Goal: Share content: Share content

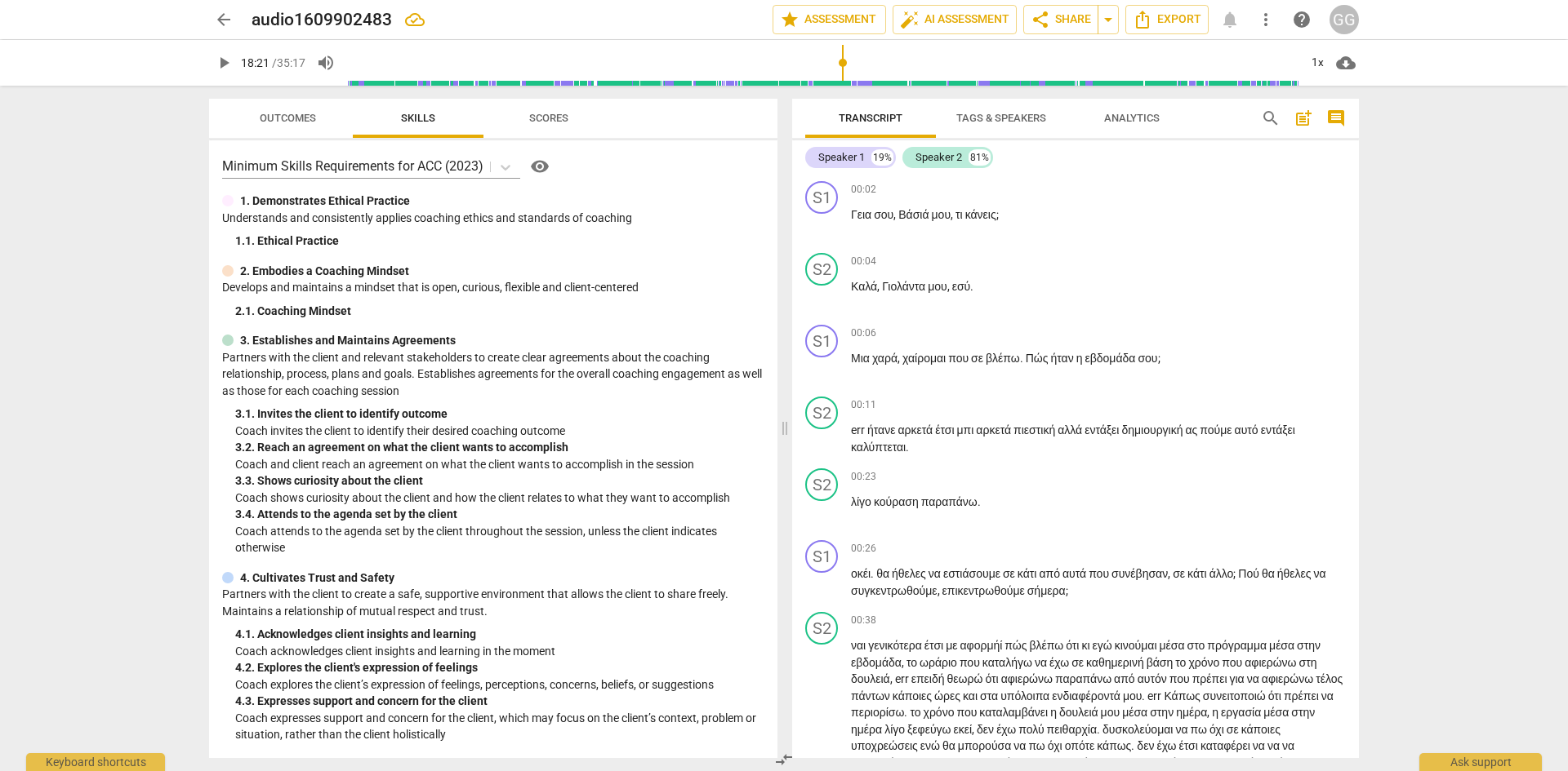
scroll to position [5550, 0]
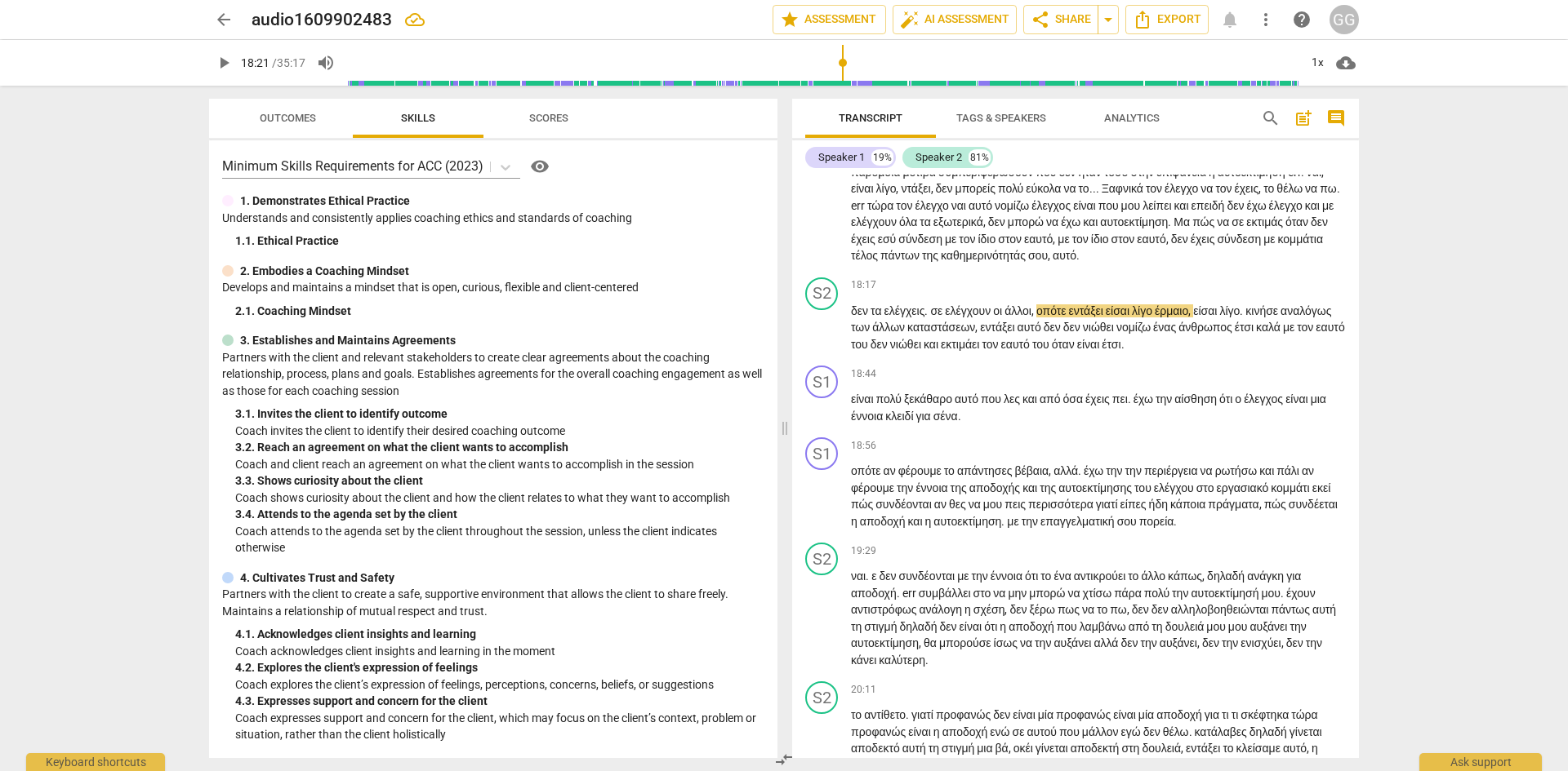
click at [226, 65] on span "play_arrow" at bounding box center [223, 63] width 20 height 20
click at [1280, 317] on span "κινήσε" at bounding box center [1262, 310] width 35 height 13
type input "1112"
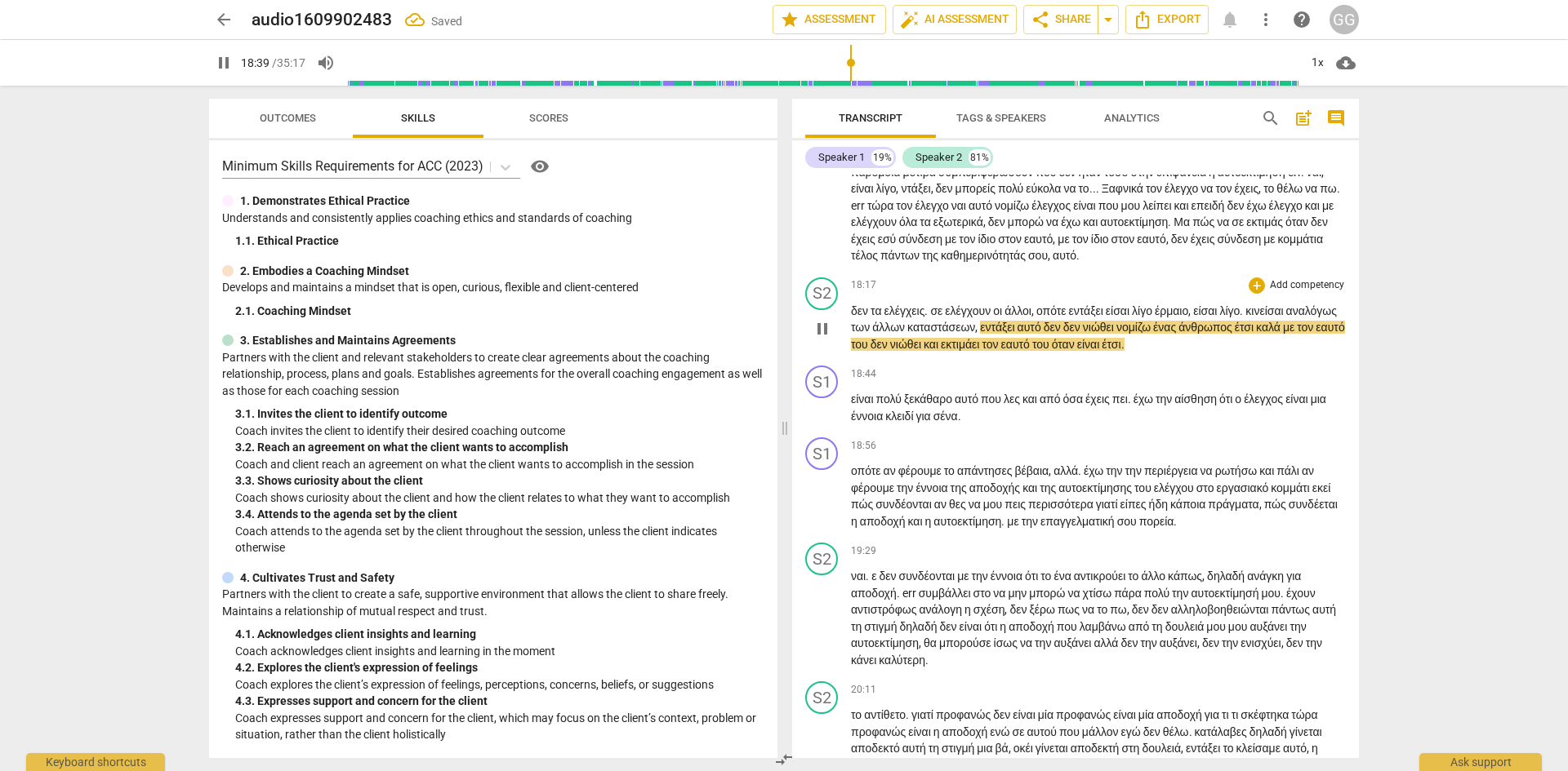
click at [1053, 354] on p "δεν τα ελέγχεις . σε ελέγχουν οι άλλοι , οπότε εντάξει είσαι λίγο έρμαιο , είσα…" at bounding box center [1098, 328] width 495 height 51
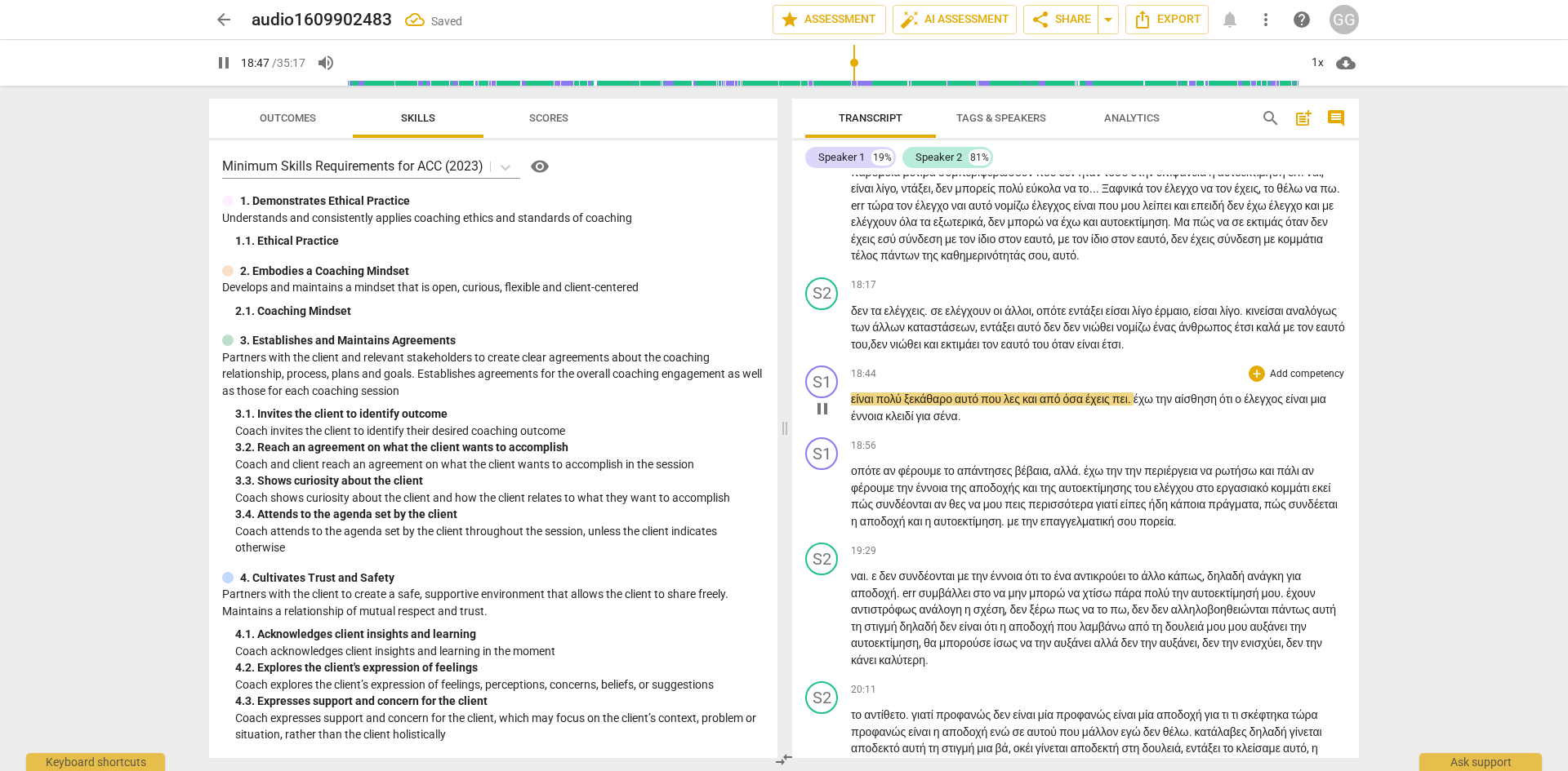
click at [1142, 424] on p "είναι πολύ ξεκάθαρο αυτό που λες και από όσα έχεις πει . έχω την αίσθηση ότι ο …" at bounding box center [1098, 407] width 495 height 33
click at [1134, 405] on span "." at bounding box center [1130, 399] width 6 height 13
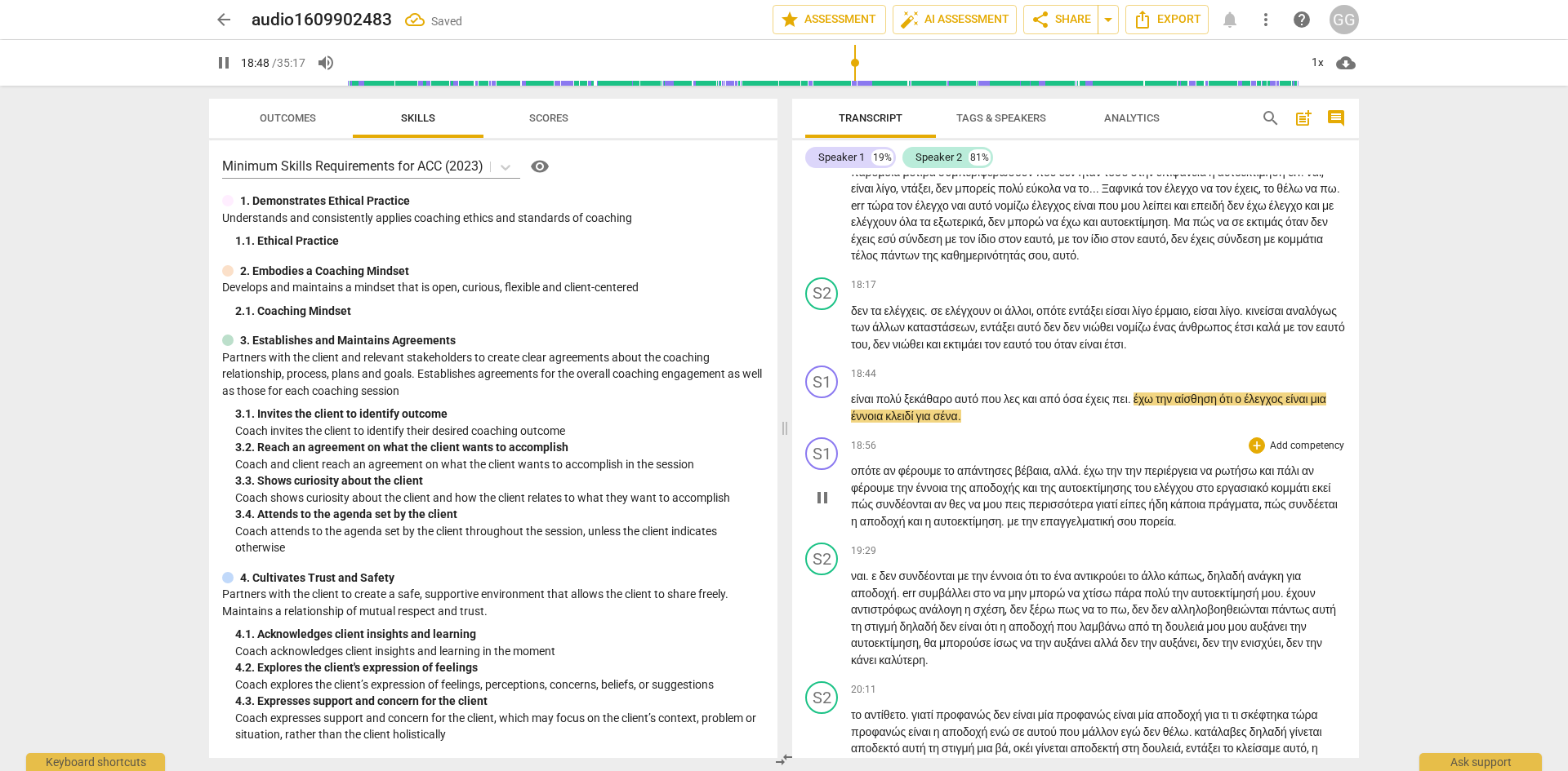
type input "1128"
click at [1000, 424] on p "είναι πολύ ξεκάθαρο αυτό που λες και από όσα έχεις πει έχω την αίσθηση ότι ο έλ…" at bounding box center [1098, 407] width 495 height 33
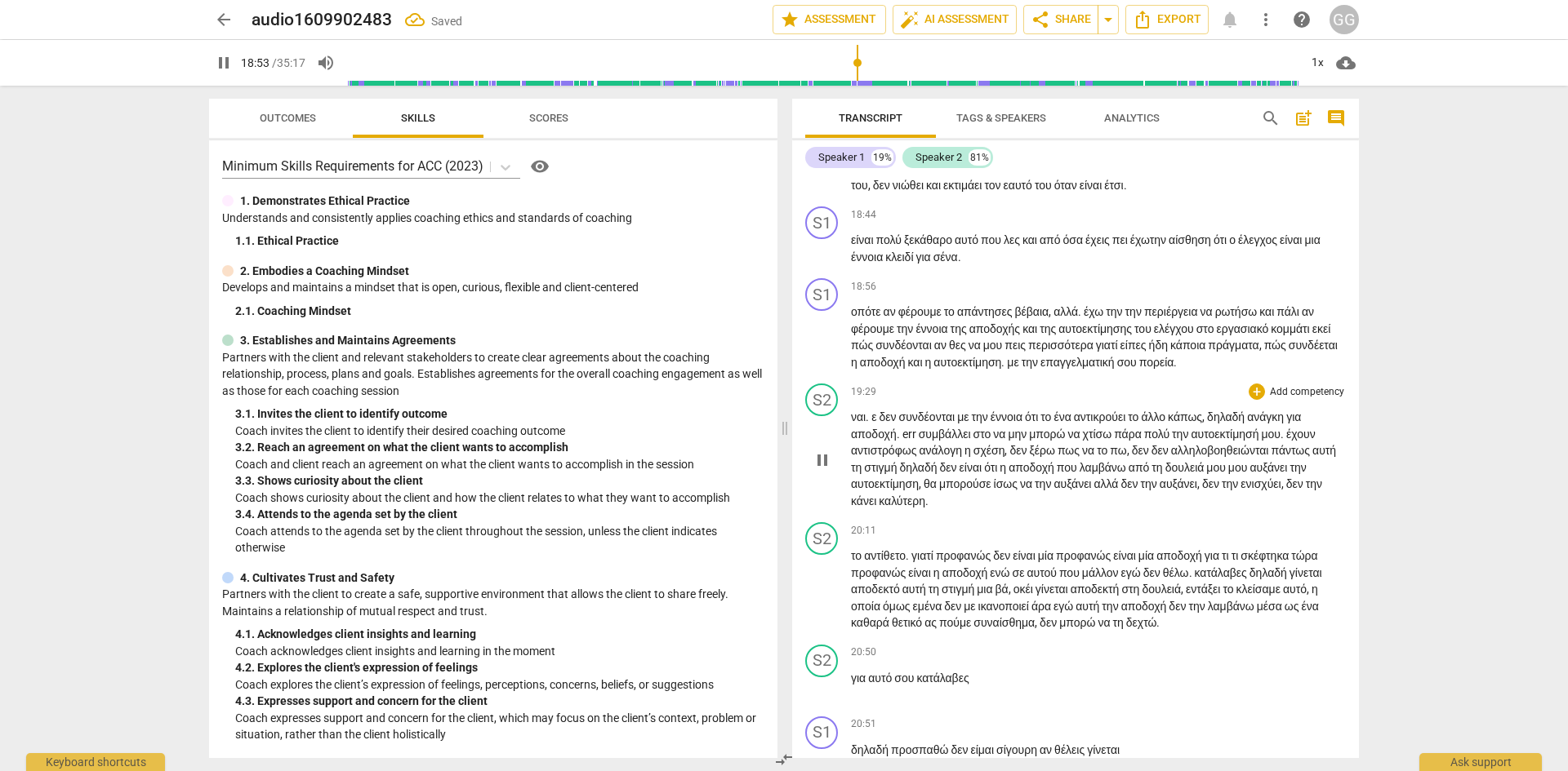
scroll to position [5795, 0]
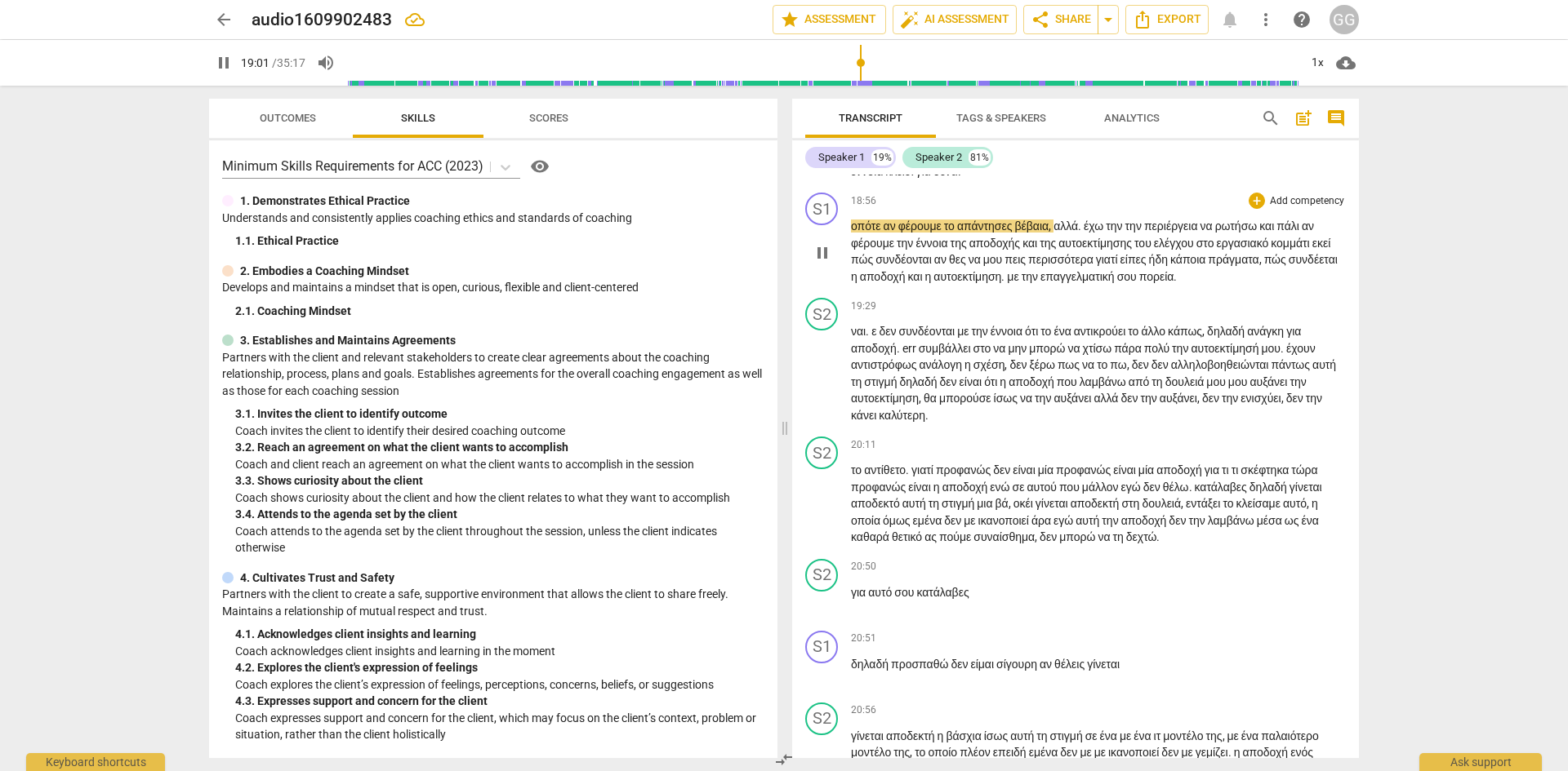
click at [944, 232] on span "φέρουμε" at bounding box center [921, 226] width 46 height 13
type input "1142"
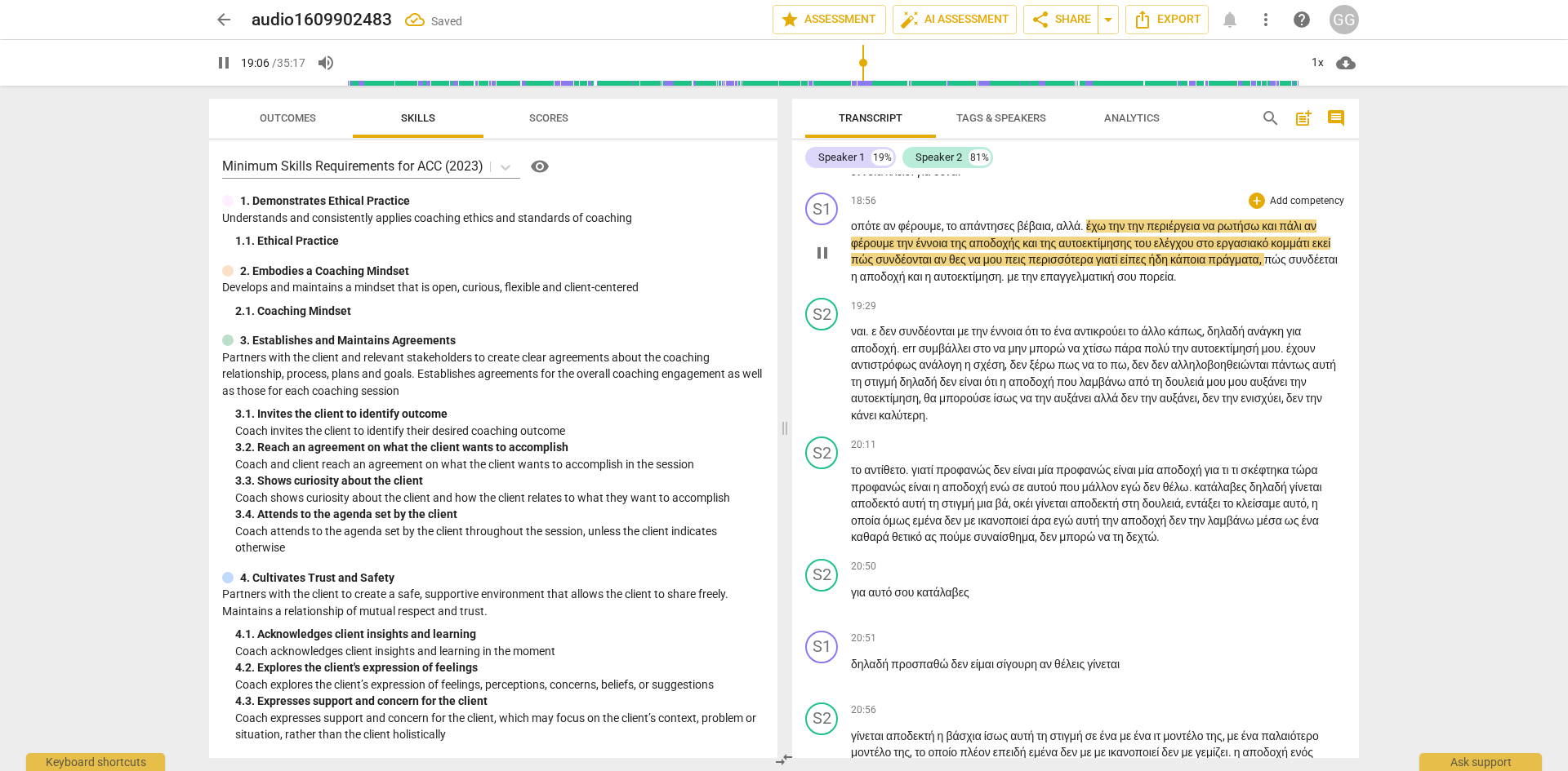
click at [1331, 285] on p "οπότε αν φέρουμε, το απάντησες βέβαια , αλλά . έχω την την περιέργεια να ρωτήσω…" at bounding box center [1098, 251] width 495 height 67
click at [1284, 249] on span "κομμάτι" at bounding box center [1304, 243] width 41 height 13
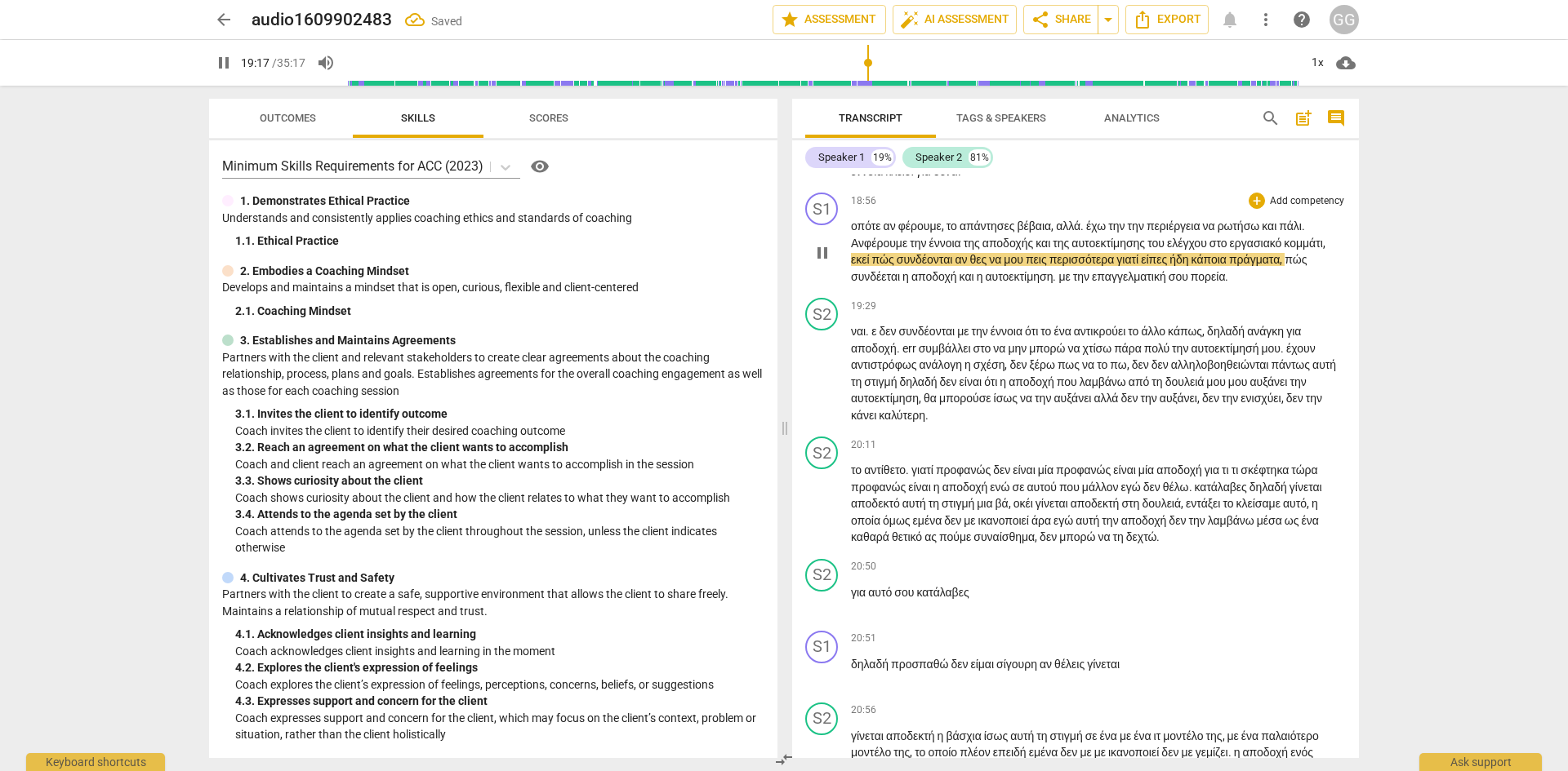
drag, startPoint x: 1007, startPoint y: 390, endPoint x: 1012, endPoint y: 404, distance: 14.9
click at [955, 266] on span "συνδέονται" at bounding box center [926, 259] width 59 height 13
drag, startPoint x: 1016, startPoint y: 392, endPoint x: 1019, endPoint y: 415, distance: 23.2
click at [972, 266] on span "αν" at bounding box center [964, 259] width 14 height 13
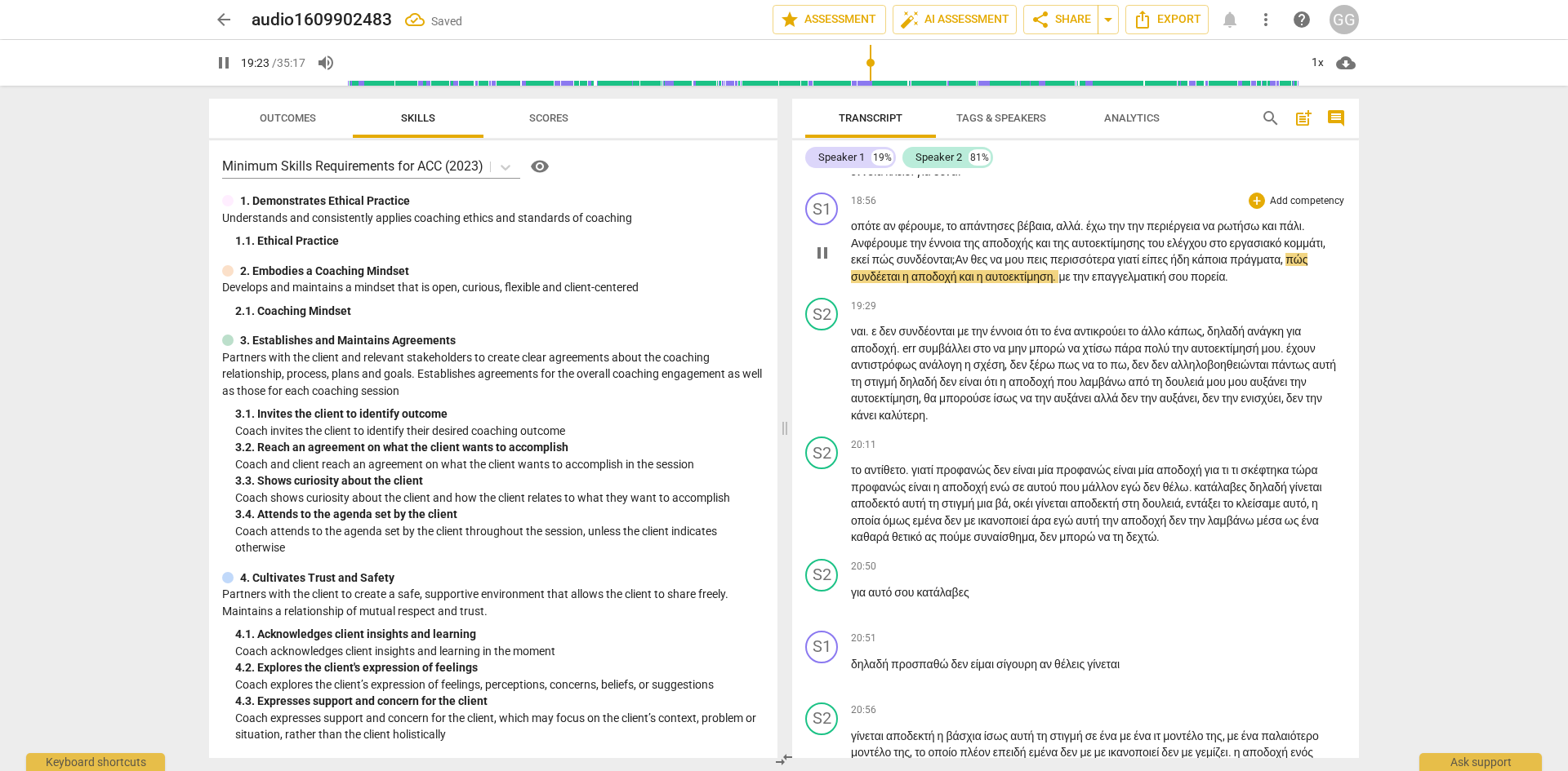
click at [1151, 285] on p "οπότε αν φέρουμε, το απάντησες βέβαια , αλλά . έχω την την περιέργεια να ρωτήσω…" at bounding box center [1098, 251] width 495 height 67
click at [1220, 283] on span "πορεία" at bounding box center [1201, 277] width 35 height 13
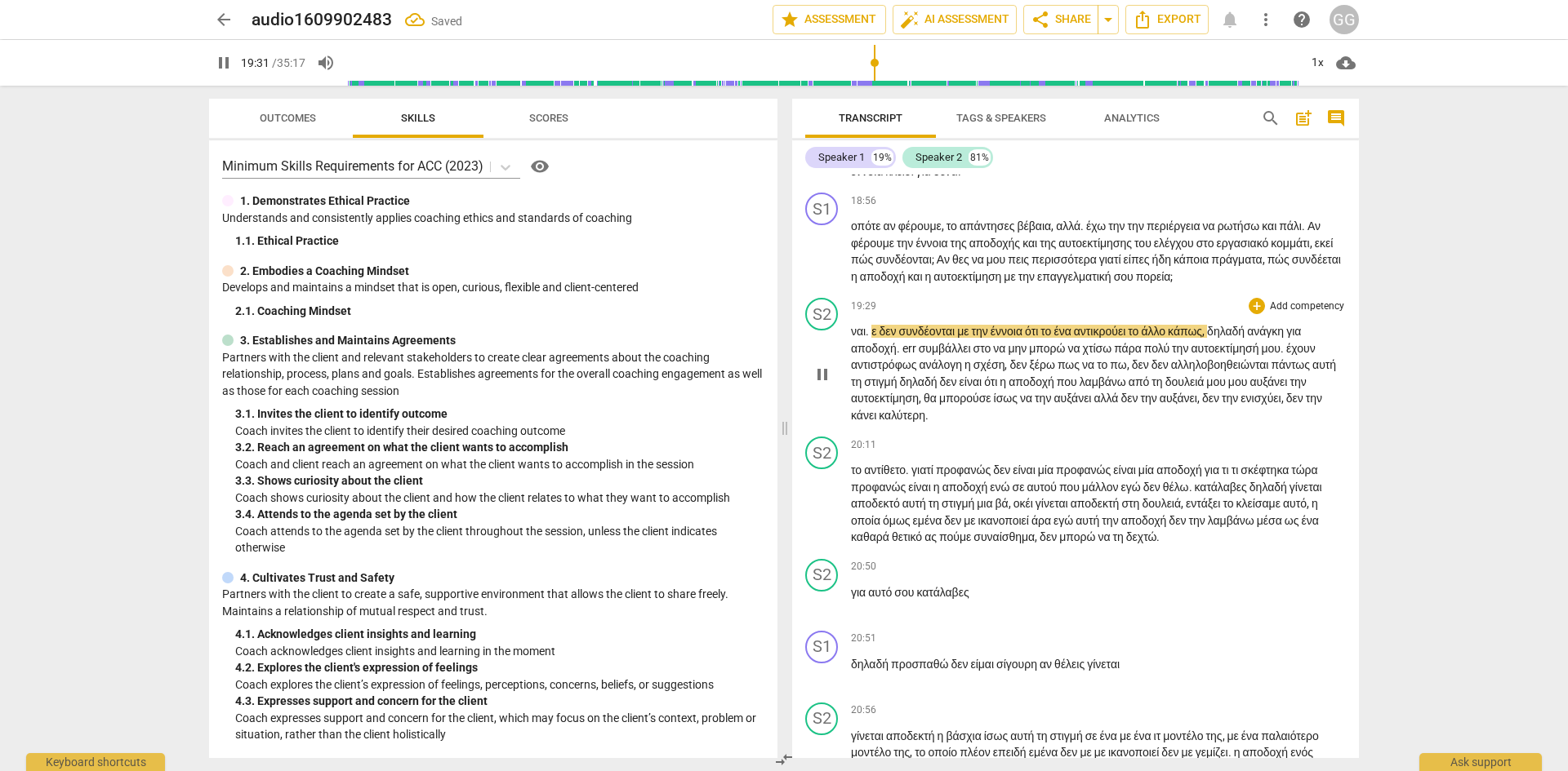
click at [850, 419] on div "play_arrow pause" at bounding box center [830, 375] width 42 height 88
click at [851, 338] on span "ναι" at bounding box center [858, 331] width 14 height 13
type input "1174"
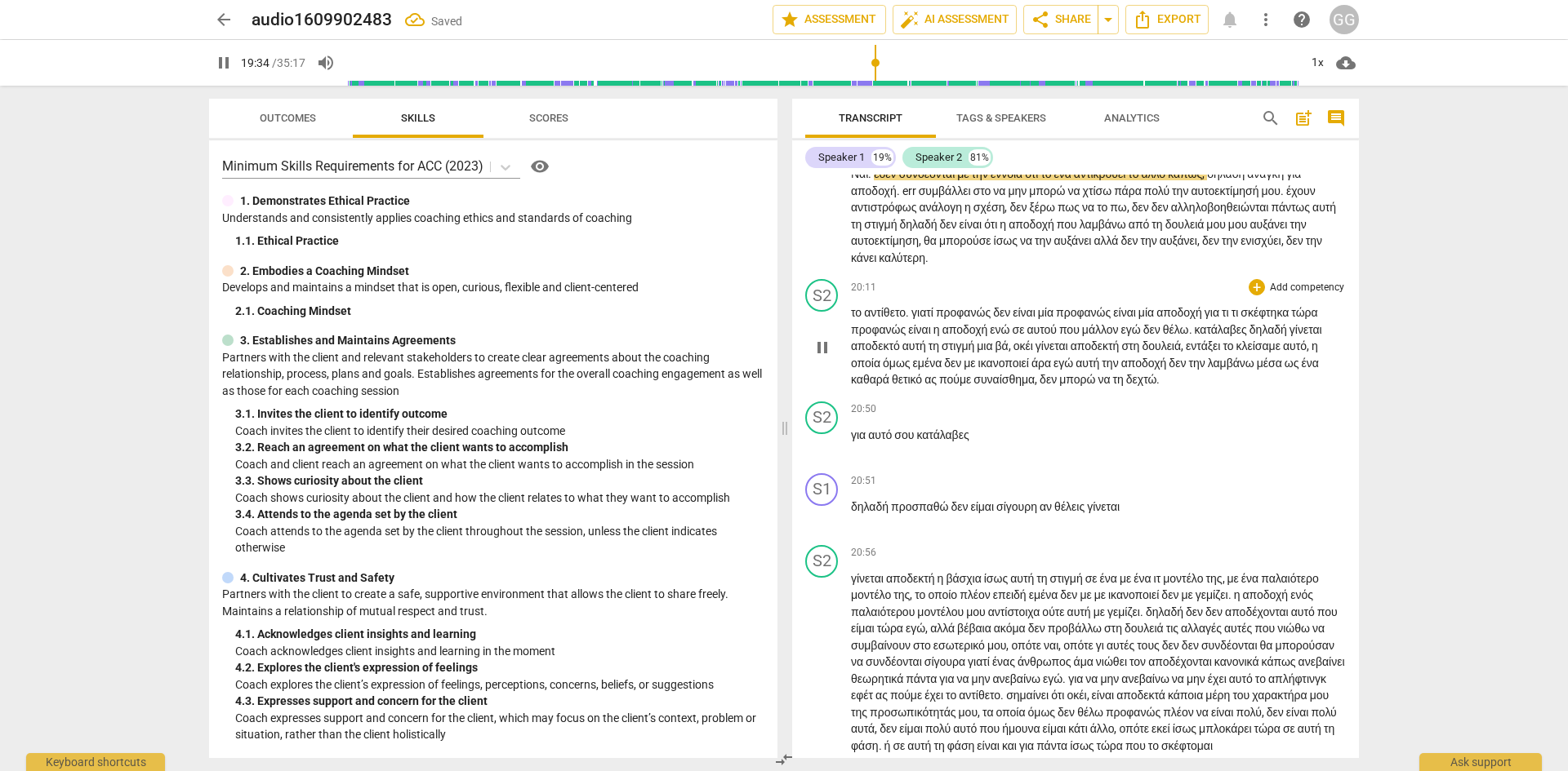
scroll to position [6040, 0]
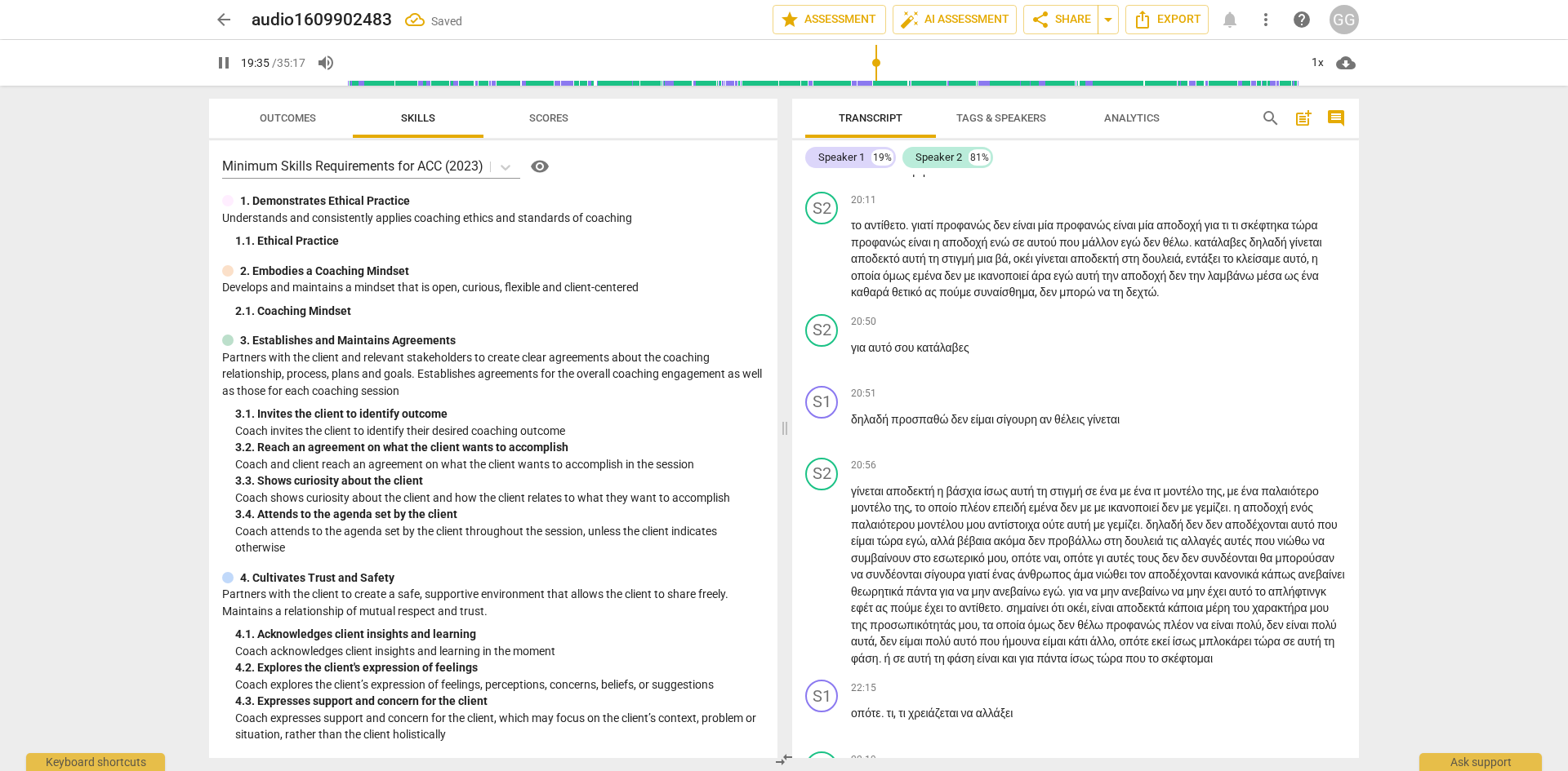
click at [876, 93] on span "ε" at bounding box center [876, 86] width 5 height 13
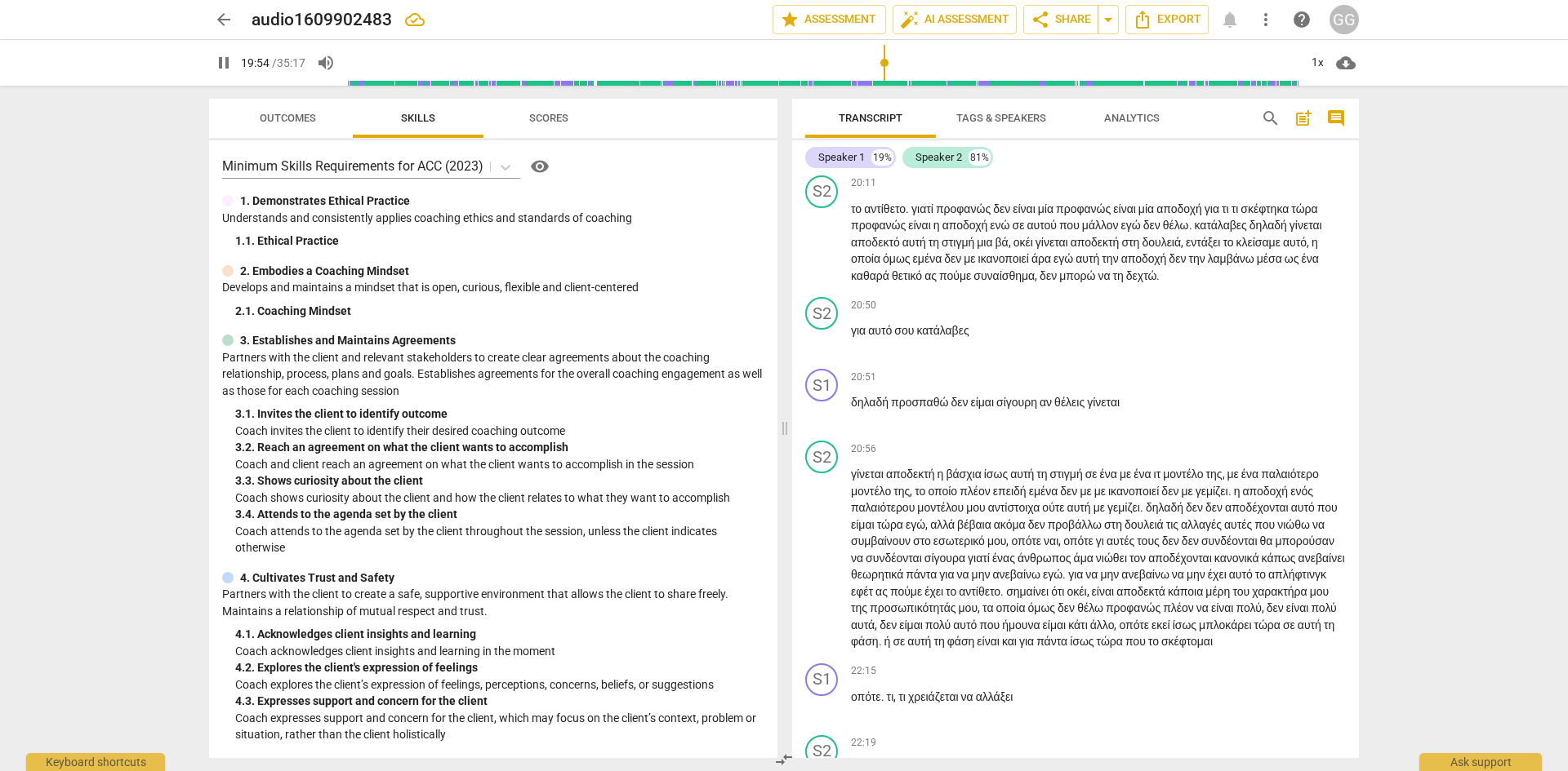
click at [1202, 126] on span "αλληλοβοηθειώνται" at bounding box center [1152, 120] width 100 height 13
click at [1287, 126] on span "στιγμή" at bounding box center [1303, 120] width 32 height 13
drag, startPoint x: 988, startPoint y: 284, endPoint x: 992, endPoint y: 354, distance: 70.1
click at [1327, 143] on span "," at bounding box center [1330, 137] width 5 height 13
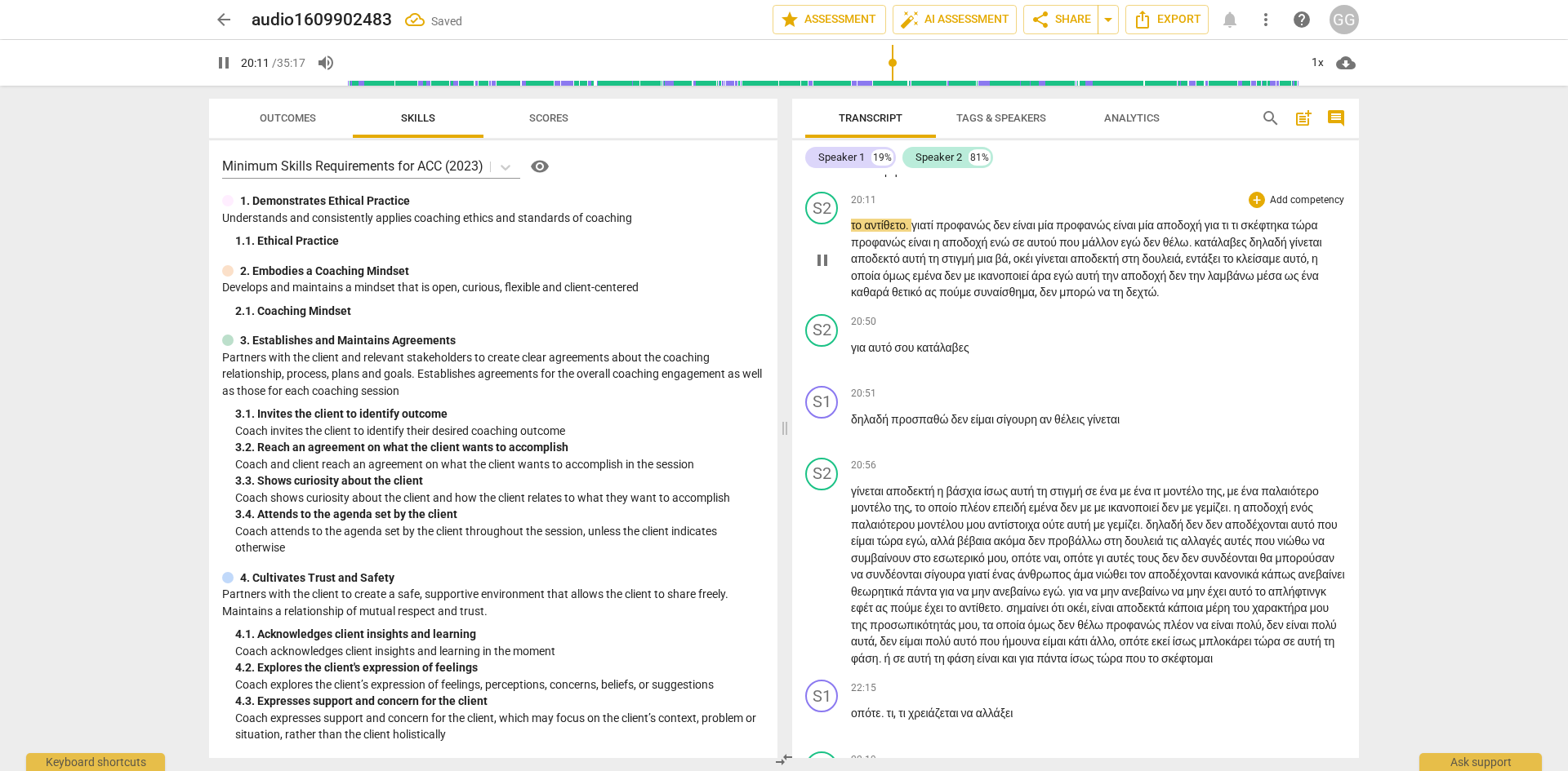
click at [852, 232] on span "το" at bounding box center [857, 225] width 13 height 13
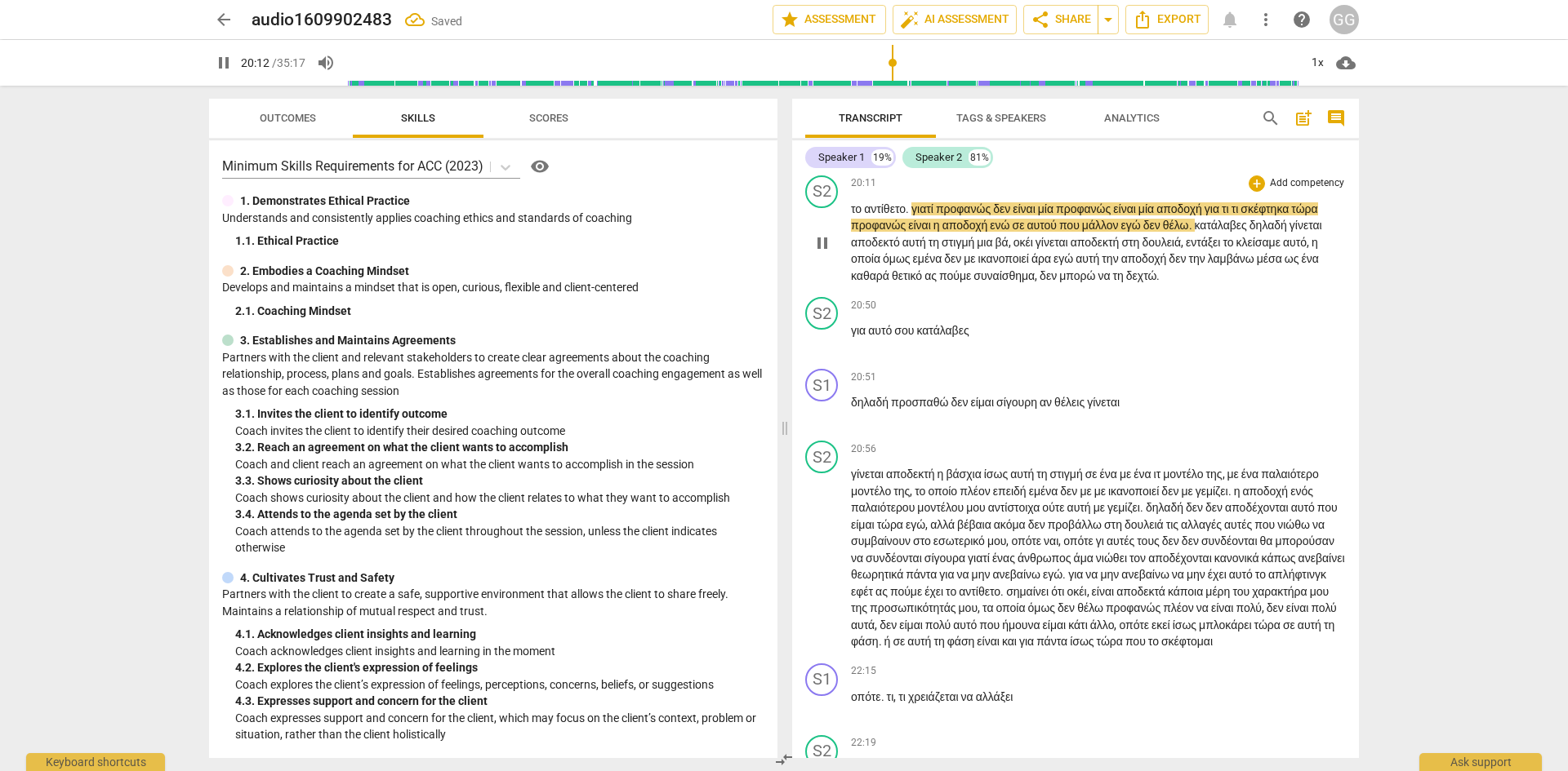
type input "1213"
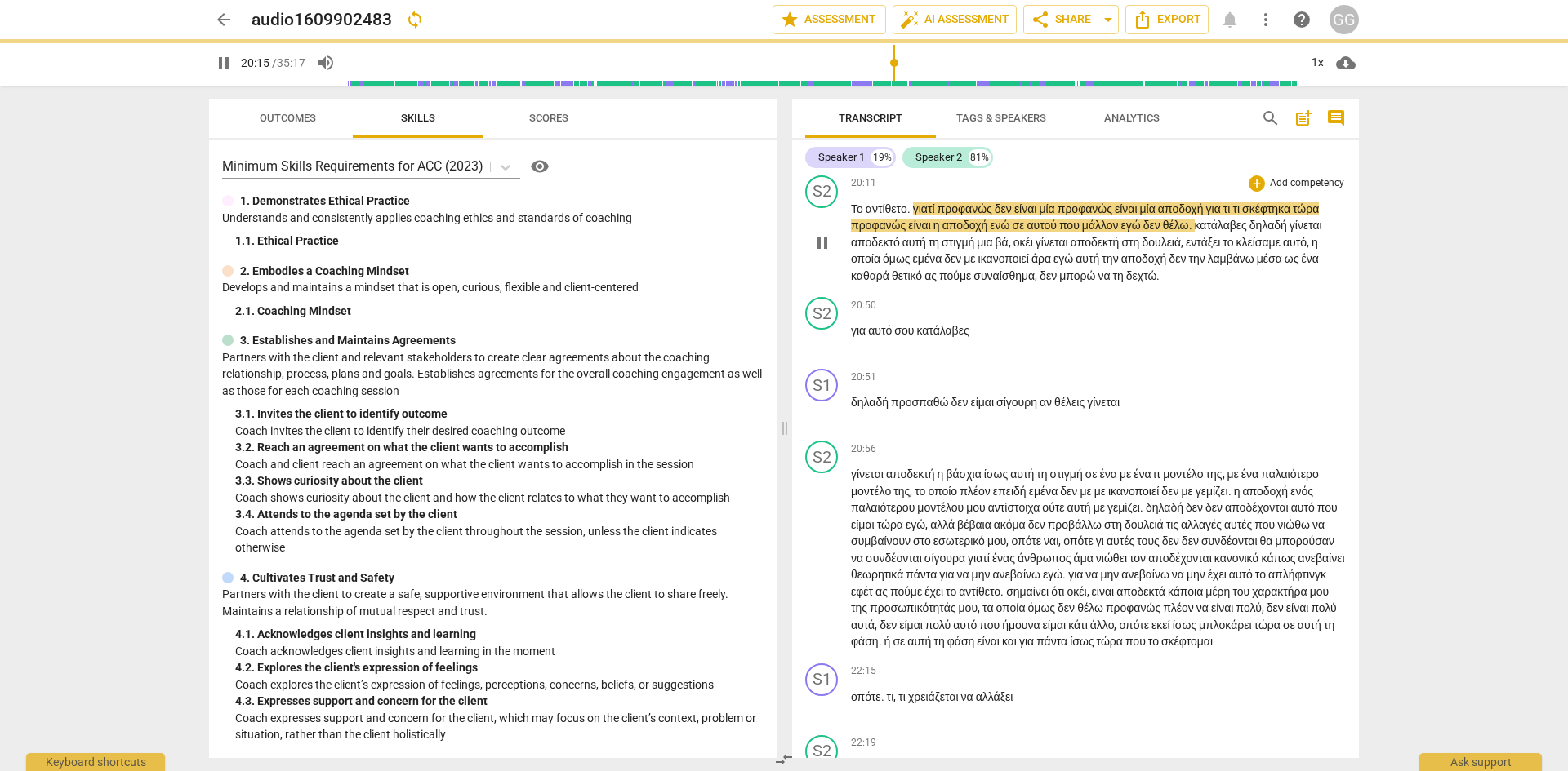
click at [913, 215] on span "." at bounding box center [910, 209] width 6 height 13
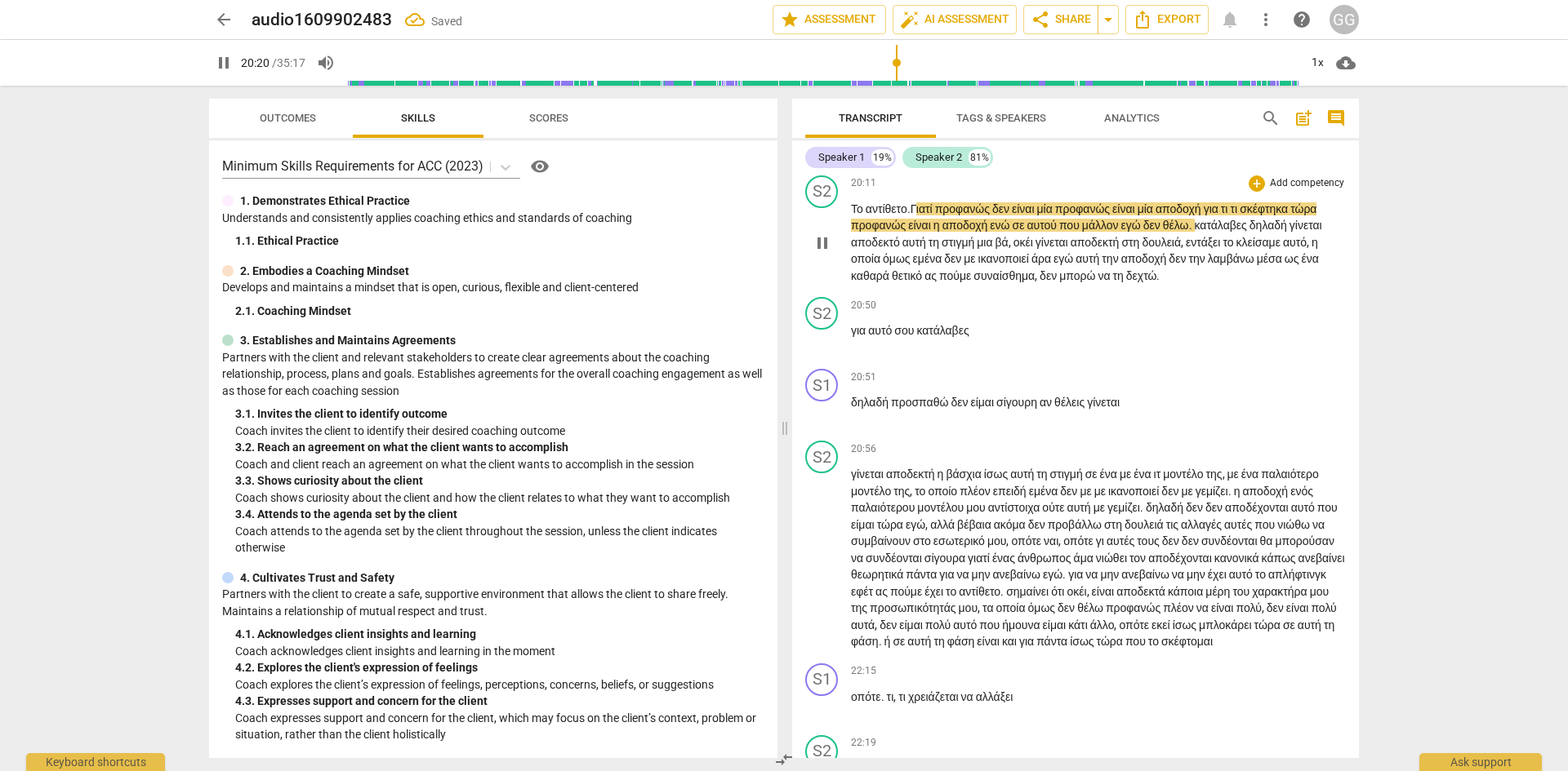
click at [1230, 215] on span "τι" at bounding box center [1226, 209] width 10 height 13
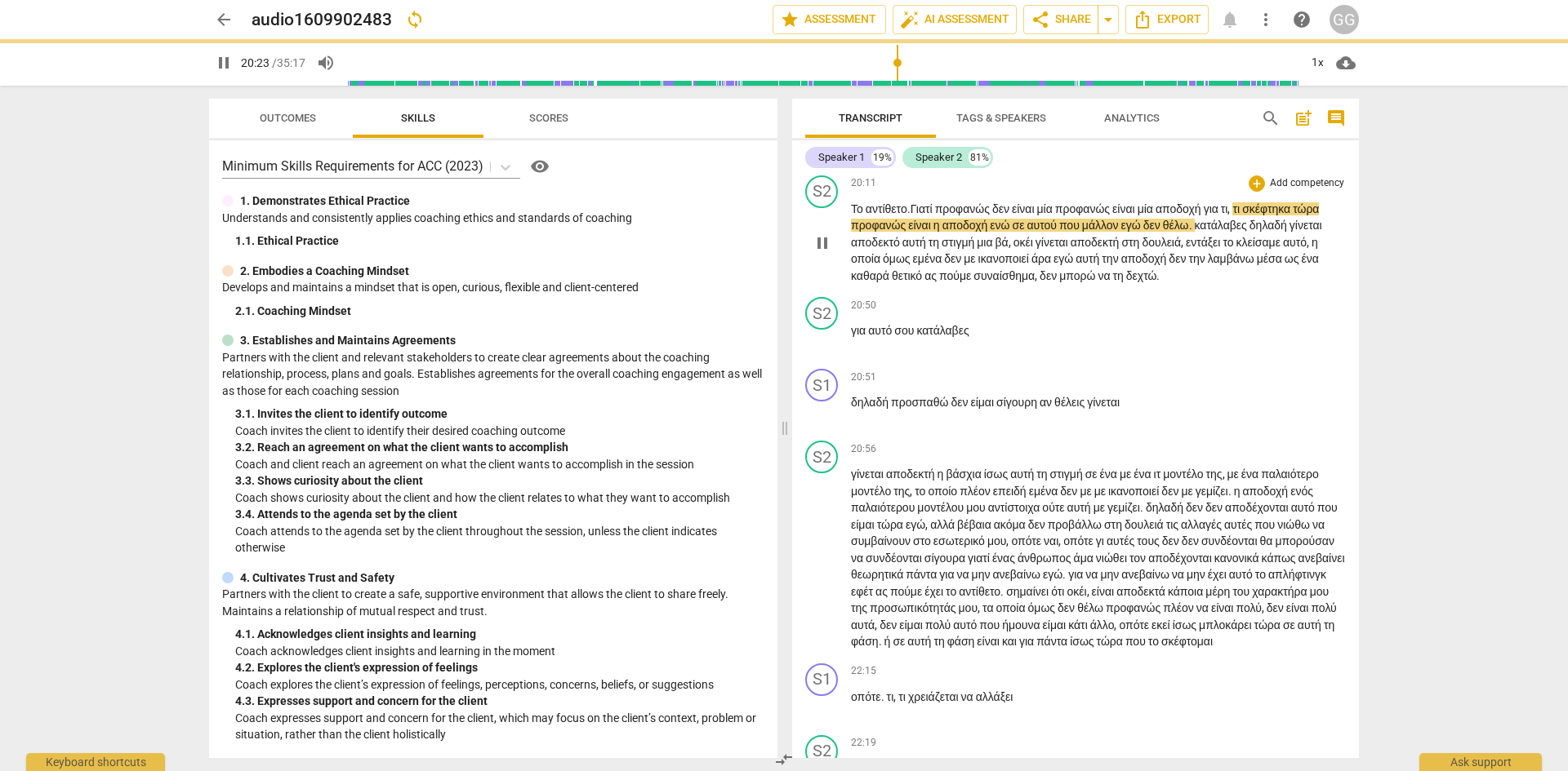
drag, startPoint x: 879, startPoint y: 377, endPoint x: 860, endPoint y: 466, distance: 91.0
click at [1292, 215] on span "τώρα" at bounding box center [1305, 209] width 26 height 13
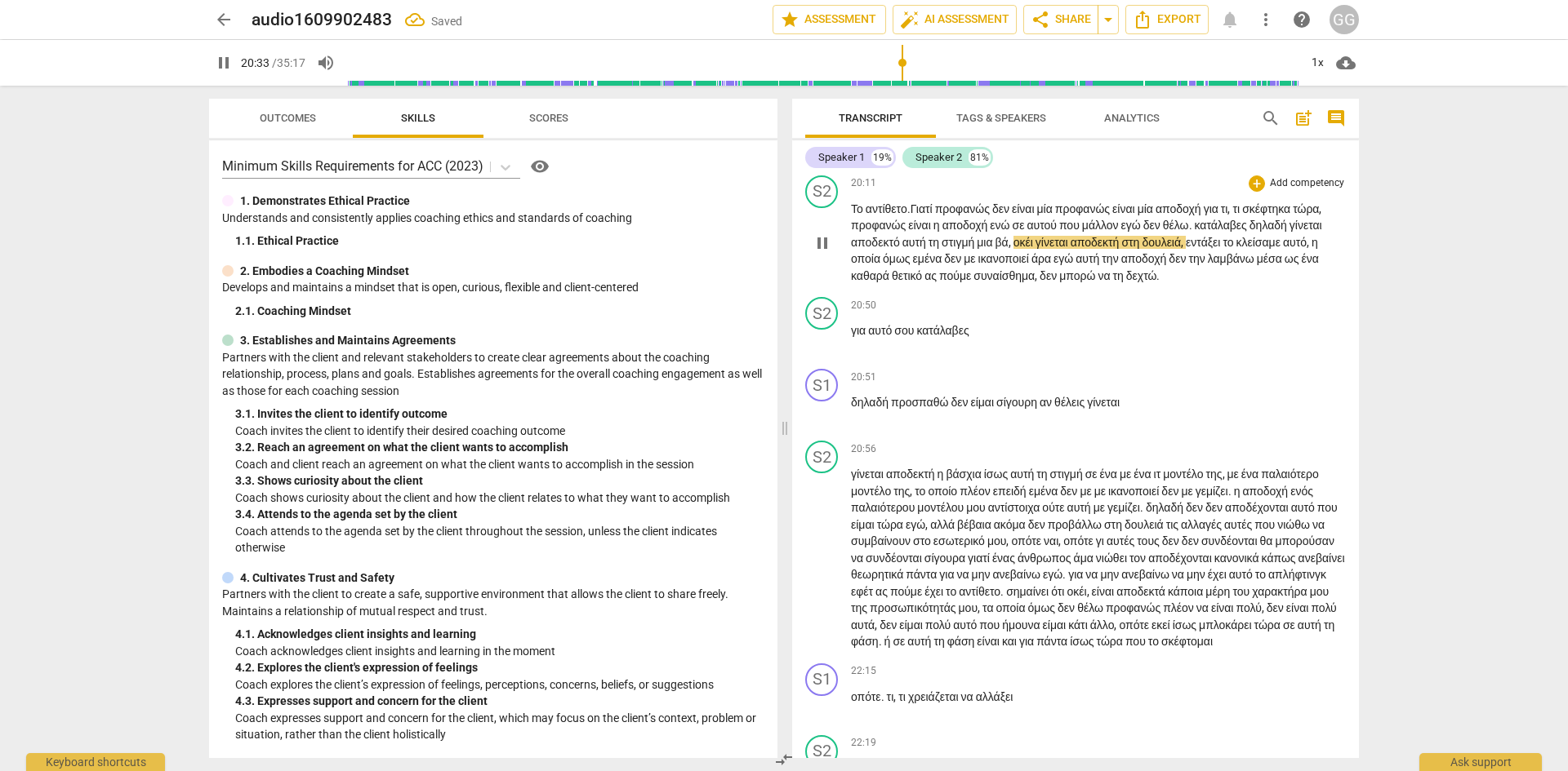
click at [1008, 249] on span "βά" at bounding box center [1001, 242] width 13 height 13
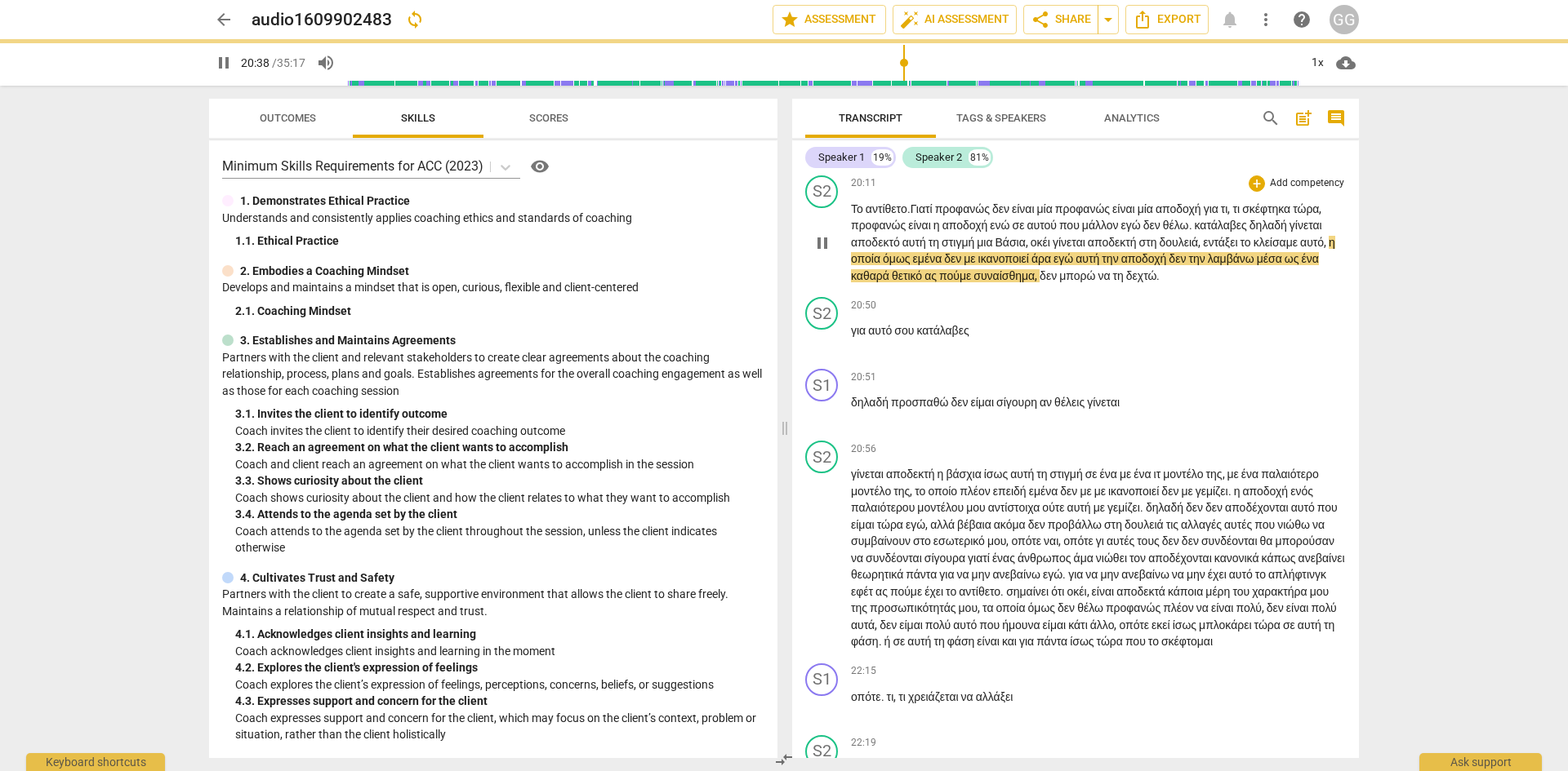
click at [1052, 249] on span "οκέι" at bounding box center [1041, 242] width 22 height 13
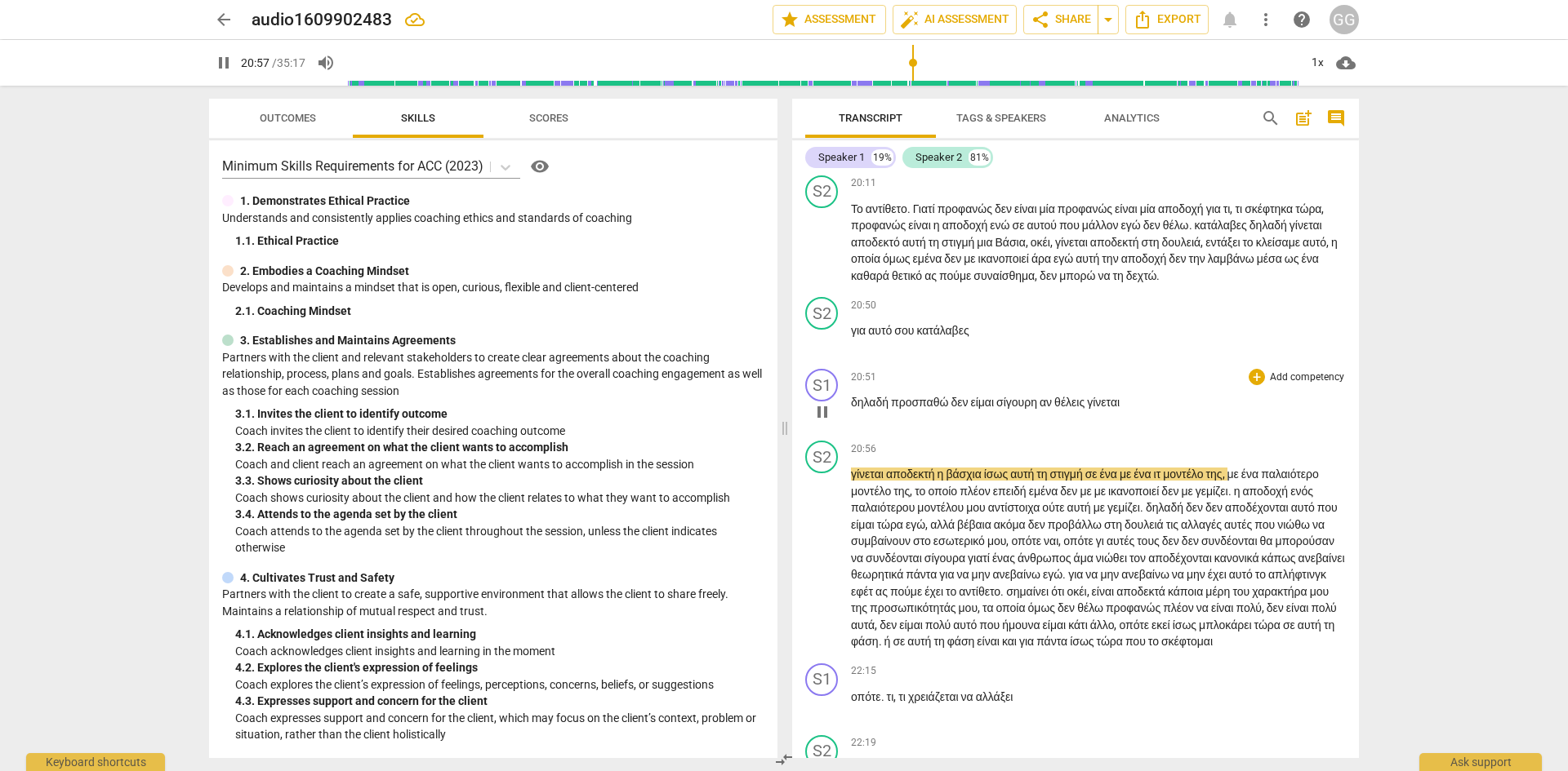
click at [1143, 411] on p "δηλαδή προσπαθώ δεν είμαι σίγουρη αν θέλεις γίνεται" at bounding box center [1098, 403] width 495 height 17
click at [1117, 409] on span "γίνεται" at bounding box center [1103, 402] width 32 height 13
click at [1101, 409] on span "γίνεται" at bounding box center [1103, 402] width 32 height 13
type input "1258"
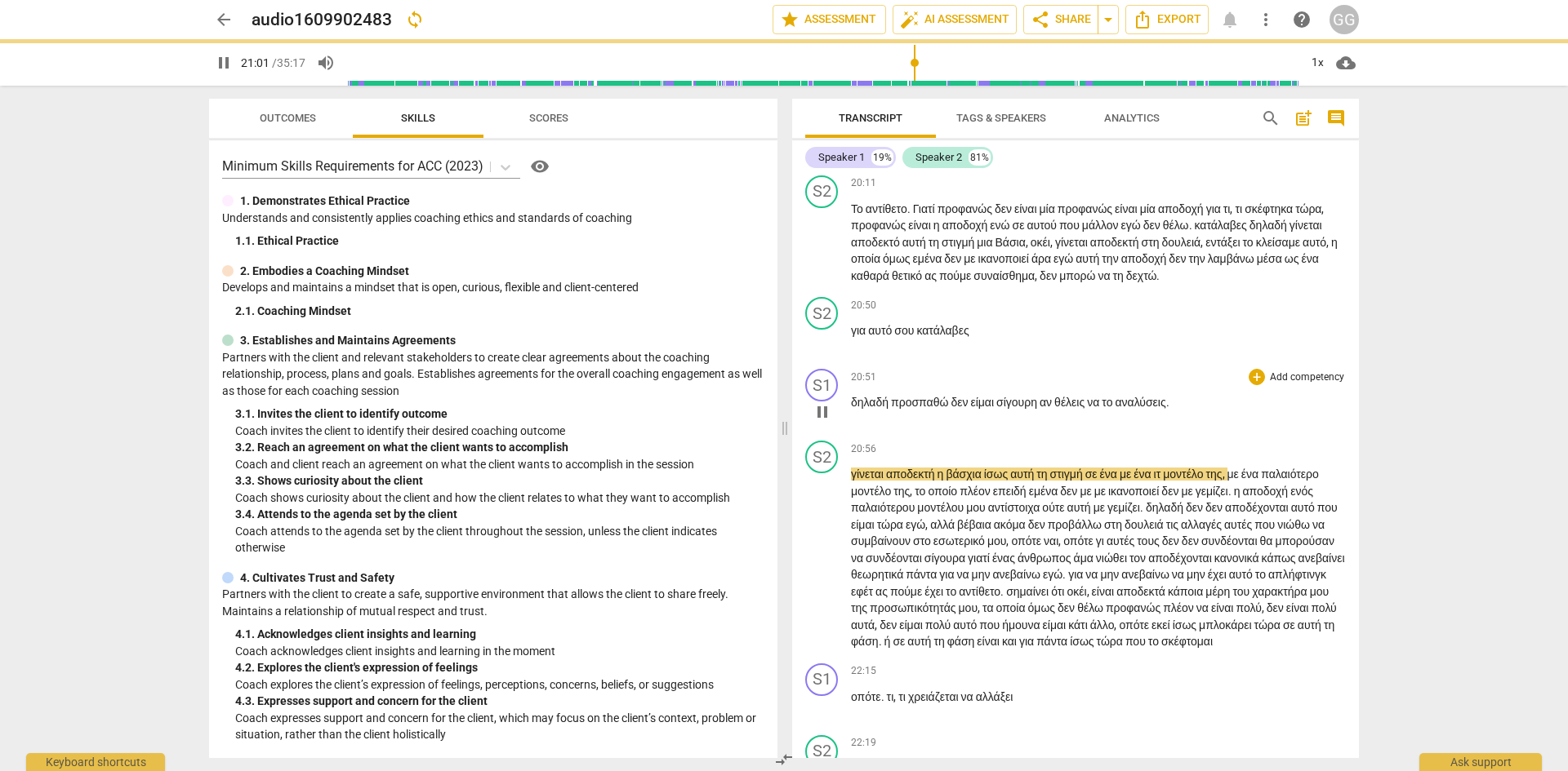
click at [865, 409] on span "δηλαδή" at bounding box center [871, 402] width 40 height 13
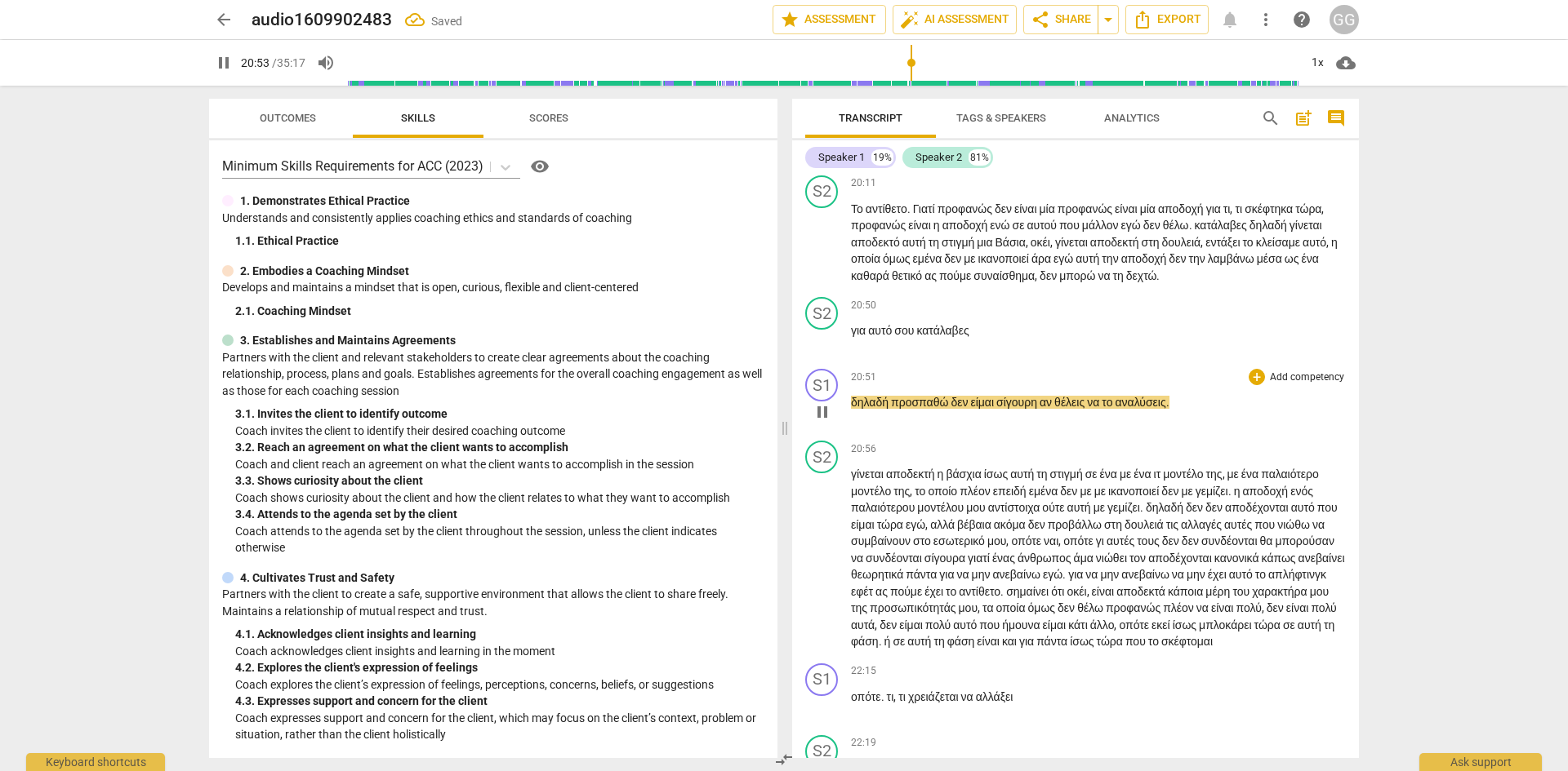
drag, startPoint x: 895, startPoint y: 553, endPoint x: 898, endPoint y: 565, distance: 12.4
click at [895, 409] on span "προσπαθώ" at bounding box center [921, 402] width 59 height 13
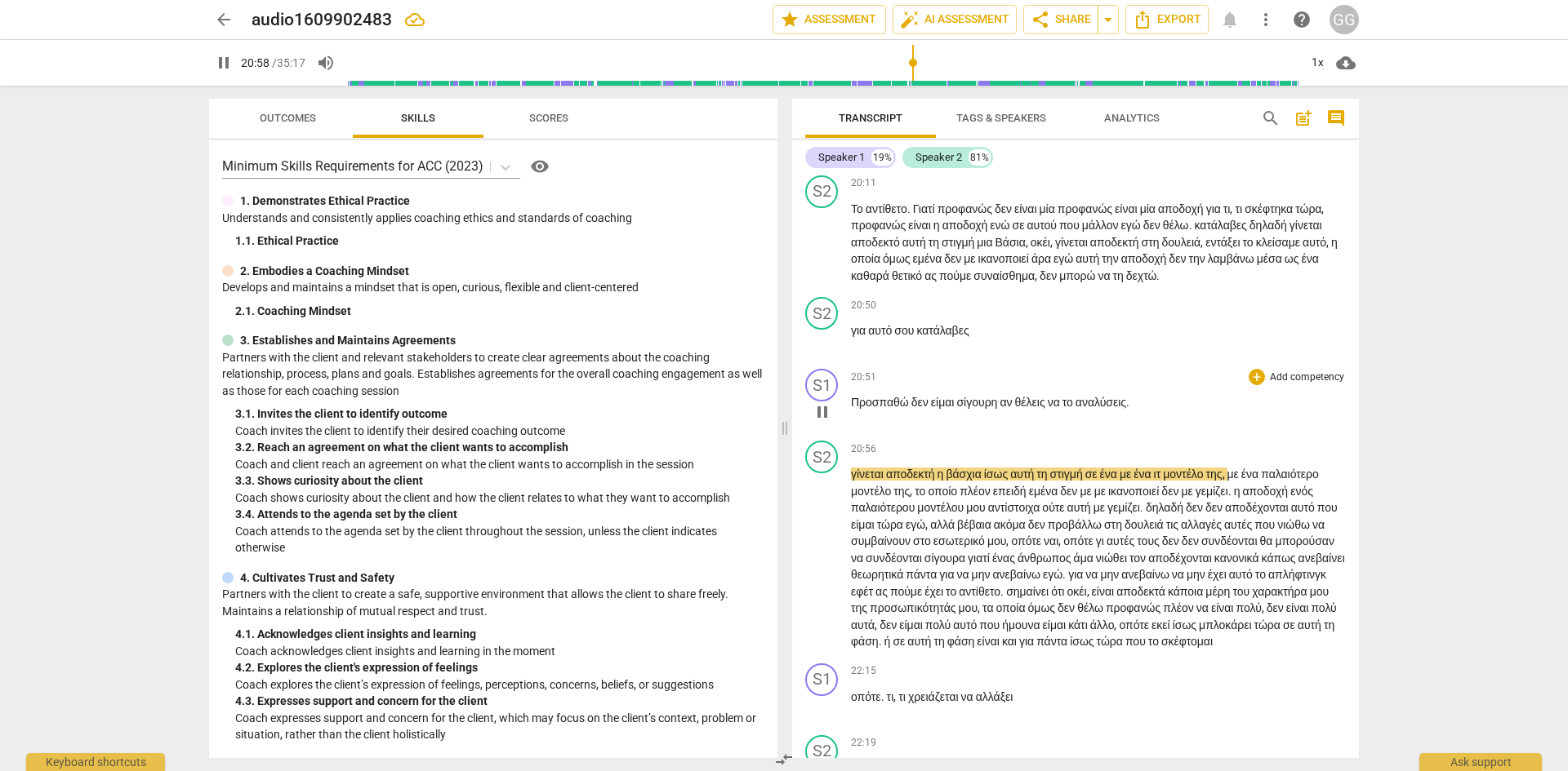
click at [908, 409] on span "Προσπαθώ" at bounding box center [881, 402] width 60 height 13
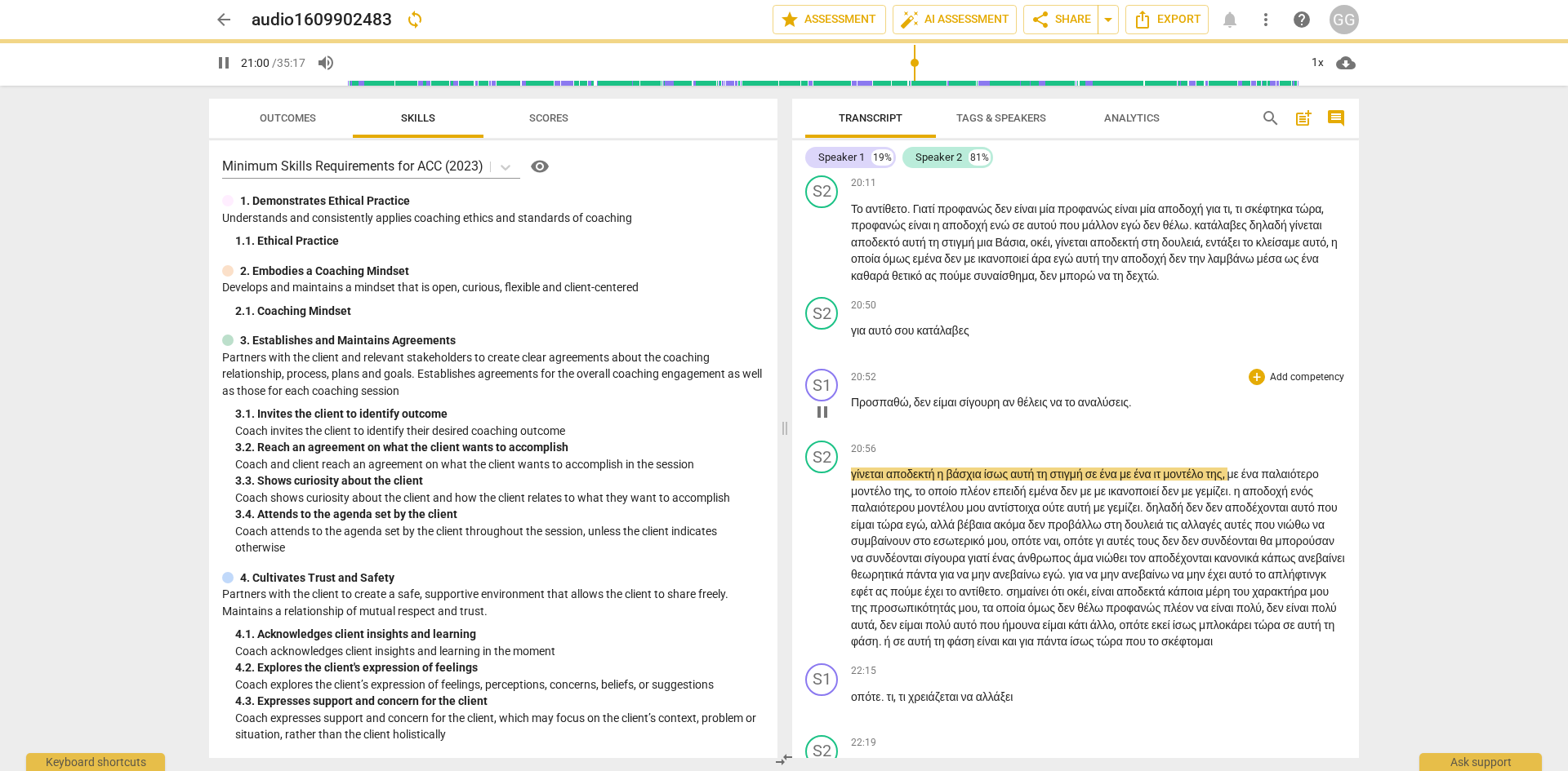
click at [1002, 409] on span "σίγουρη" at bounding box center [980, 402] width 43 height 13
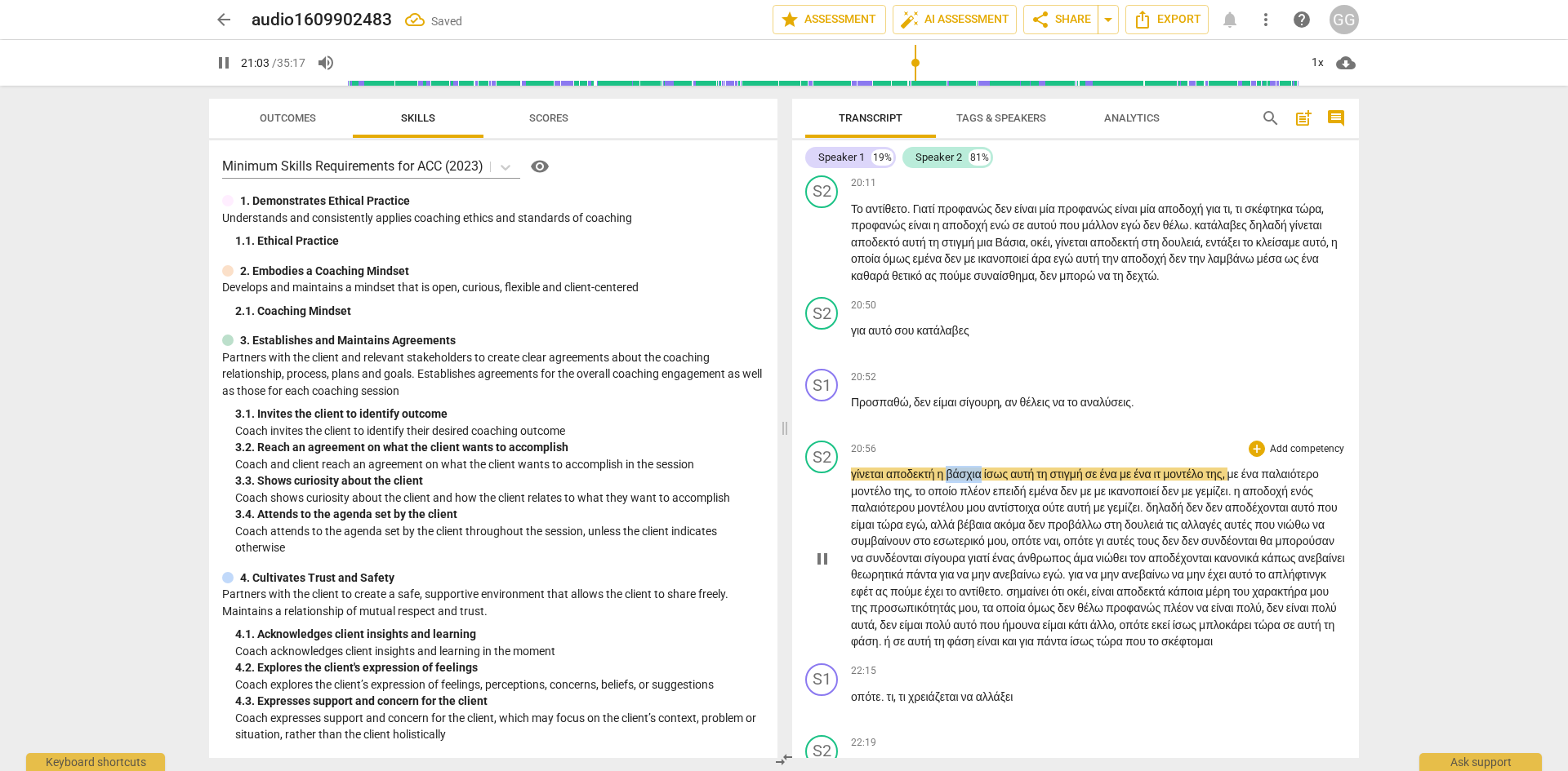
drag, startPoint x: 955, startPoint y: 624, endPoint x: 987, endPoint y: 628, distance: 32.2
click at [983, 481] on span "βάσχια" at bounding box center [964, 473] width 37 height 13
type input "1265"
click at [853, 481] on span "γίνεται" at bounding box center [868, 473] width 35 height 13
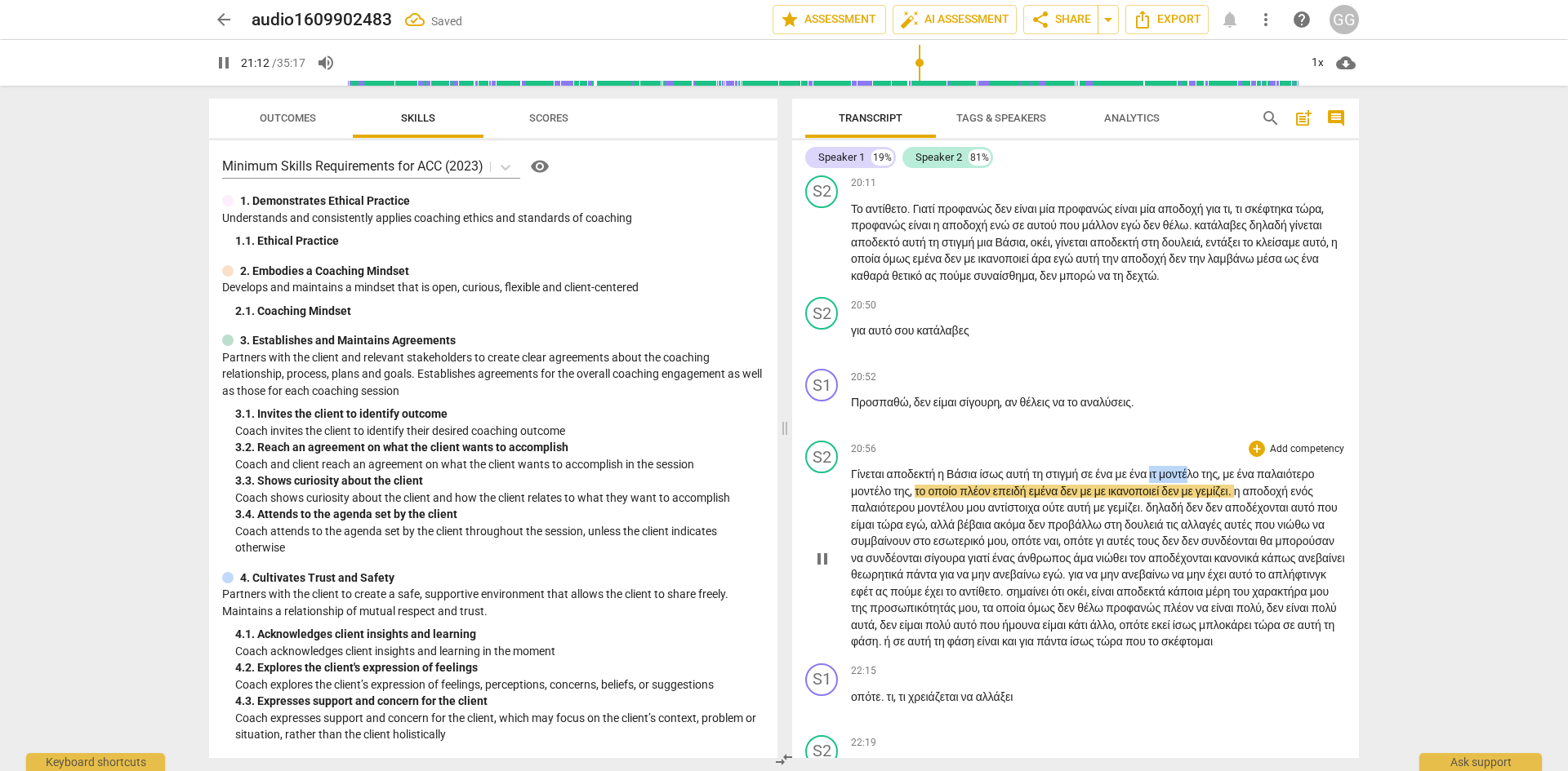
drag, startPoint x: 1170, startPoint y: 620, endPoint x: 1186, endPoint y: 632, distance: 20.0
click at [1211, 622] on p "Γίνεται αποδεκτή η Βάσια ίσως αυτή τη στιγμή σε ένα με ένα ιτ μοντέλο της , με …" at bounding box center [1098, 557] width 495 height 184
click at [1149, 481] on span "ένα" at bounding box center [1139, 473] width 20 height 13
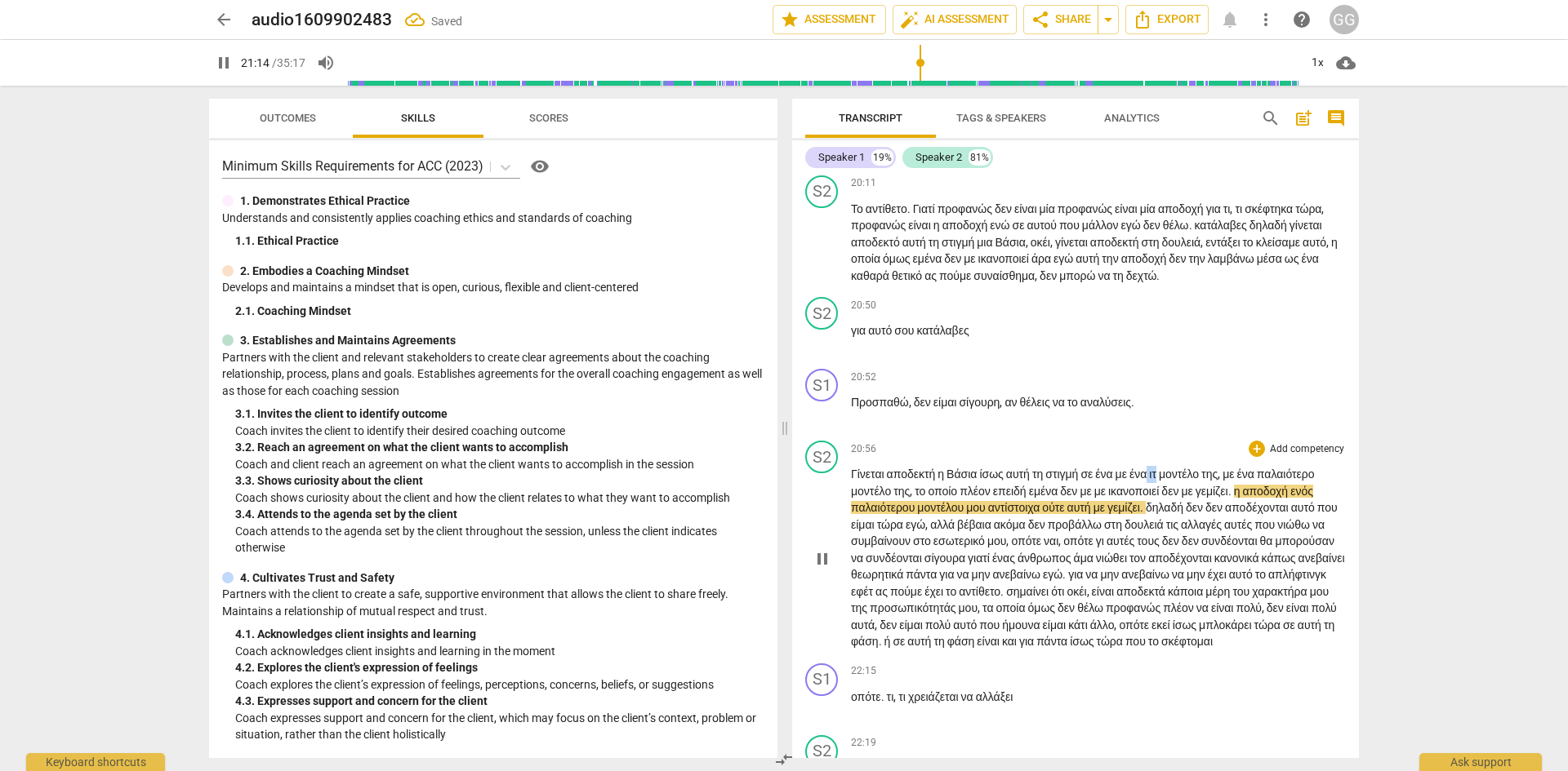
drag, startPoint x: 1168, startPoint y: 623, endPoint x: 1179, endPoint y: 624, distance: 11.0
click at [1179, 623] on p "Γίνεται αποδεκτή η Βάσια ίσως αυτή τη στιγμή σε ένα με ένα ιτ μοντέλο της , με …" at bounding box center [1098, 557] width 495 height 184
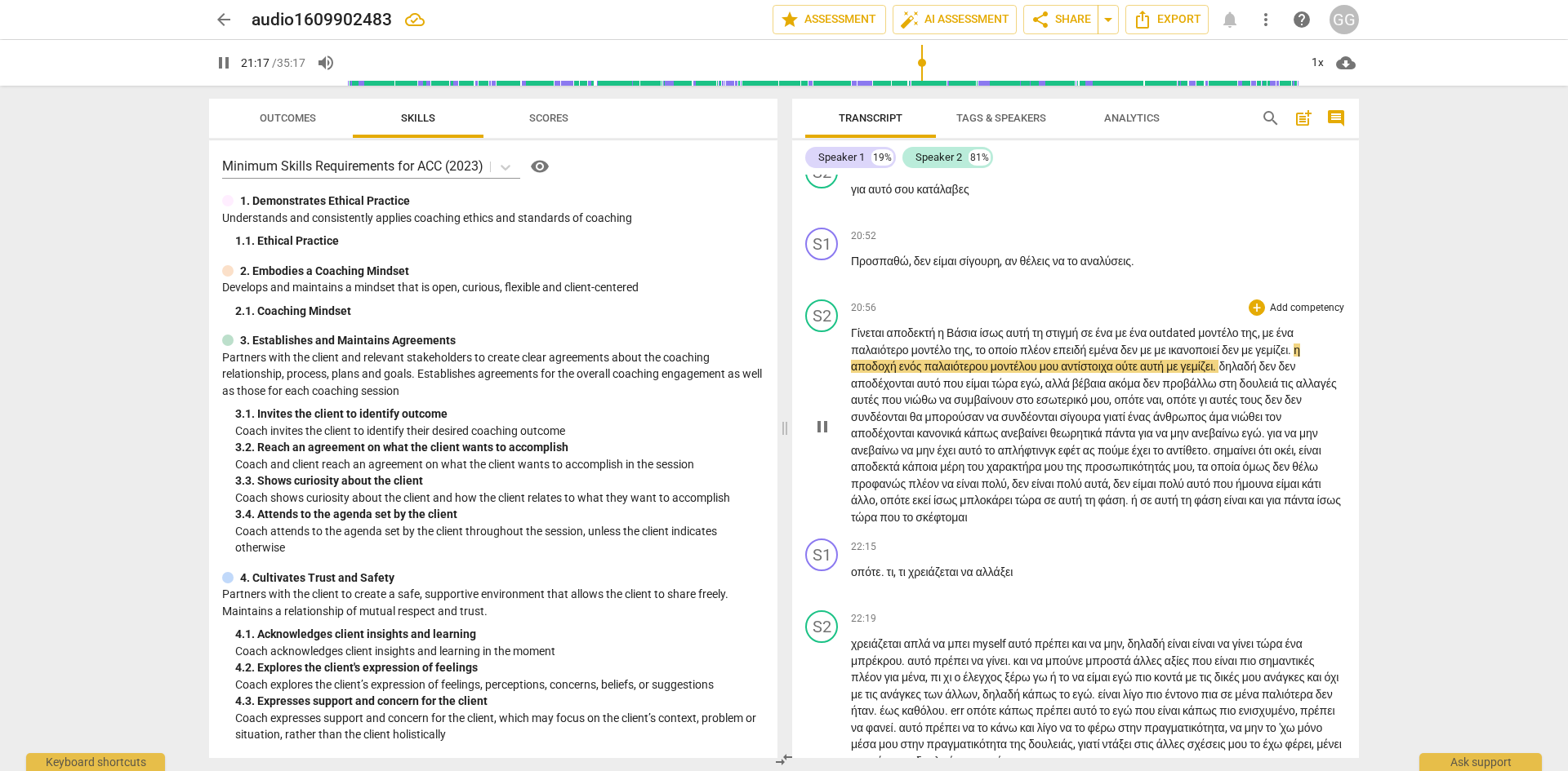
scroll to position [6203, 0]
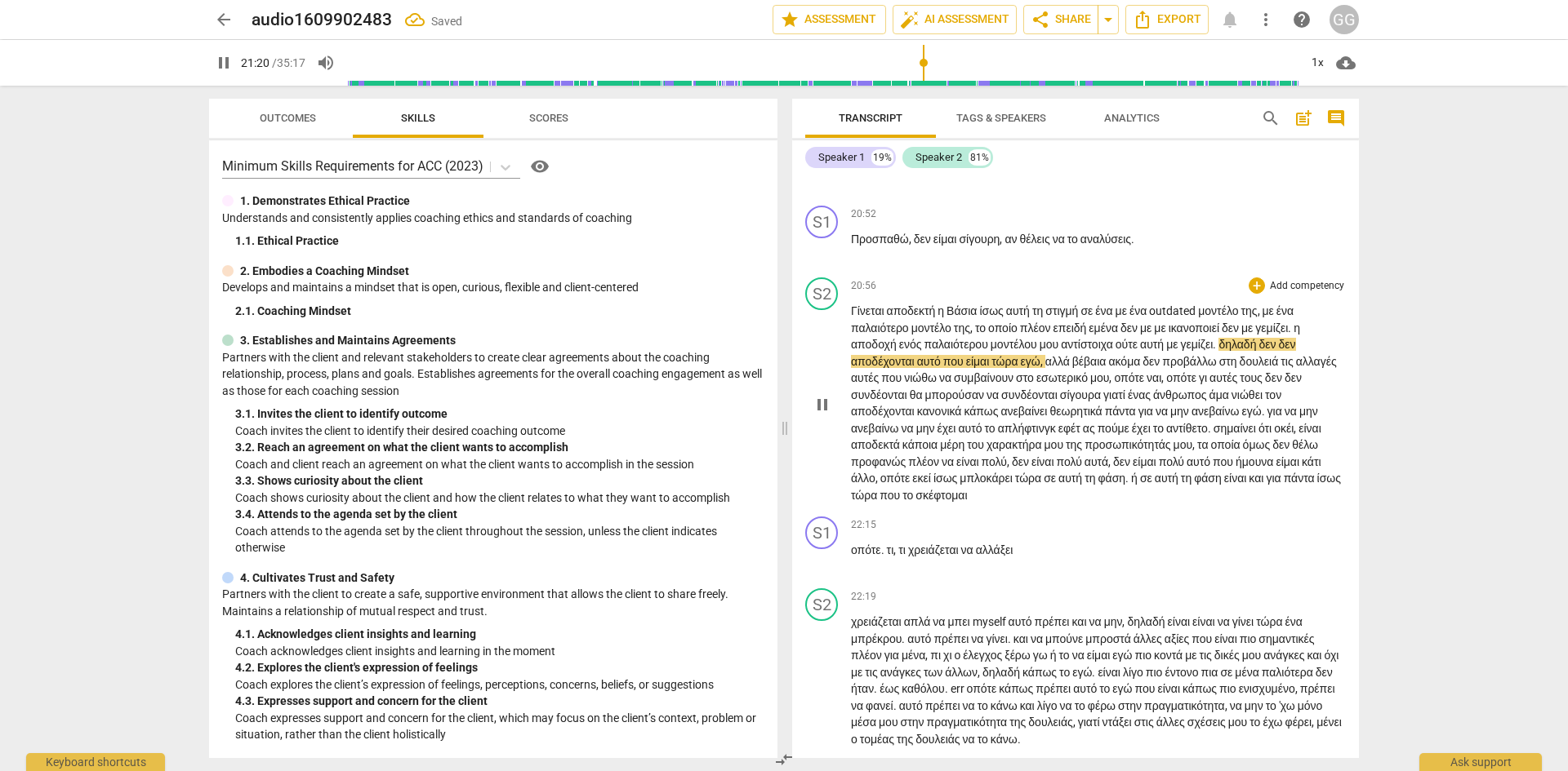
click at [1254, 351] on span "δηλαδή" at bounding box center [1238, 344] width 40 height 13
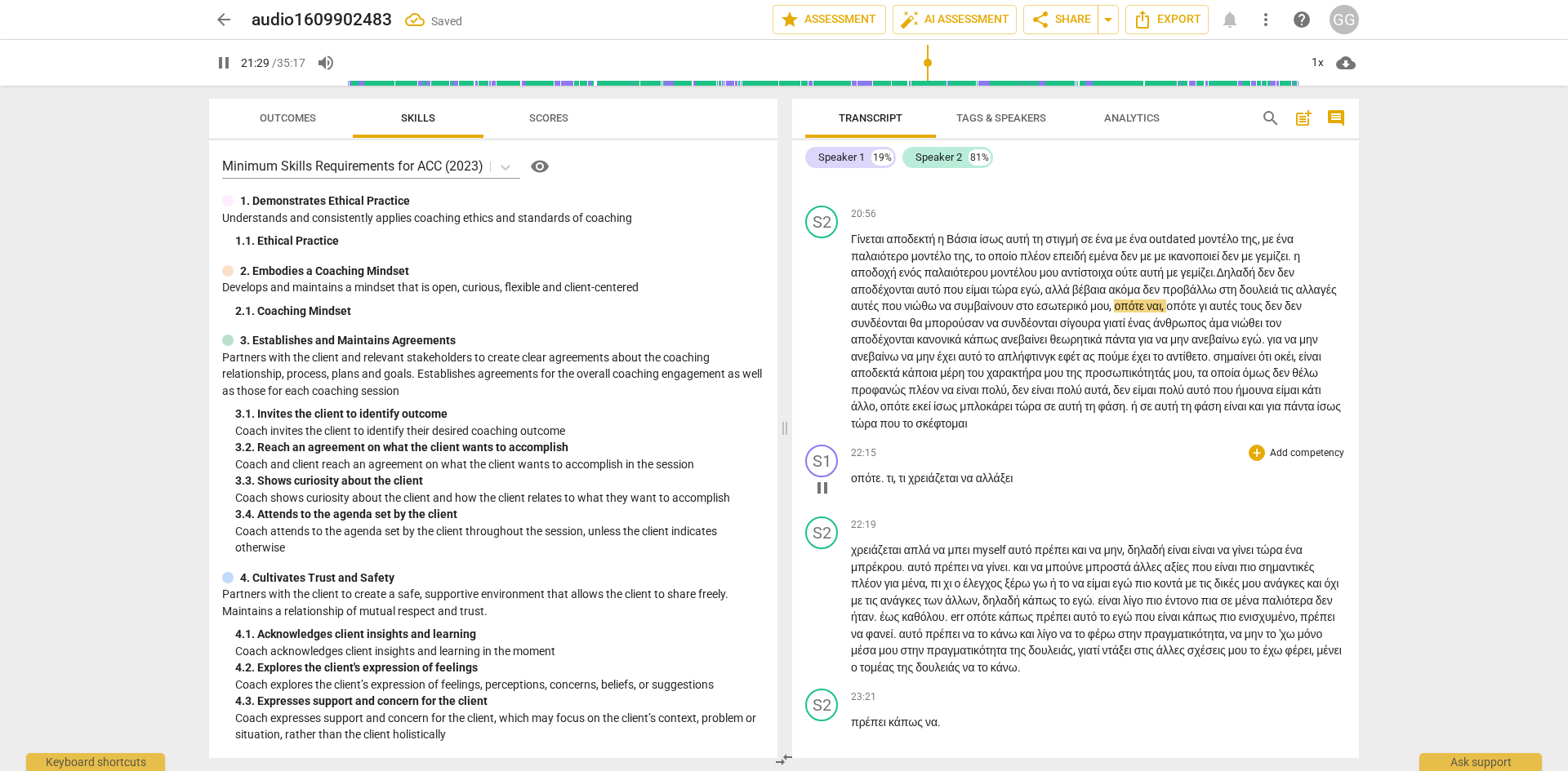
scroll to position [6366, 0]
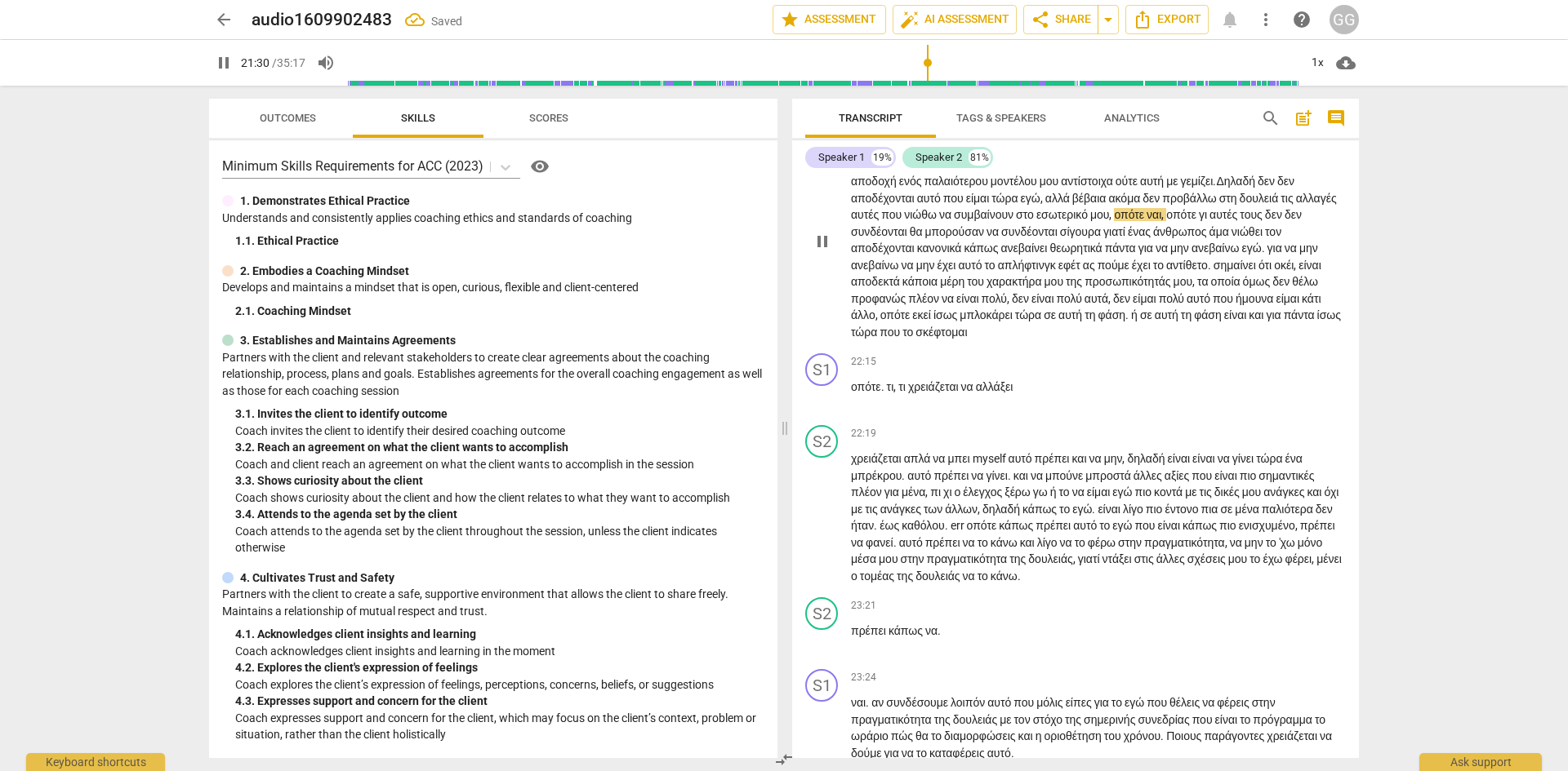
click at [1240, 221] on span "αυτές" at bounding box center [1224, 214] width 31 height 13
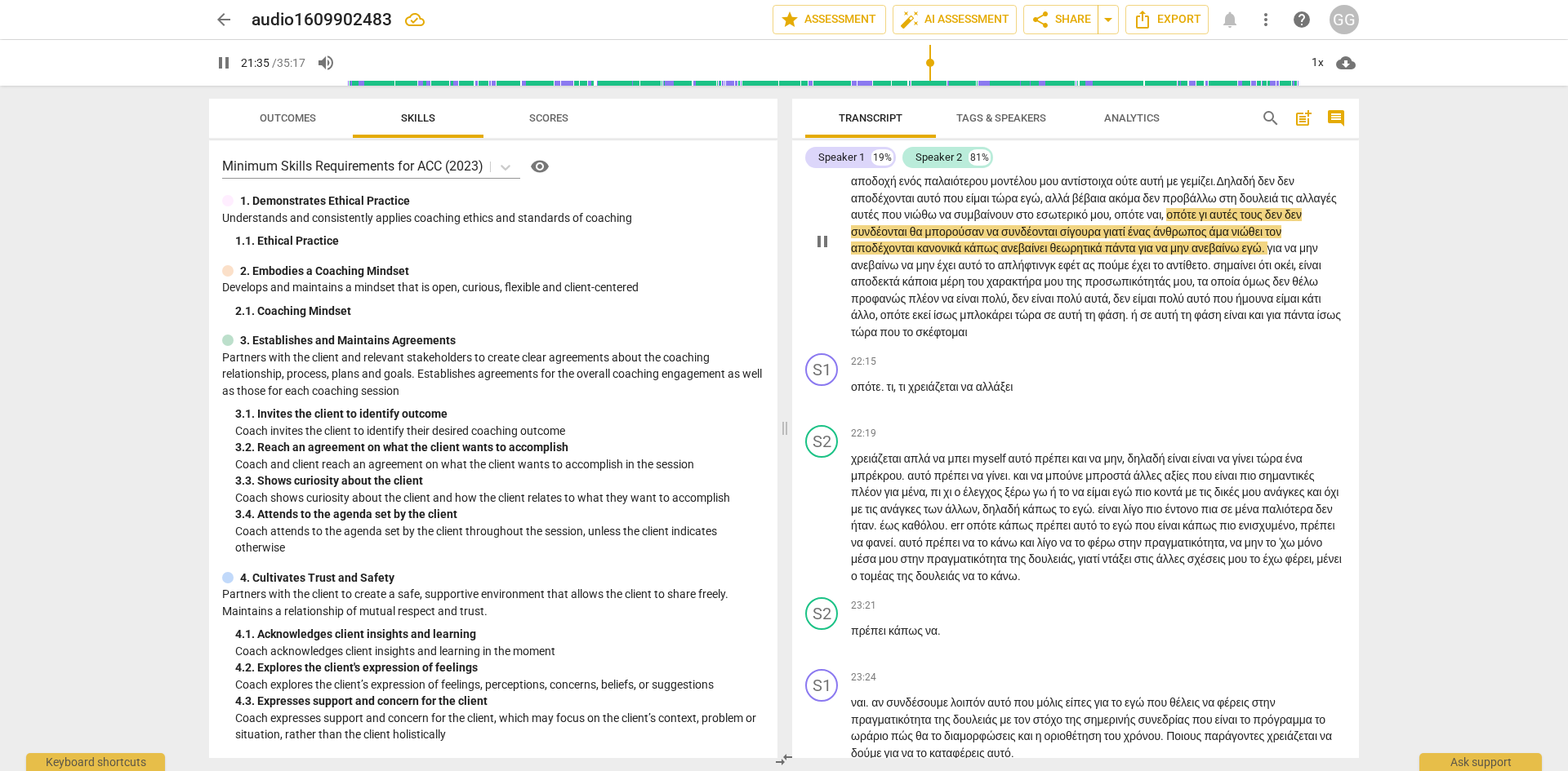
drag, startPoint x: 955, startPoint y: 378, endPoint x: 941, endPoint y: 391, distance: 19.1
click at [952, 340] on p "Γίνεται αποδεκτή η Βάσια ίσως αυτή τη στιγμή σε ένα με ένα outdated μοντέλο της…" at bounding box center [1098, 240] width 495 height 201
click at [1138, 254] on span "πάντα" at bounding box center [1121, 248] width 33 height 13
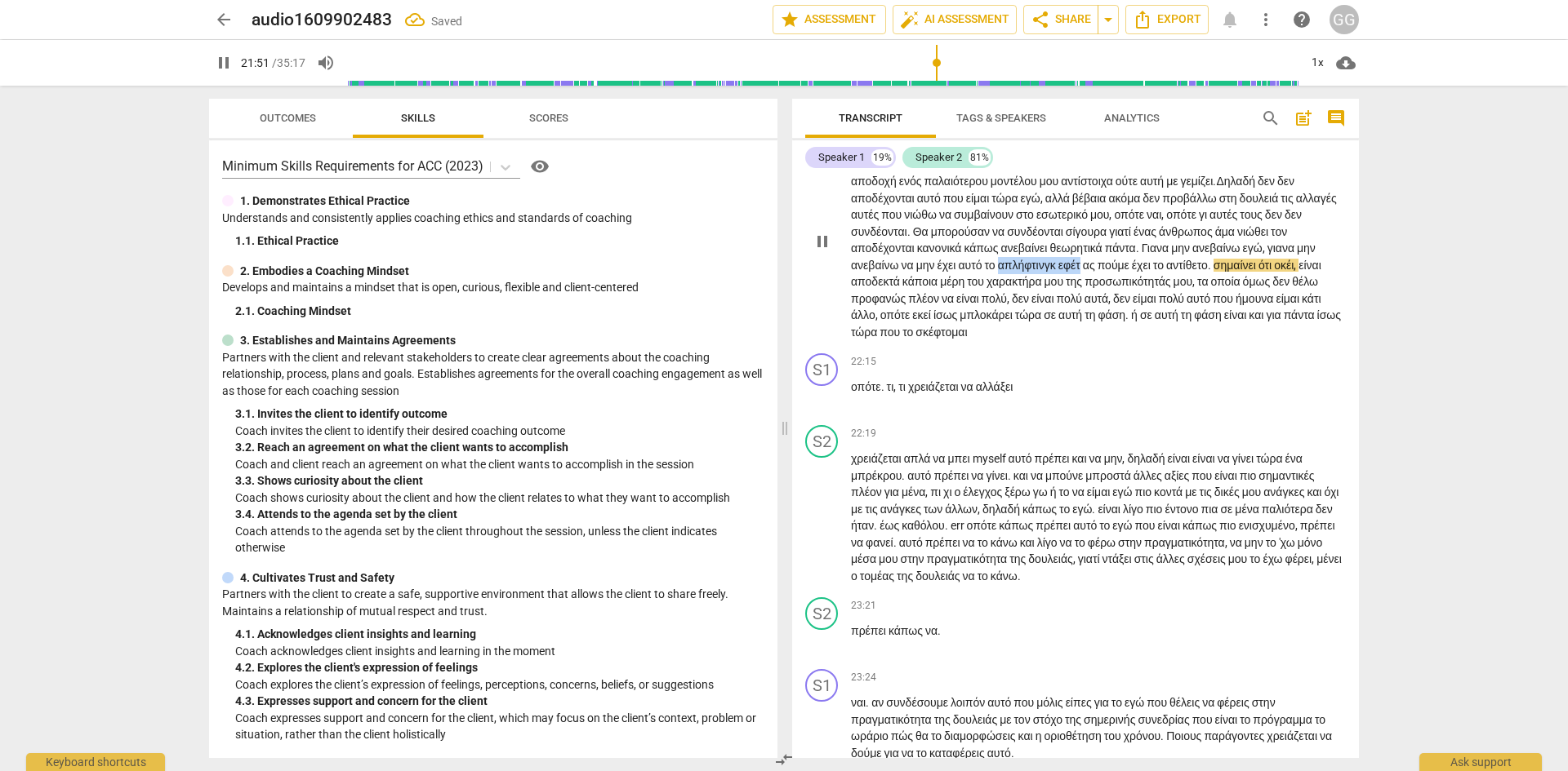
drag, startPoint x: 1045, startPoint y: 417, endPoint x: 1134, endPoint y: 415, distance: 89.0
click at [1134, 340] on p "Γίνεται αποδεκτή η Βάσια ίσως αυτή τη στιγμή σε ένα με ένα outdated μοντέλο της…" at bounding box center [1098, 240] width 495 height 201
click at [1201, 271] on span "." at bounding box center [1199, 265] width 6 height 13
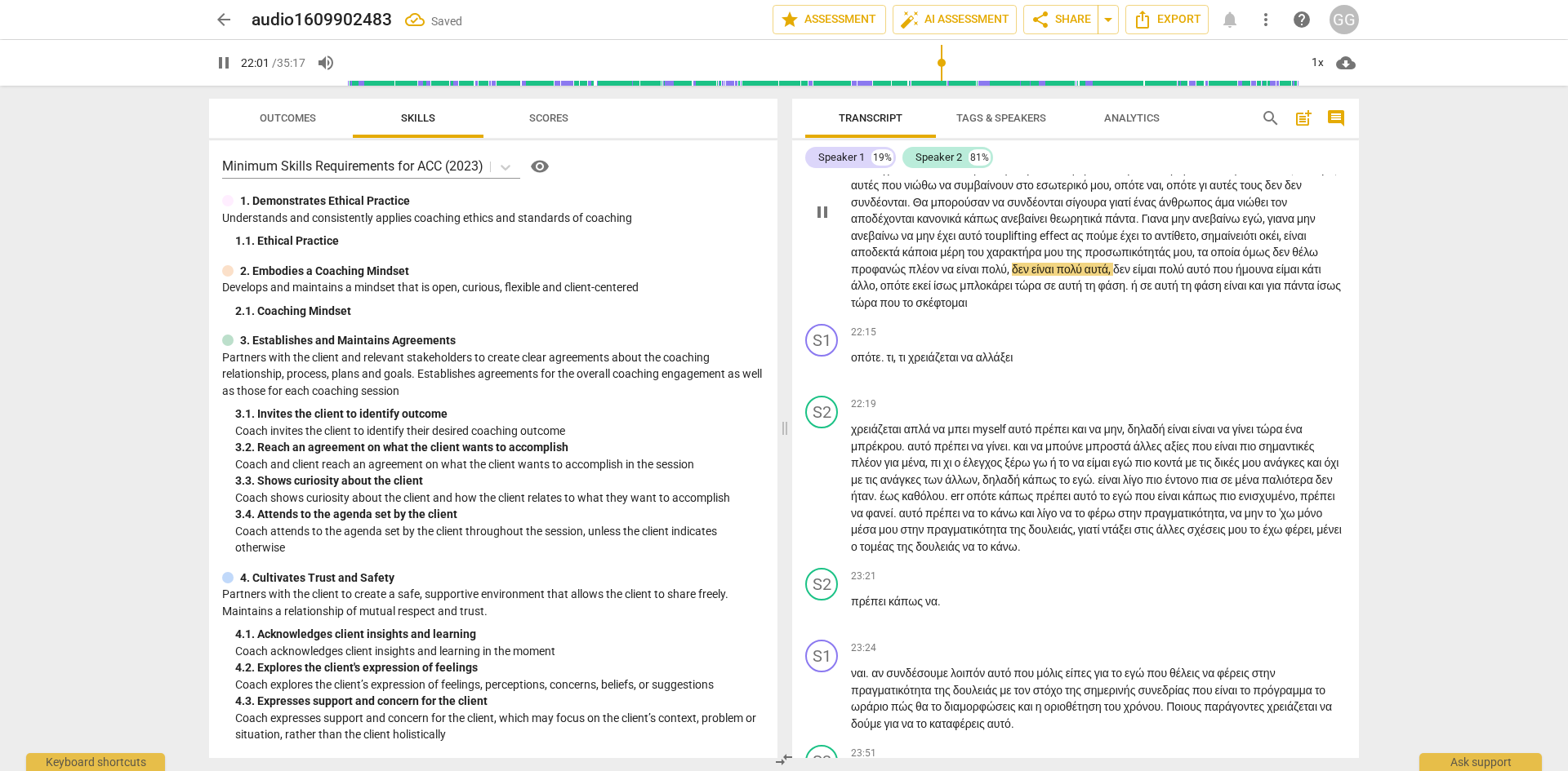
scroll to position [6529, 0]
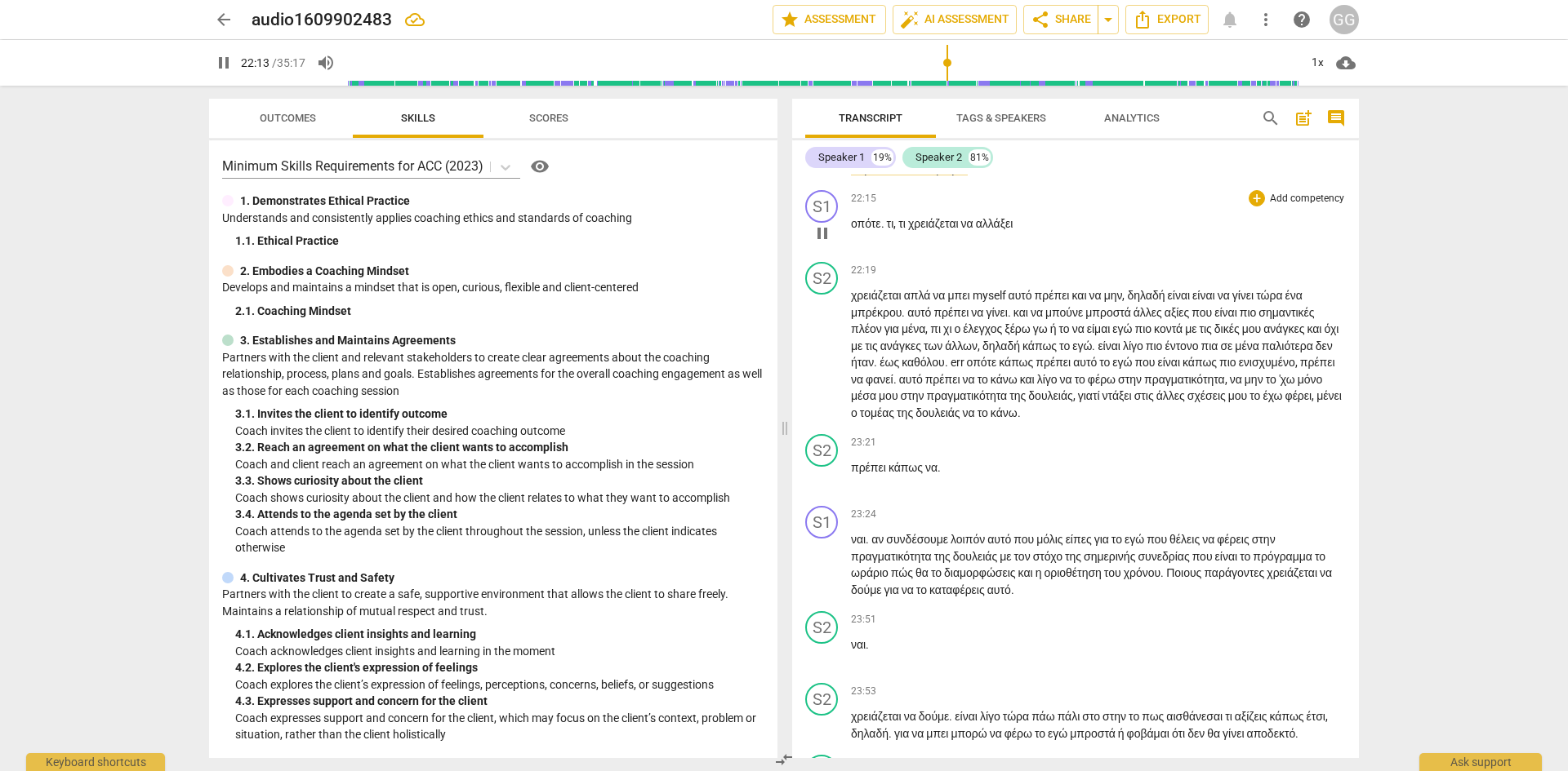
click at [852, 230] on span "οπότε" at bounding box center [866, 223] width 31 height 13
type input "1335"
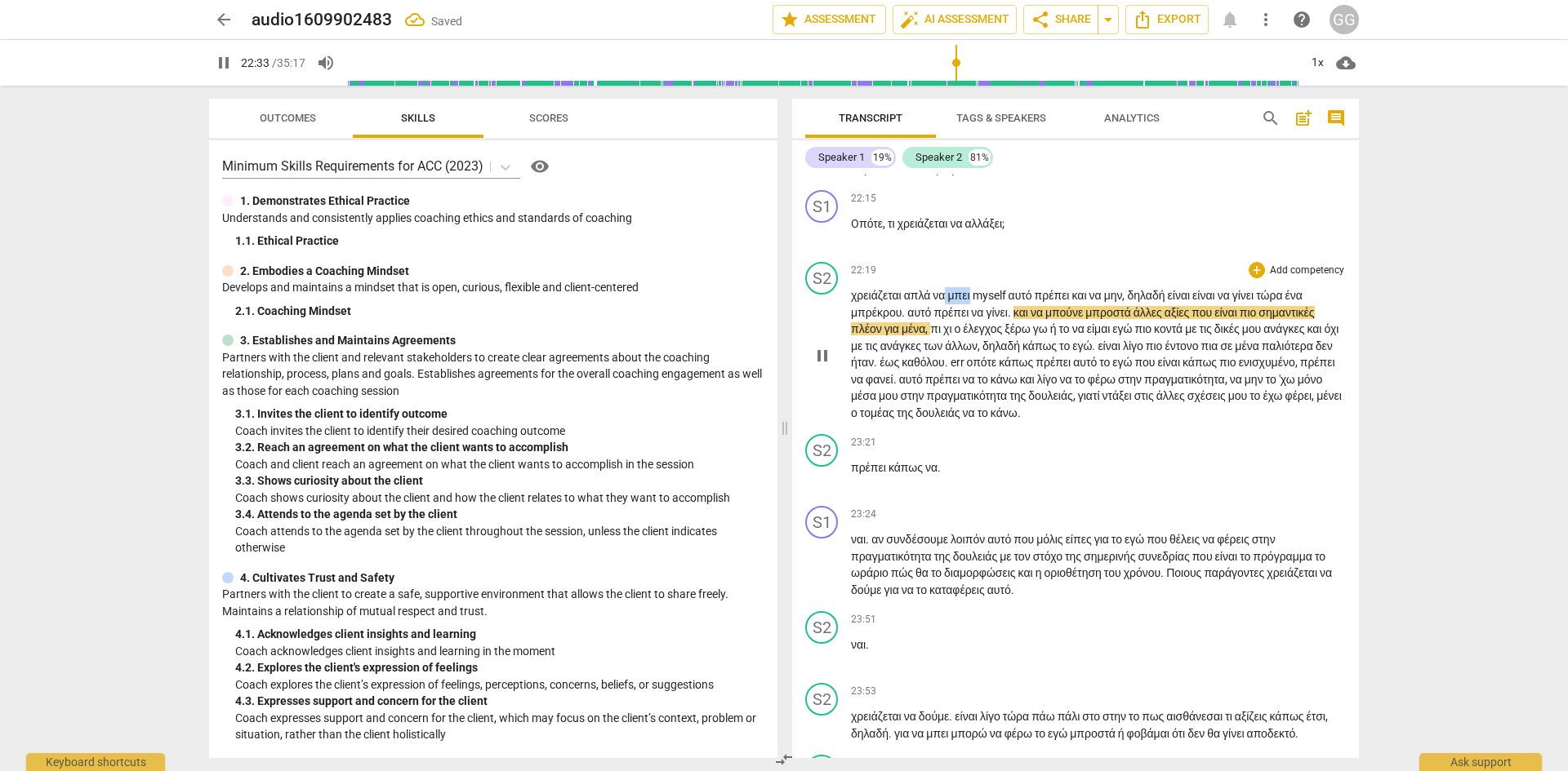
drag, startPoint x: 953, startPoint y: 444, endPoint x: 980, endPoint y: 448, distance: 27.3
click at [980, 422] on p "χρειάζεται απλά να μπει myself αυτό πρέπει και να μην , δηλαδή είναι είναι να γ…" at bounding box center [1098, 355] width 495 height 134
type input "1354"
click at [870, 319] on span "μπρέκρου" at bounding box center [876, 312] width 51 height 13
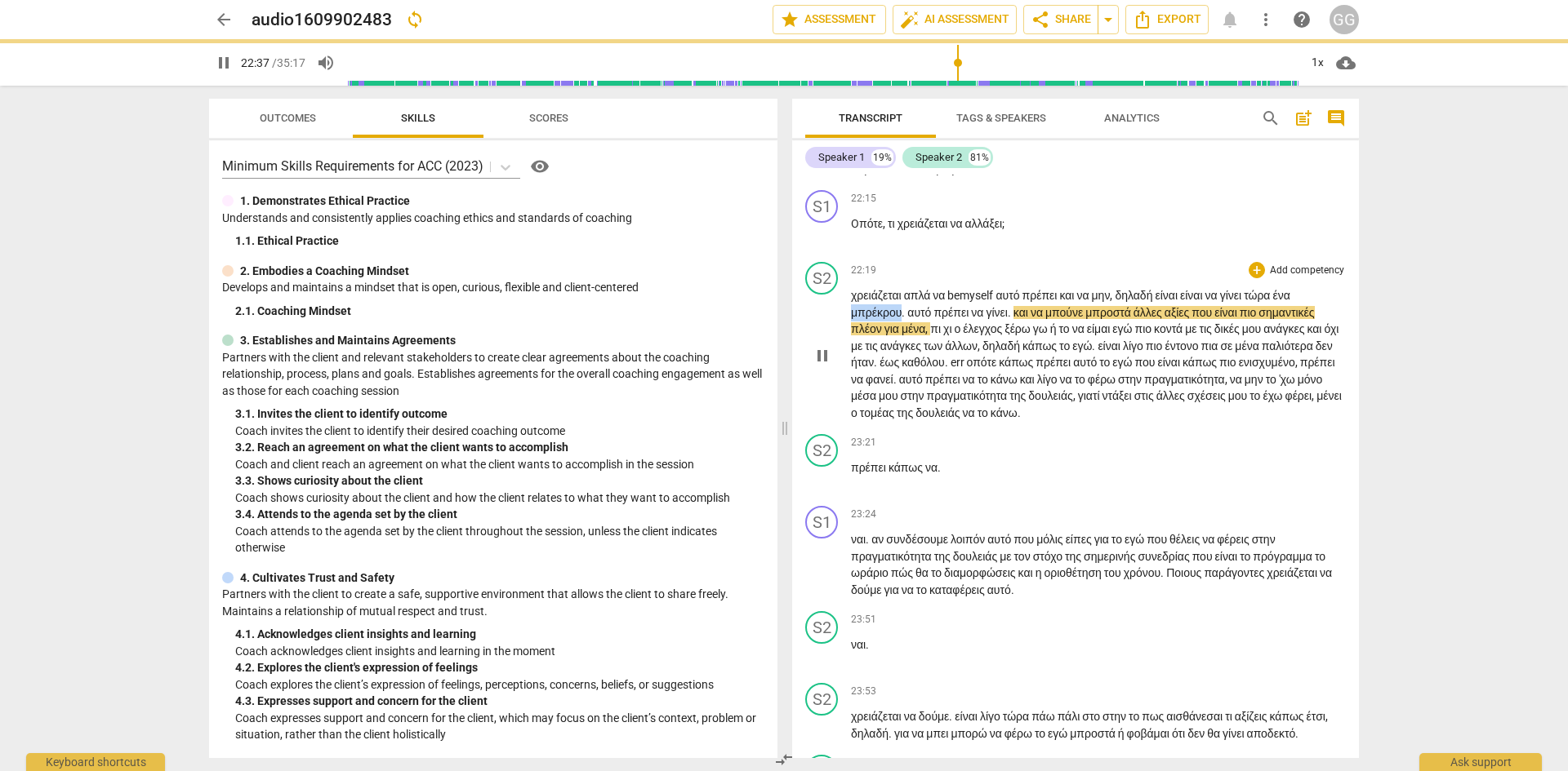
click at [870, 319] on span "μπρέκρου" at bounding box center [876, 312] width 51 height 13
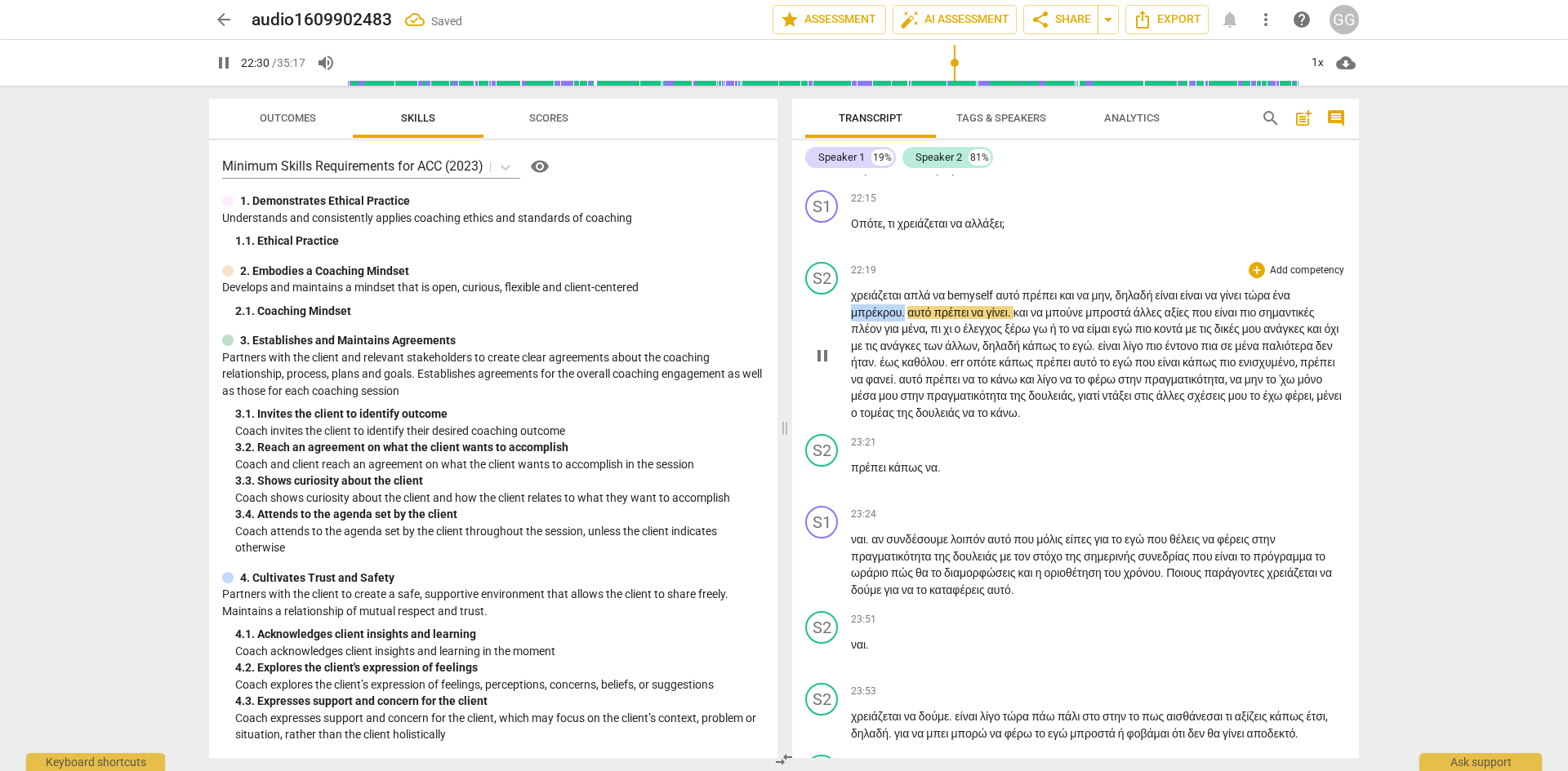
drag, startPoint x: 852, startPoint y: 462, endPoint x: 904, endPoint y: 461, distance: 52.0
click at [904, 422] on p "χρειάζεται απλά να be myself αυτό πρέπει και να μην , δηλαδή είναι είναι να γίν…" at bounding box center [1098, 355] width 495 height 134
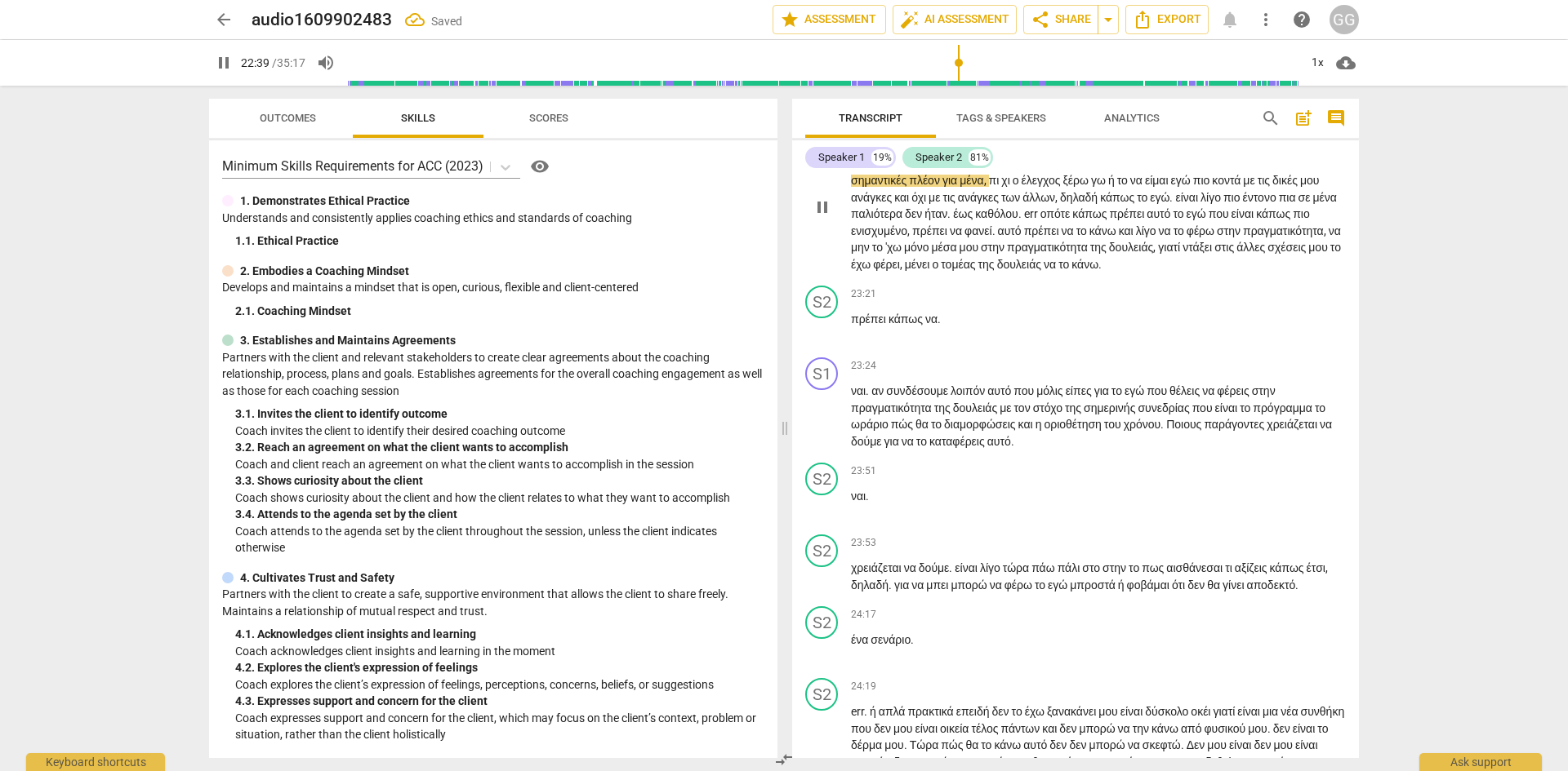
scroll to position [6693, 0]
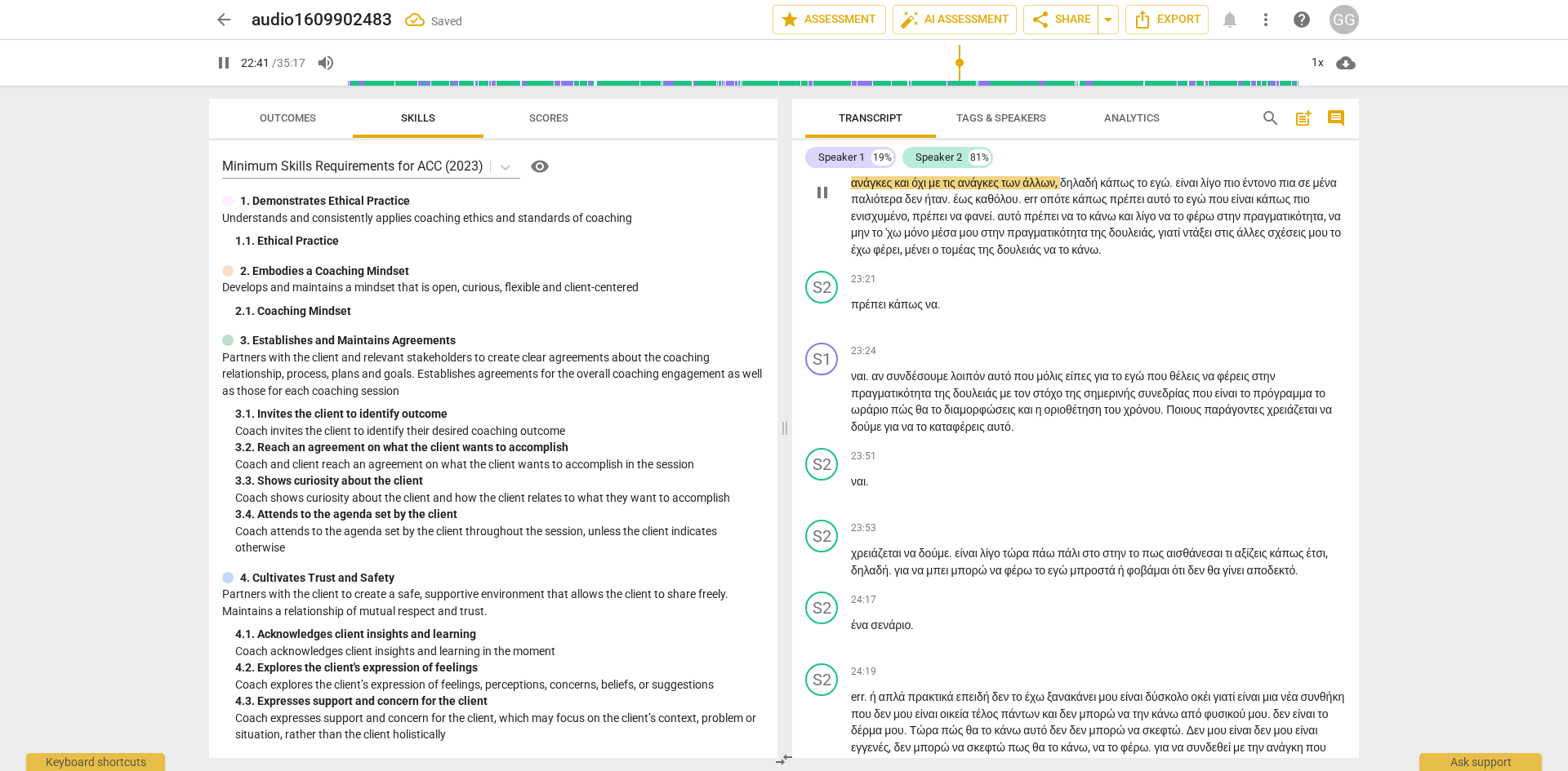
click at [1063, 172] on span "έλεγχος" at bounding box center [1042, 165] width 42 height 13
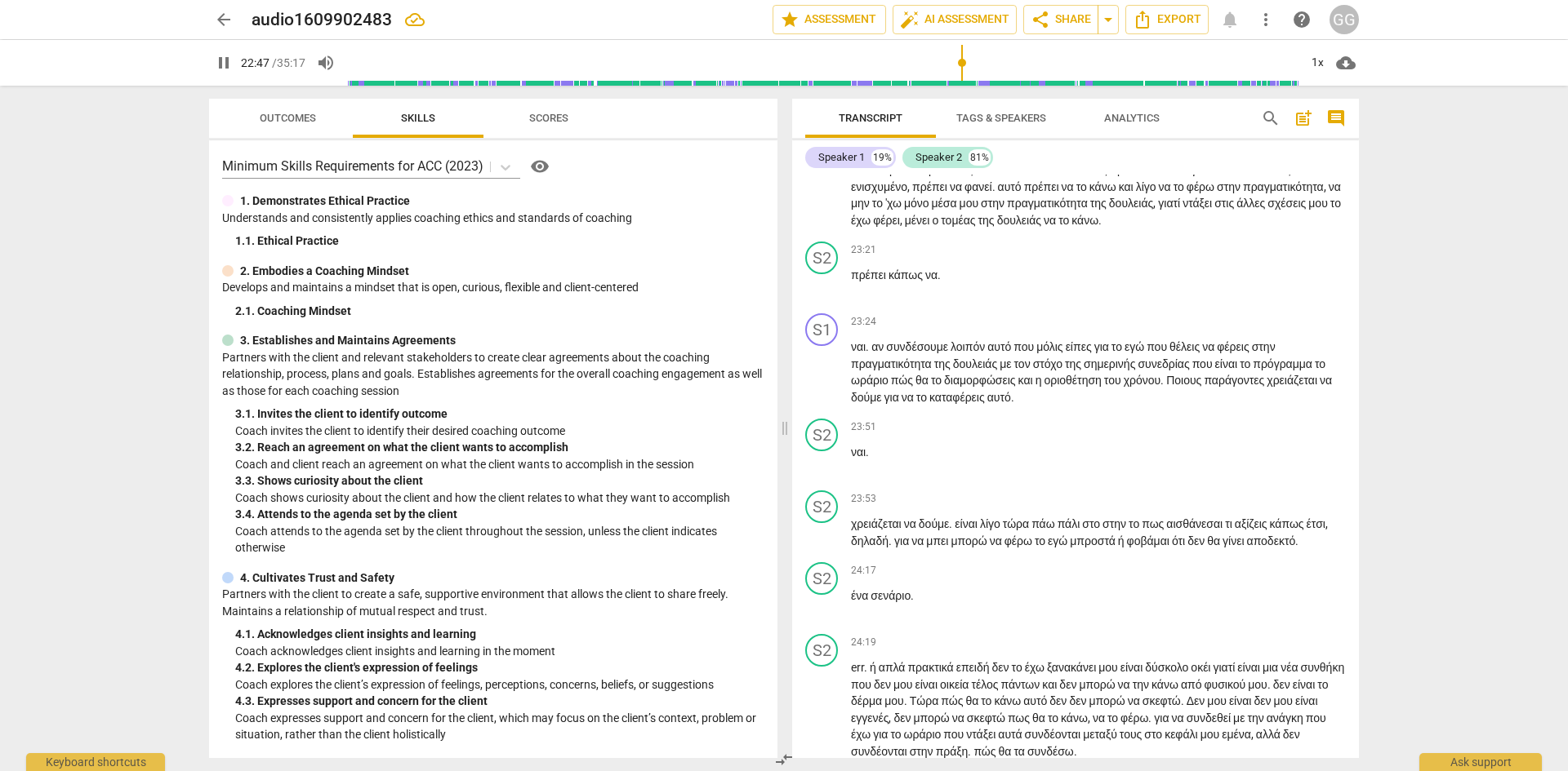
scroll to position [6774, 0]
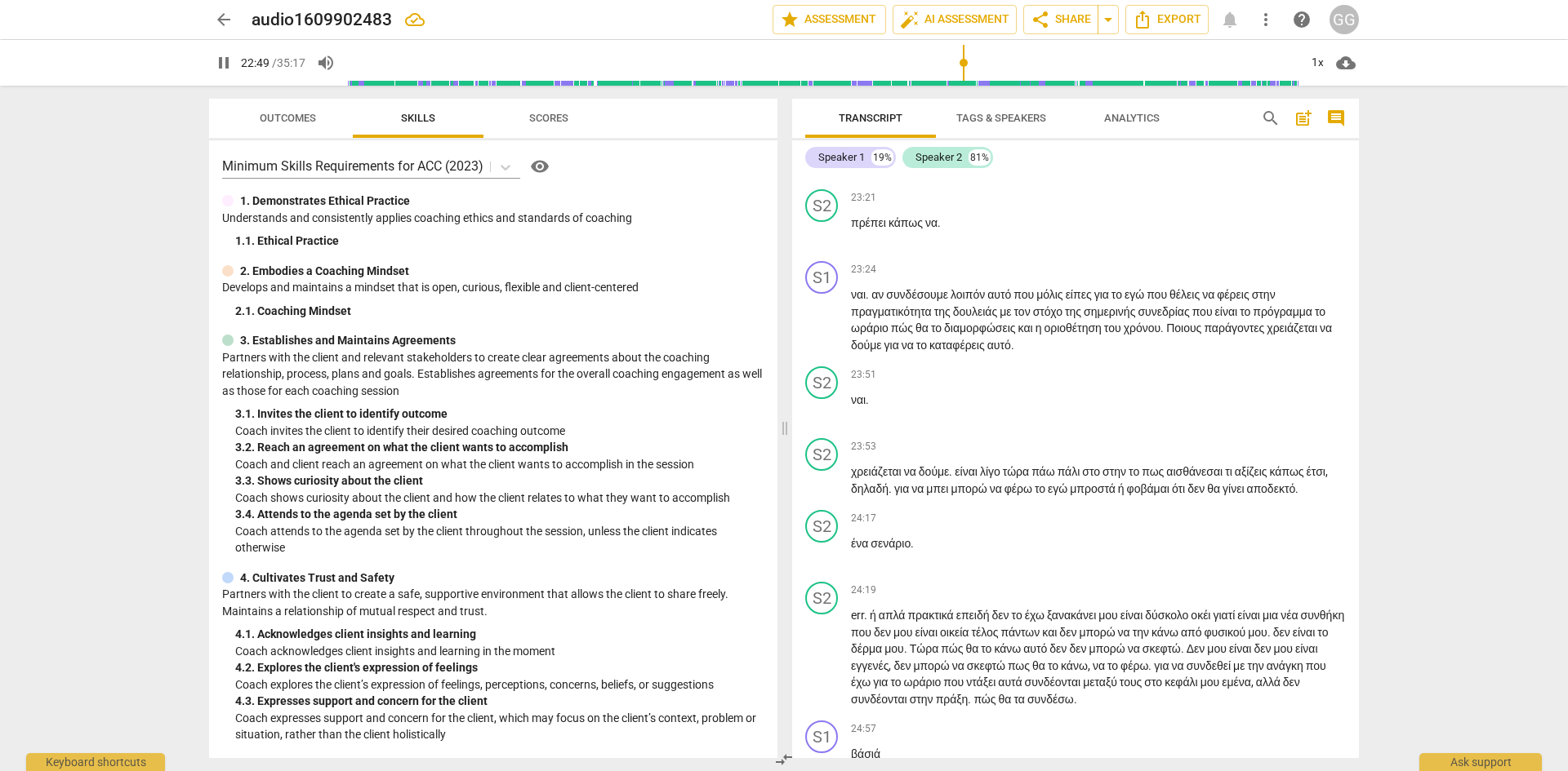
click at [1216, 176] on p "χρειάζεται απλά να be myself αυτό πρέπει και να μην , δηλαδή είναι είναι να γίν…" at bounding box center [1098, 109] width 495 height 134
drag, startPoint x: 910, startPoint y: 270, endPoint x: 902, endPoint y: 298, distance: 29.1
click at [1307, 108] on span "μένα" at bounding box center [1319, 101] width 24 height 13
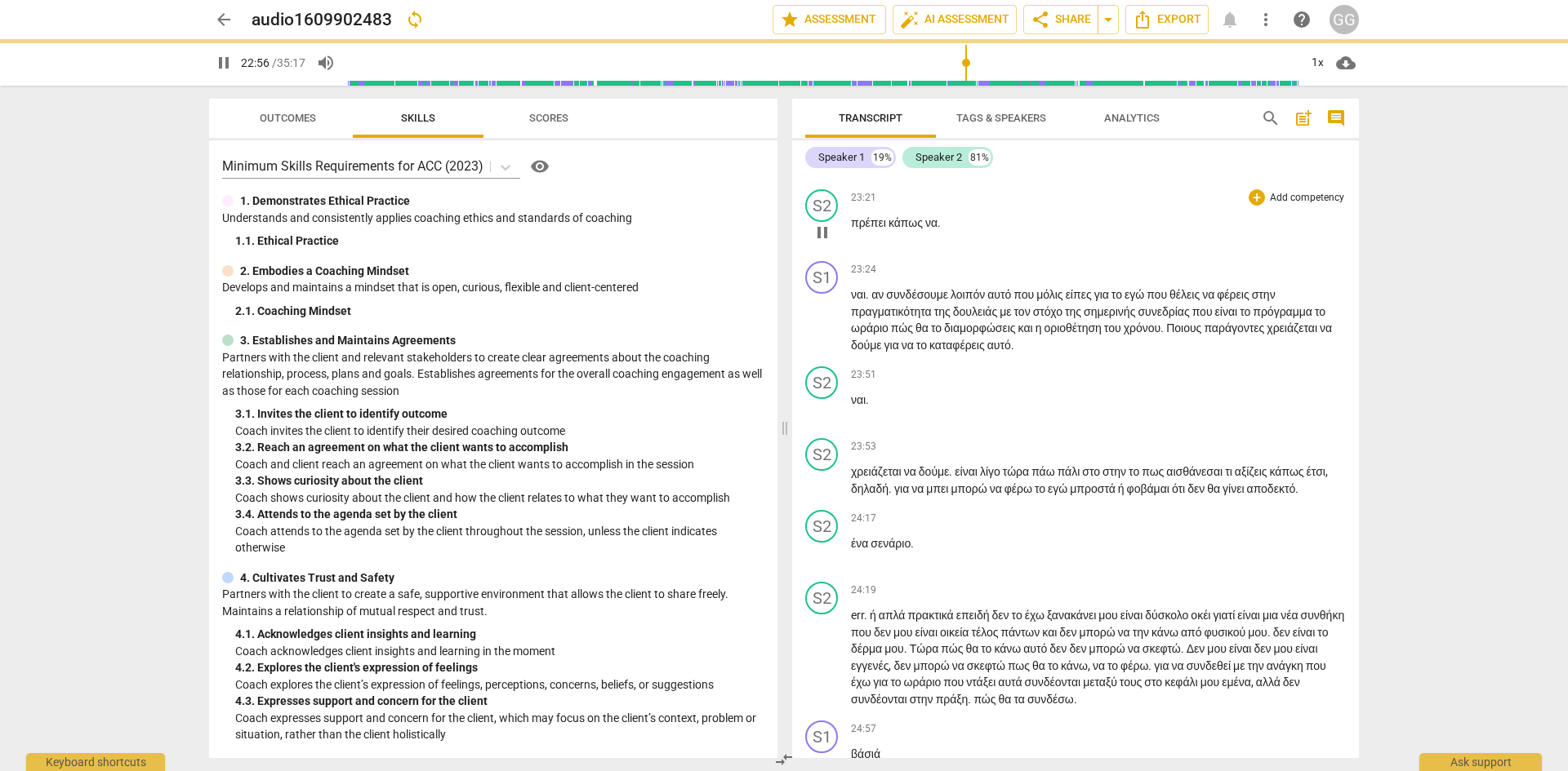
drag, startPoint x: 1021, startPoint y: 270, endPoint x: 1028, endPoint y: 340, distance: 70.3
click at [951, 124] on span "." at bounding box center [948, 117] width 6 height 13
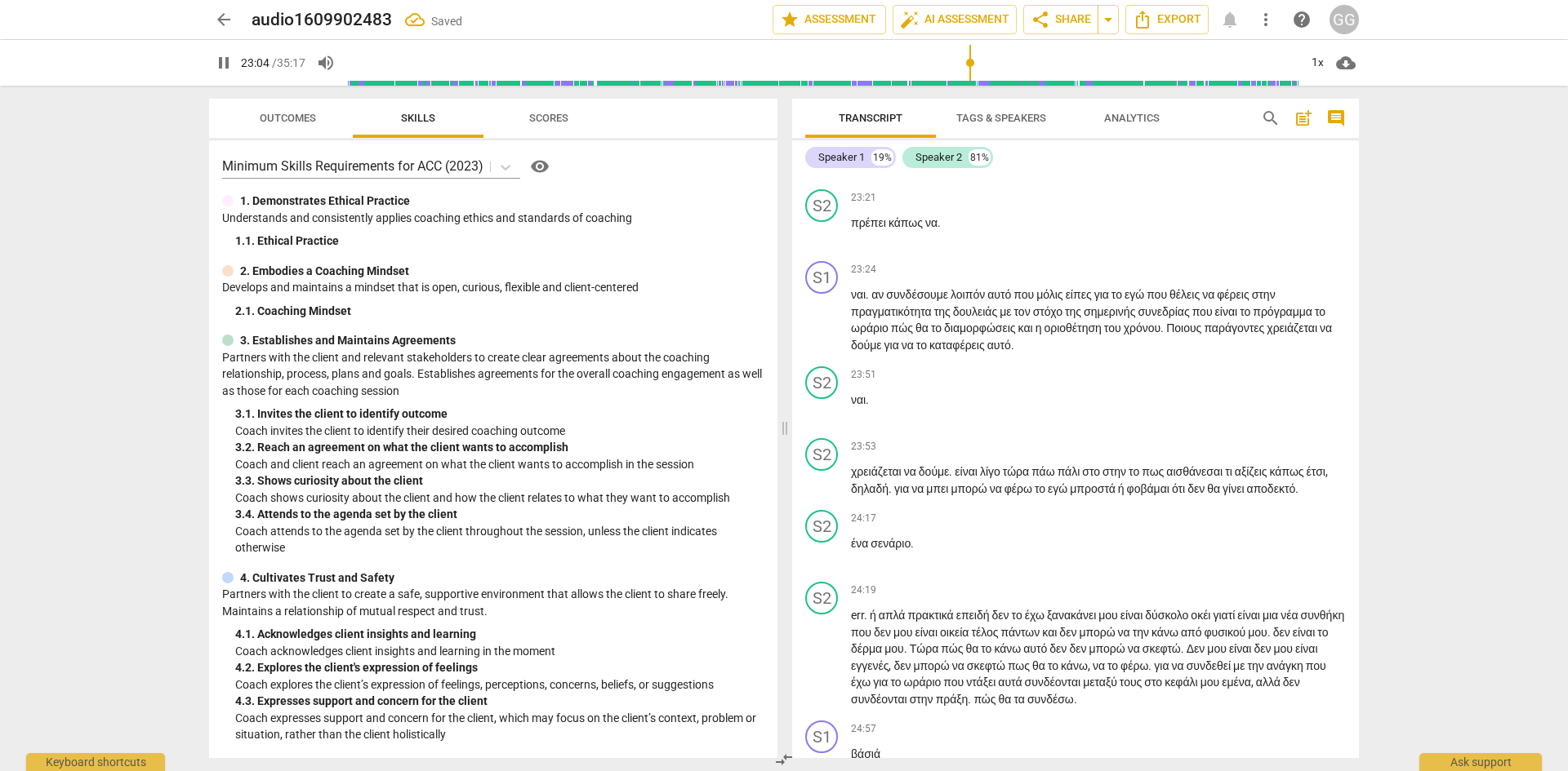
drag, startPoint x: 1093, startPoint y: 279, endPoint x: 1103, endPoint y: 330, distance: 52.0
click at [1024, 141] on span "αυτό" at bounding box center [1011, 134] width 26 height 13
click at [1022, 141] on span "υτό" at bounding box center [1012, 134] width 20 height 13
click at [982, 158] on span "μου" at bounding box center [971, 150] width 22 height 13
click at [938, 229] on span "να" at bounding box center [931, 222] width 12 height 13
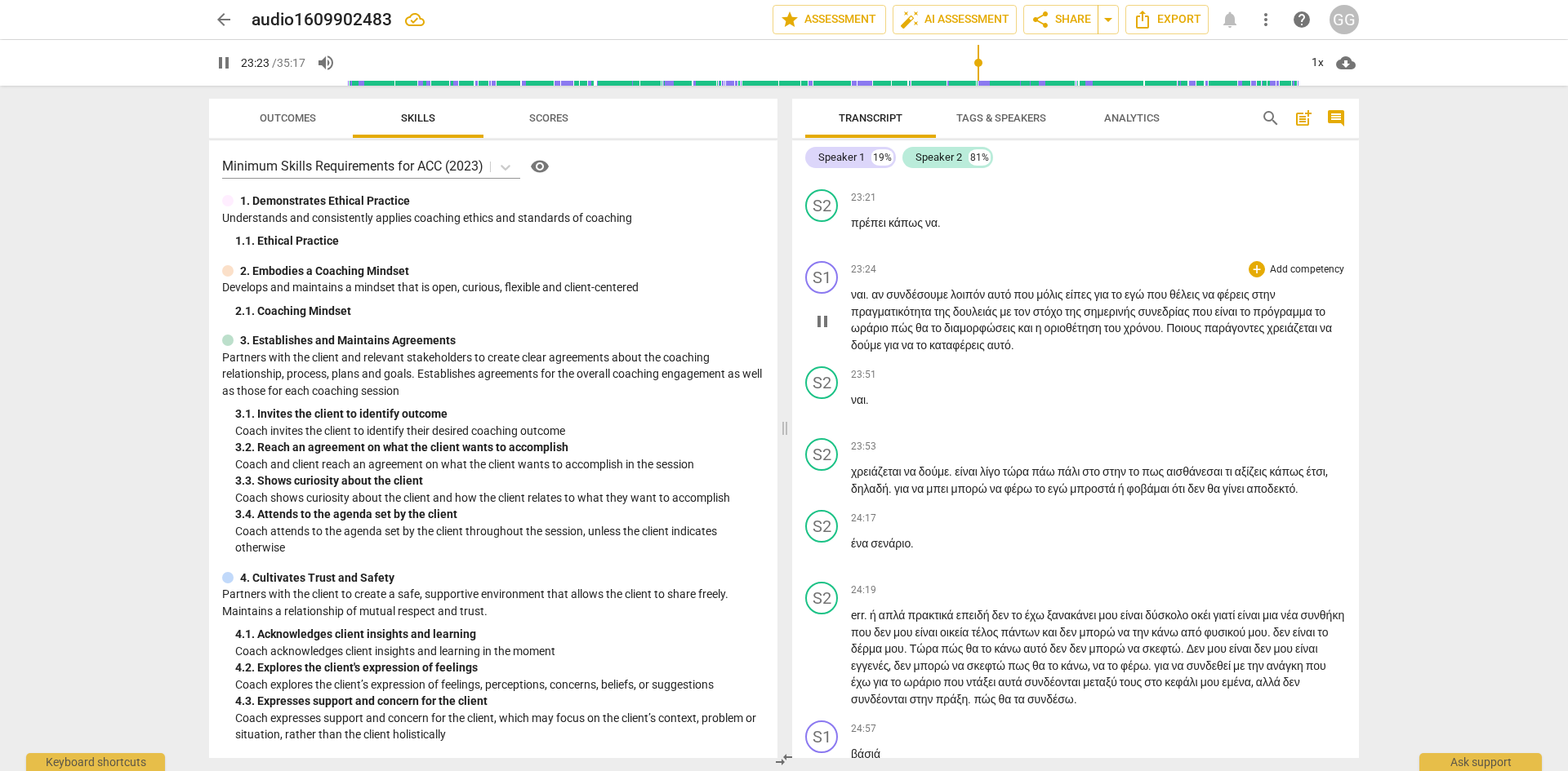
type input "1403"
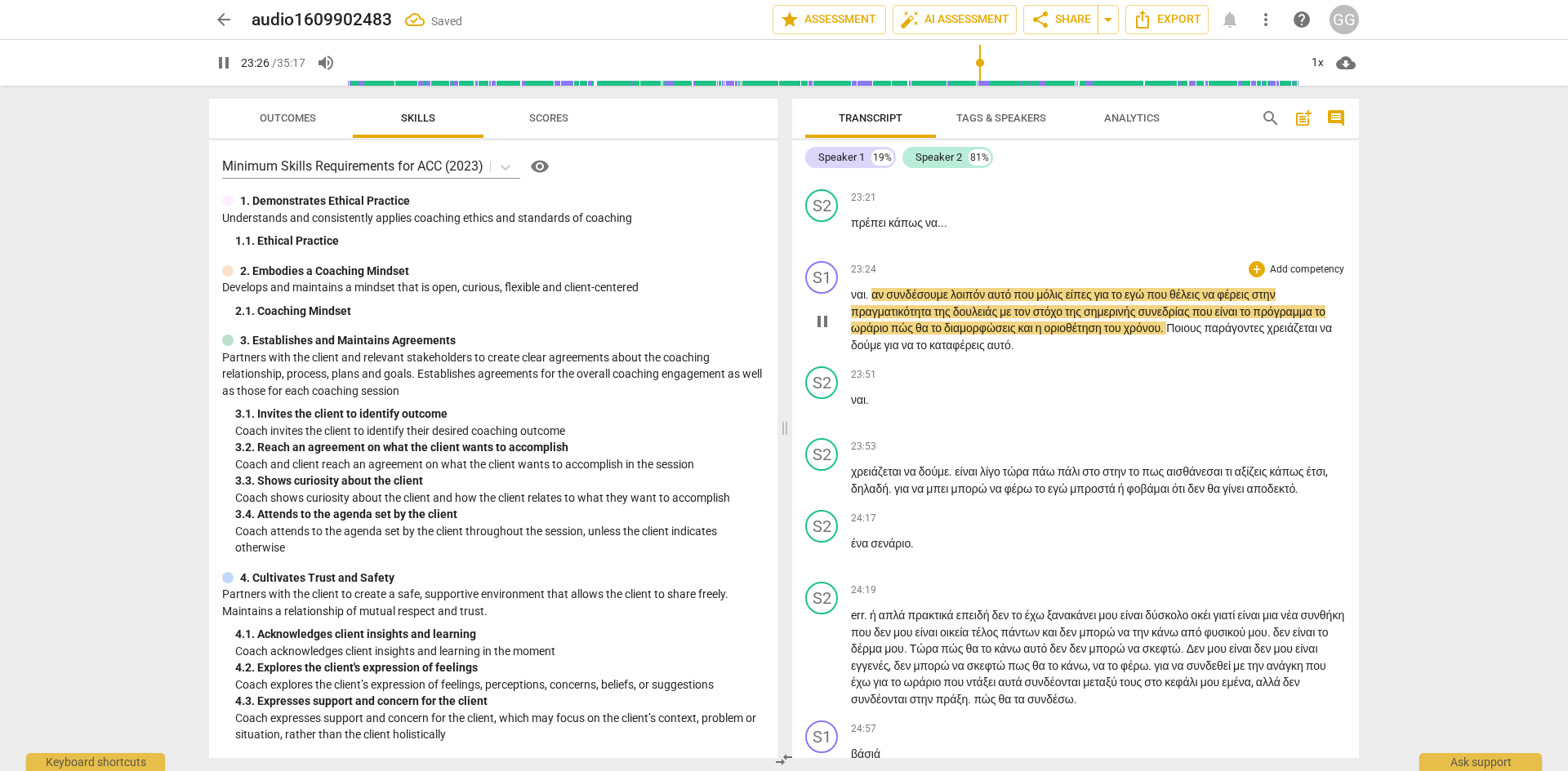
scroll to position [6856, 0]
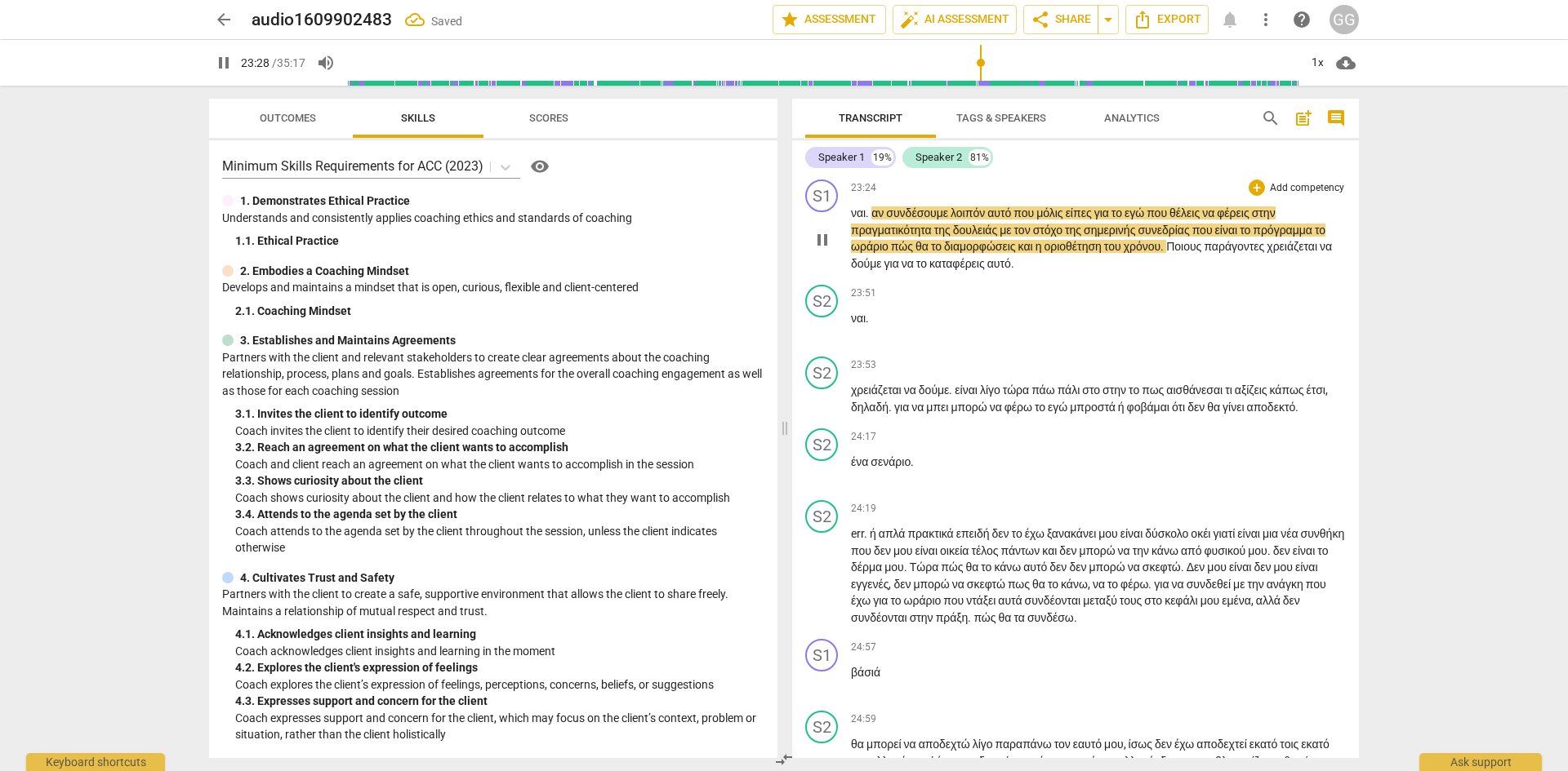
click at [876, 220] on span "αν" at bounding box center [878, 212] width 14 height 13
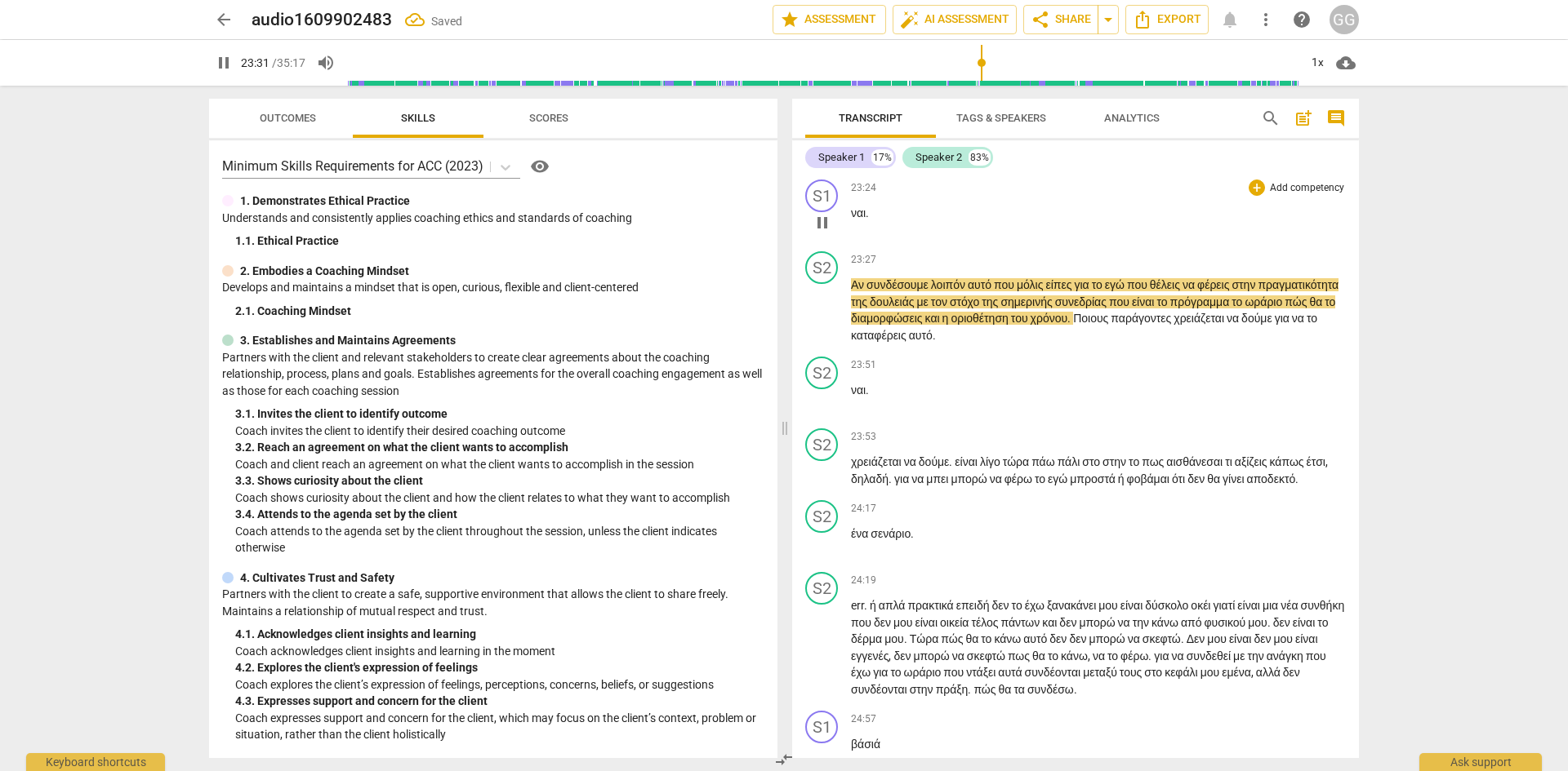
click at [851, 220] on span "ναι" at bounding box center [858, 212] width 14 height 13
type input "1412"
click at [1170, 309] on span "πρόγραμμα" at bounding box center [1201, 301] width 62 height 13
type input "1421"
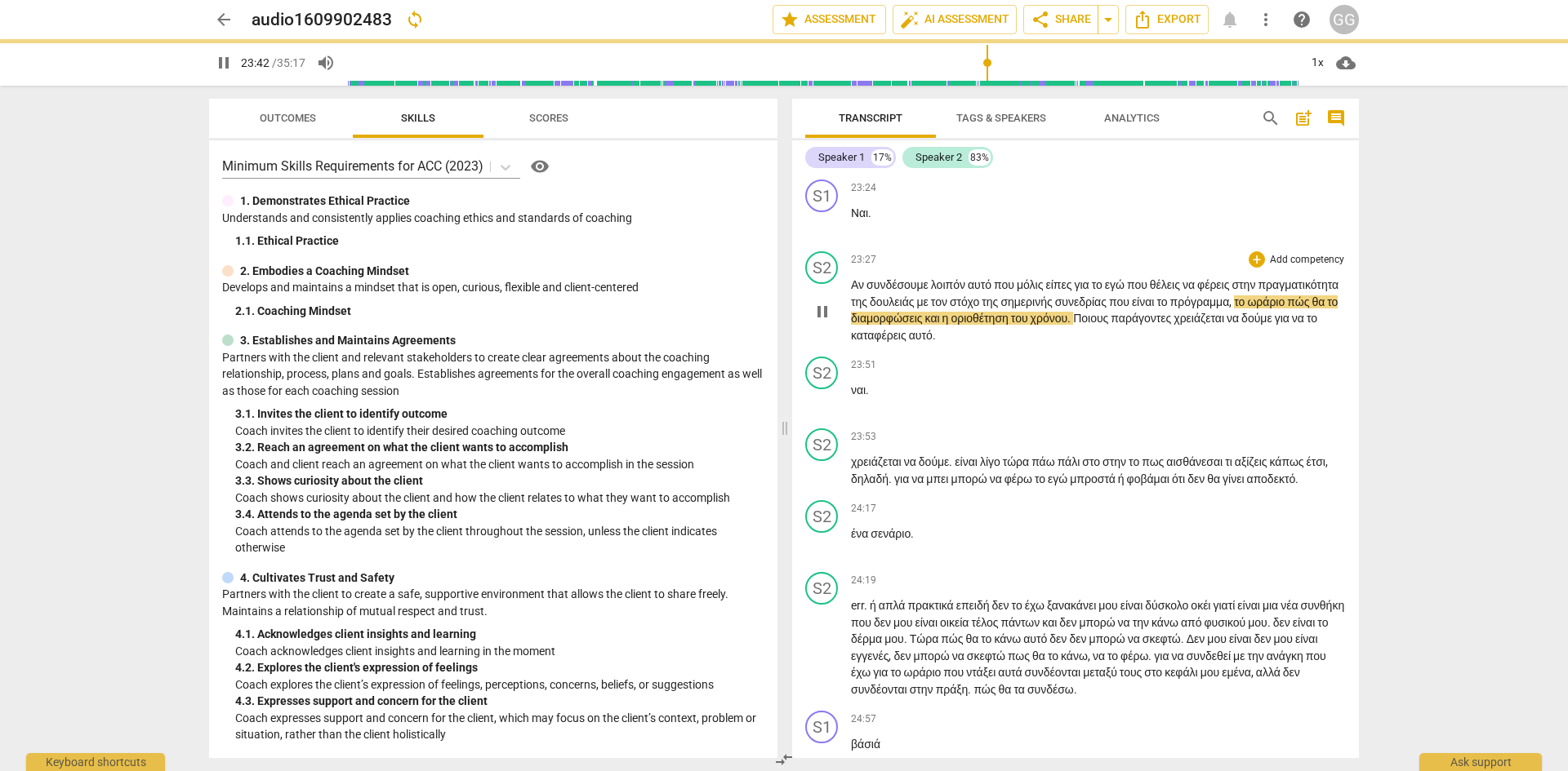
click at [925, 325] on span "διαμορφώσεις" at bounding box center [888, 318] width 75 height 13
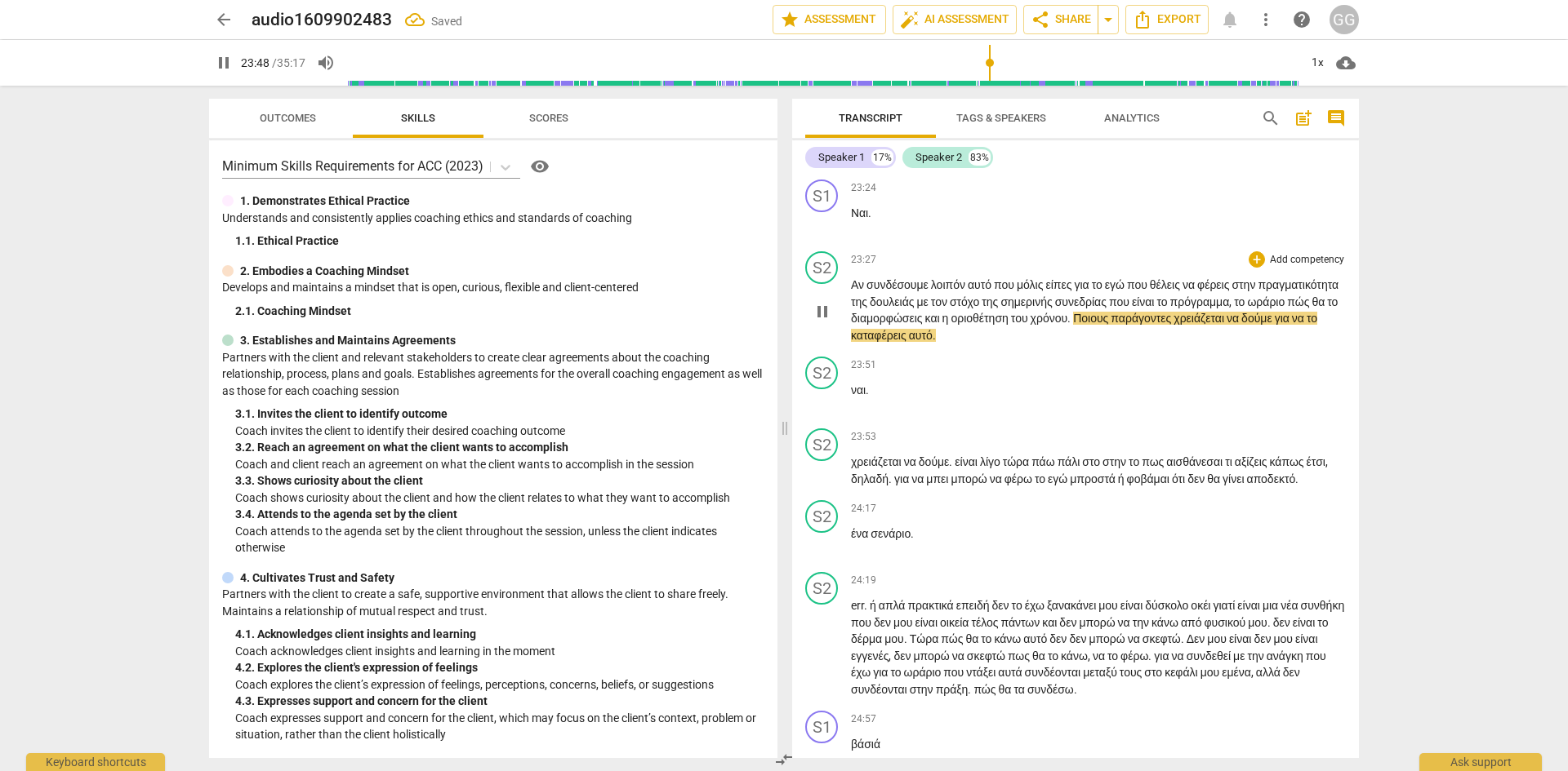
click at [932, 342] on span "αυτό" at bounding box center [921, 335] width 24 height 13
drag, startPoint x: 1162, startPoint y: 488, endPoint x: 1168, endPoint y: 518, distance: 30.6
click at [1163, 344] on p "Αν συνδέσουμε λοιπόν αυτό που μόλις είπες για το εγώ που θέλεις να φέρεις στην …" at bounding box center [1098, 310] width 495 height 67
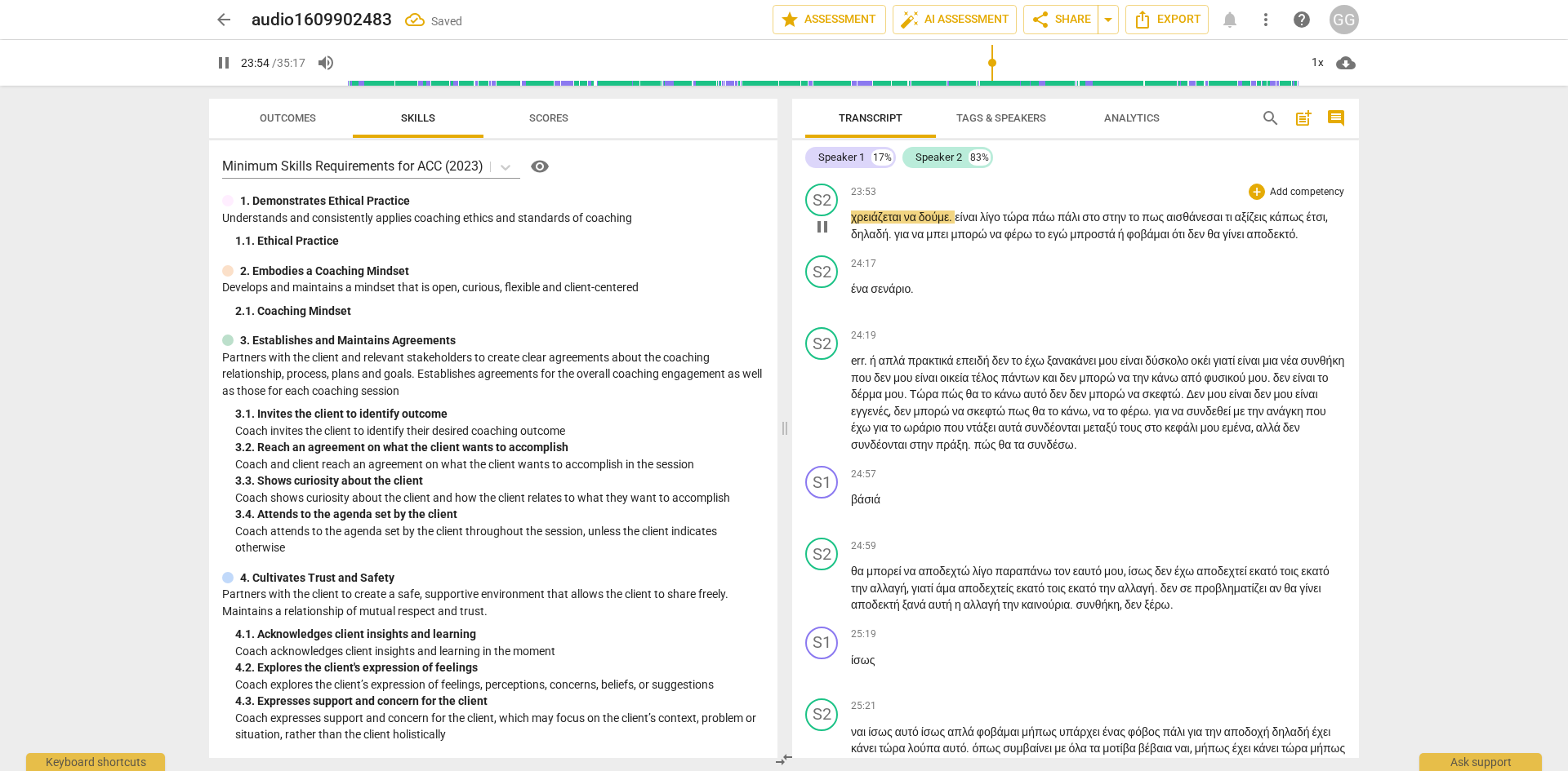
scroll to position [7020, 0]
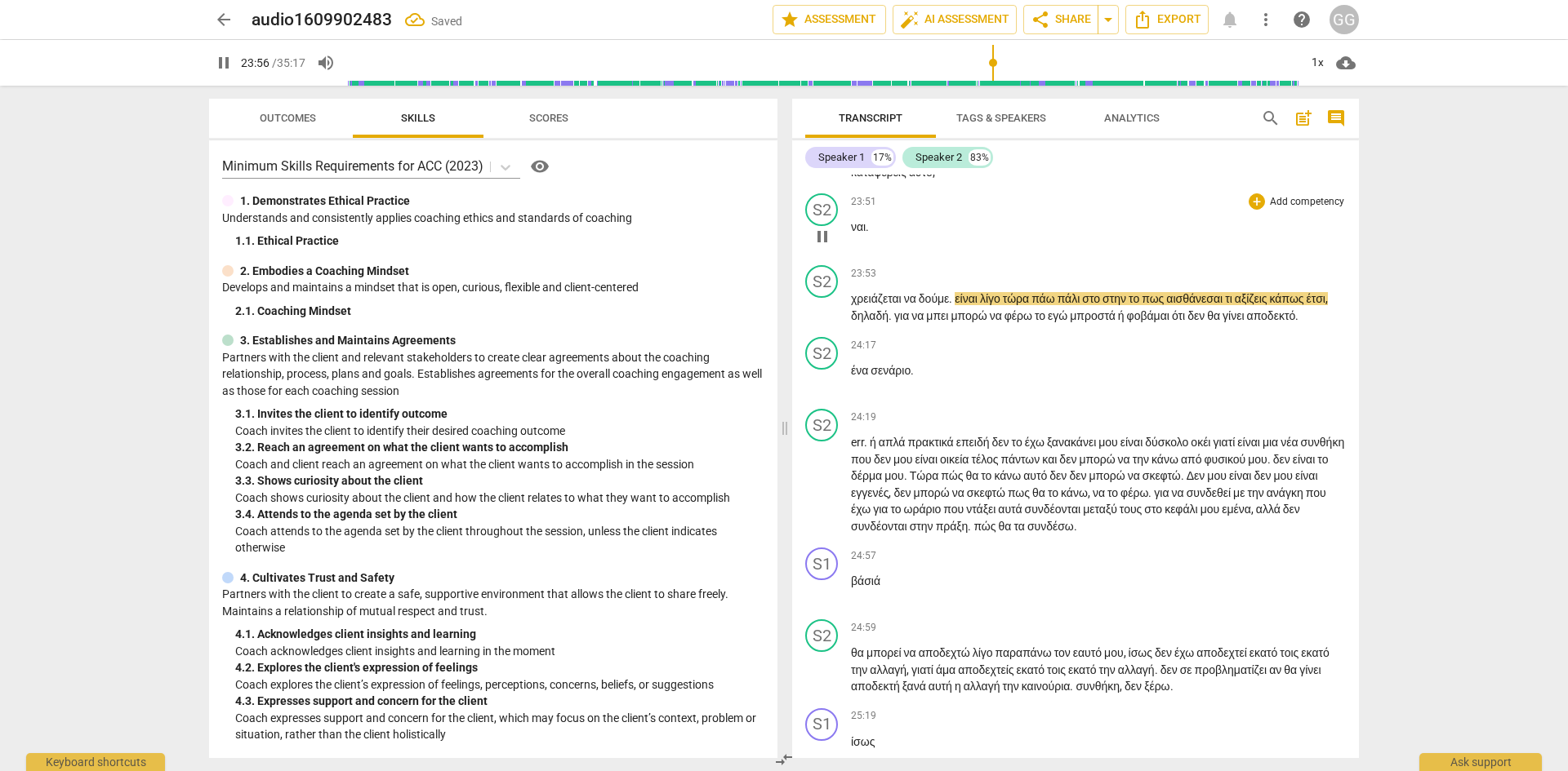
click at [853, 233] on span "ναι" at bounding box center [858, 226] width 14 height 13
click at [828, 226] on div "S2" at bounding box center [821, 210] width 32 height 32
click at [939, 439] on div "Speaker 2" at bounding box center [882, 439] width 122 height 26
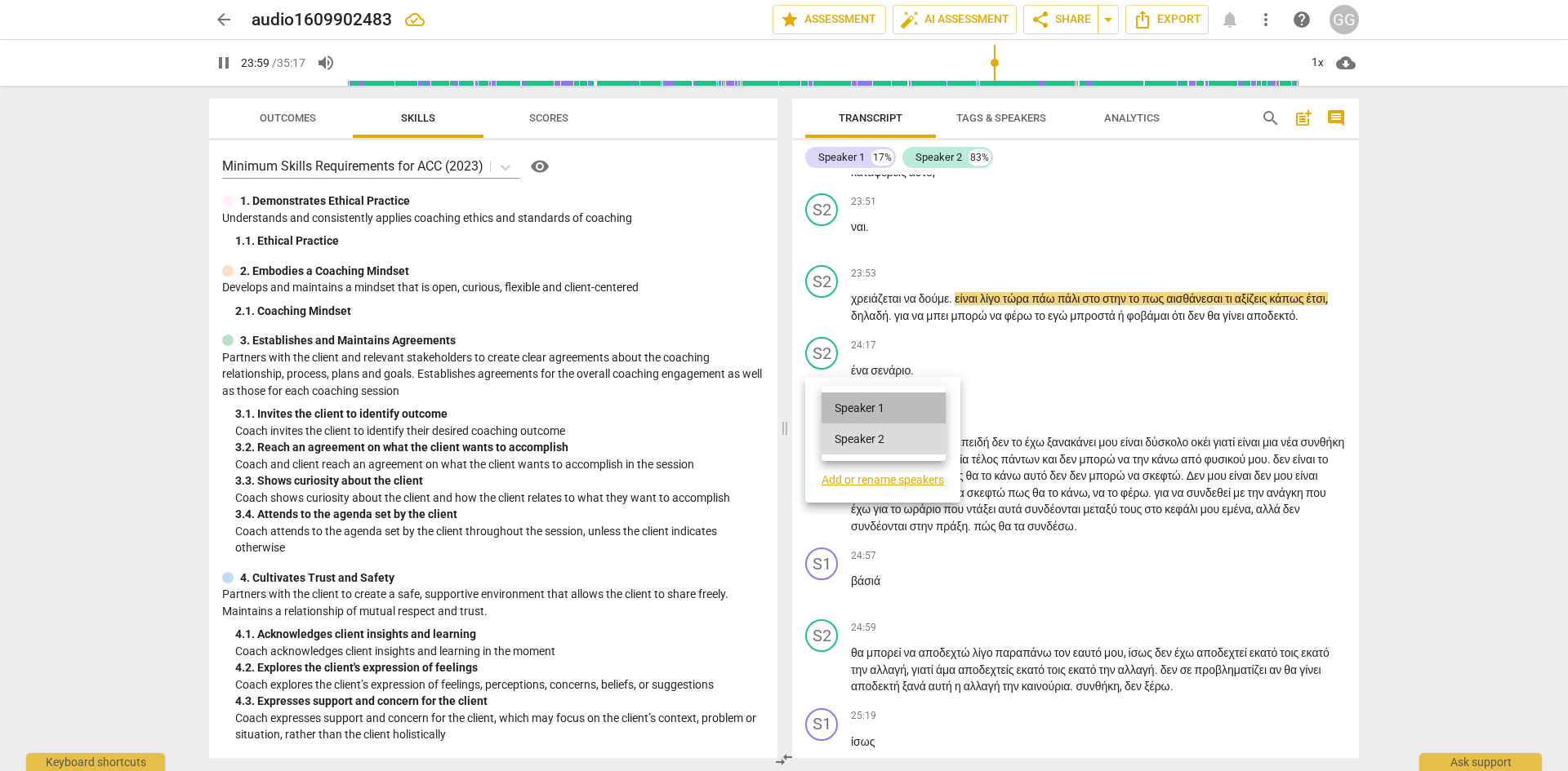
click at [853, 408] on li "Speaker 1" at bounding box center [883, 408] width 124 height 31
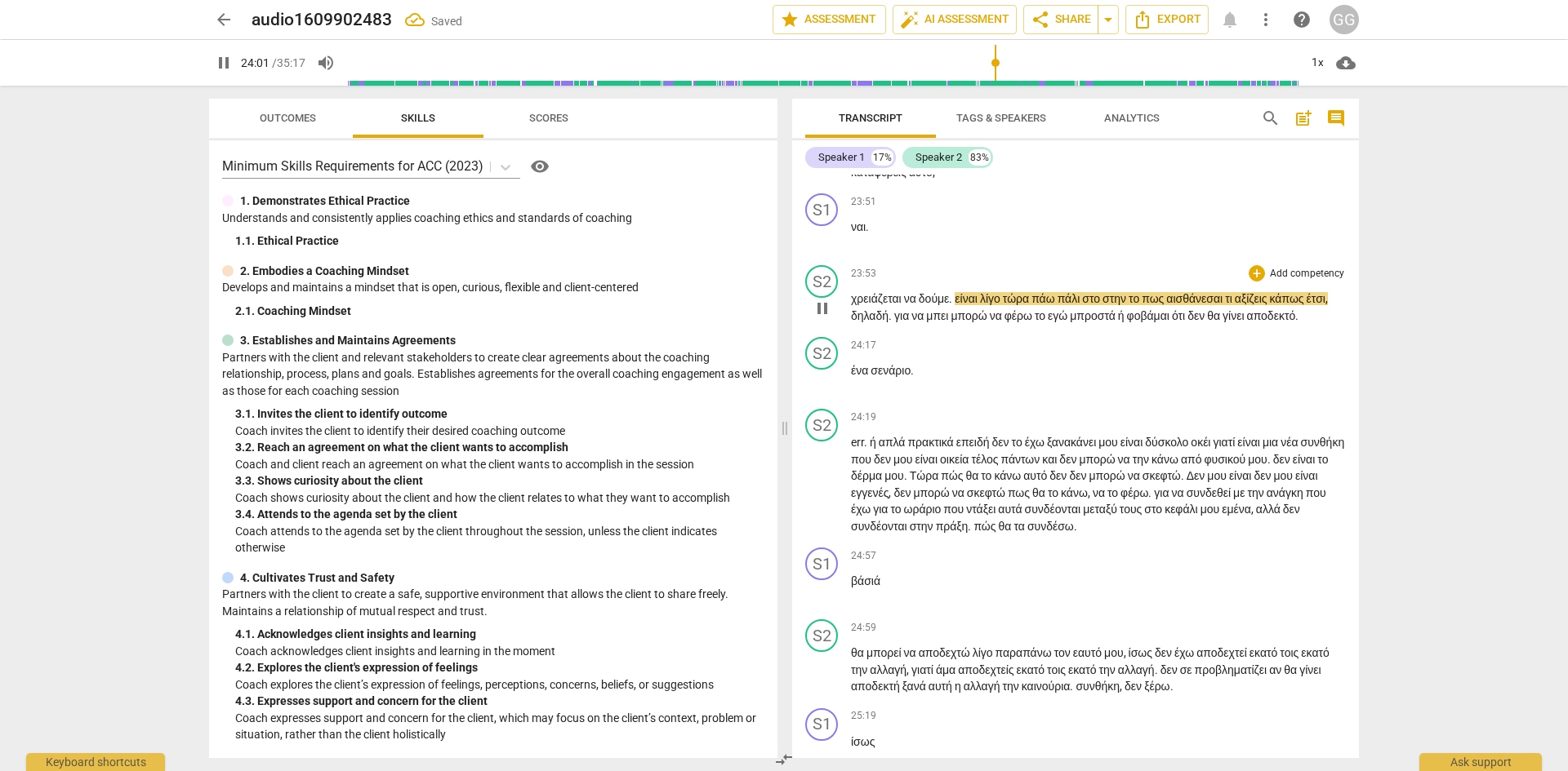
click at [851, 305] on span "χρειάζεται" at bounding box center [877, 298] width 53 height 13
click at [833, 298] on div "S2" at bounding box center [821, 282] width 32 height 32
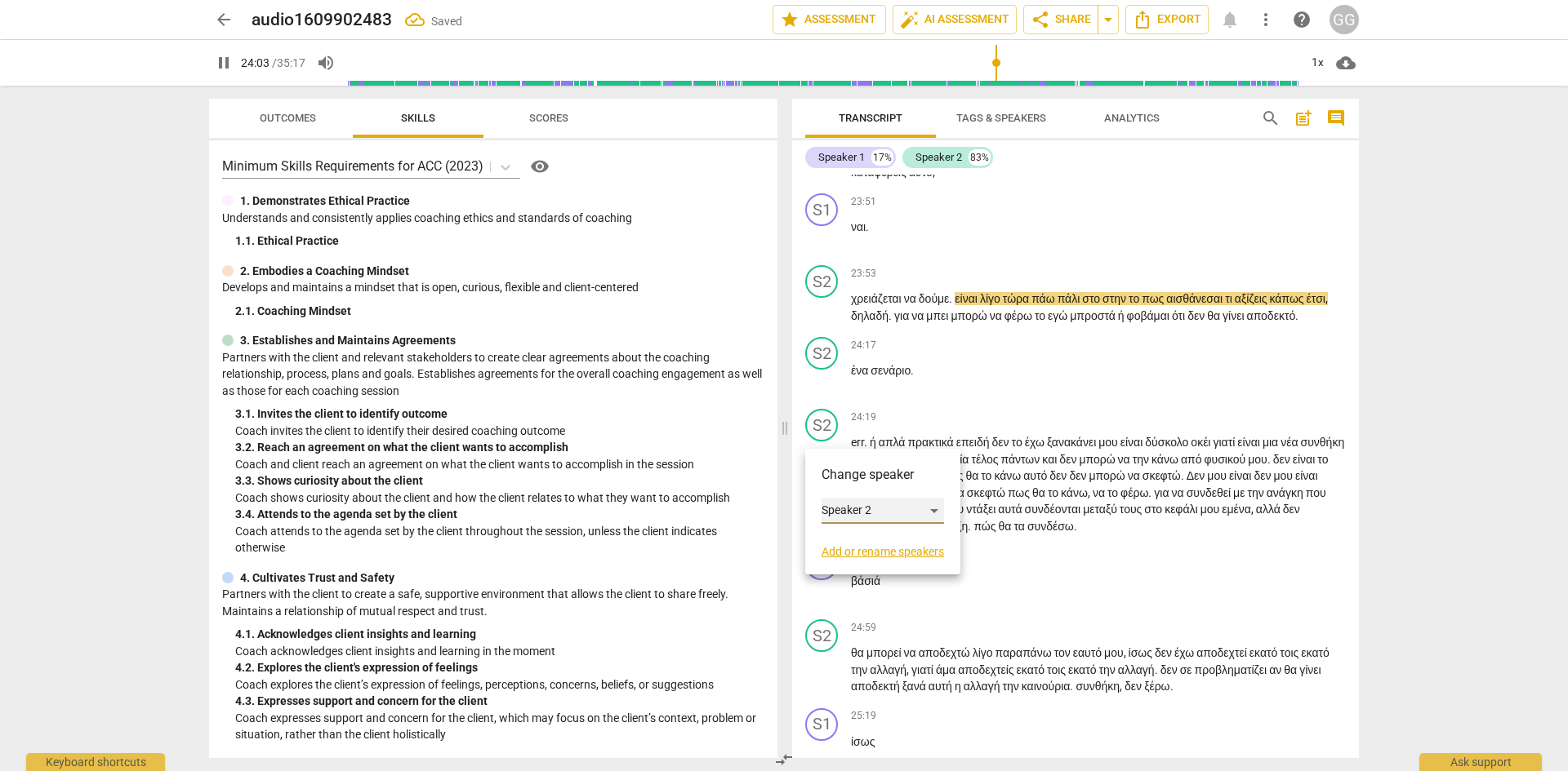
click at [927, 507] on div "Speaker 2" at bounding box center [882, 511] width 122 height 26
click at [874, 480] on li "Speaker 1" at bounding box center [883, 480] width 124 height 31
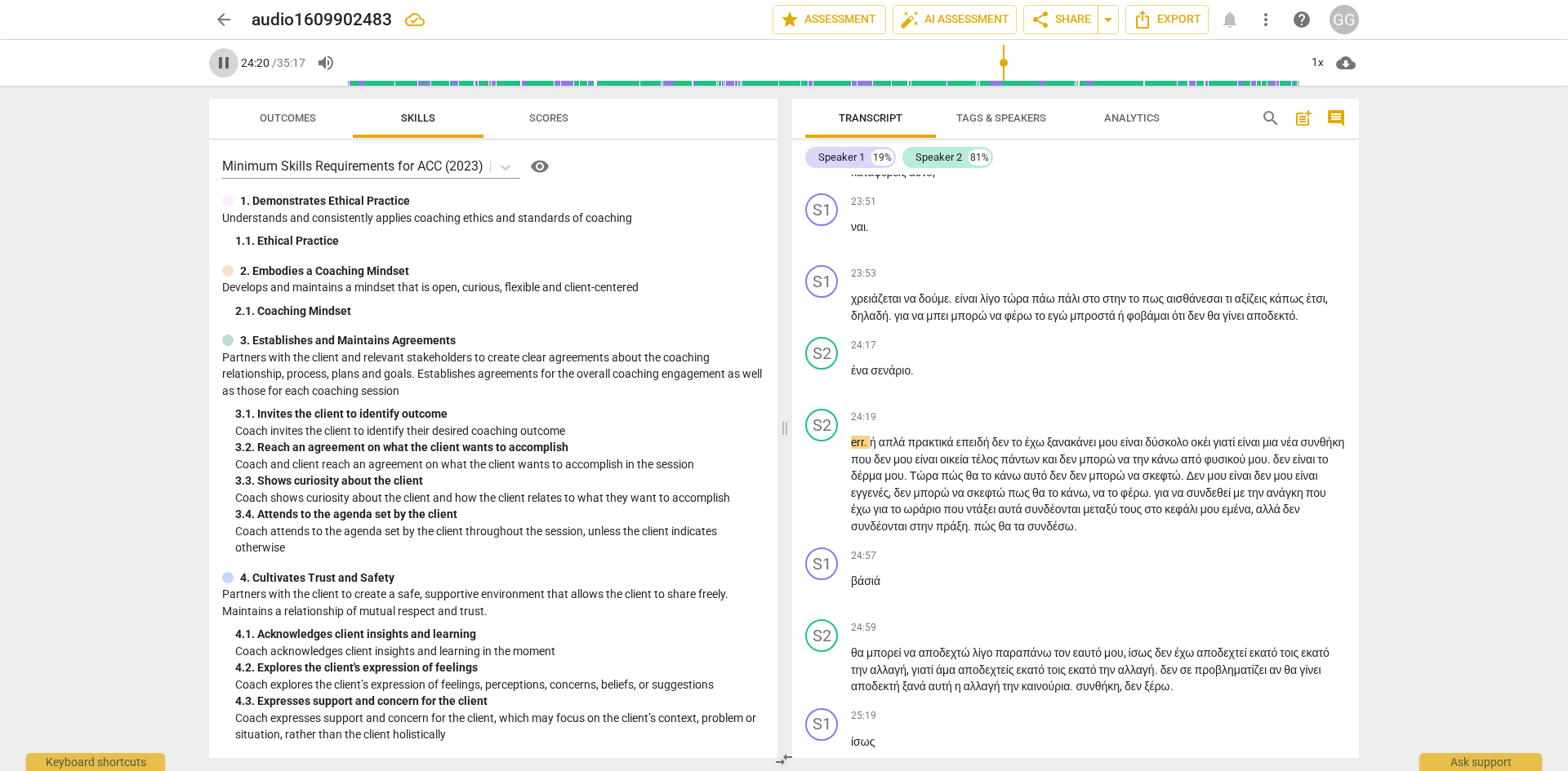
click at [221, 59] on span "pause" at bounding box center [223, 63] width 20 height 20
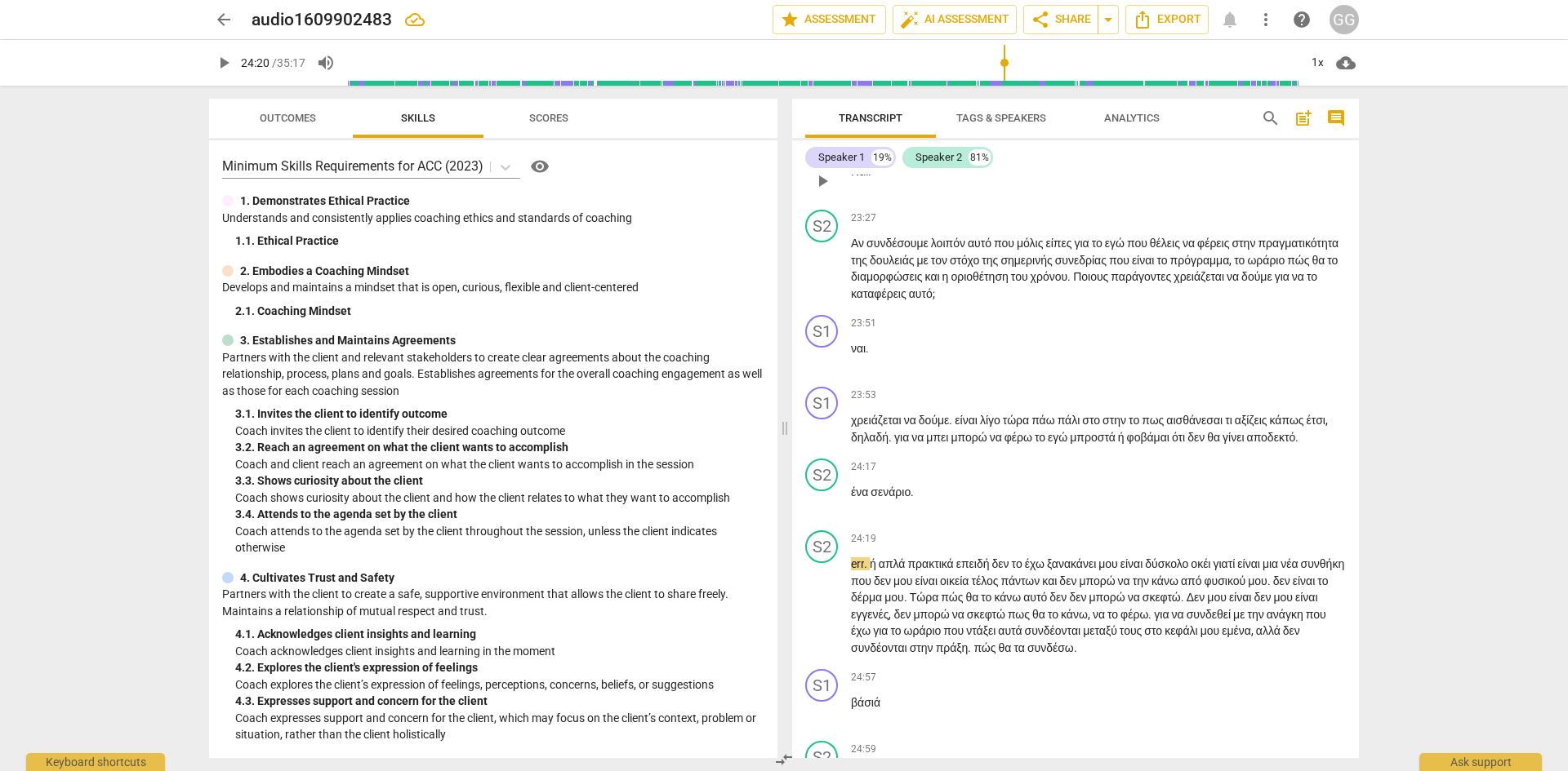
scroll to position [6856, 0]
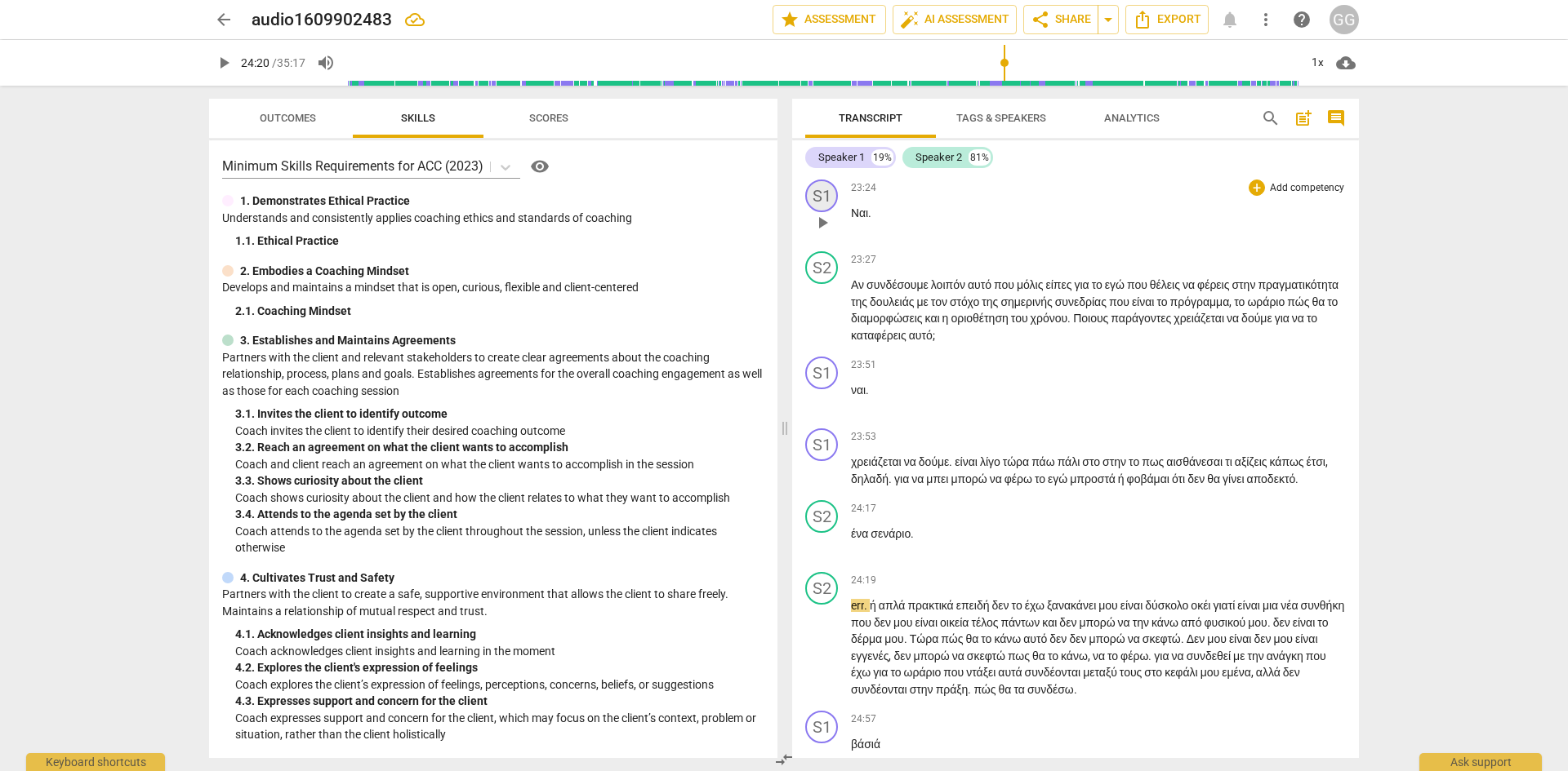
click at [823, 212] on div "S1" at bounding box center [821, 196] width 32 height 32
click at [869, 379] on h3 "Change speaker" at bounding box center [882, 388] width 122 height 20
click at [874, 393] on h3 "Change speaker" at bounding box center [882, 388] width 122 height 20
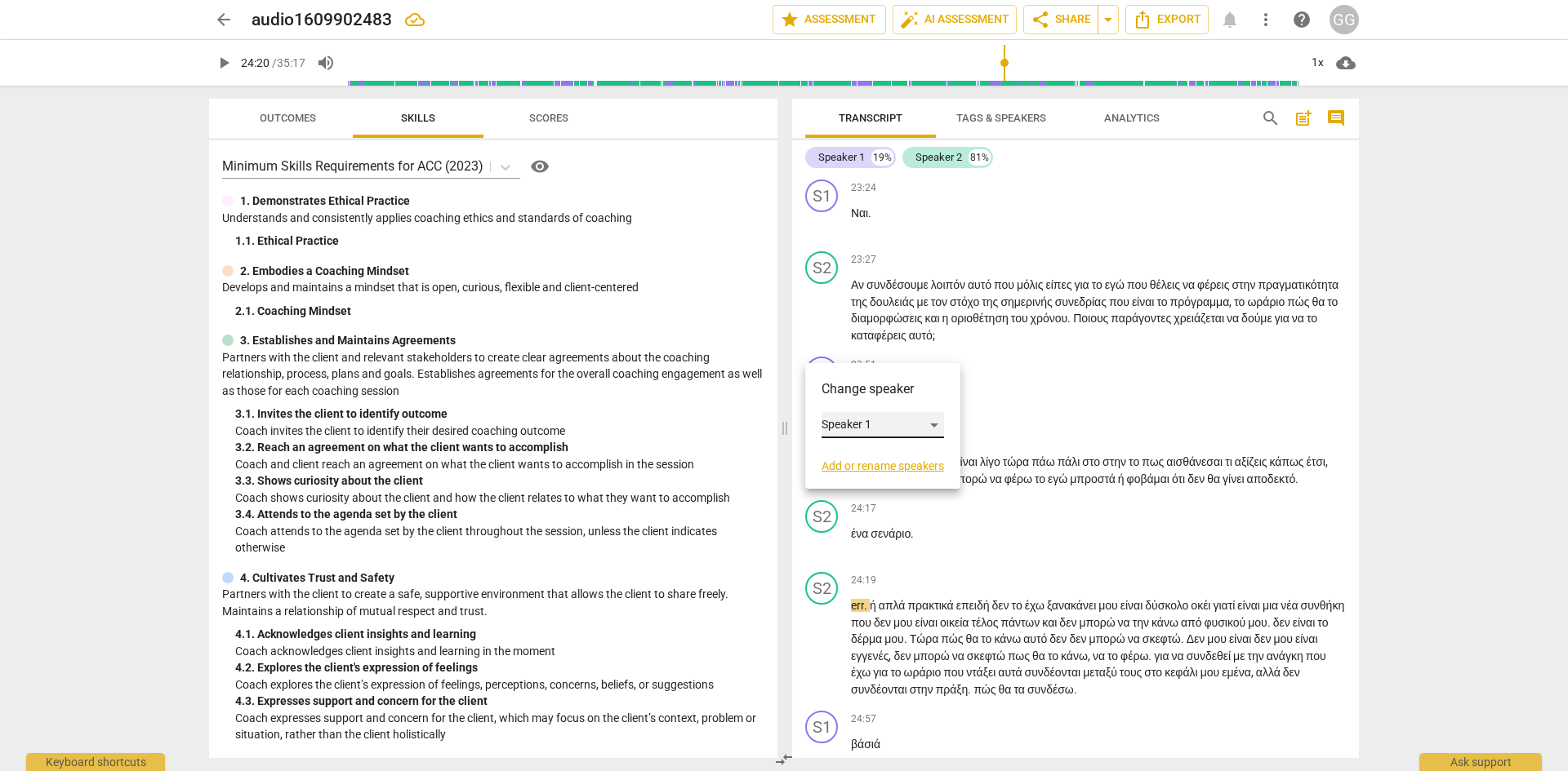
click at [932, 422] on div "Speaker 1" at bounding box center [882, 425] width 122 height 26
click at [840, 460] on li "Speaker 2" at bounding box center [883, 456] width 124 height 31
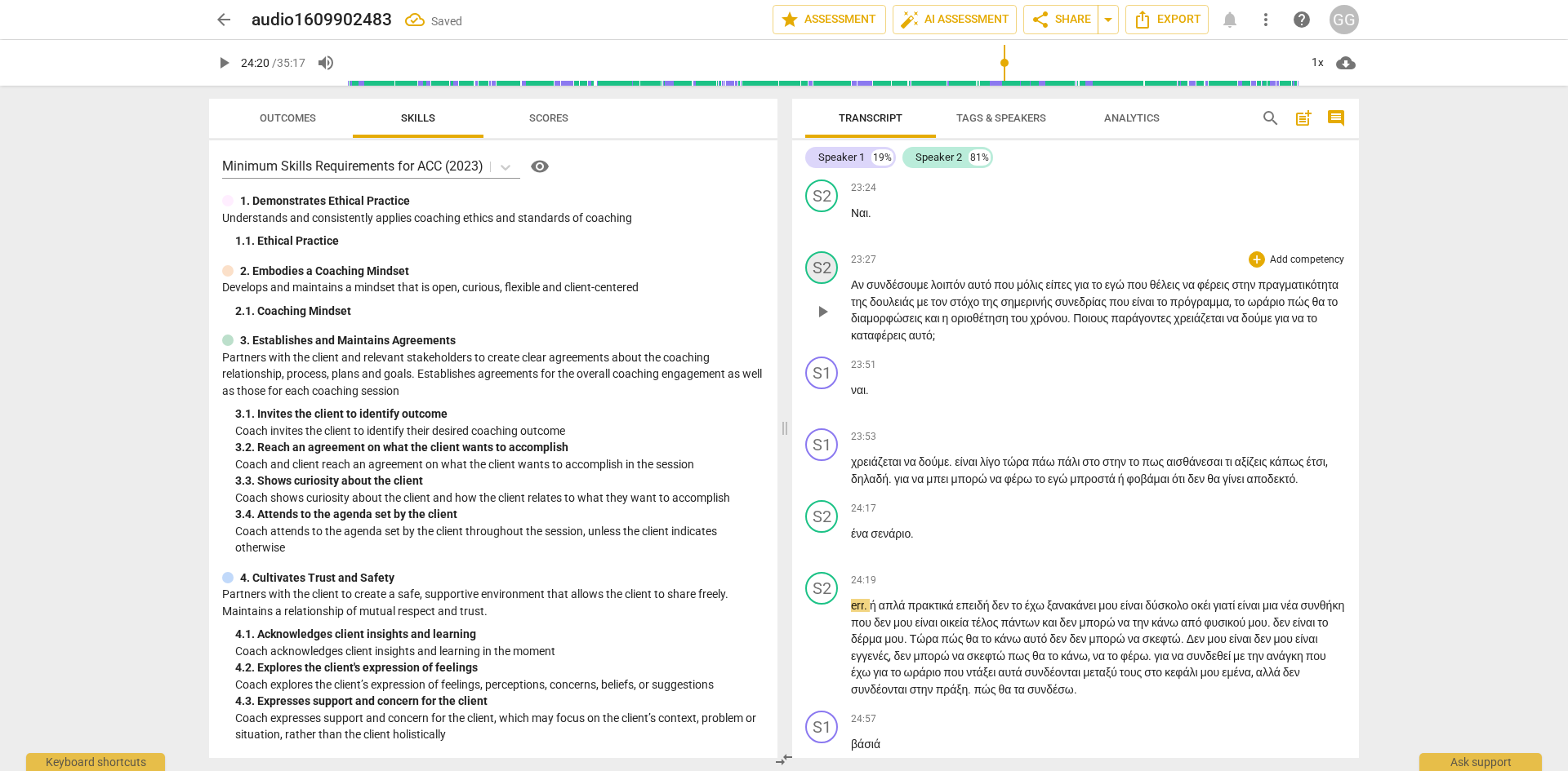
click at [809, 284] on div "S2" at bounding box center [821, 267] width 32 height 32
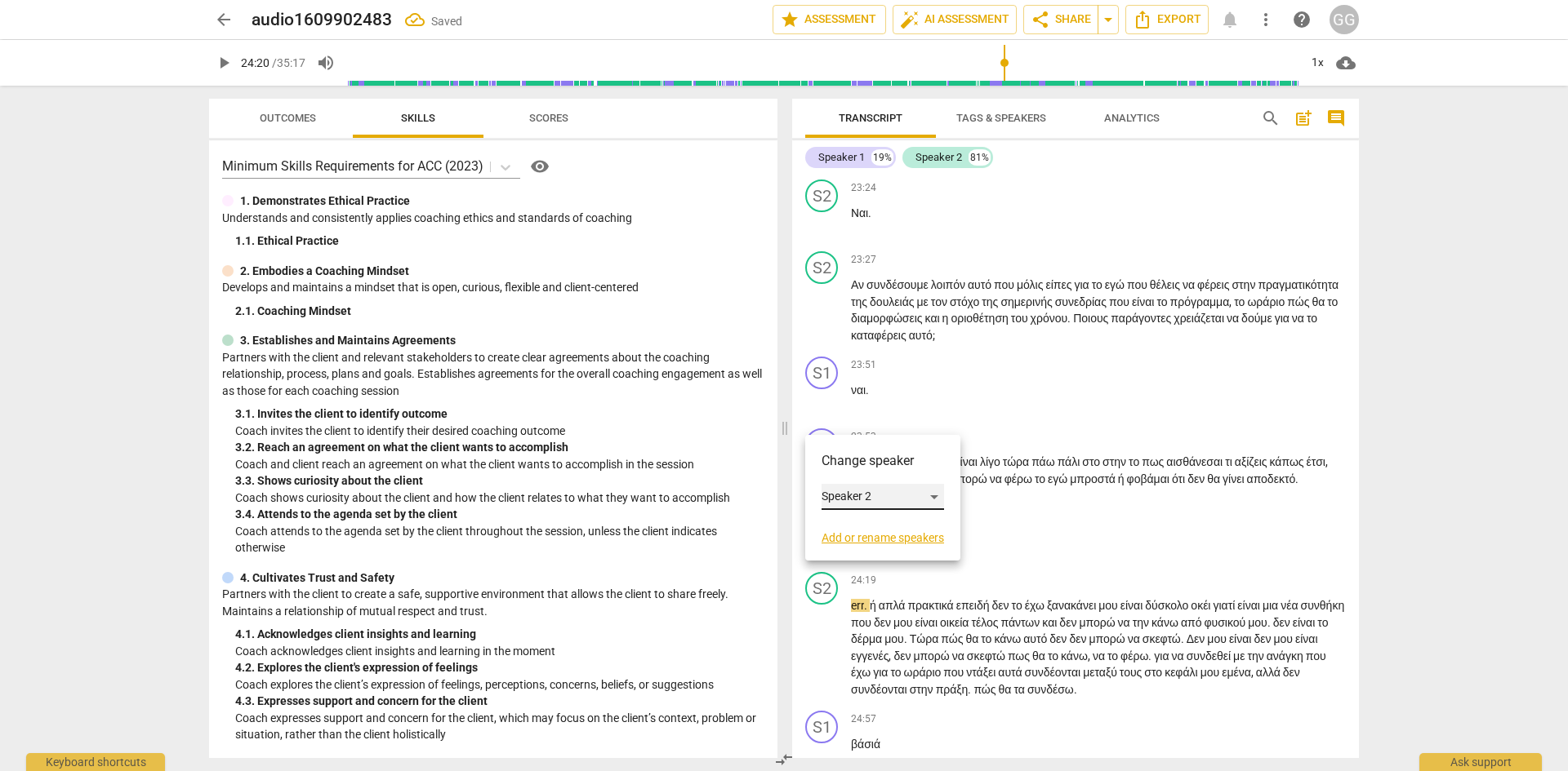
click at [939, 499] on div "Speaker 2" at bounding box center [882, 497] width 122 height 26
click at [838, 463] on li "Speaker 1" at bounding box center [883, 466] width 124 height 31
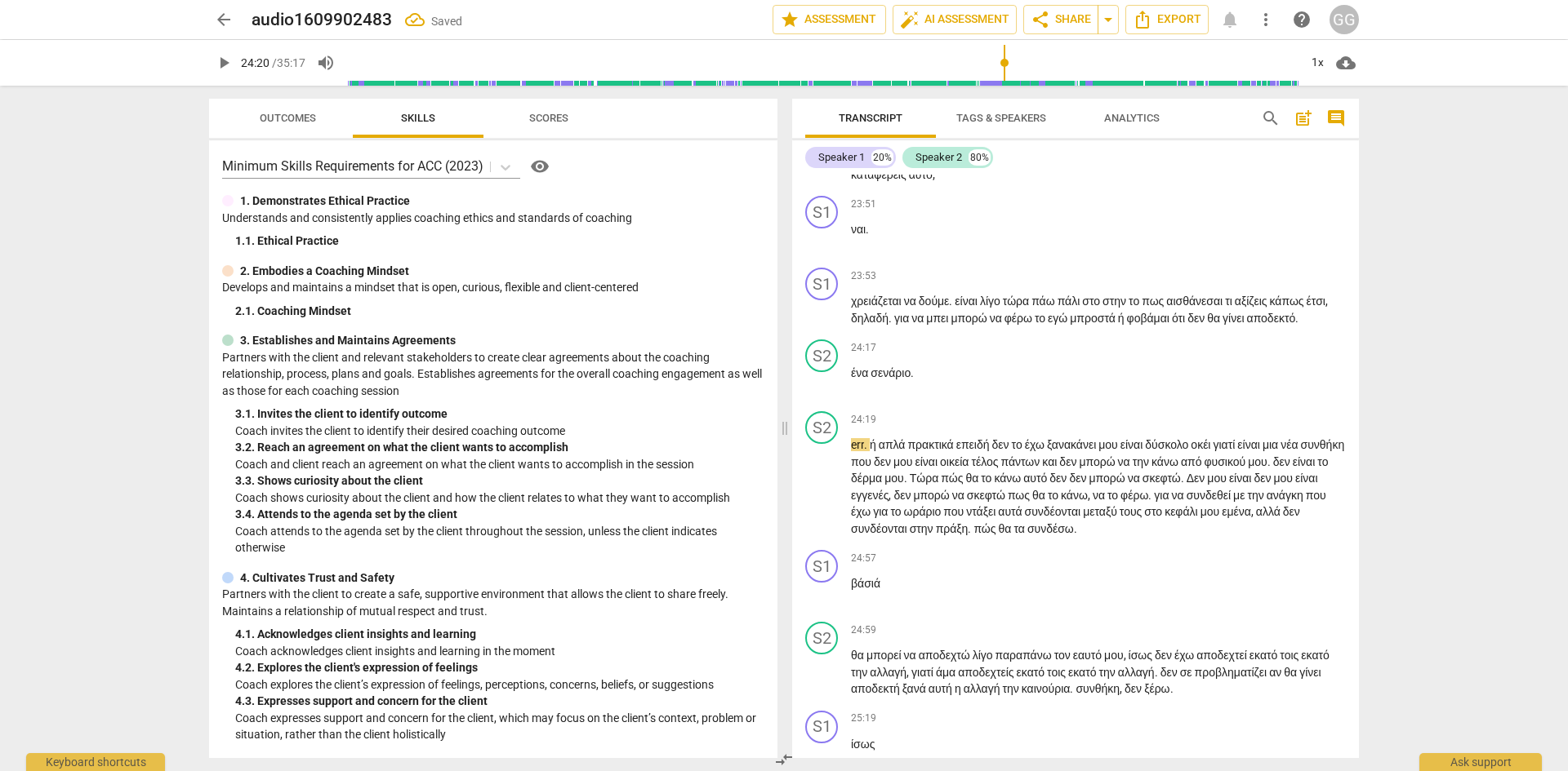
scroll to position [7020, 0]
click at [826, 226] on div "S1" at bounding box center [821, 210] width 32 height 32
click at [933, 438] on div "Speaker 1" at bounding box center [882, 439] width 122 height 26
click at [888, 475] on li "Speaker 2" at bounding box center [883, 470] width 124 height 31
click at [819, 298] on div "S1" at bounding box center [821, 282] width 32 height 32
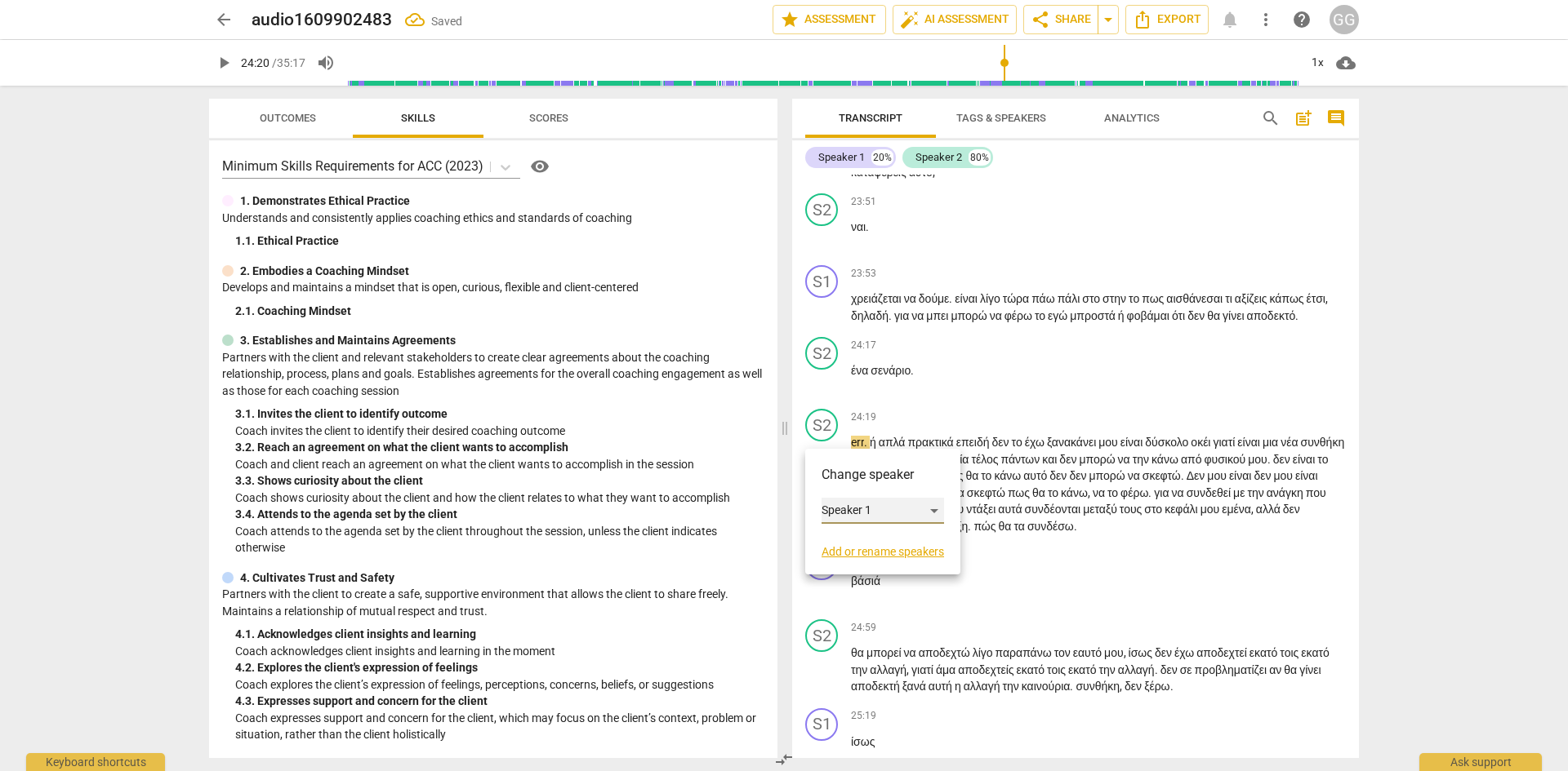
click at [944, 513] on div "Speaker 1" at bounding box center [882, 511] width 122 height 26
click at [869, 539] on li "Speaker 2" at bounding box center [883, 542] width 124 height 31
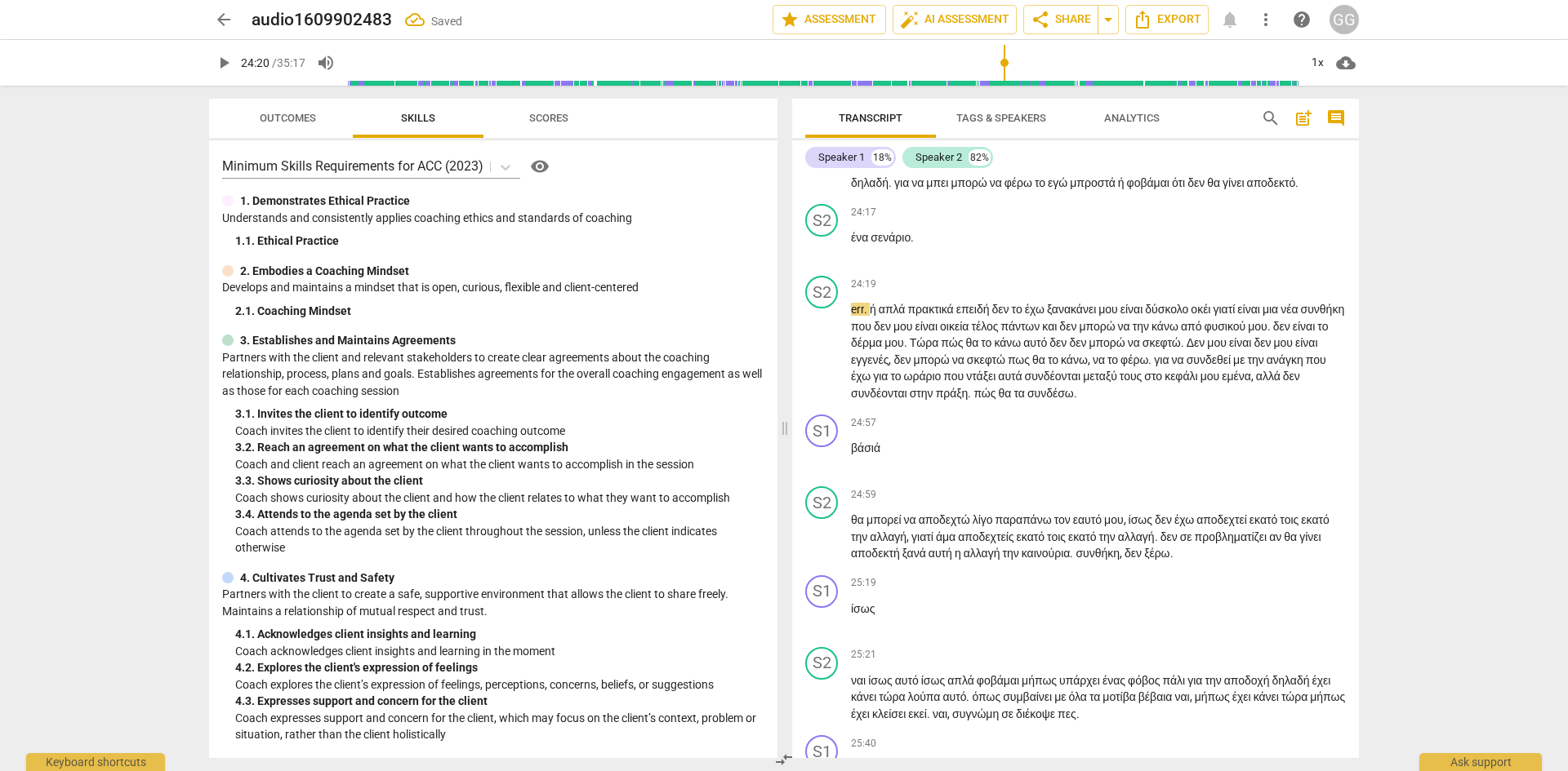
scroll to position [7182, 0]
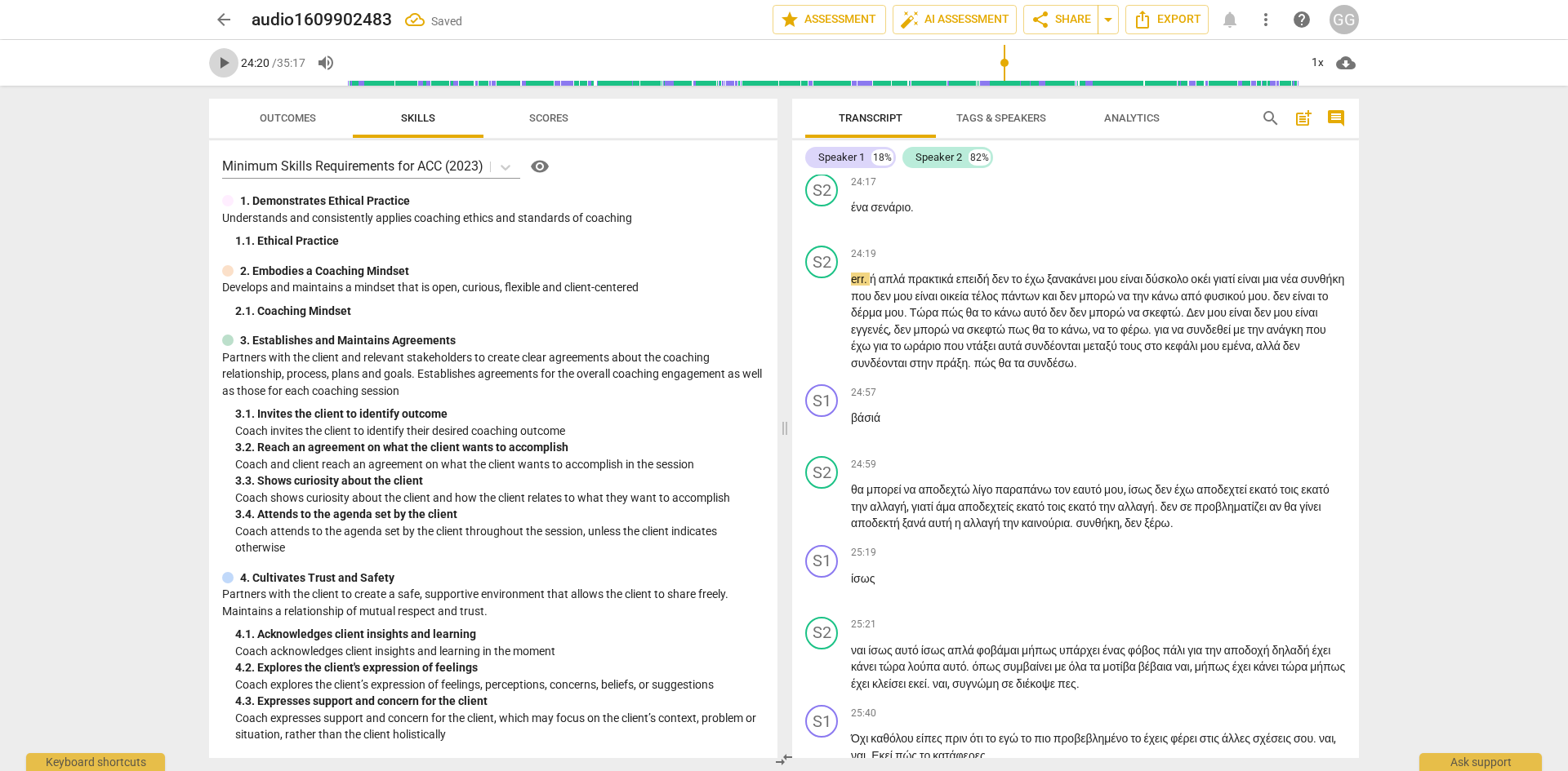
click at [223, 64] on span "play_arrow" at bounding box center [223, 63] width 20 height 20
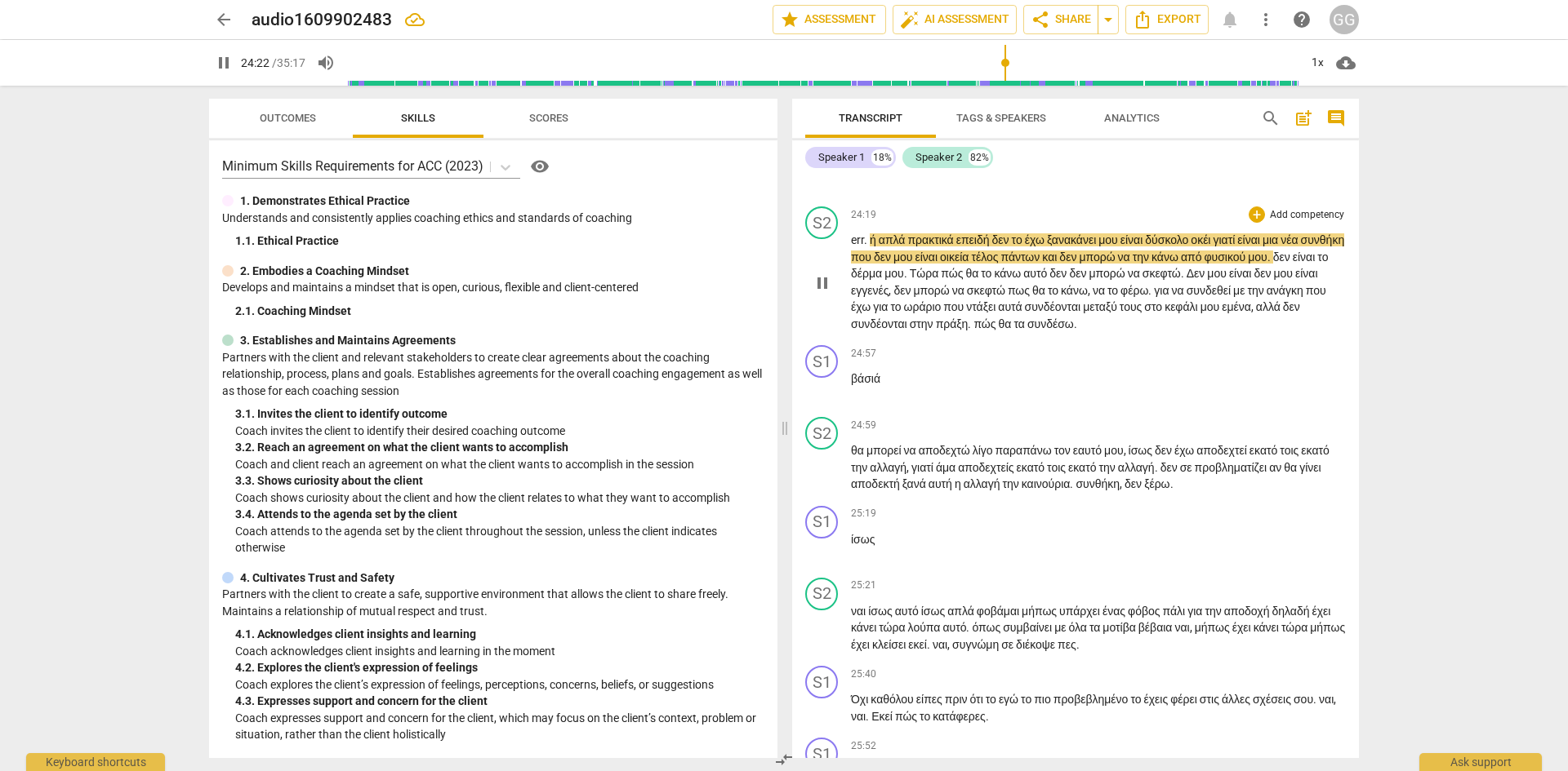
scroll to position [7264, 0]
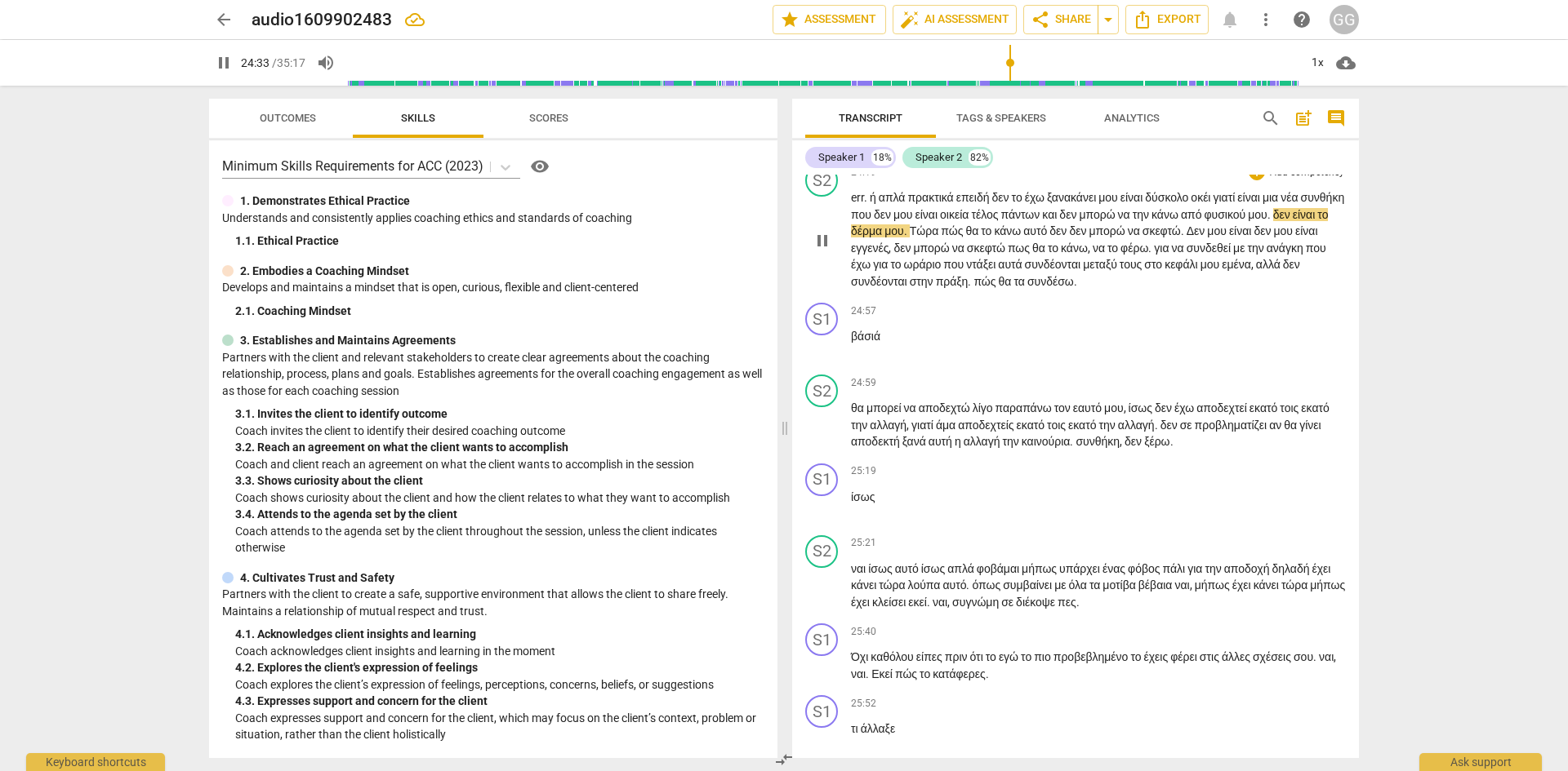
click at [1273, 221] on span "δεν" at bounding box center [1282, 214] width 20 height 13
type input "1475"
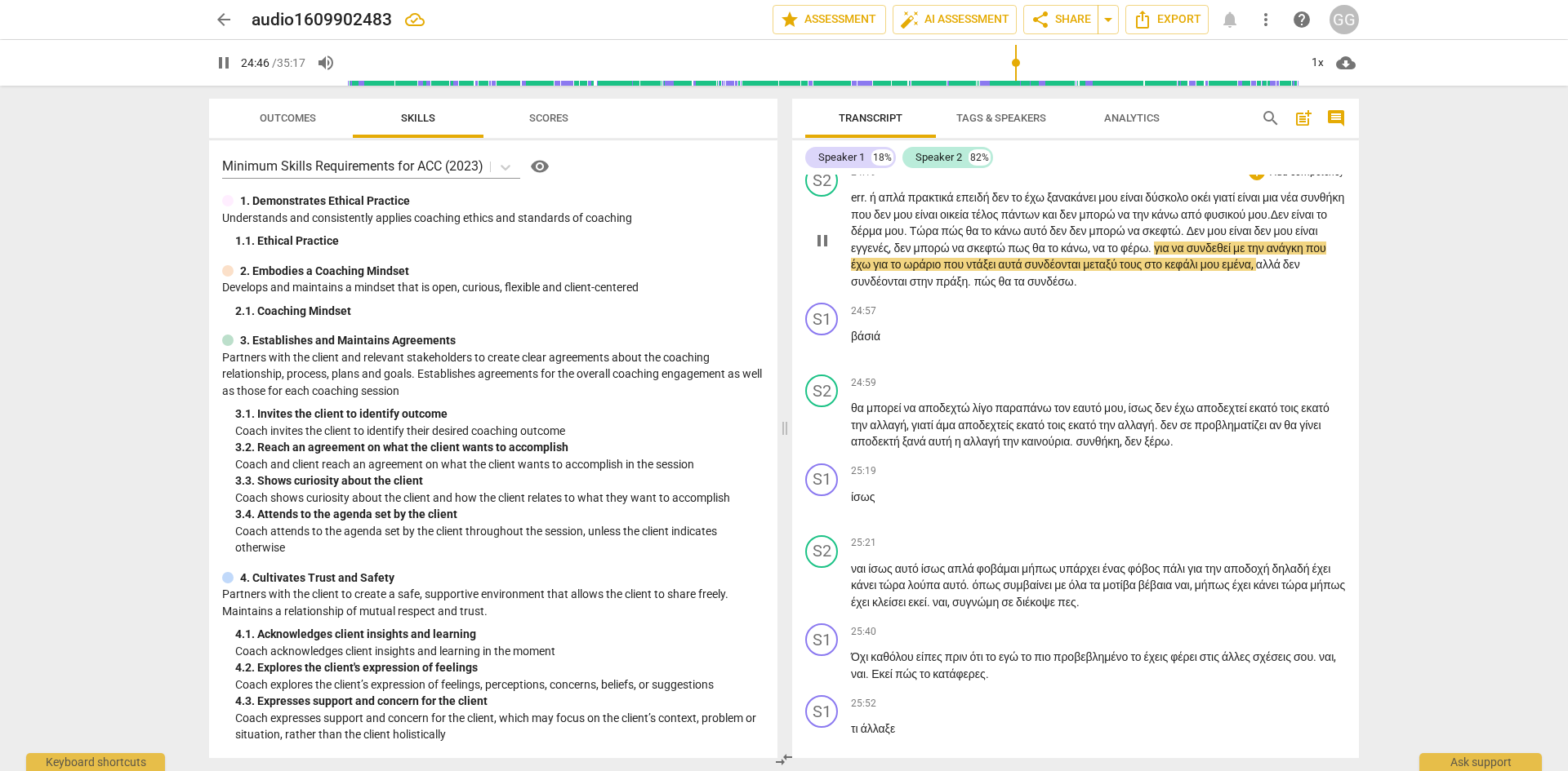
click at [1171, 254] on span "για" at bounding box center [1162, 248] width 17 height 13
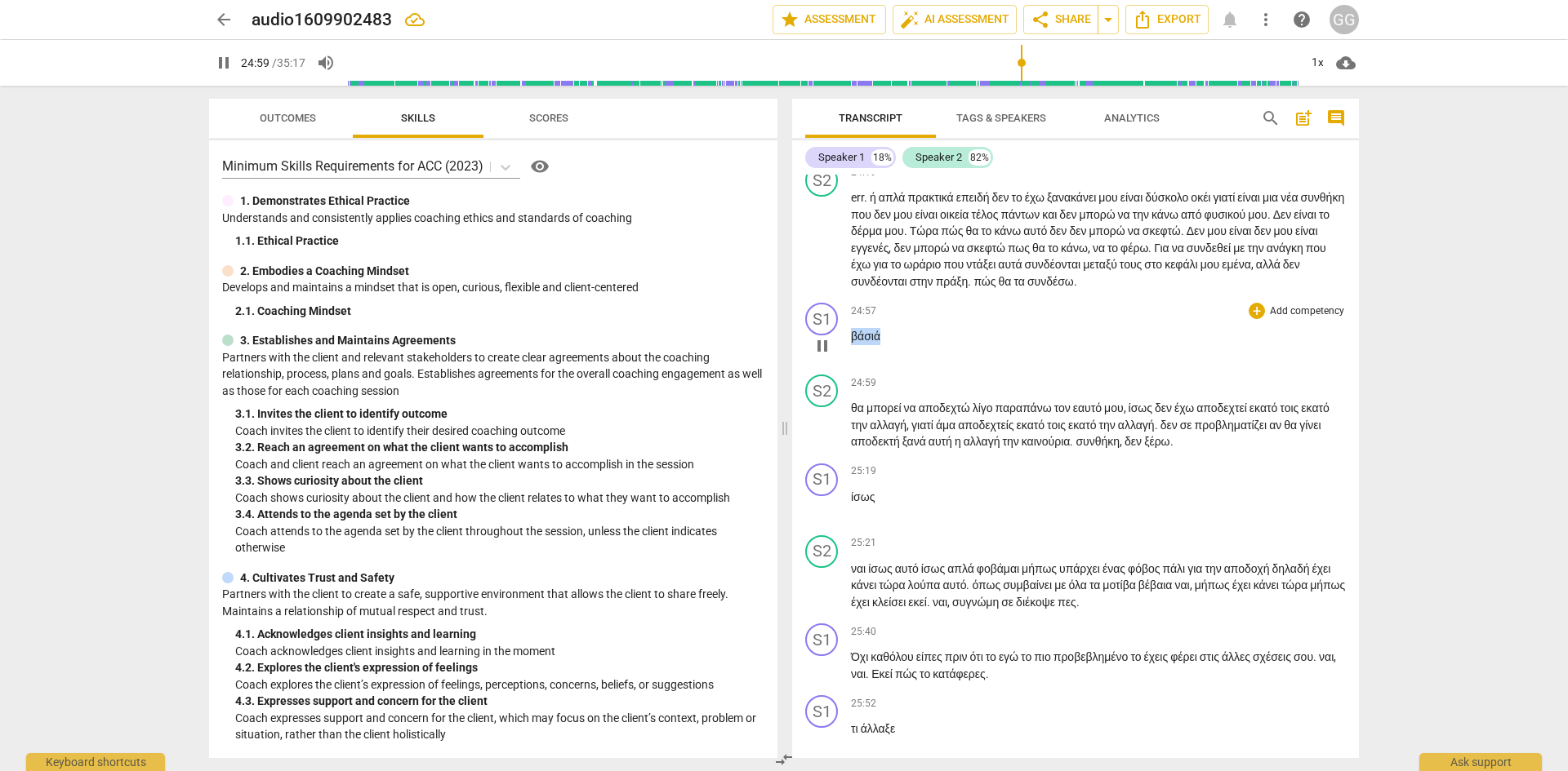
drag, startPoint x: 854, startPoint y: 503, endPoint x: 877, endPoint y: 504, distance: 23.0
click at [877, 343] on span "βάσιά" at bounding box center [865, 336] width 30 height 13
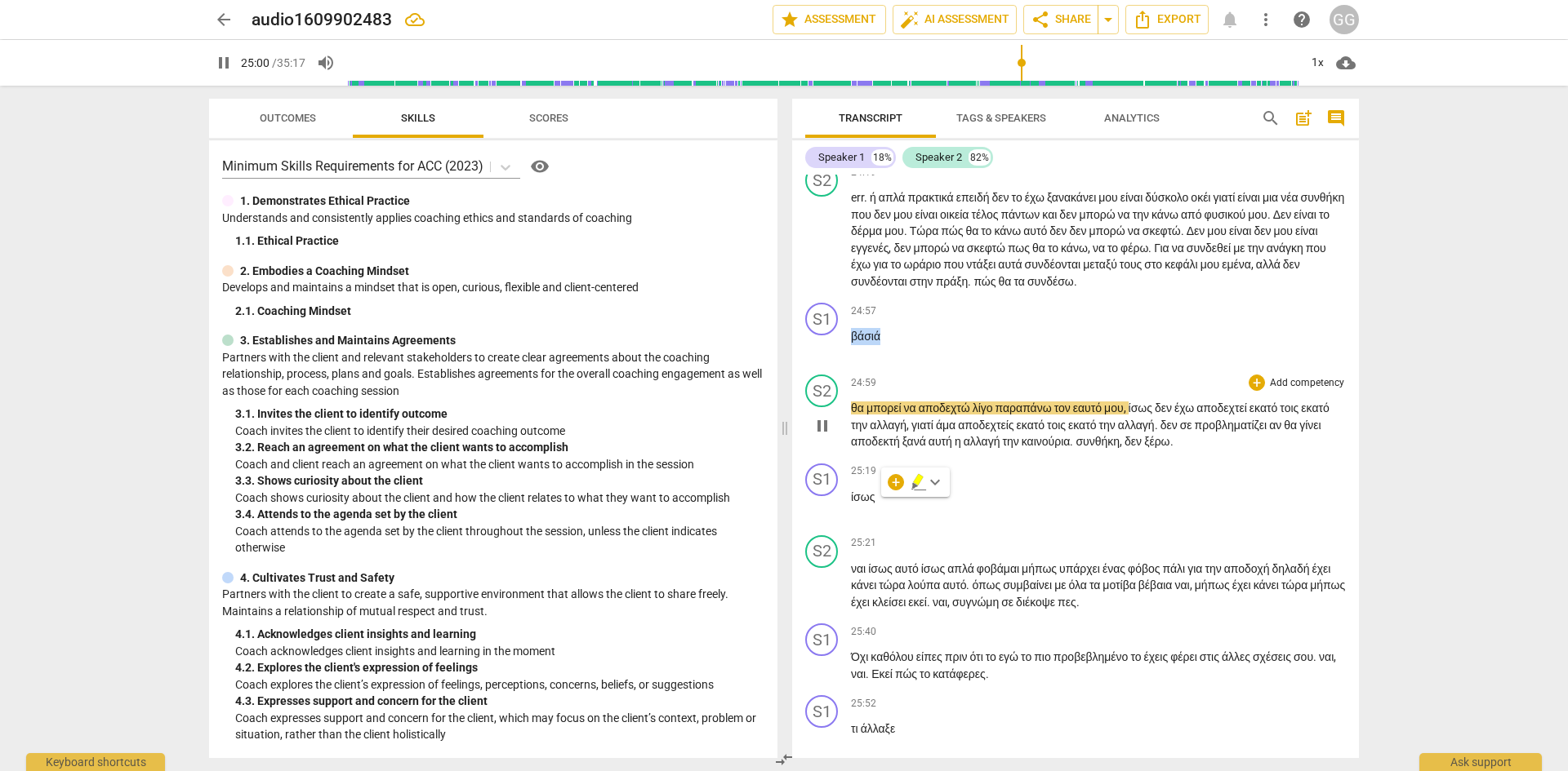
type input "1500"
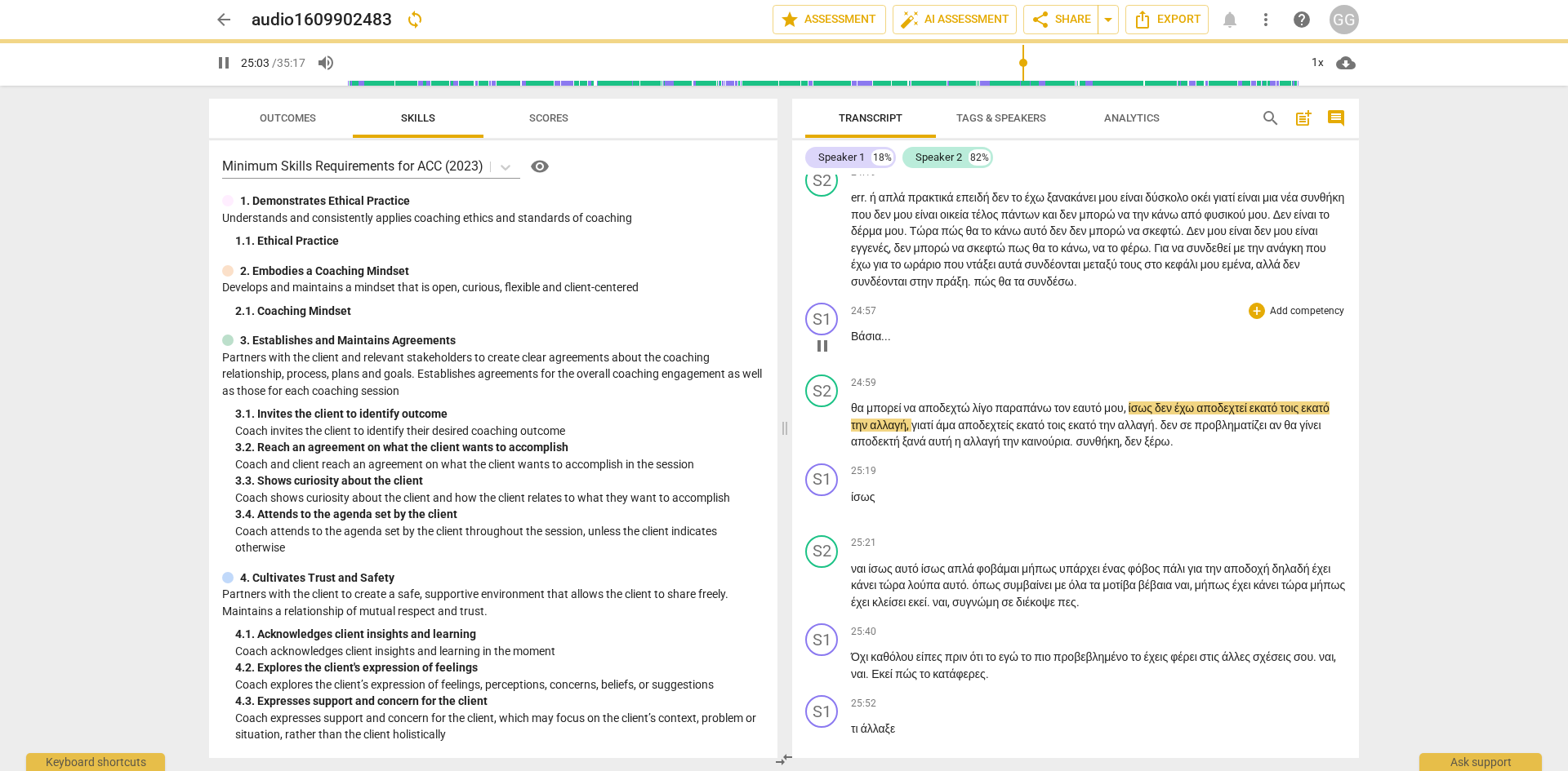
scroll to position [7509, 0]
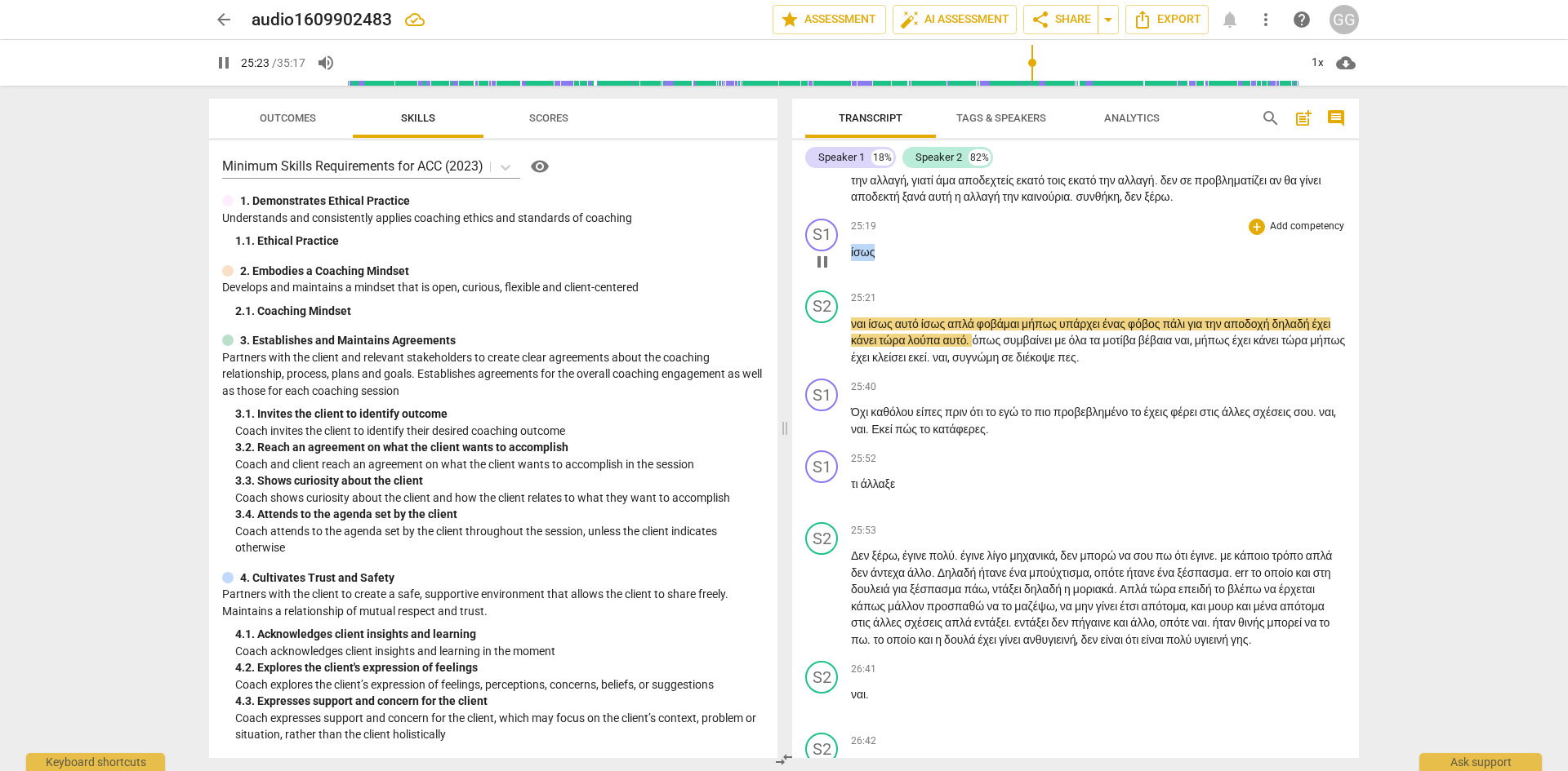
drag, startPoint x: 851, startPoint y: 420, endPoint x: 875, endPoint y: 422, distance: 24.1
click at [875, 259] on span "ίσως" at bounding box center [863, 252] width 24 height 13
type input "1524"
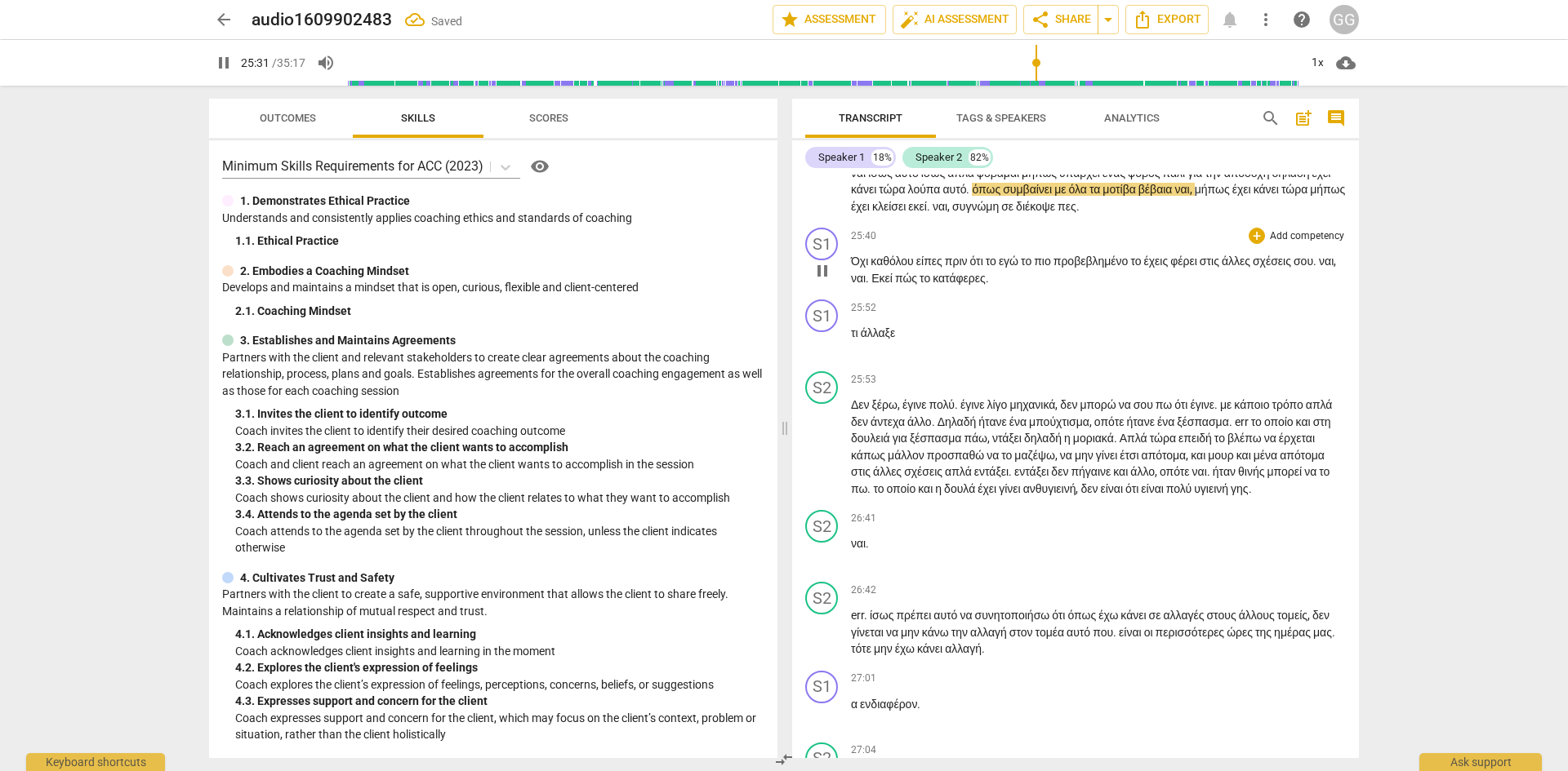
scroll to position [7672, 0]
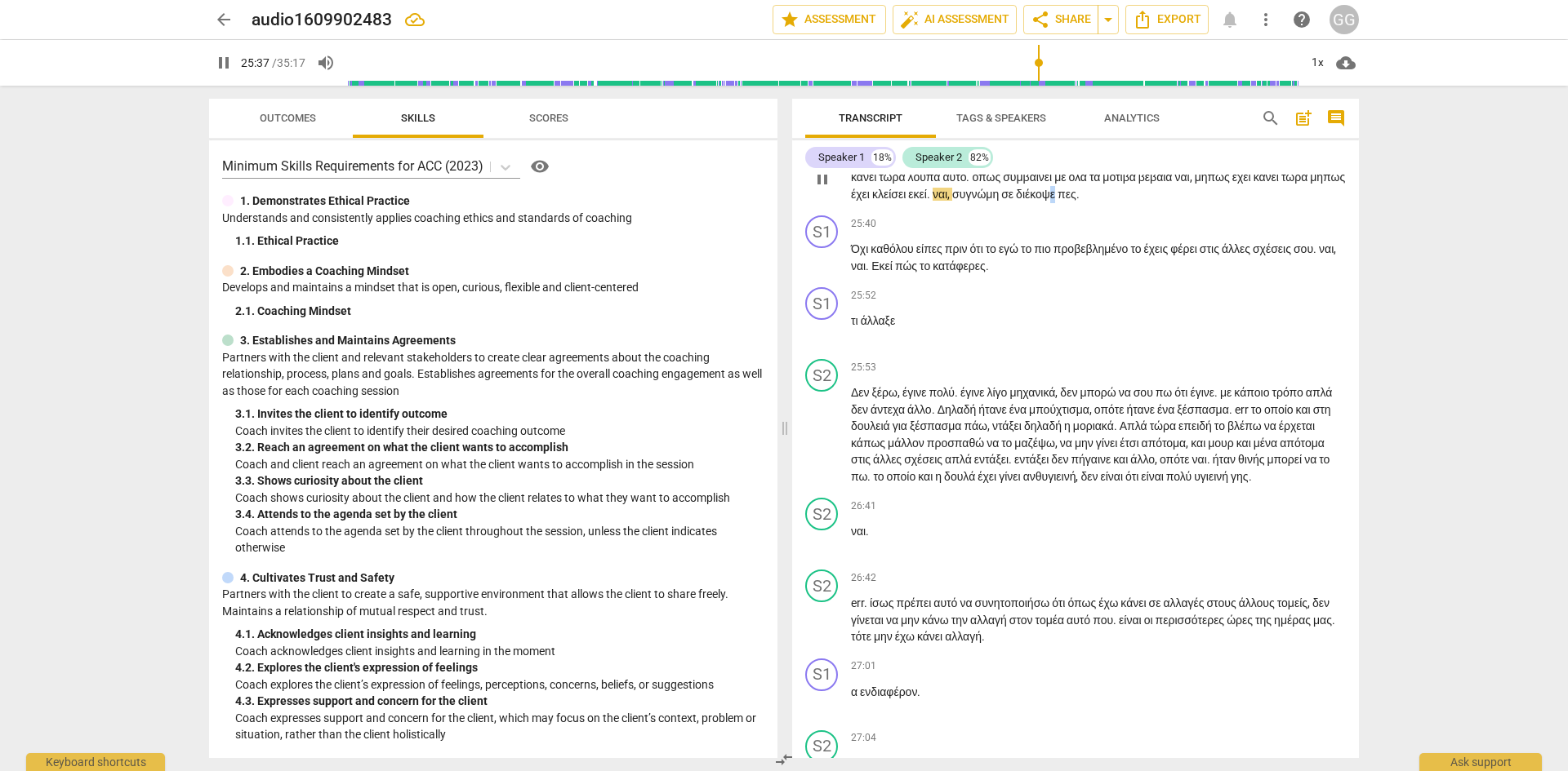
click at [1057, 201] on span "διέκοψε" at bounding box center [1036, 193] width 42 height 13
type input "1539"
click at [1319, 255] on span "ναι" at bounding box center [1325, 249] width 14 height 13
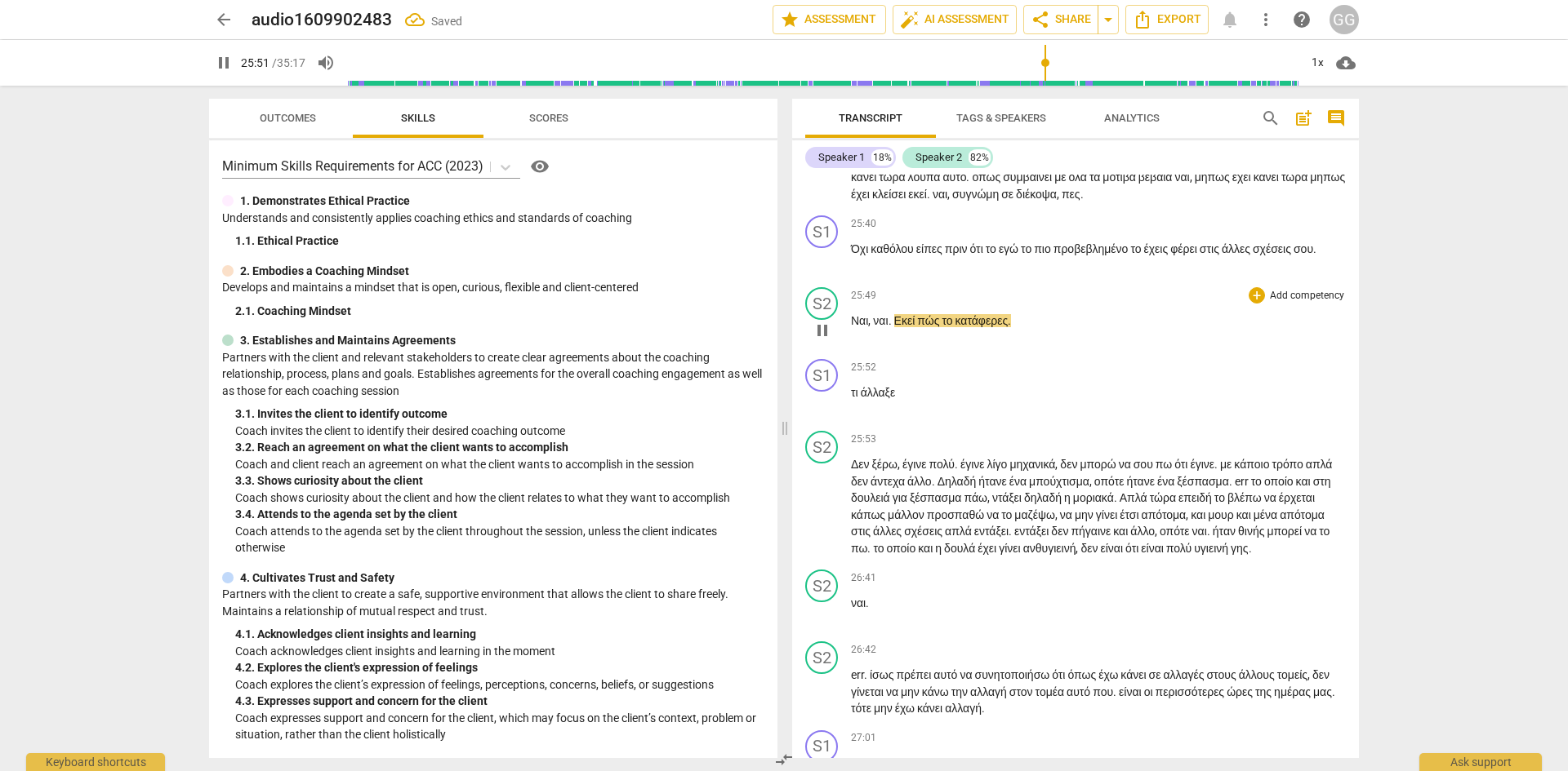
click at [898, 327] on span "Εκεί" at bounding box center [906, 320] width 24 height 13
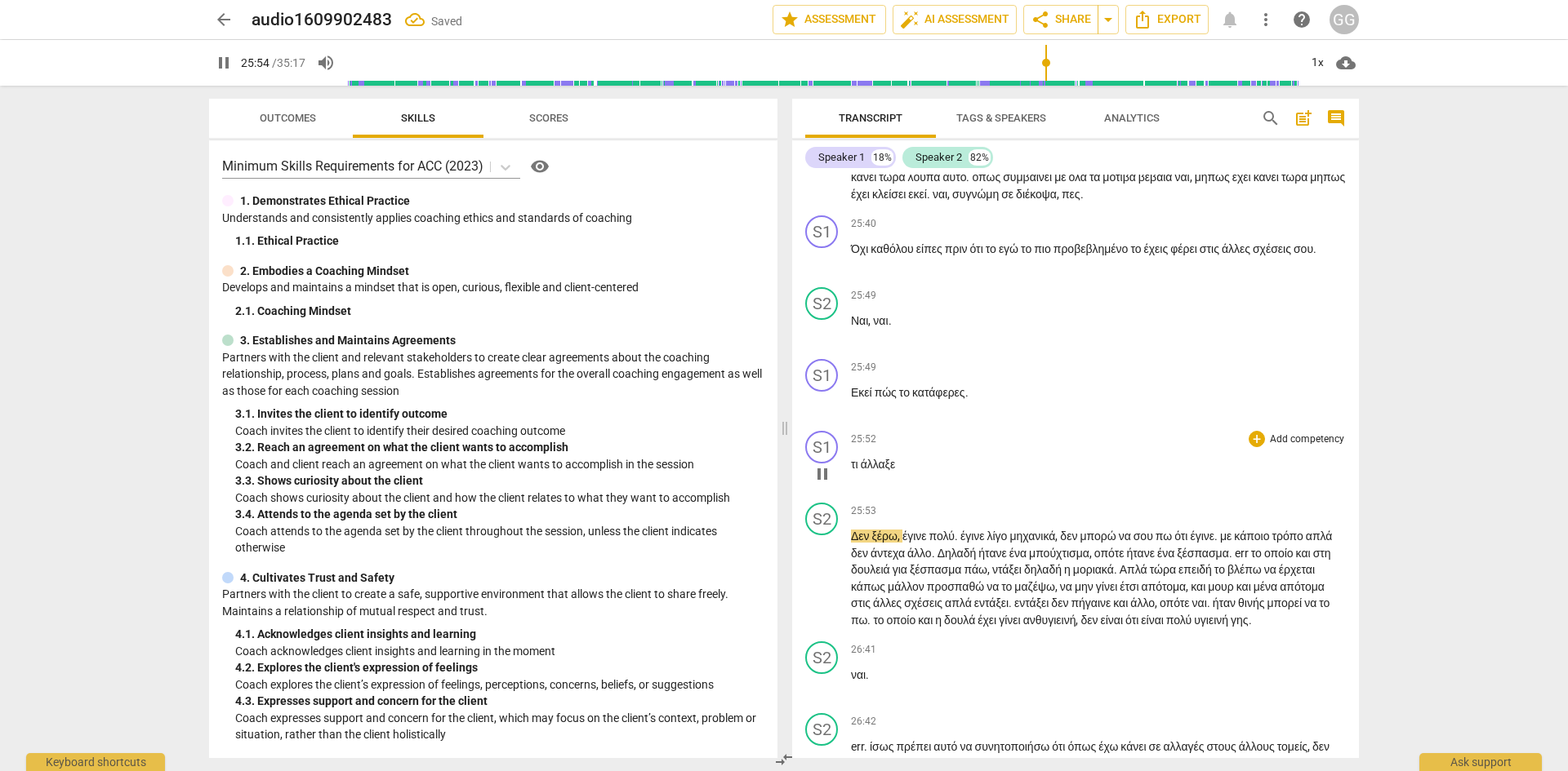
drag, startPoint x: 973, startPoint y: 561, endPoint x: 974, endPoint y: 618, distance: 57.0
click at [965, 399] on span "κατάφερες" at bounding box center [938, 392] width 53 height 13
type input "1555"
click at [847, 485] on div "play_arrow pause" at bounding box center [830, 474] width 42 height 21
click at [852, 471] on span "τι" at bounding box center [856, 464] width 10 height 13
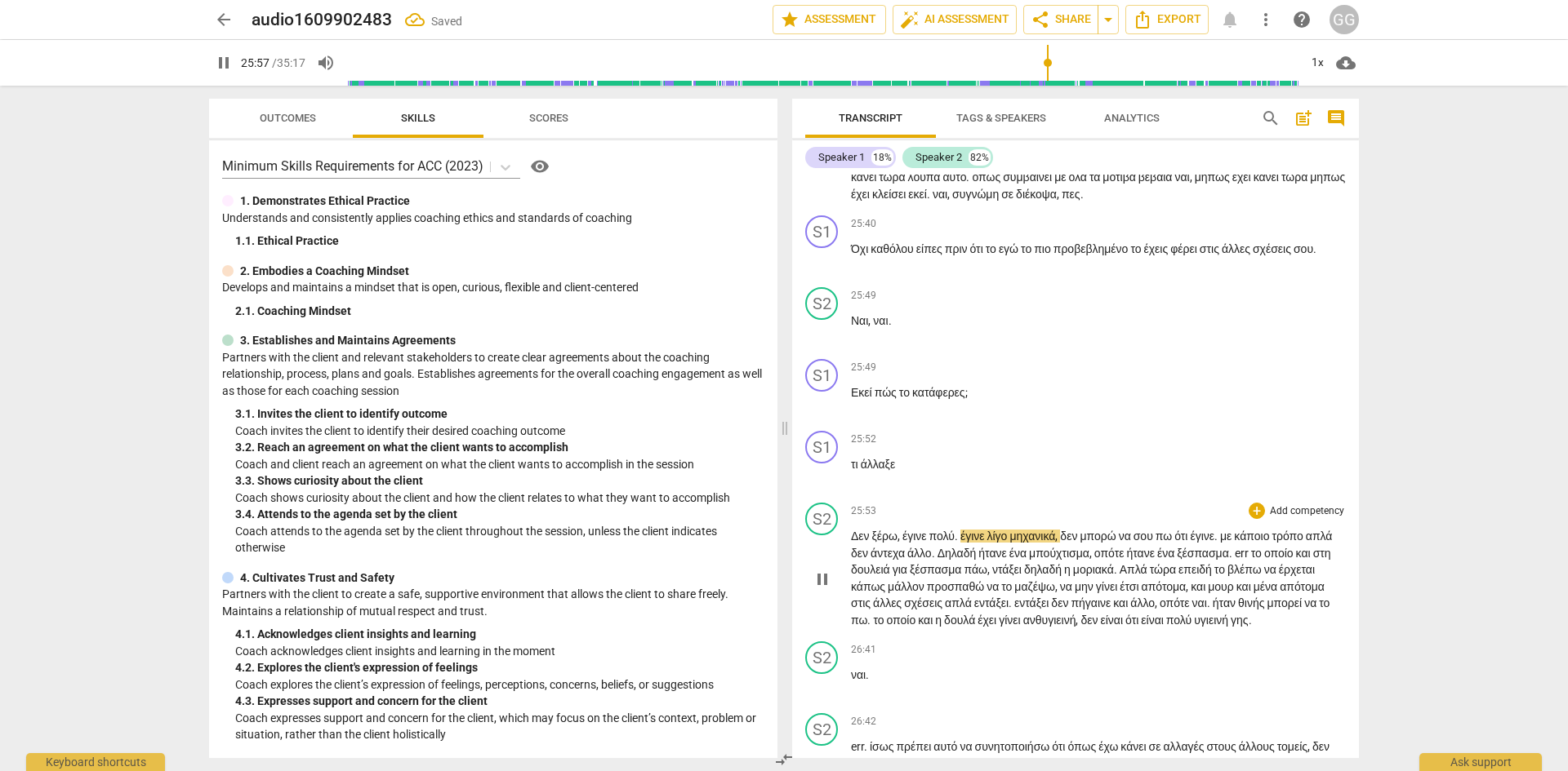
type input "1558"
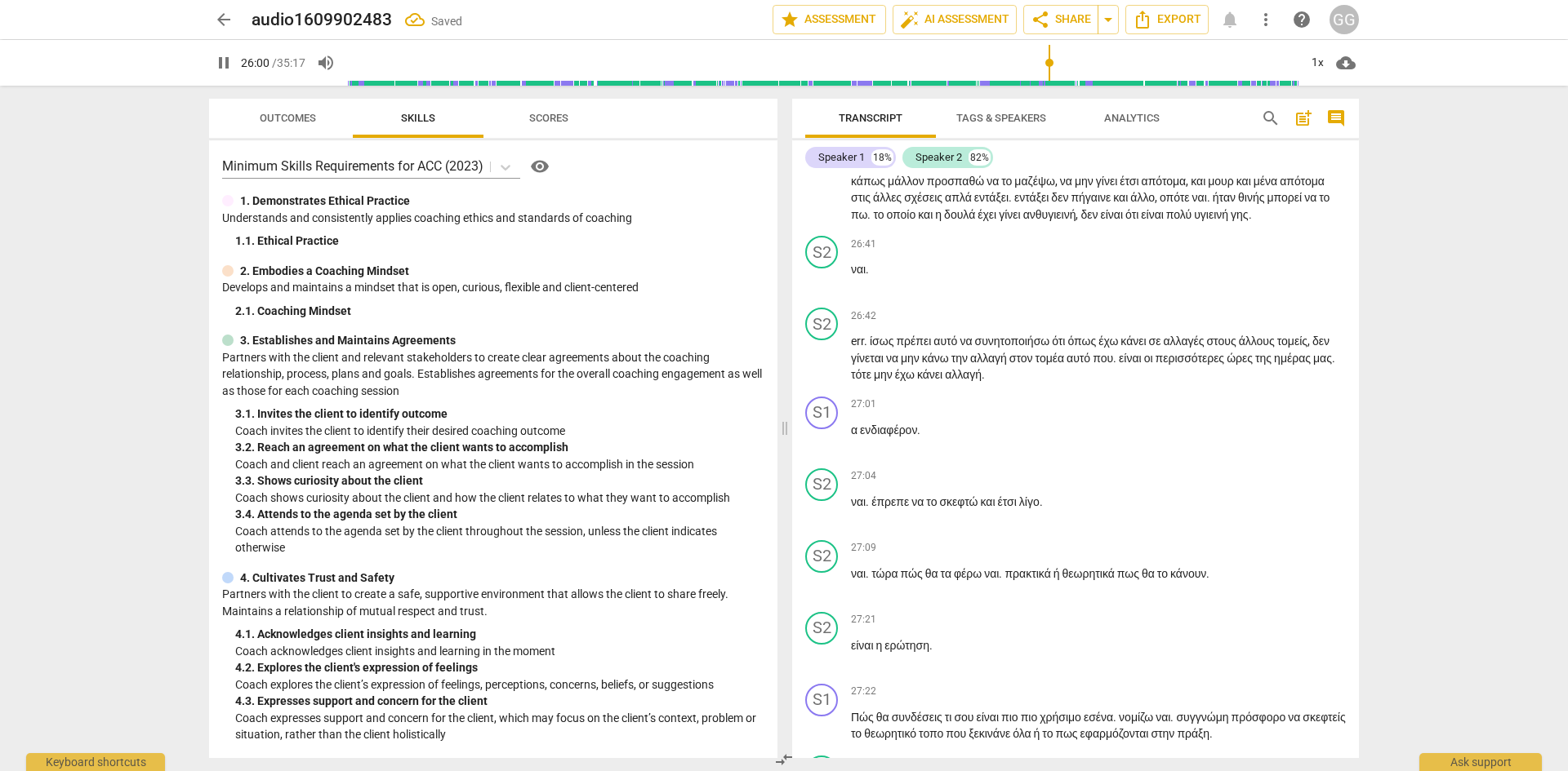
scroll to position [8080, 0]
drag, startPoint x: 848, startPoint y: 162, endPoint x: 835, endPoint y: 158, distance: 13.6
click at [835, 158] on div "Speaker 1" at bounding box center [841, 157] width 47 height 16
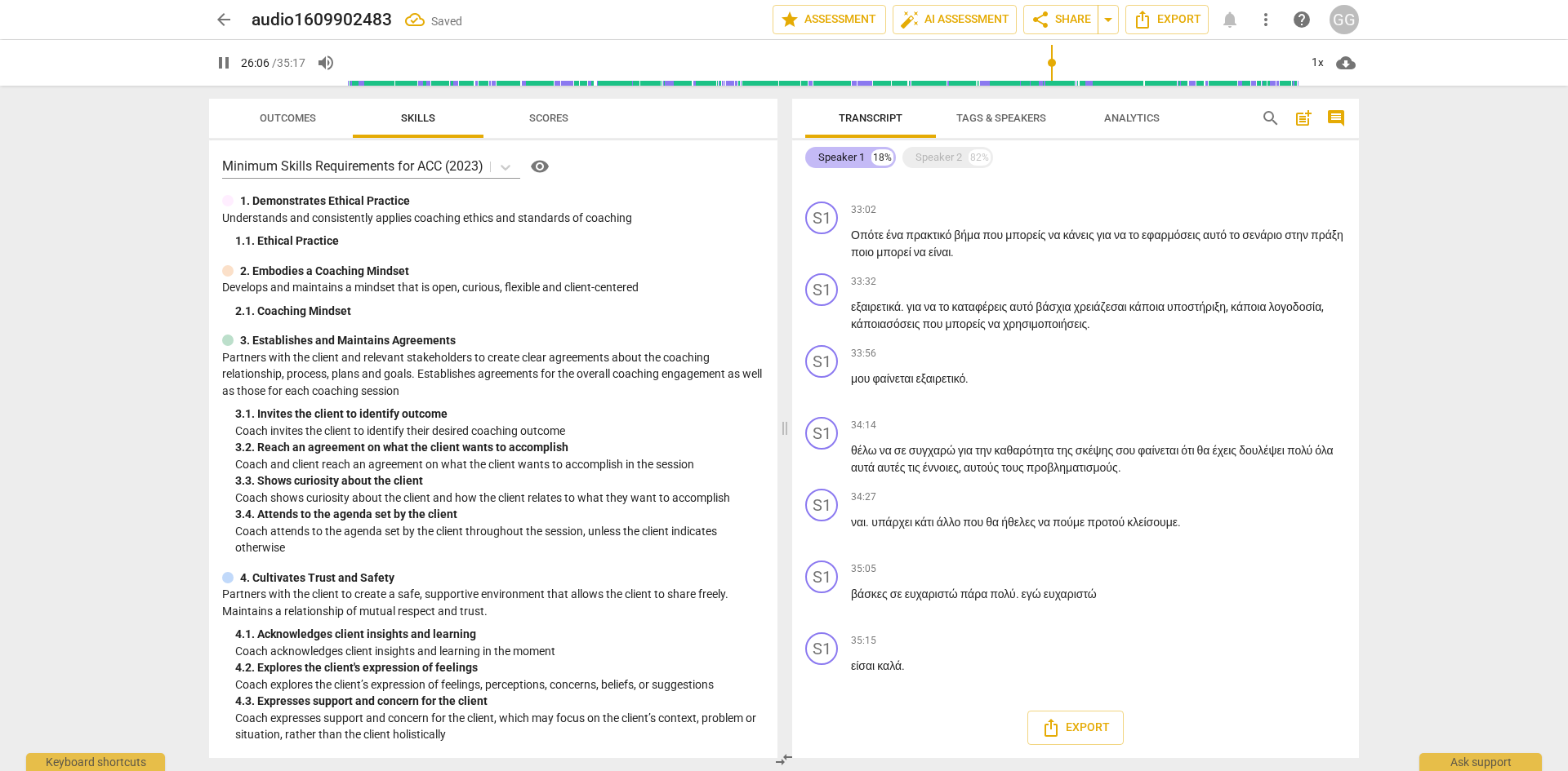
scroll to position [2733, 0]
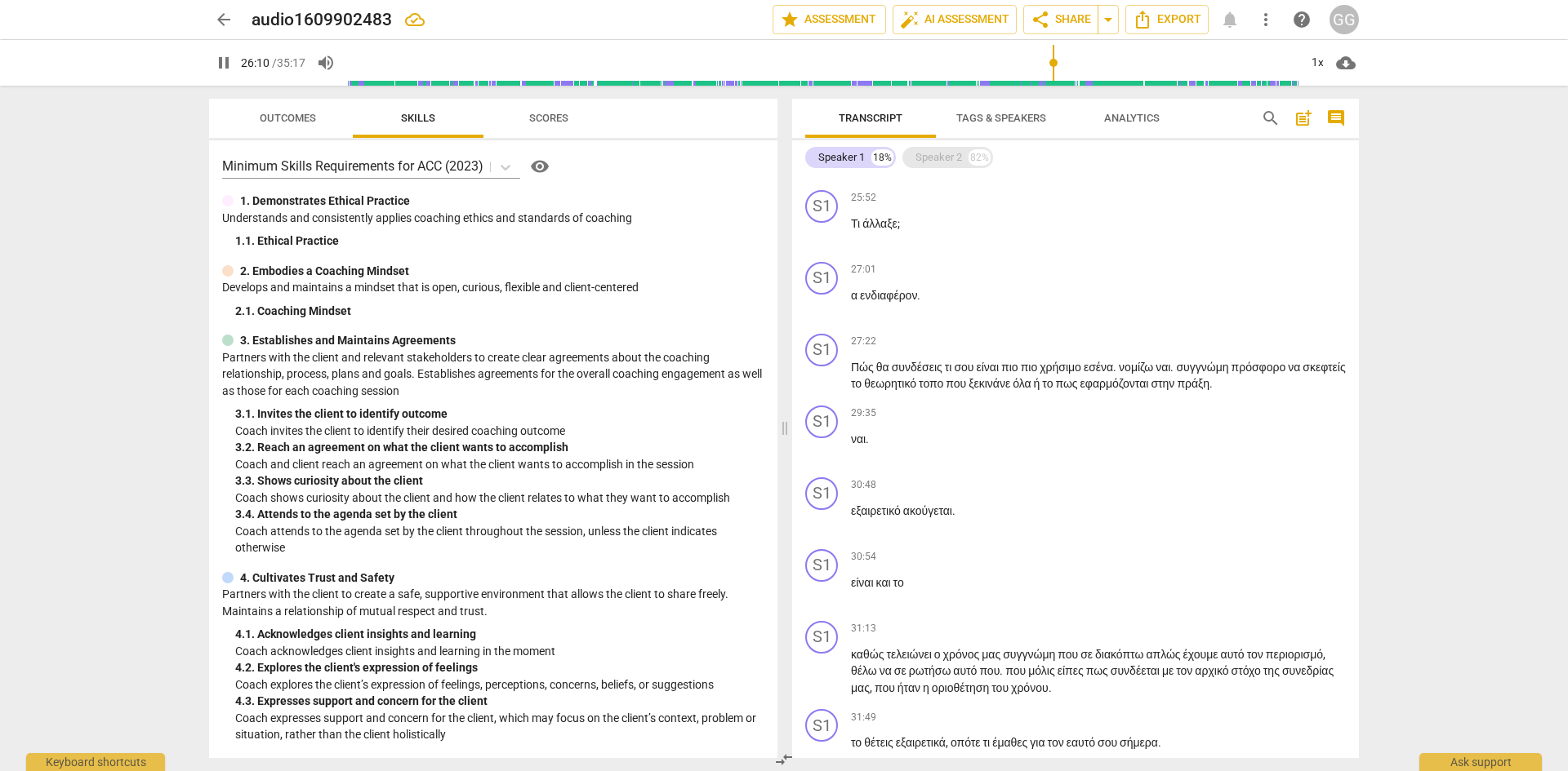
click at [939, 159] on div "Speaker 2" at bounding box center [938, 157] width 47 height 16
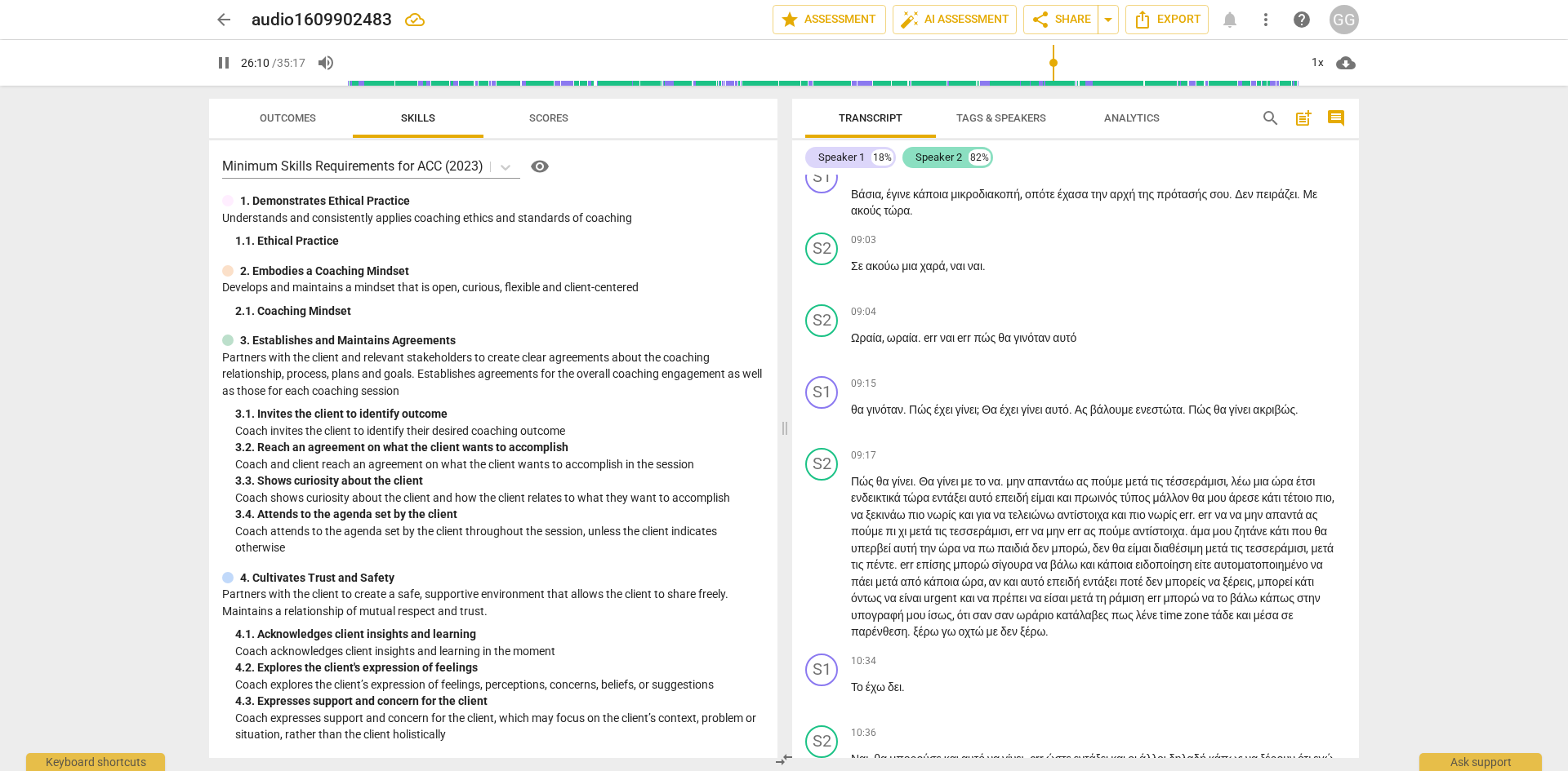
scroll to position [8080, 0]
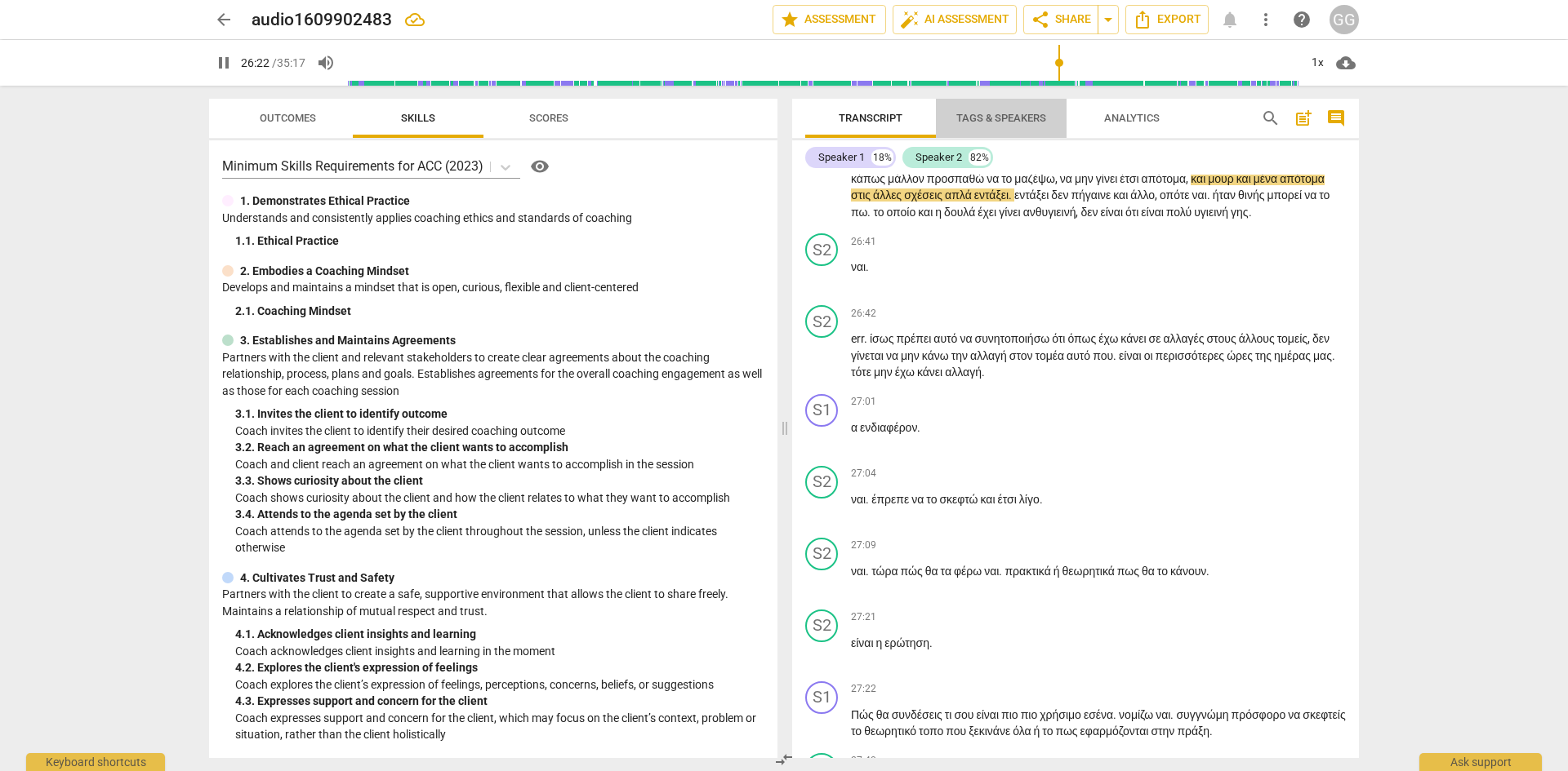
click at [984, 122] on span "Tags & Speakers" at bounding box center [1001, 118] width 90 height 12
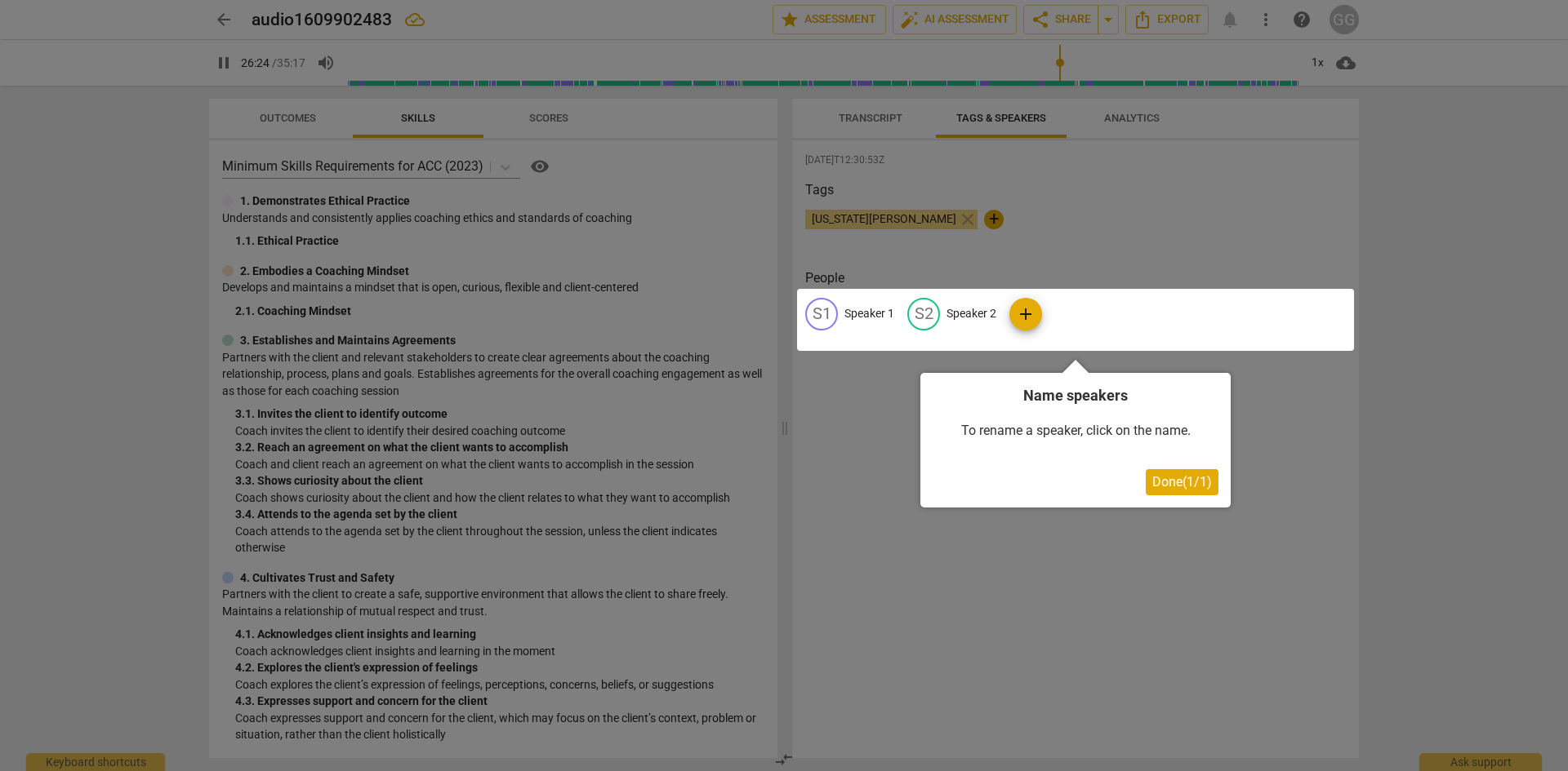
click at [873, 119] on div at bounding box center [784, 385] width 1568 height 771
click at [1290, 530] on div at bounding box center [784, 385] width 1568 height 771
click at [1064, 198] on div at bounding box center [784, 385] width 1568 height 771
click at [869, 120] on div at bounding box center [784, 385] width 1568 height 771
click at [89, 209] on div at bounding box center [784, 385] width 1568 height 771
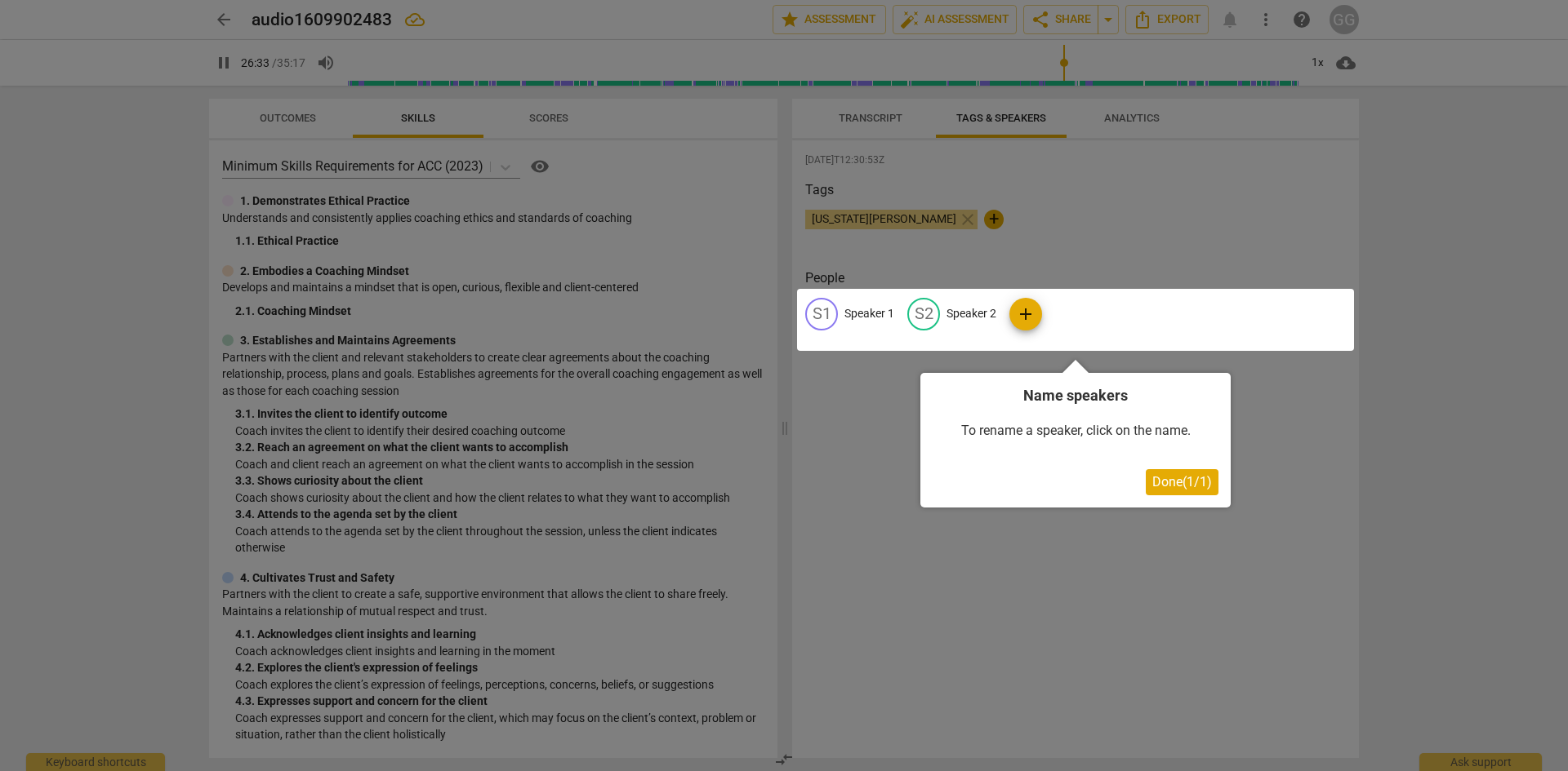
click at [882, 127] on div at bounding box center [784, 385] width 1568 height 771
click at [873, 119] on div at bounding box center [784, 385] width 1568 height 771
click at [867, 445] on div at bounding box center [784, 385] width 1568 height 771
click at [865, 445] on div at bounding box center [784, 385] width 1568 height 771
click at [1182, 483] on span "Done ( 1 / 1 )" at bounding box center [1182, 482] width 59 height 15
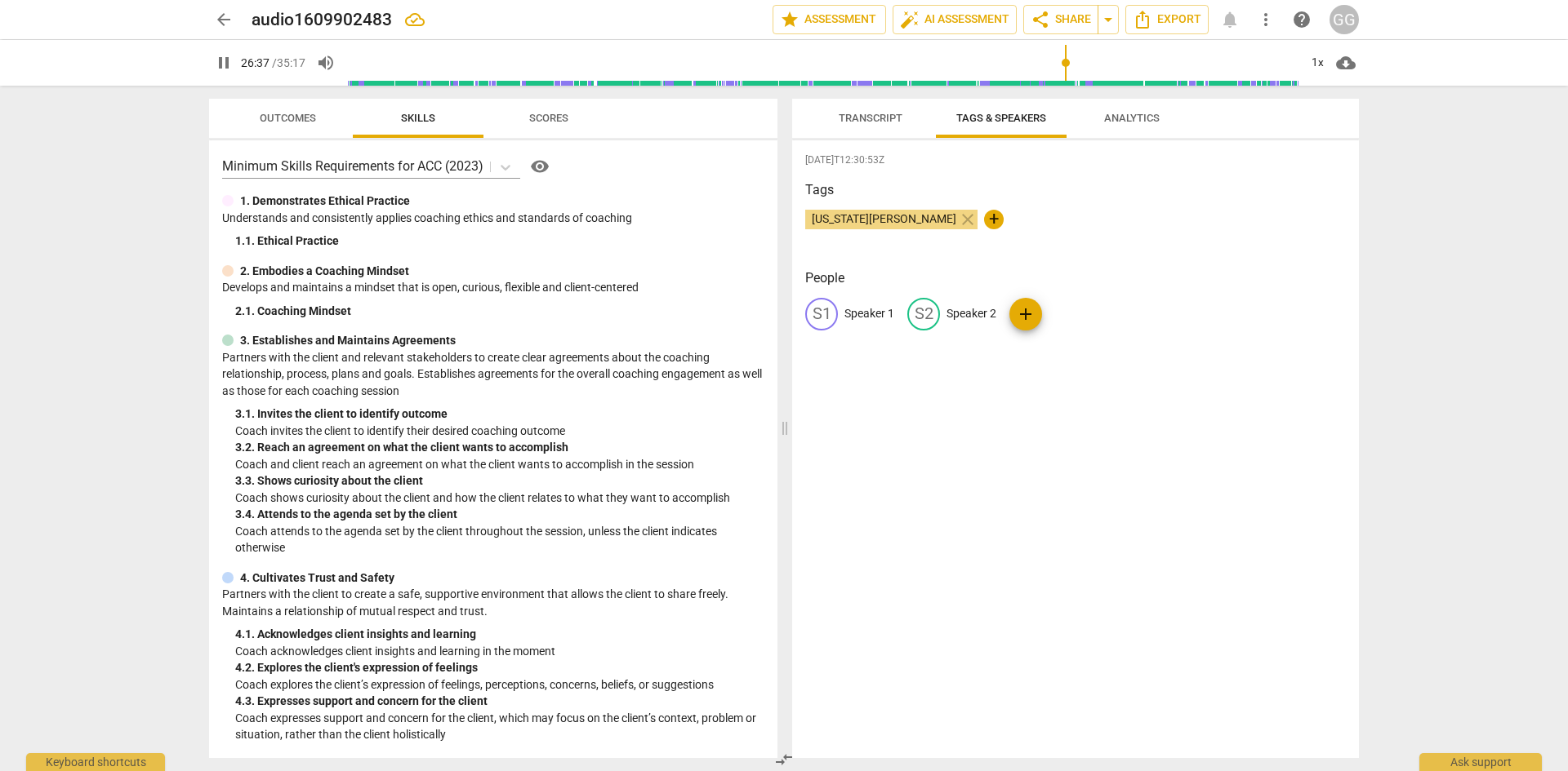
click at [860, 118] on span "Transcript" at bounding box center [870, 118] width 64 height 12
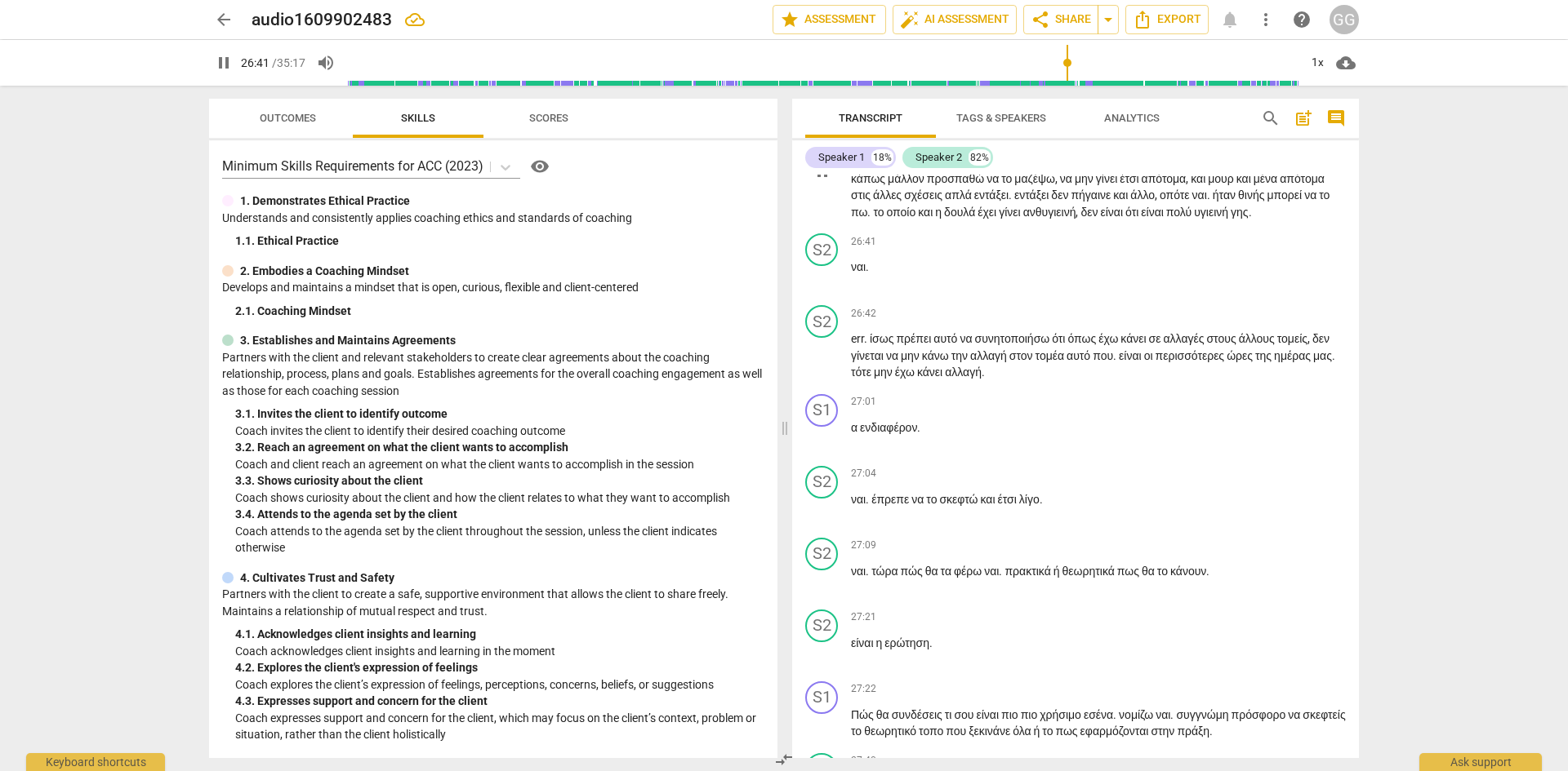
click at [1194, 219] on span "υγιεινή" at bounding box center [1212, 211] width 36 height 13
type input "1602"
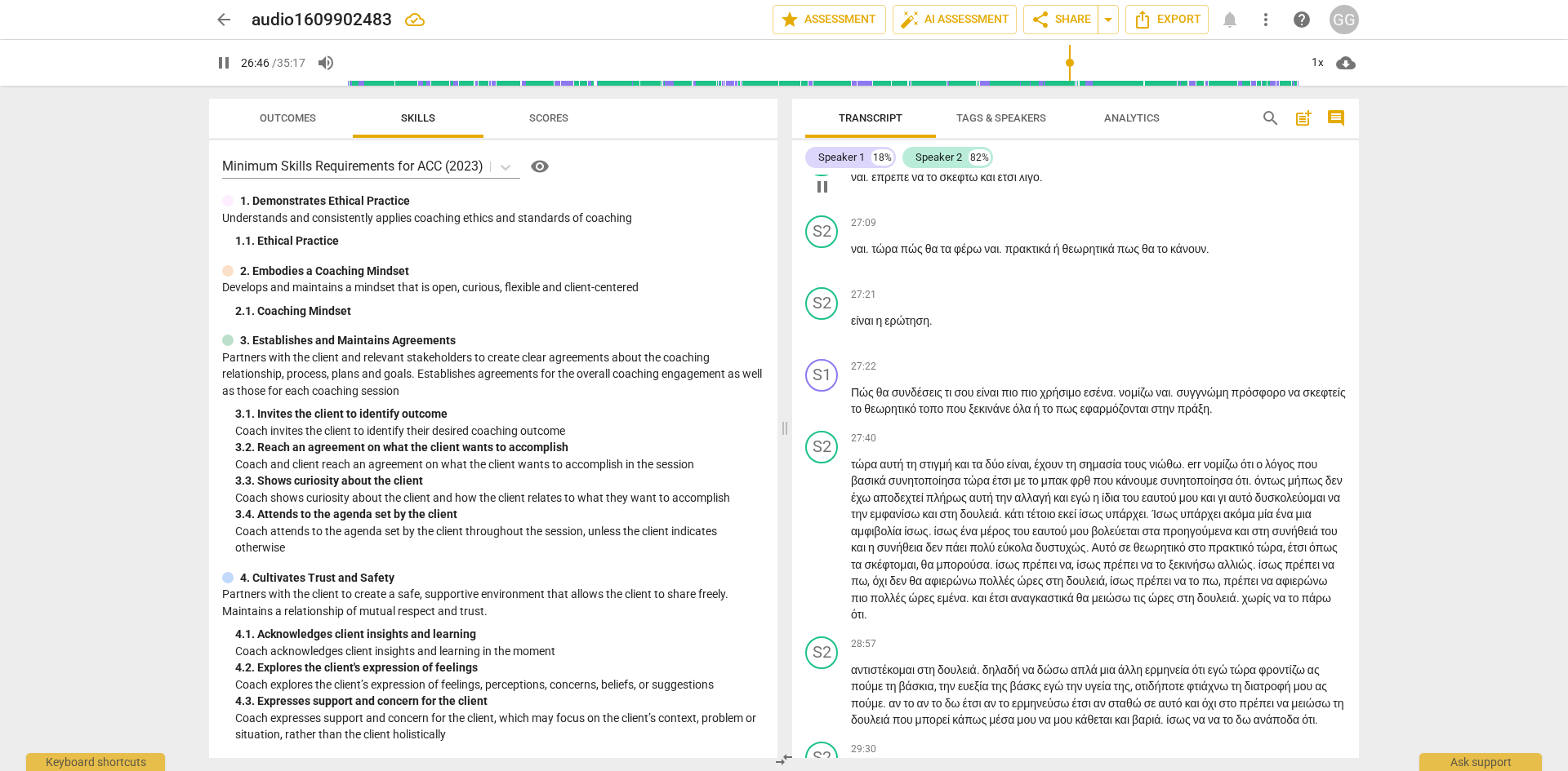
scroll to position [8406, 0]
click at [1113, 36] on span "που" at bounding box center [1103, 29] width 20 height 13
type input "1614"
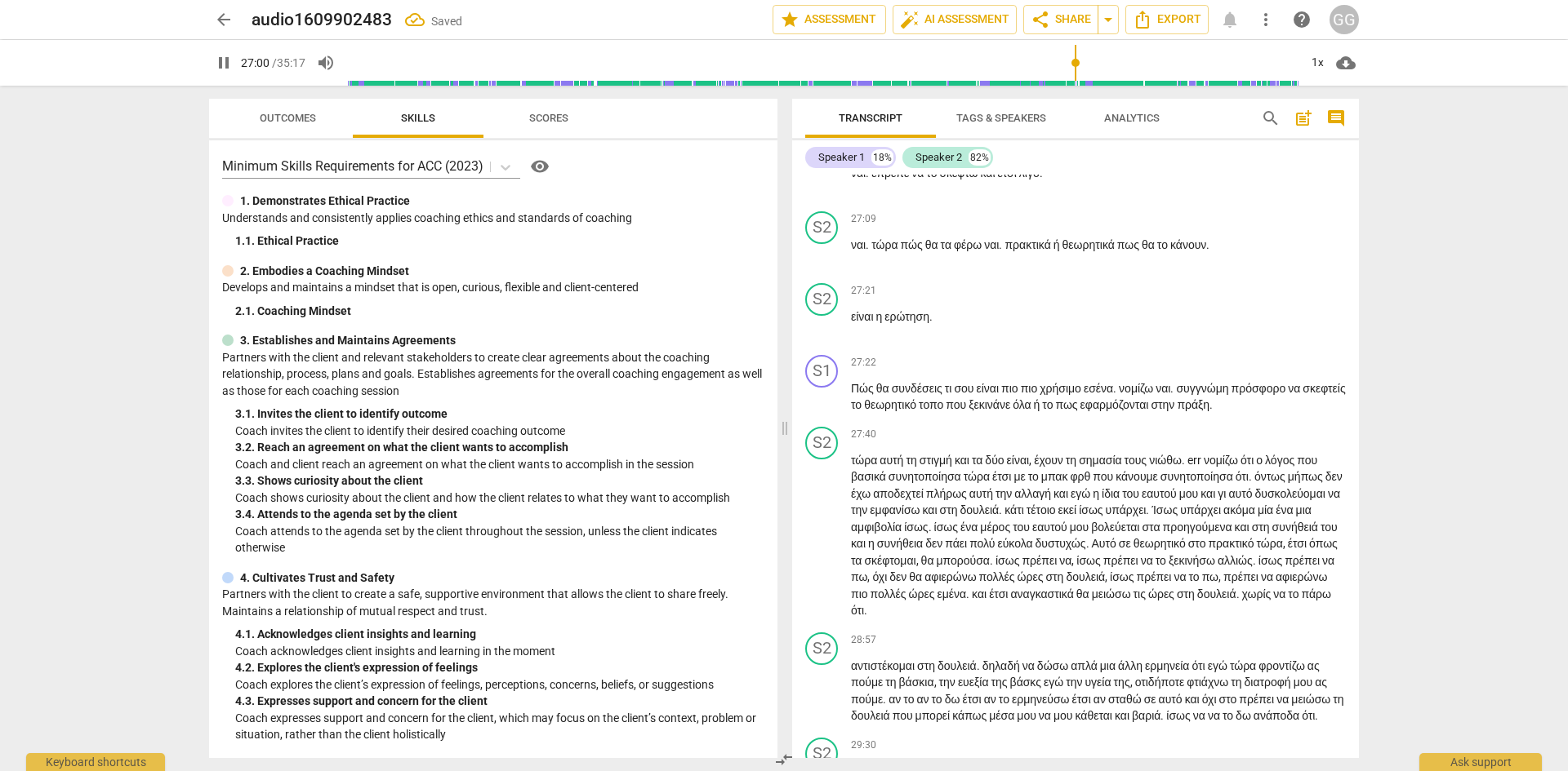
click at [895, 53] on span "μην" at bounding box center [884, 45] width 21 height 13
click at [916, 53] on span "τότε είναι σαν" at bounding box center [883, 45] width 64 height 13
drag, startPoint x: 856, startPoint y: 282, endPoint x: 846, endPoint y: 340, distance: 58.9
click at [855, 108] on span "α" at bounding box center [855, 101] width 9 height 13
type input "1627"
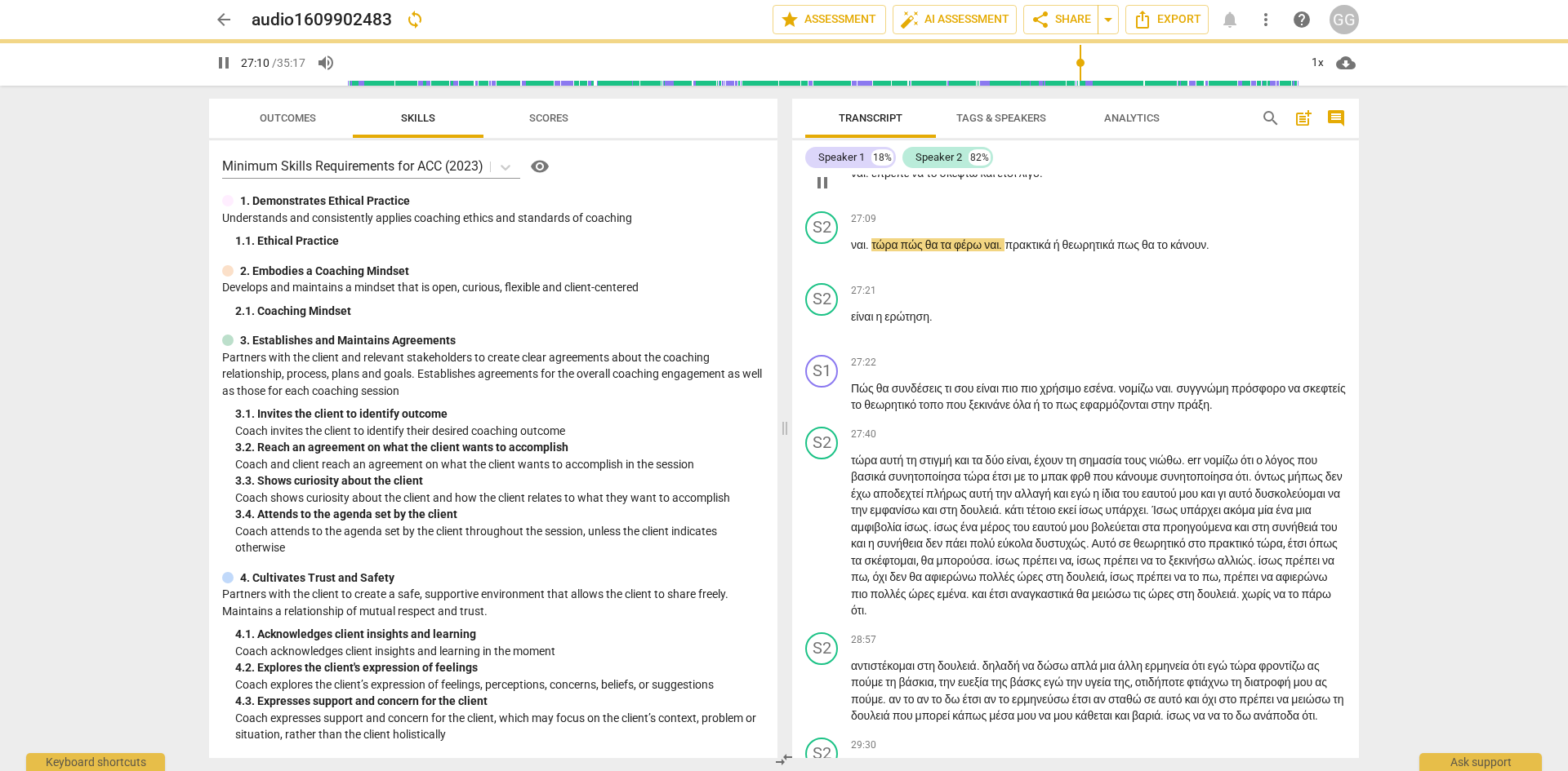
click at [854, 180] on span "ναι" at bounding box center [858, 172] width 14 height 13
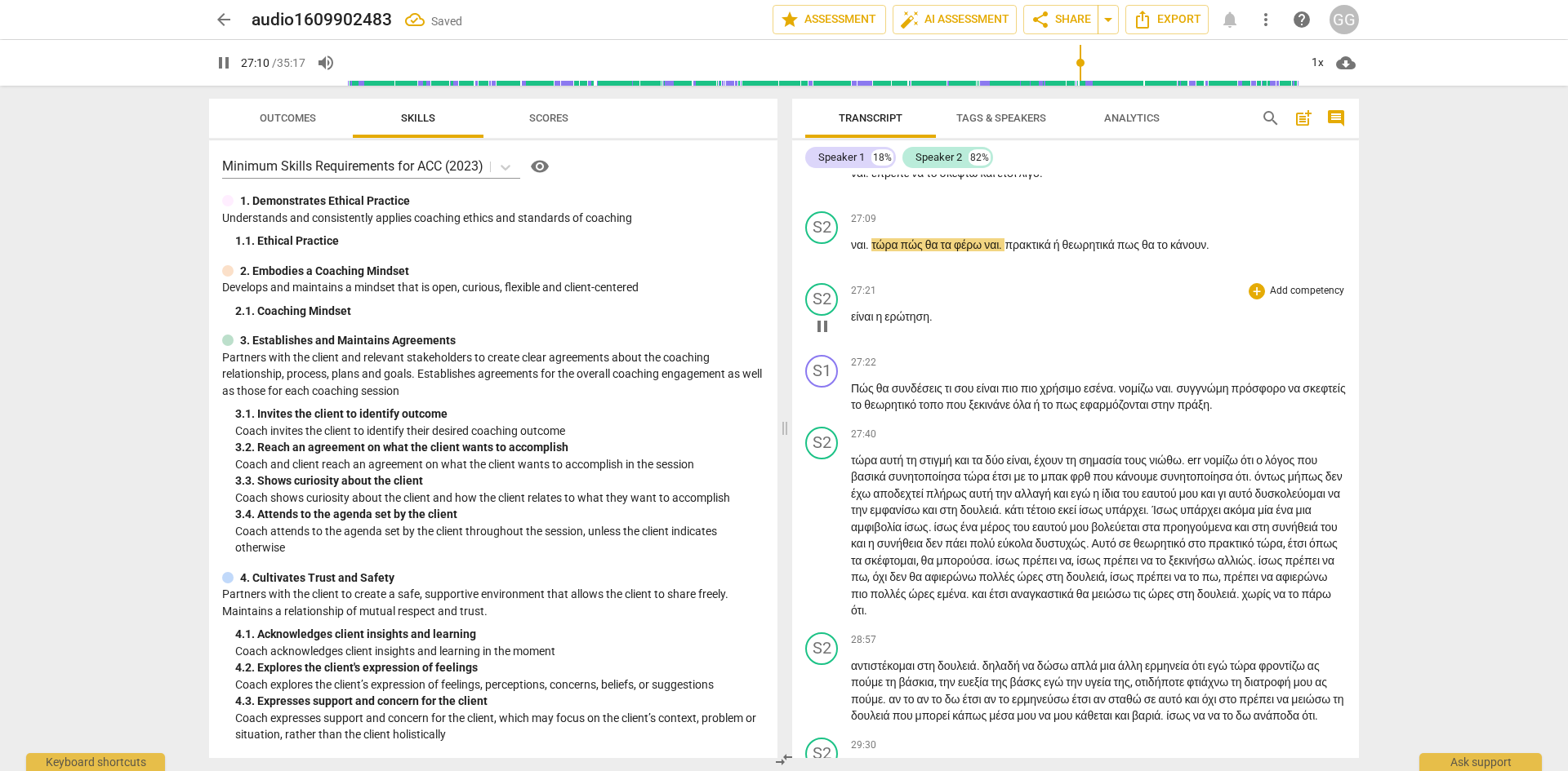
type input "1631"
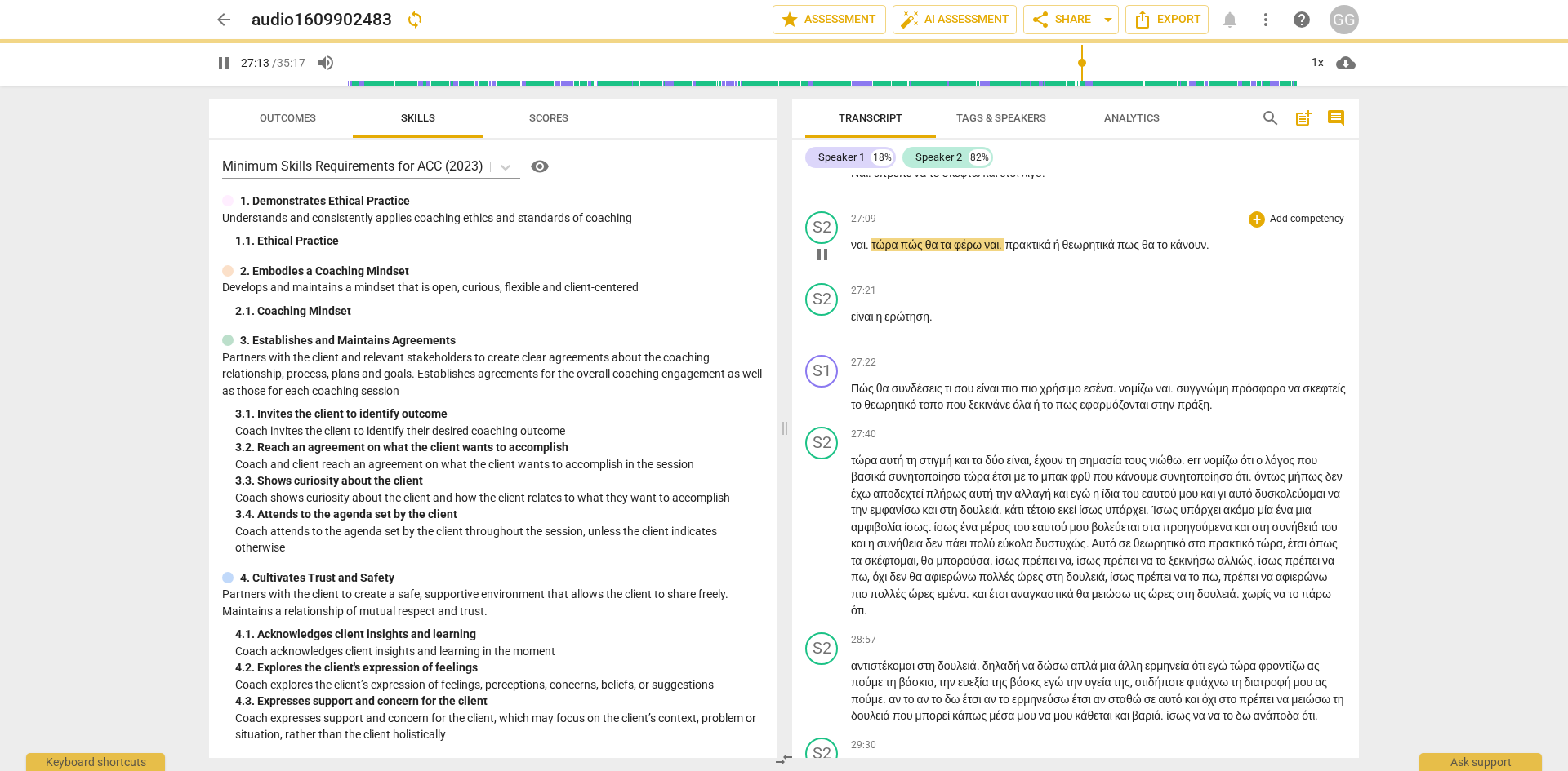
click at [854, 251] on span "ναι" at bounding box center [858, 244] width 14 height 13
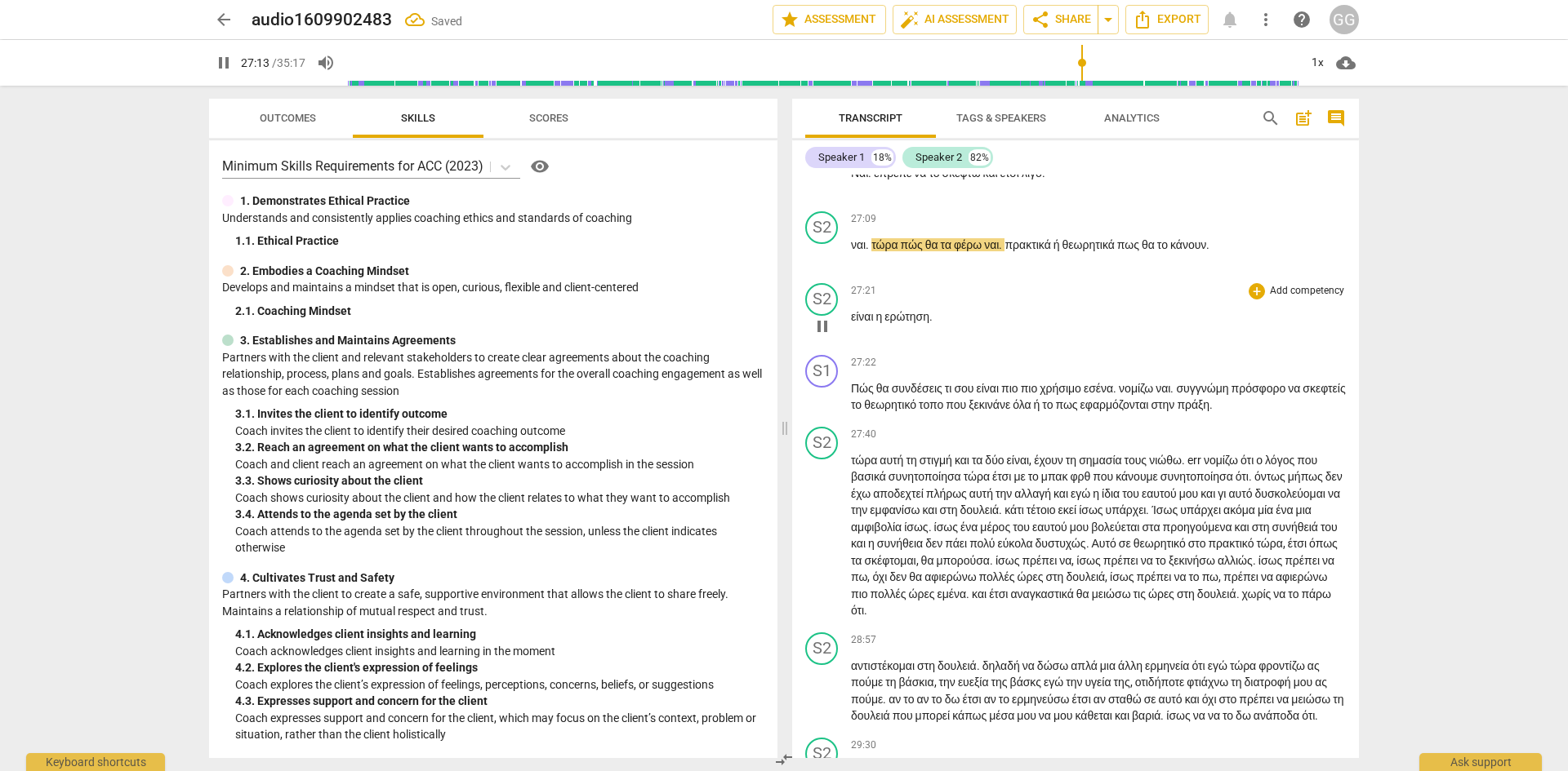
type input "1634"
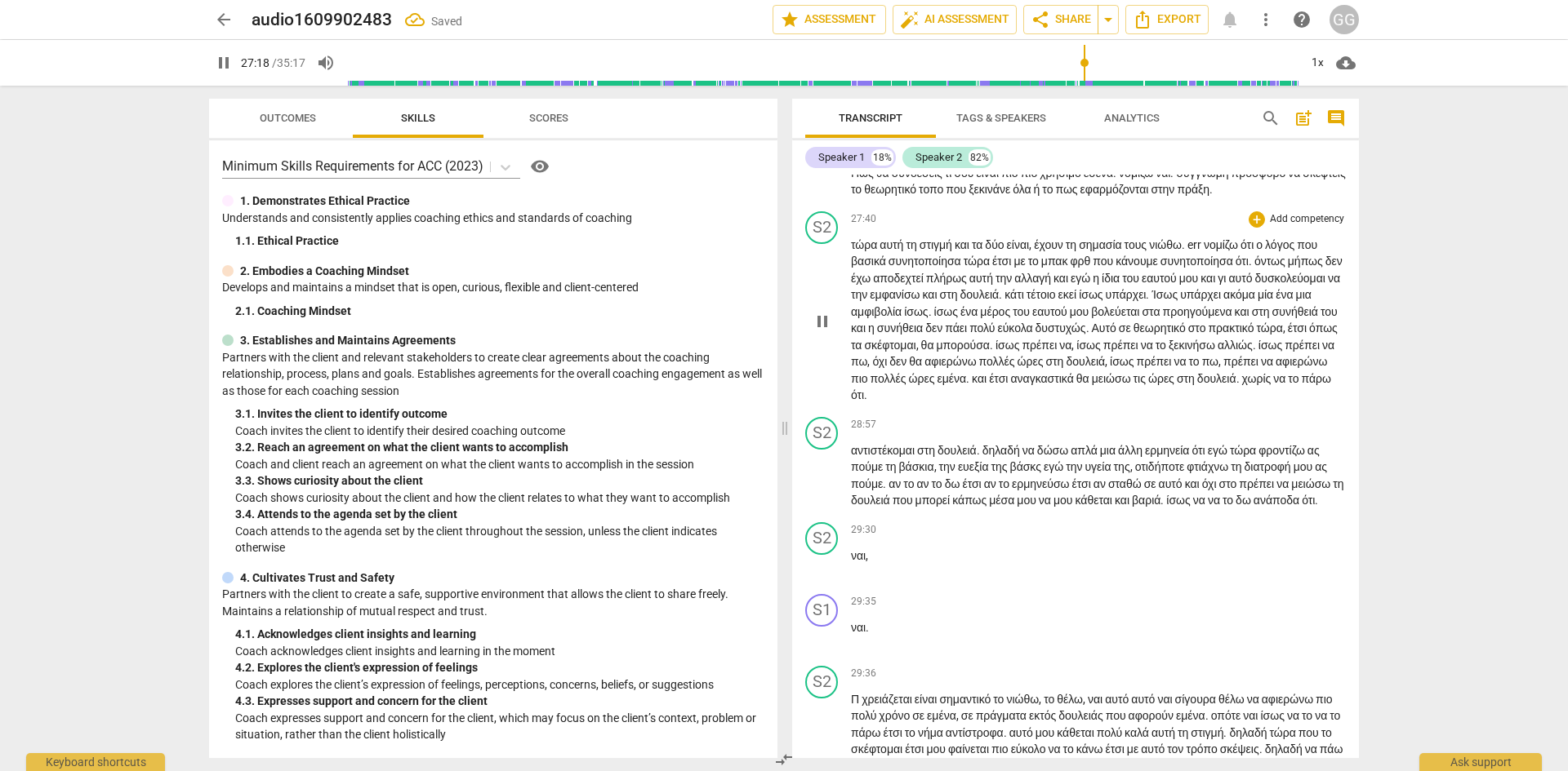
scroll to position [8651, 0]
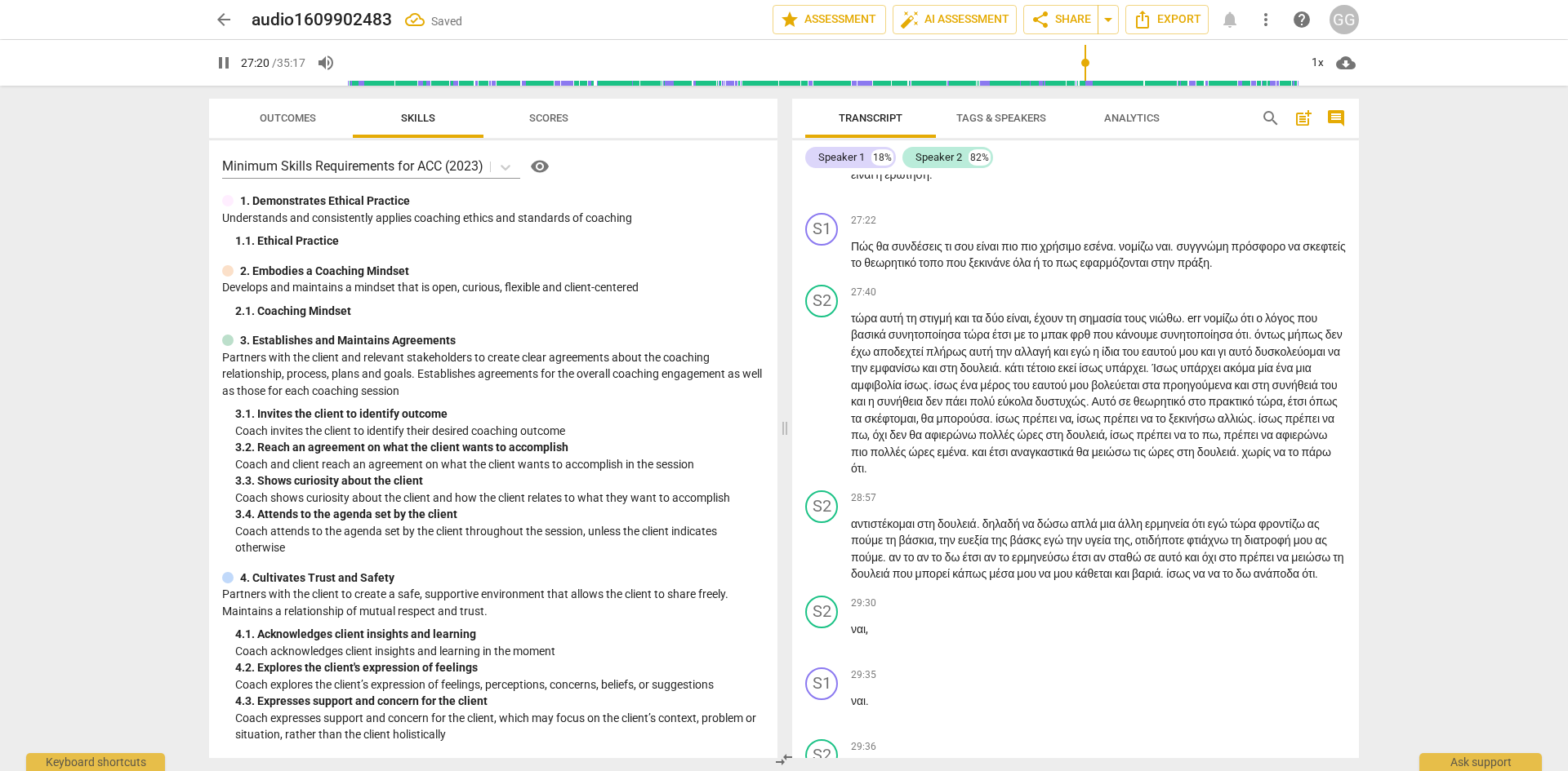
click at [1212, 186] on div "S1 play_arrow pause 00:02 + Add competency keyboard_arrow_right Γεια σου , Βάσι…" at bounding box center [1075, 467] width 567 height 584
drag, startPoint x: 1188, startPoint y: 285, endPoint x: 1196, endPoint y: 288, distance: 8.5
click at [1173, 115] on span "το" at bounding box center [1165, 107] width 13 height 13
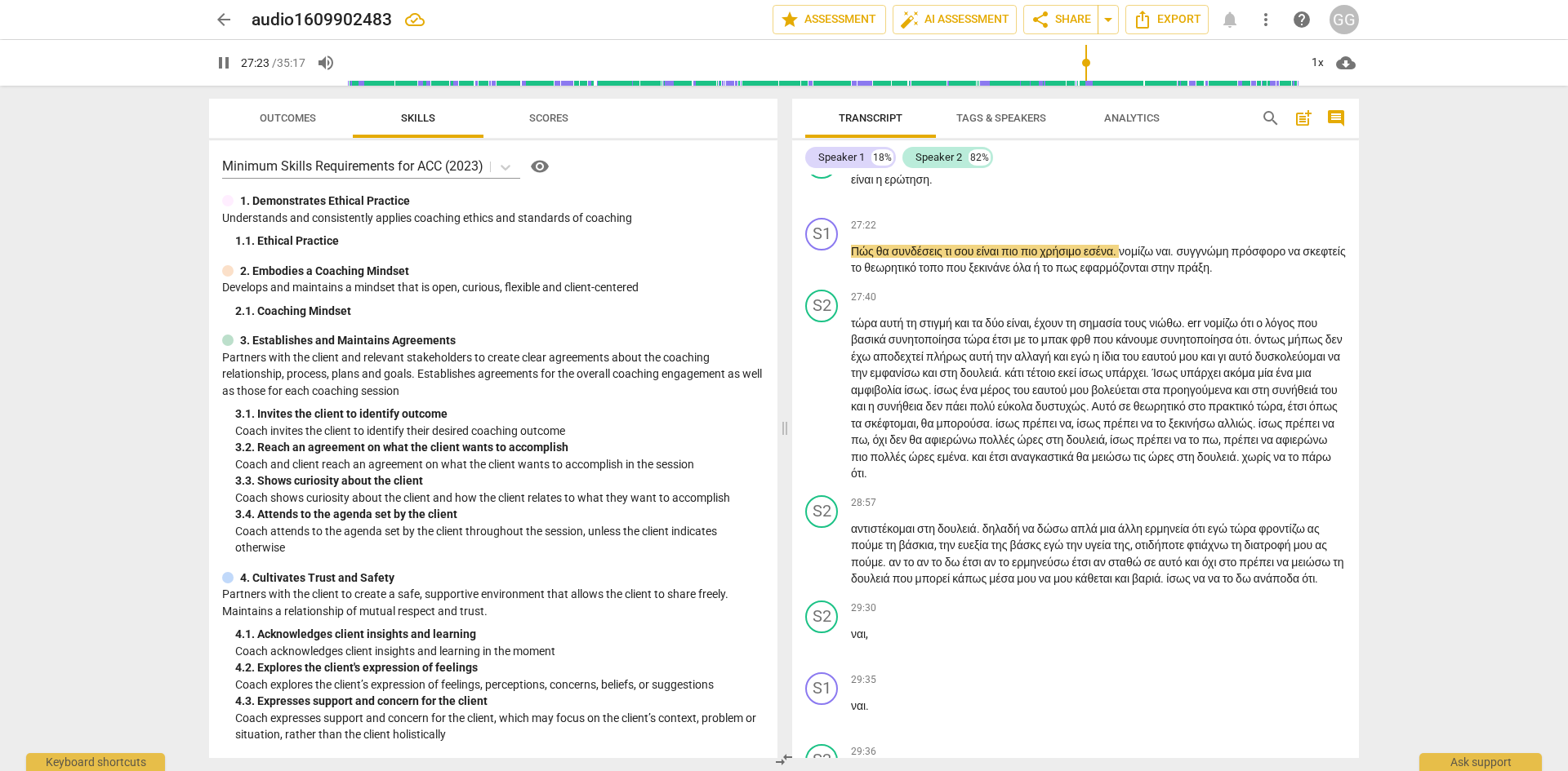
drag, startPoint x: 1210, startPoint y: 290, endPoint x: 1229, endPoint y: 289, distance: 19.0
click at [1208, 115] on span "κάνουν" at bounding box center [1190, 107] width 36 height 13
drag, startPoint x: 854, startPoint y: 365, endPoint x: 848, endPoint y: 418, distance: 53.3
click at [854, 186] on span "είναι" at bounding box center [864, 179] width 25 height 13
type input "1647"
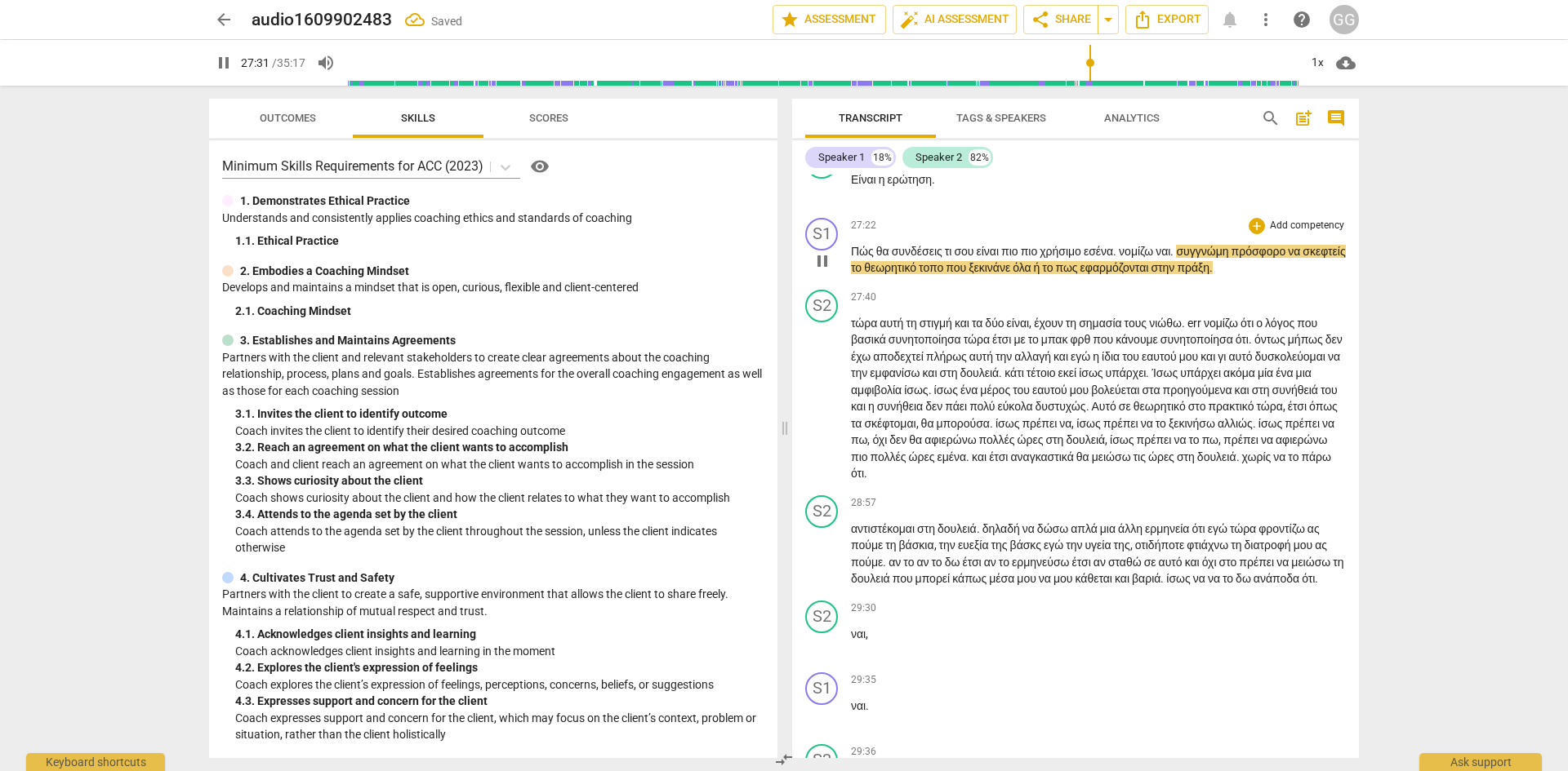
click at [944, 258] on span "συνδέσεις" at bounding box center [918, 251] width 53 height 13
type input "1653"
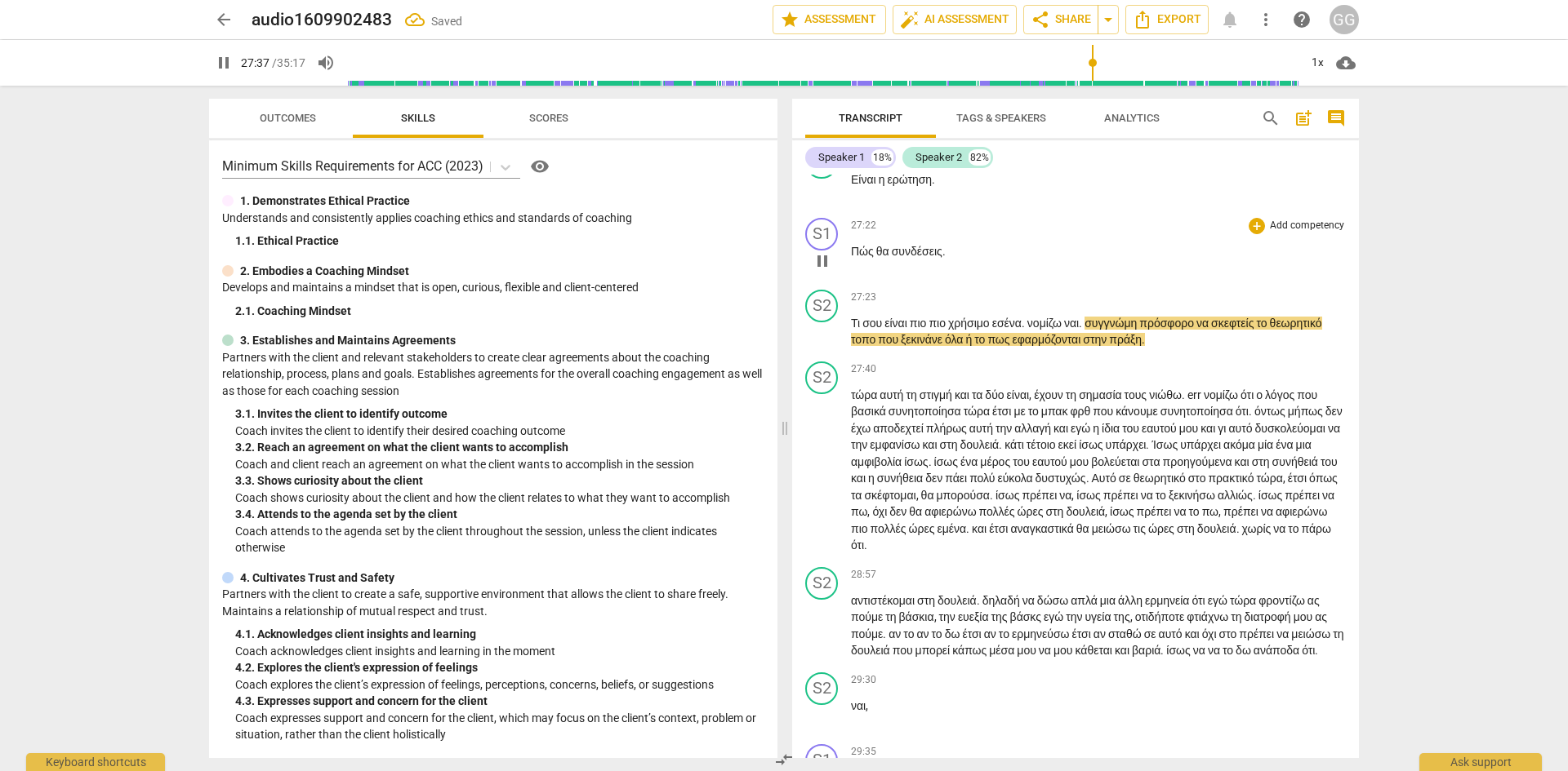
click at [893, 258] on span "συνδέσεις" at bounding box center [917, 251] width 51 height 13
type input "1659"
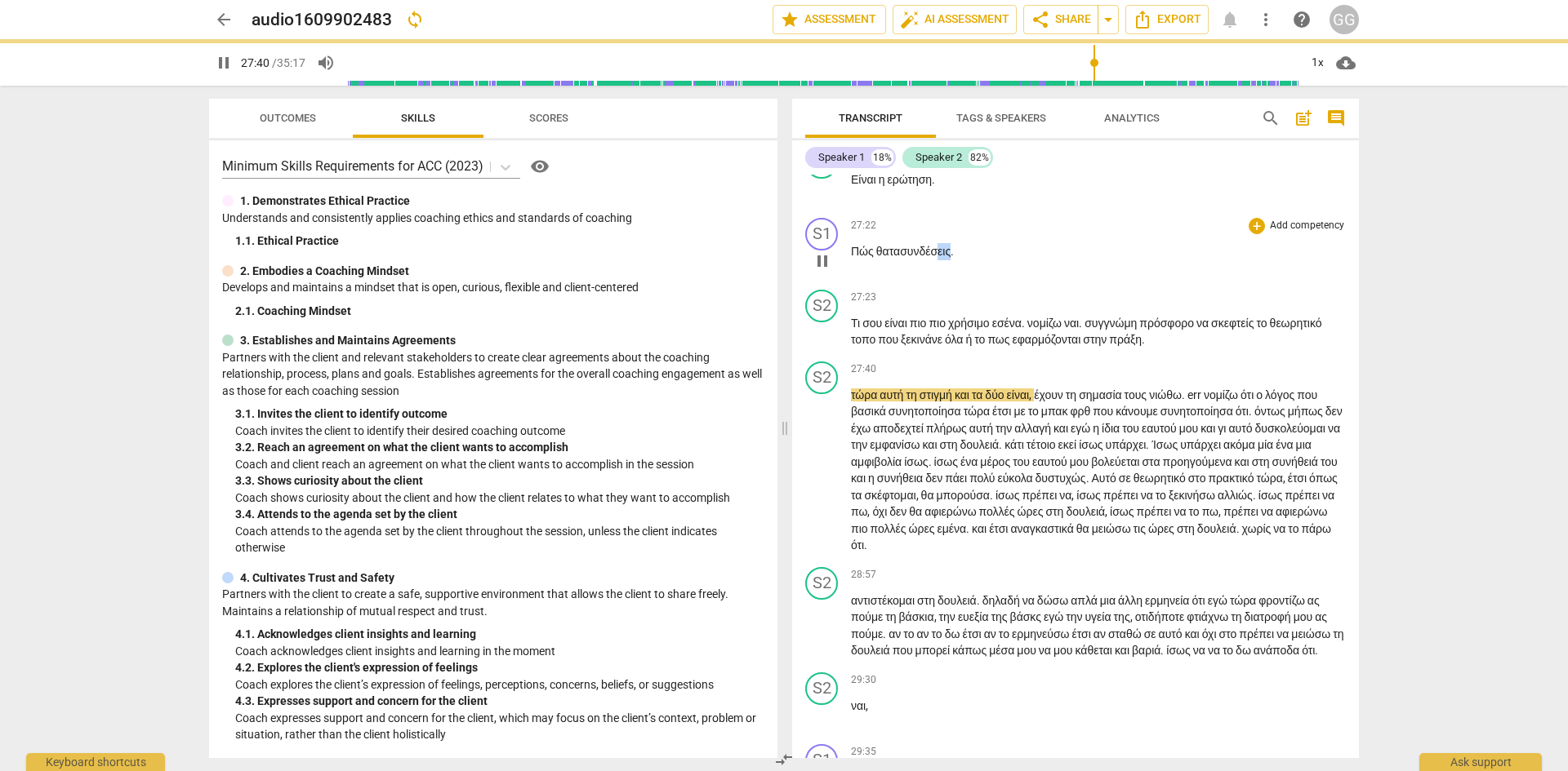
drag, startPoint x: 948, startPoint y: 436, endPoint x: 960, endPoint y: 436, distance: 12.0
click at [950, 258] on span "συνδέσεις" at bounding box center [925, 251] width 51 height 13
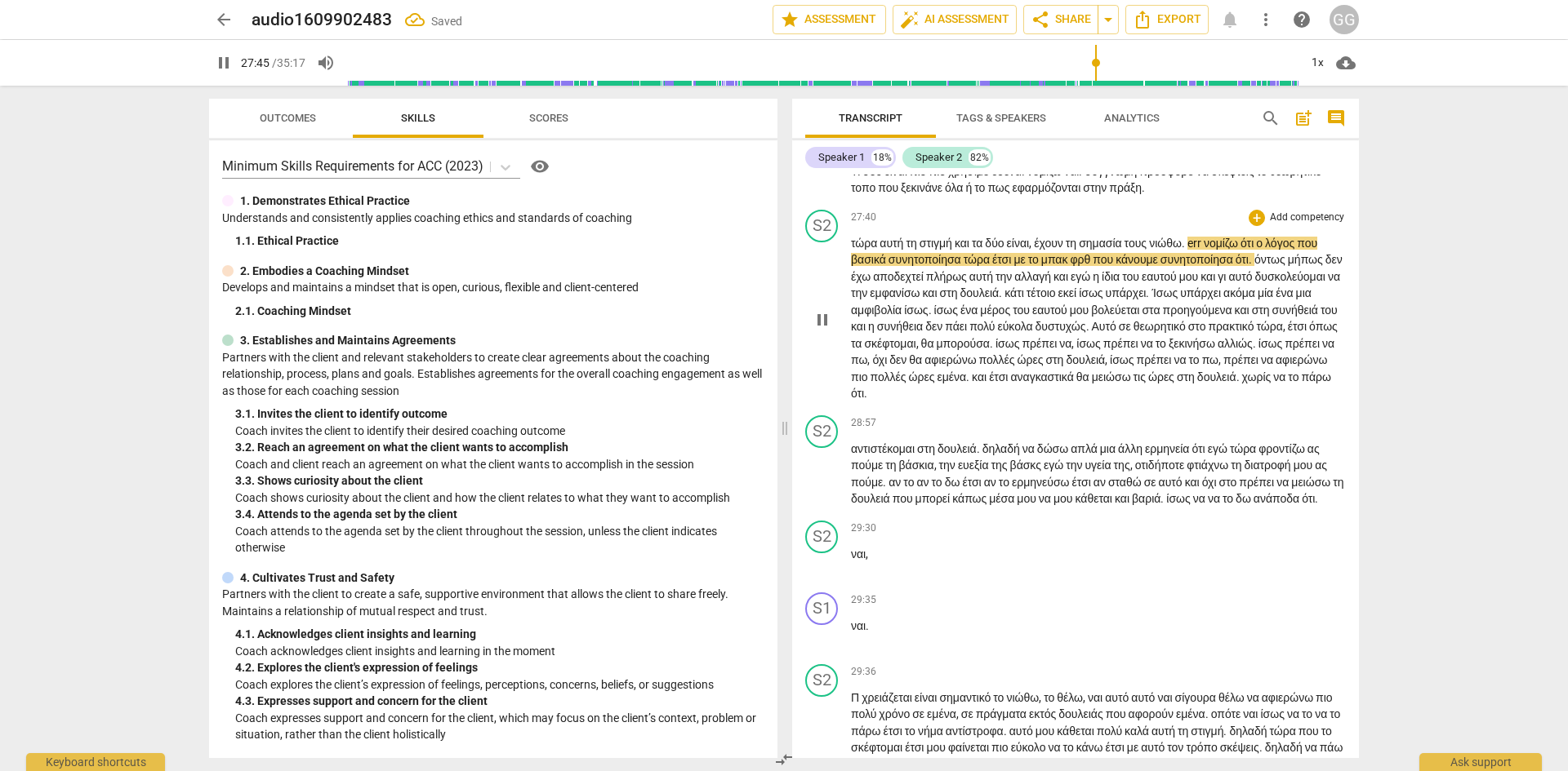
scroll to position [8707, 0]
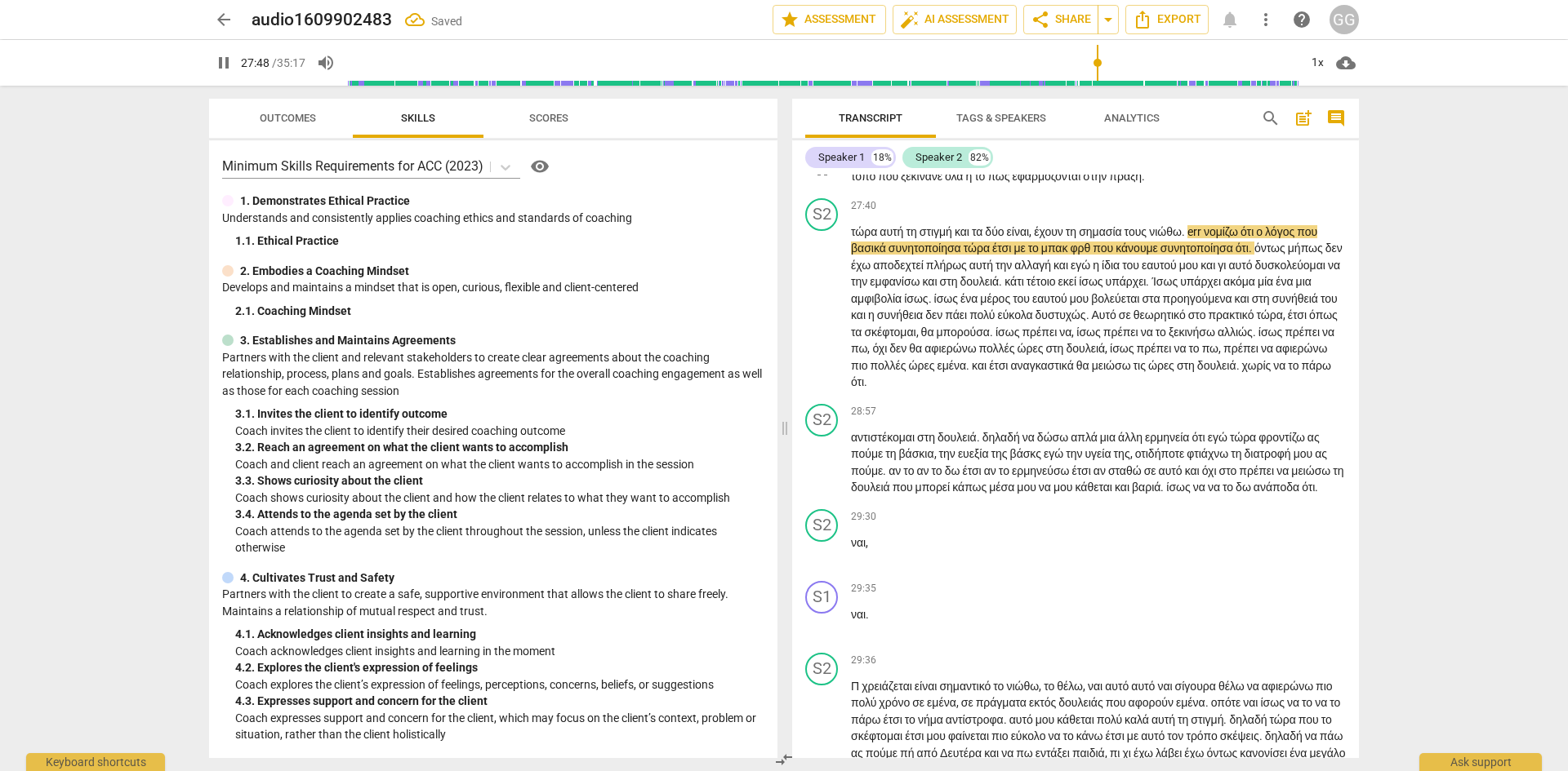
click at [824, 159] on div "S2" at bounding box center [821, 142] width 32 height 32
click at [933, 405] on div "Speaker 2" at bounding box center [882, 405] width 122 height 26
click at [859, 371] on li "Speaker 1" at bounding box center [883, 373] width 124 height 31
click at [941, 166] on span "πιο" at bounding box center [938, 159] width 20 height 13
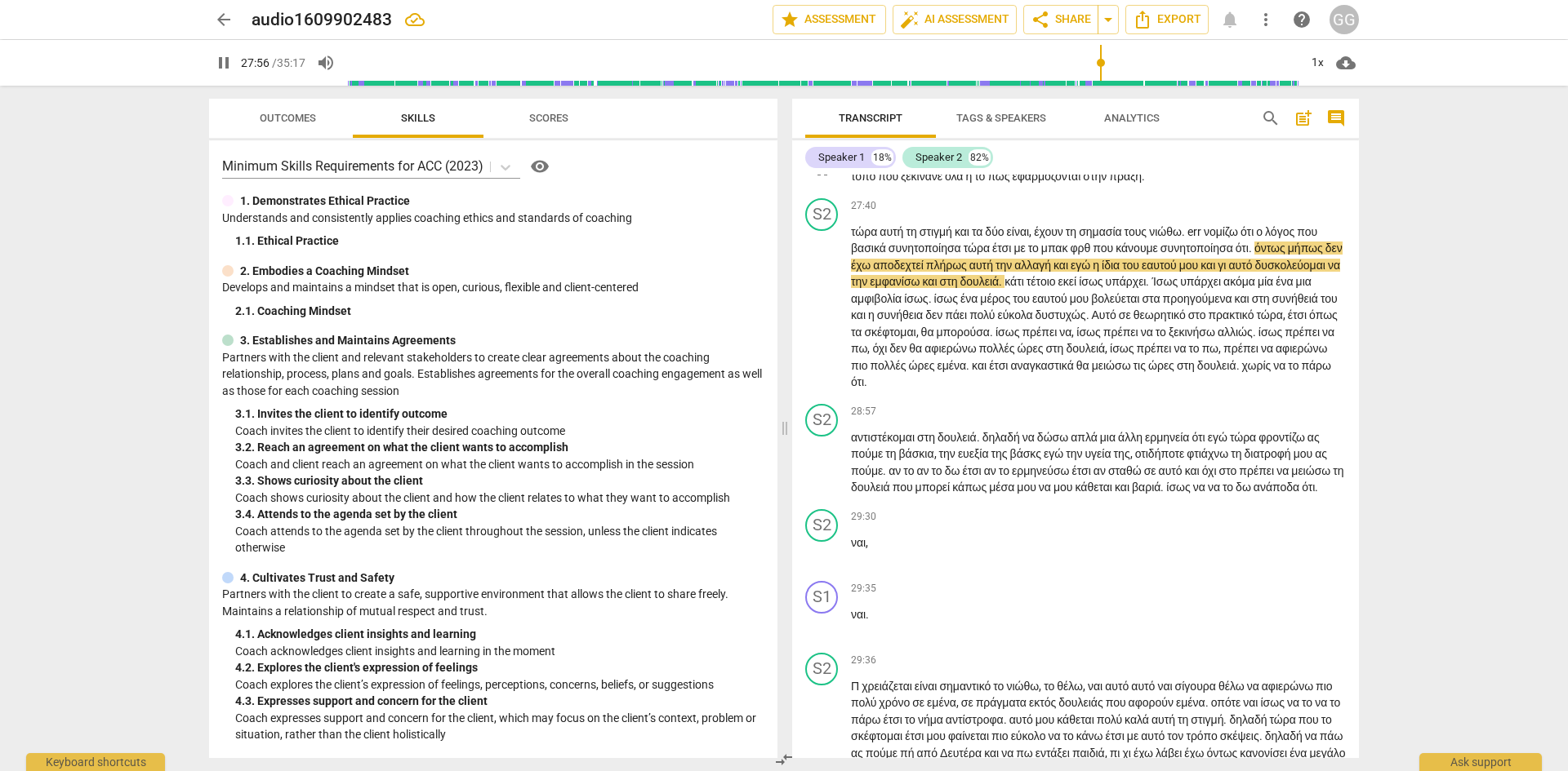
drag, startPoint x: 1030, startPoint y: 349, endPoint x: 1009, endPoint y: 412, distance: 66.4
click at [1028, 166] on span "." at bounding box center [1024, 159] width 6 height 13
type input "1683"
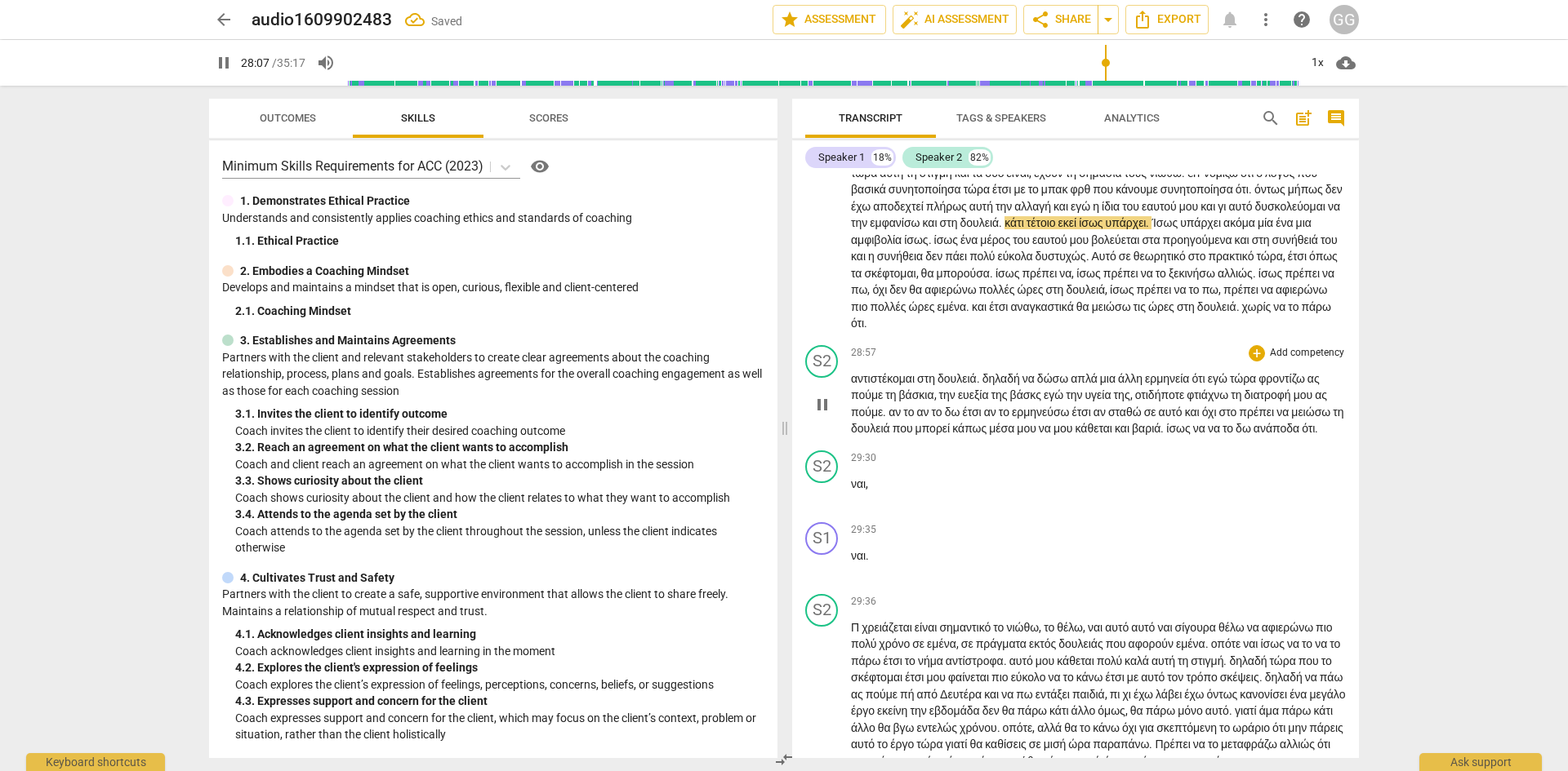
scroll to position [8870, 0]
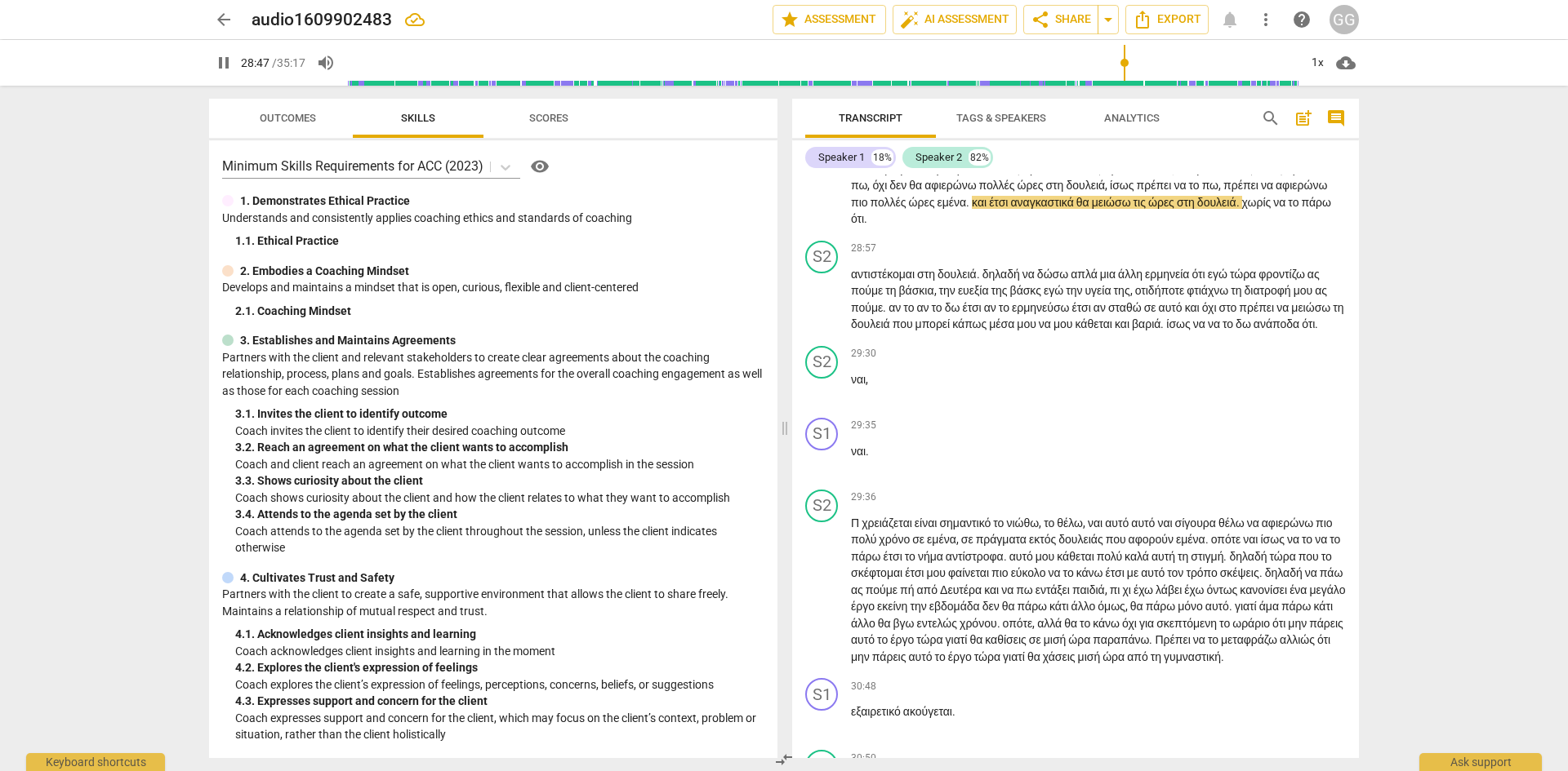
click at [966, 209] on span "εμένα" at bounding box center [951, 202] width 30 height 13
type input "1729"
click at [1229, 227] on p "τώρα αυτή τη στιγμή και τα δύο είναι , έχουν τη σημασία τους νιώθω . err νομίζω…" at bounding box center [1098, 143] width 495 height 167
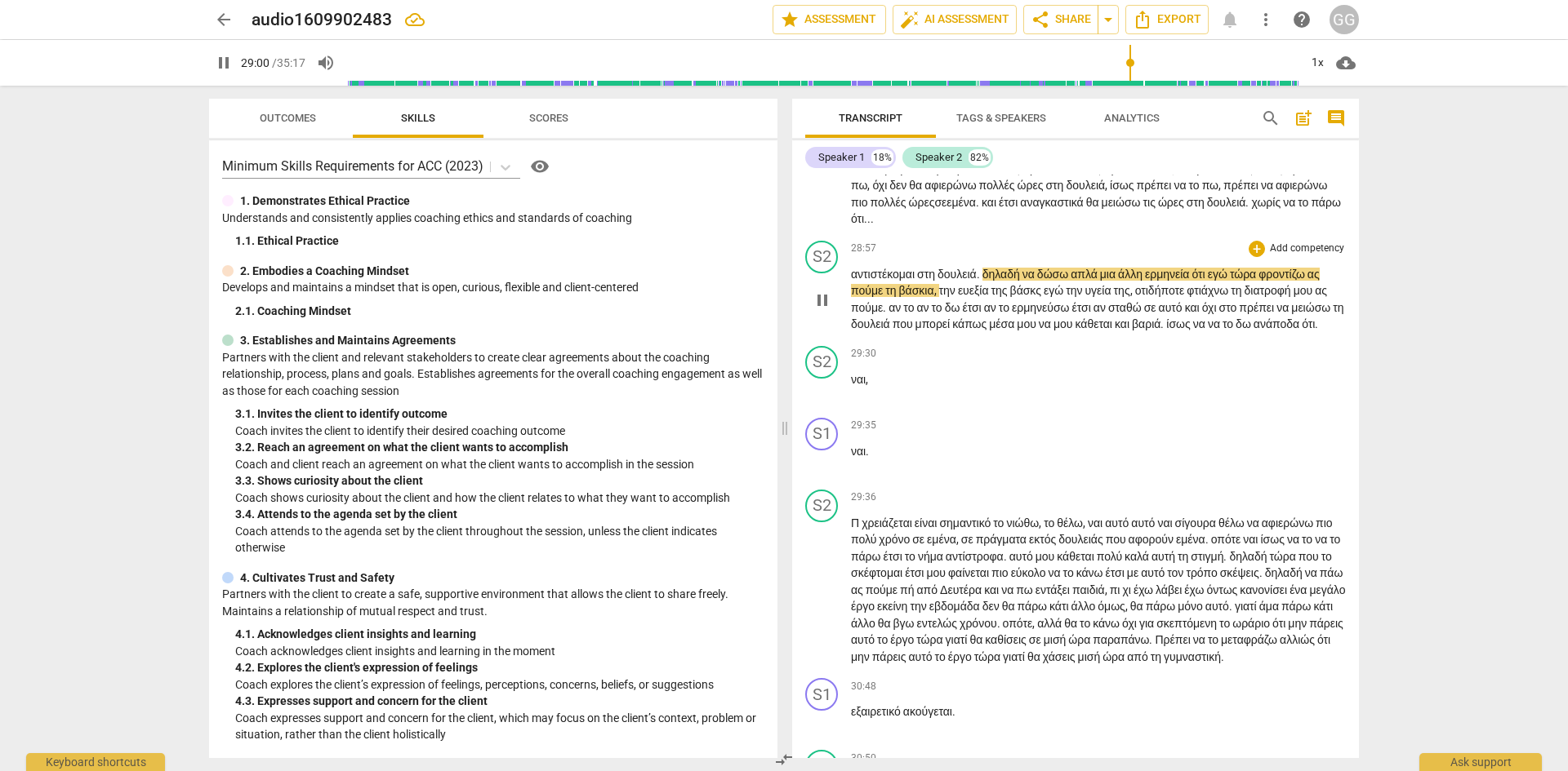
click at [997, 281] on span "δηλαδή" at bounding box center [1002, 274] width 40 height 13
type input "1742"
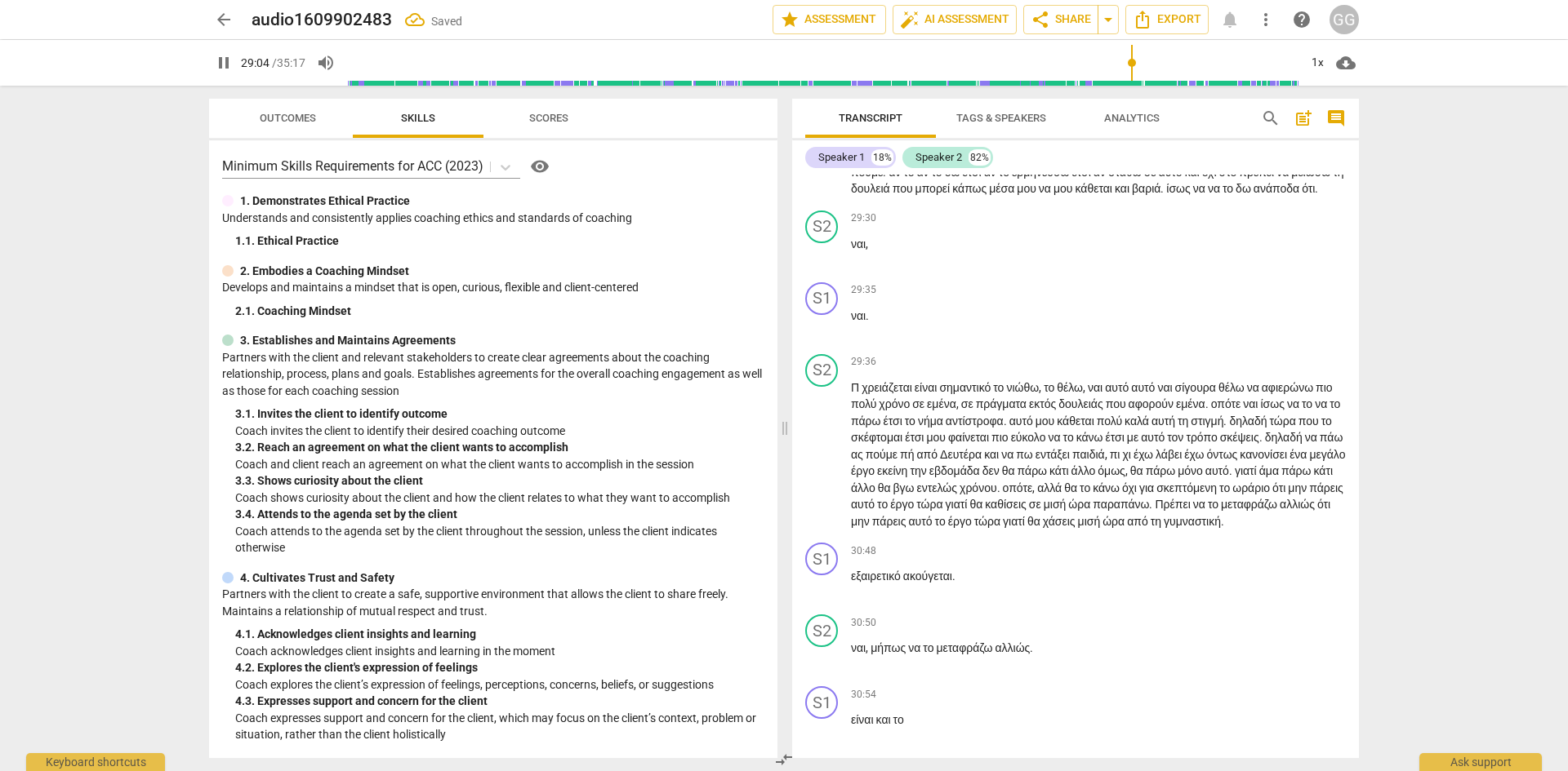
scroll to position [9033, 0]
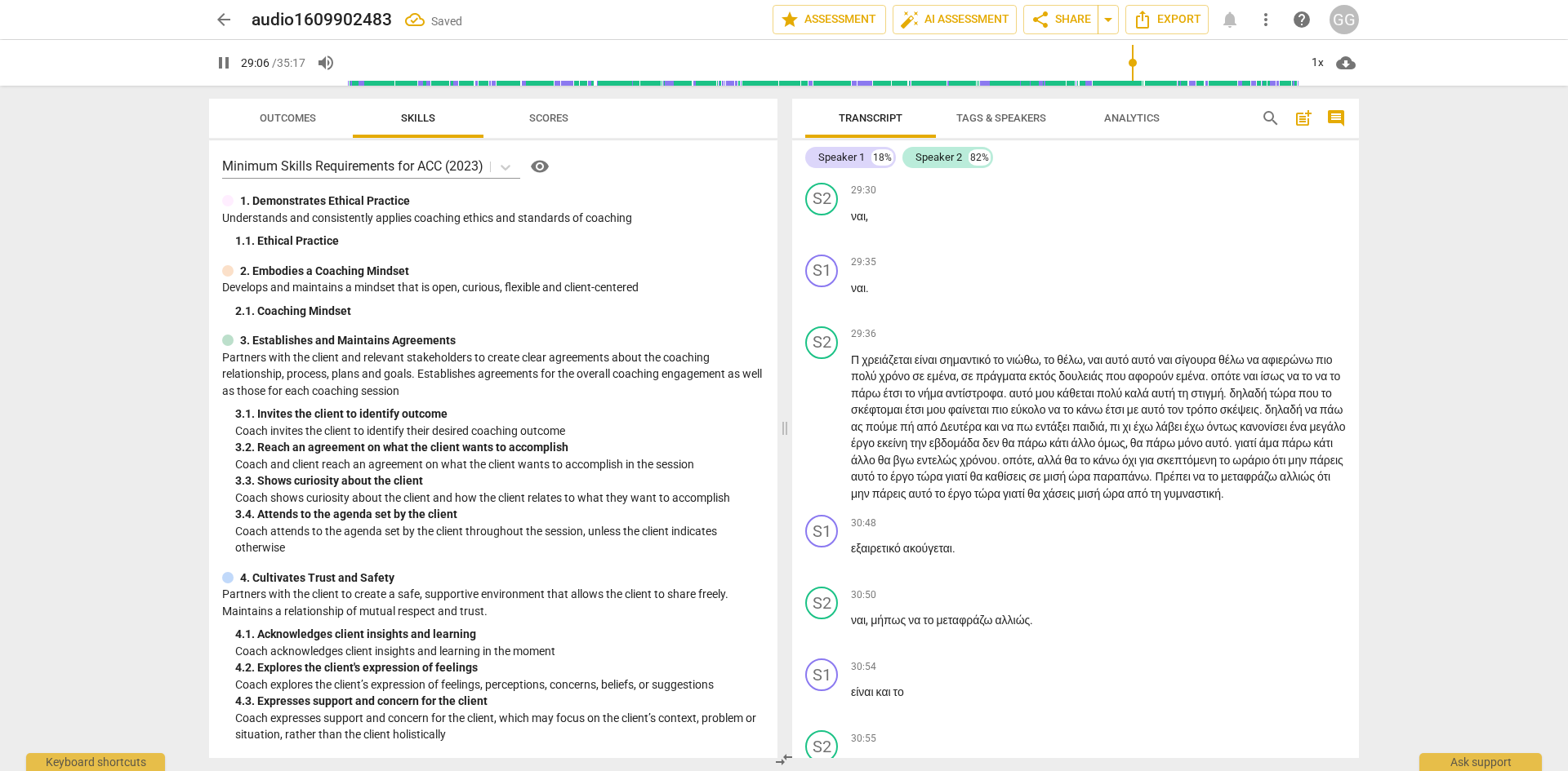
drag, startPoint x: 918, startPoint y: 310, endPoint x: 951, endPoint y: 308, distance: 33.1
click at [934, 134] on span "βάσκια" at bounding box center [916, 126] width 35 height 13
click at [1182, 134] on span "οτιδήποτε" at bounding box center [1156, 126] width 53 height 13
click at [980, 170] on p "αντιστέκομαι στη [GEOGRAPHIC_DATA] . Δ ηλαδή να δώσω απλά μια άλλη ερμηνεία ότι…" at bounding box center [1098, 136] width 495 height 67
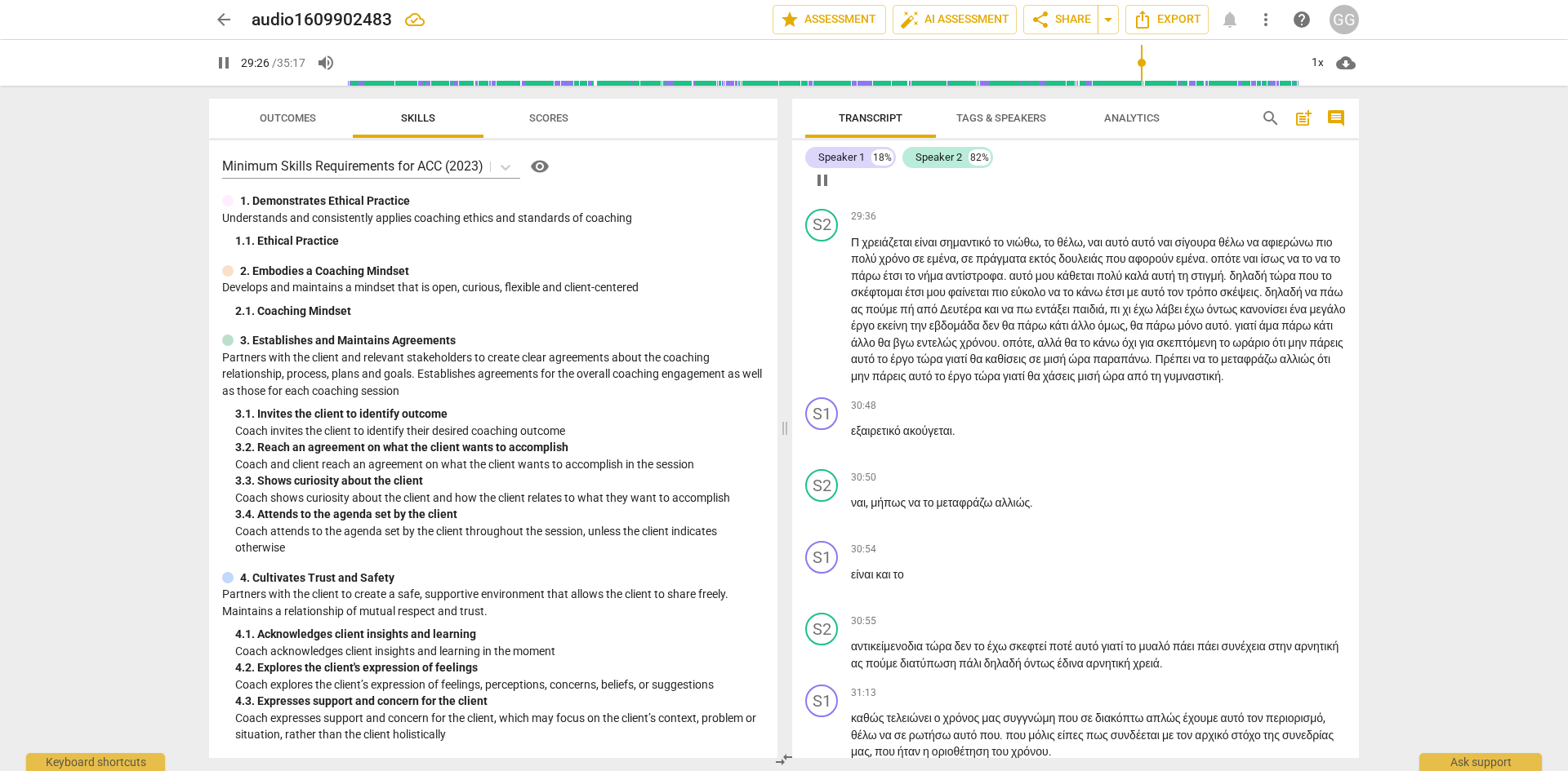
scroll to position [9197, 0]
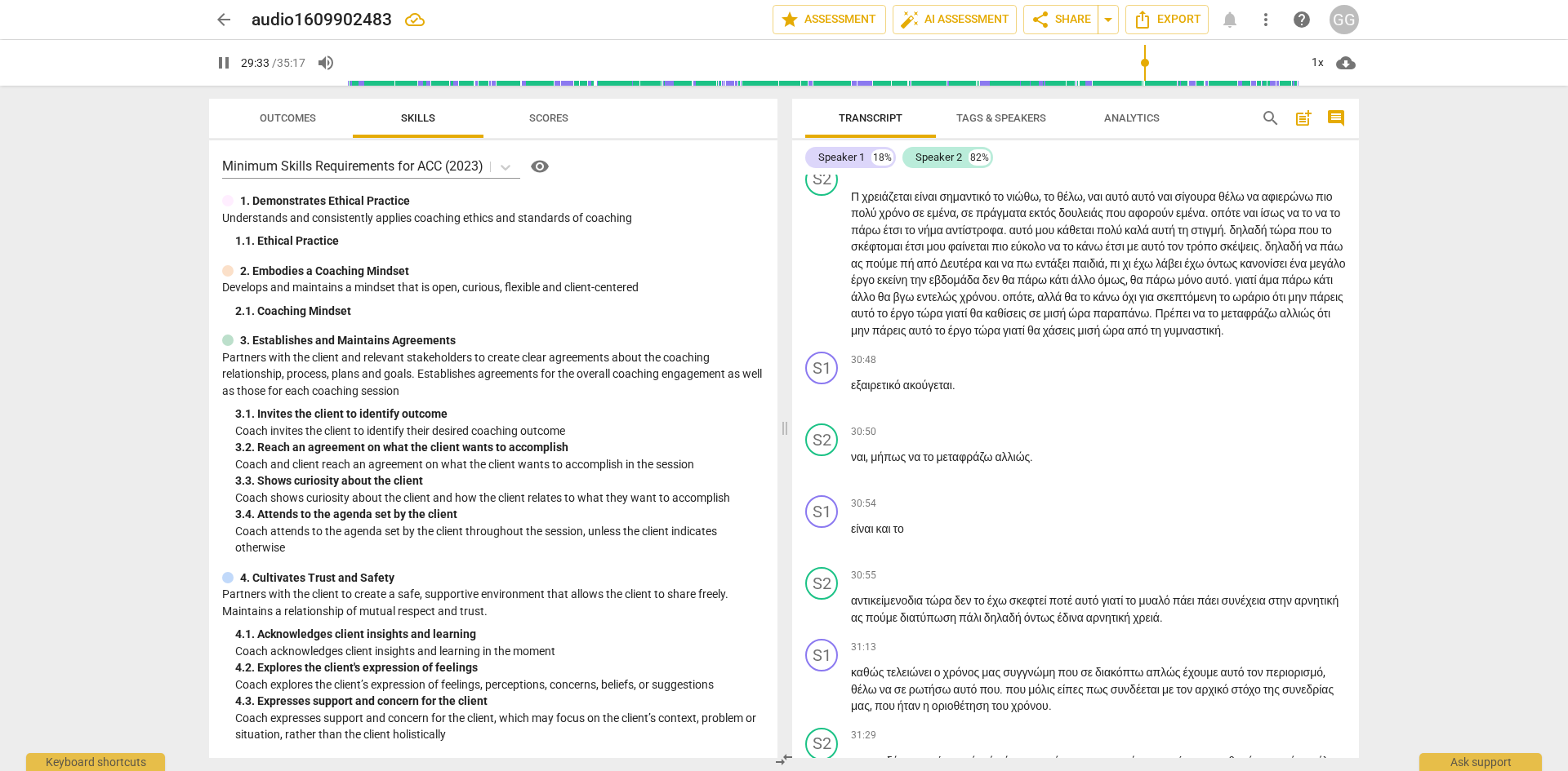
drag, startPoint x: 851, startPoint y: 325, endPoint x: 865, endPoint y: 324, distance: 14.0
click at [865, 131] on span "ναι" at bounding box center [858, 125] width 14 height 13
type input "1775"
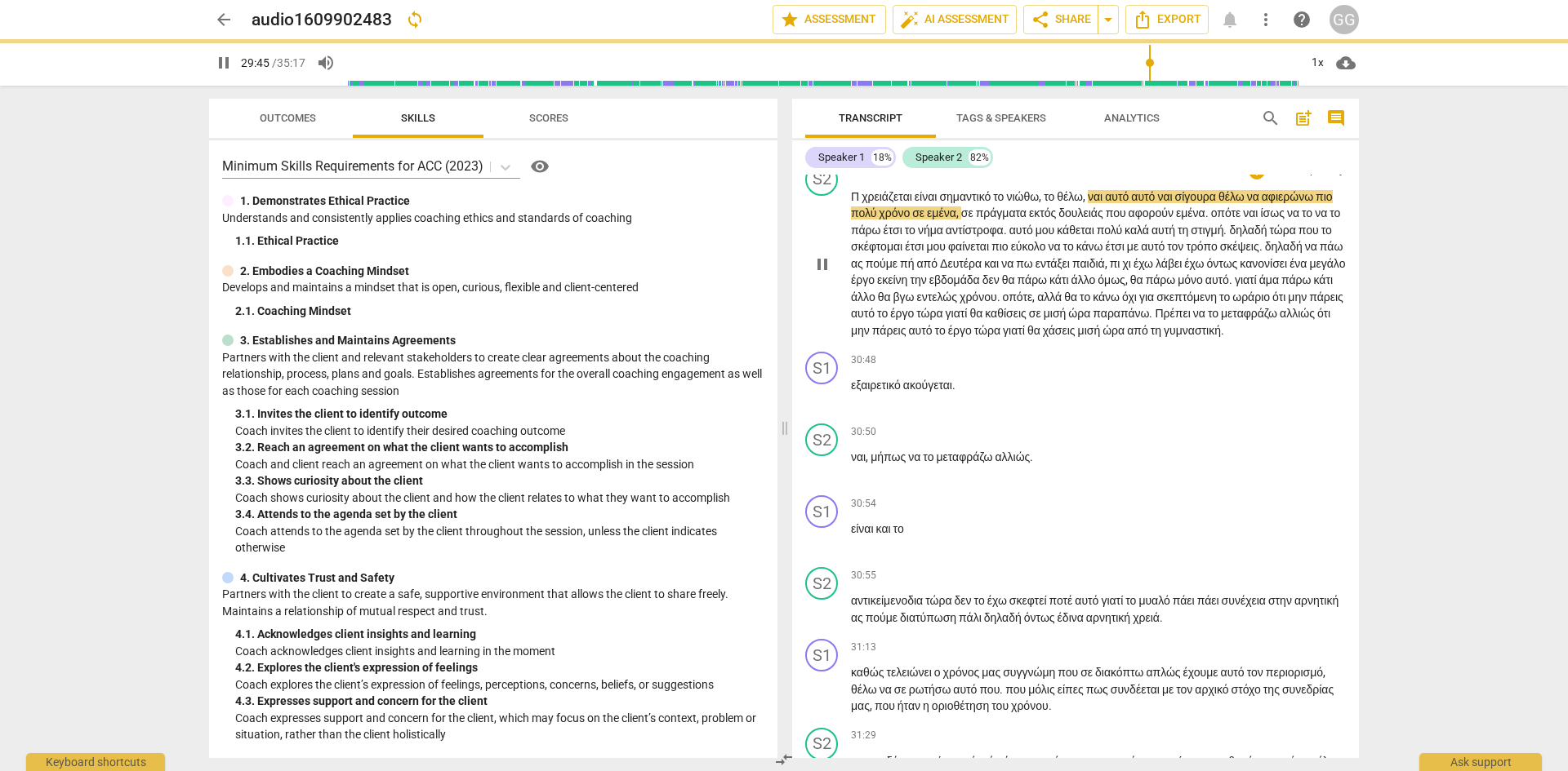
drag, startPoint x: 860, startPoint y: 398, endPoint x: 837, endPoint y: 468, distance: 73.7
click at [860, 204] on span "Π" at bounding box center [856, 196] width 11 height 13
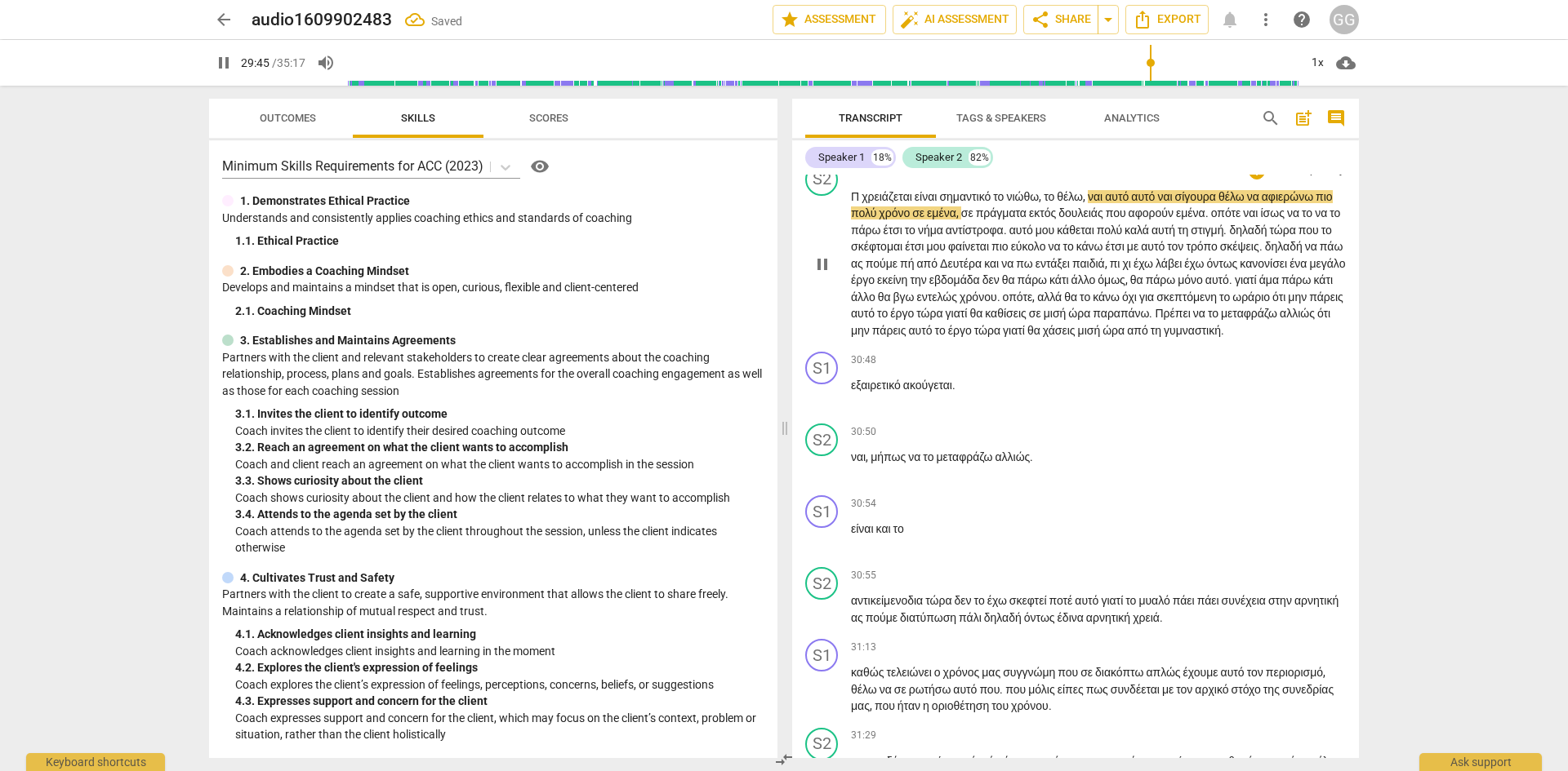
type input "1786"
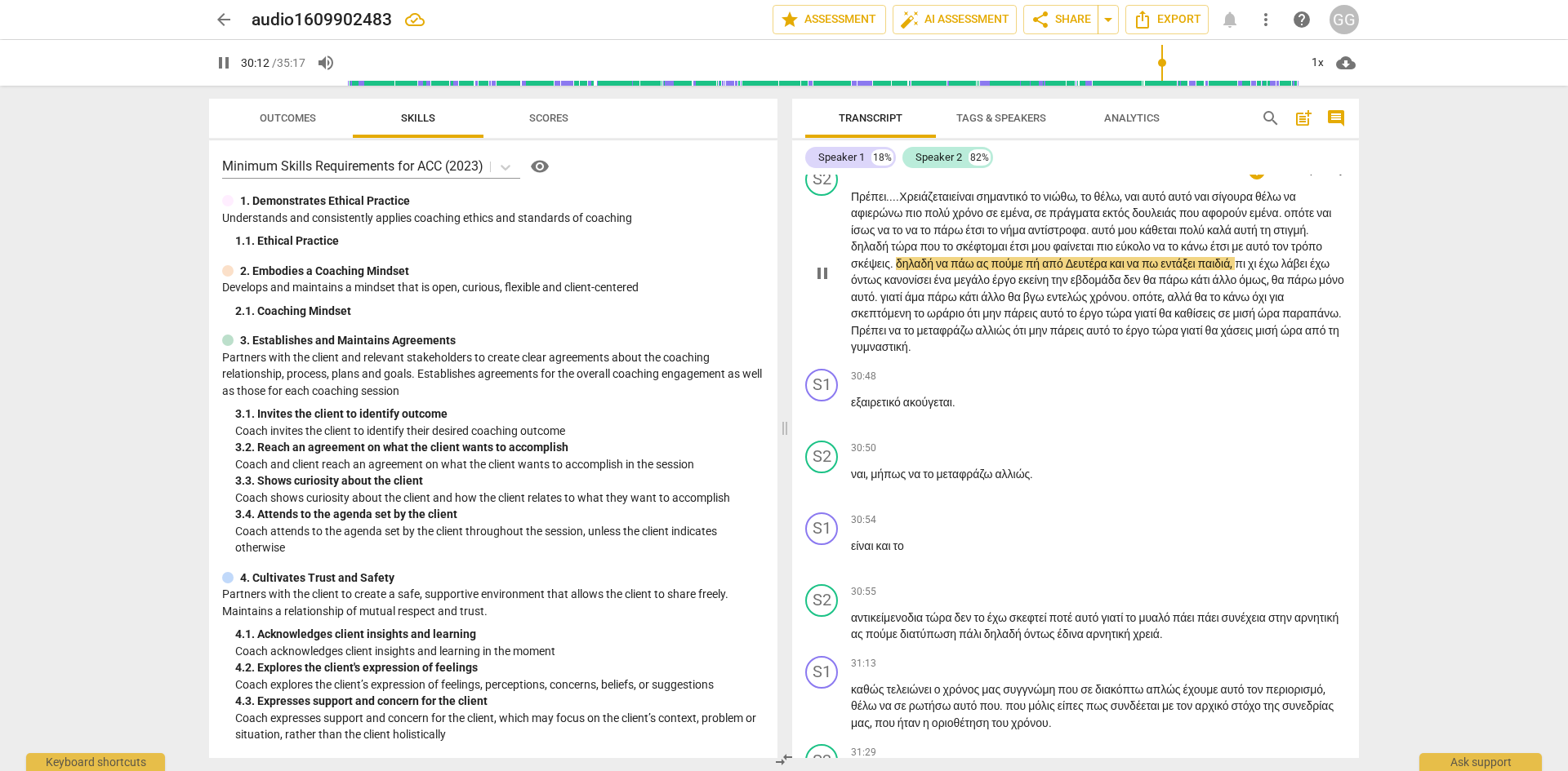
drag, startPoint x: 980, startPoint y: 467, endPoint x: 988, endPoint y: 465, distance: 8.2
click at [896, 271] on span "." at bounding box center [893, 263] width 6 height 13
drag, startPoint x: 987, startPoint y: 464, endPoint x: 985, endPoint y: 508, distance: 44.0
click at [936, 271] on span "δηλαδή" at bounding box center [916, 263] width 40 height 13
click at [1040, 271] on span "πή" at bounding box center [1032, 263] width 16 height 13
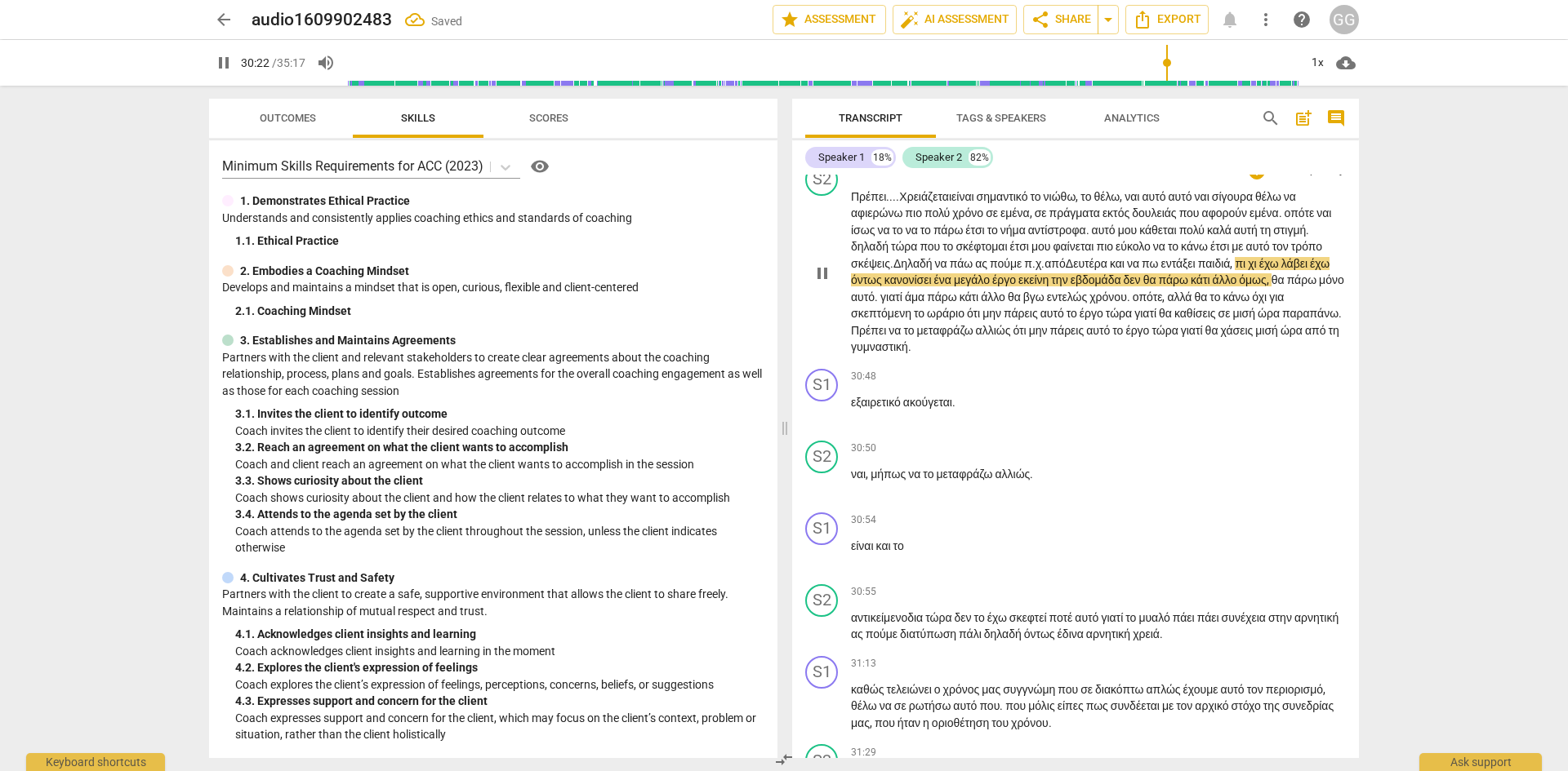
drag, startPoint x: 895, startPoint y: 483, endPoint x: 904, endPoint y: 503, distance: 21.9
click at [1235, 271] on span "πι" at bounding box center [1240, 263] width 13 height 13
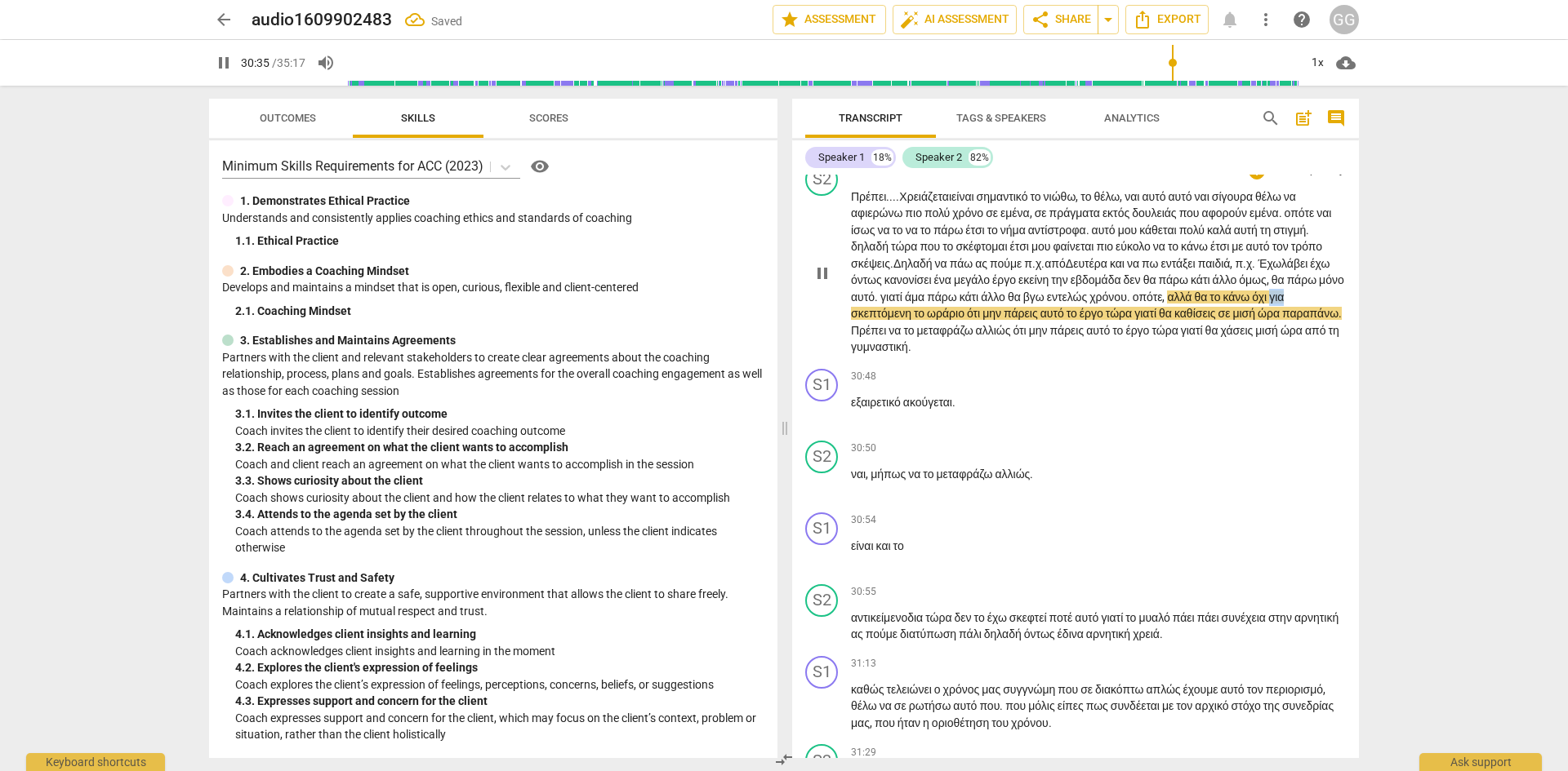
drag, startPoint x: 1044, startPoint y: 513, endPoint x: 1058, endPoint y: 512, distance: 14.0
click at [1268, 304] on span "για" at bounding box center [1275, 297] width 14 height 13
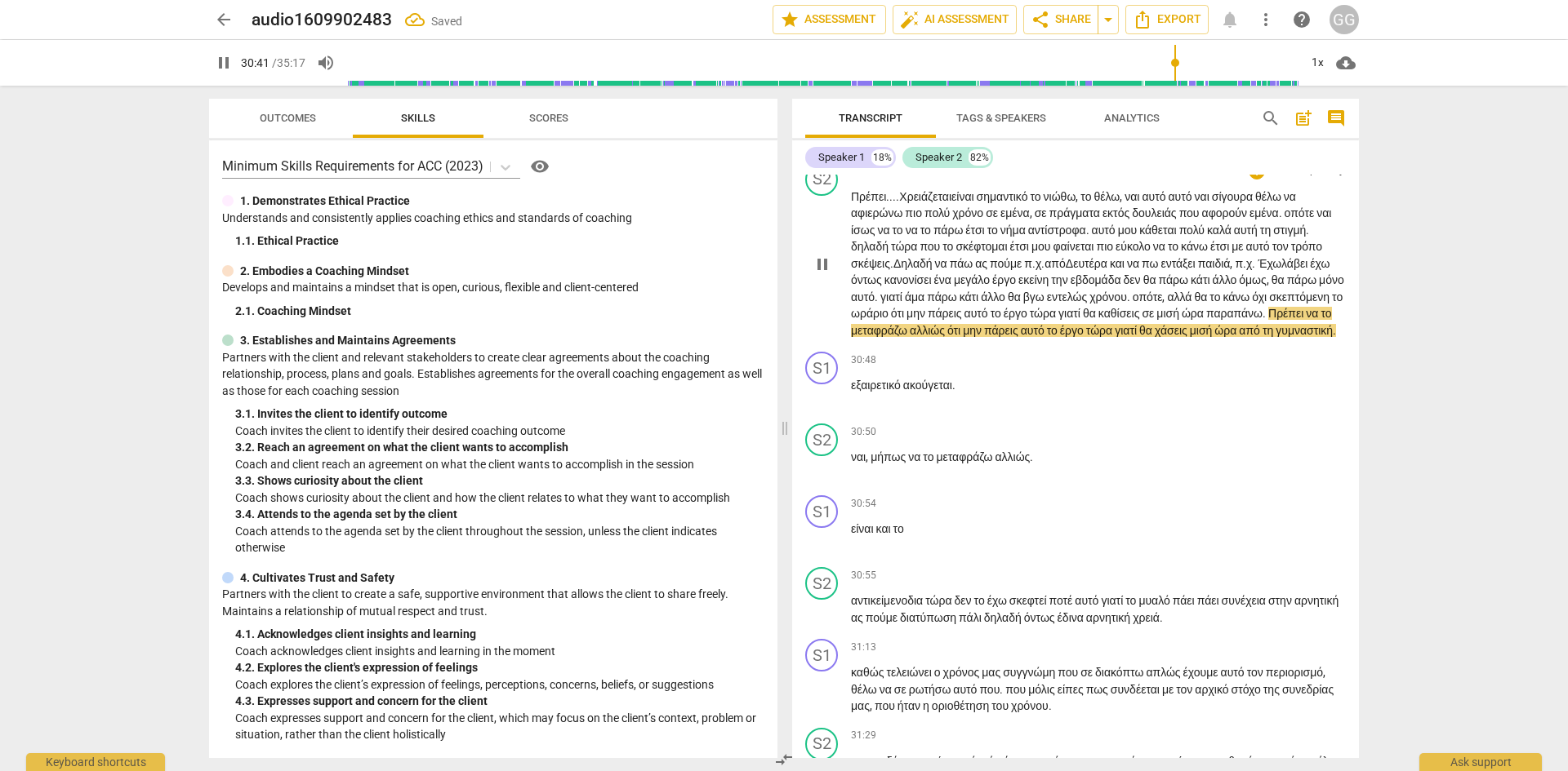
click at [947, 337] on span "αλλιώς" at bounding box center [928, 330] width 37 height 13
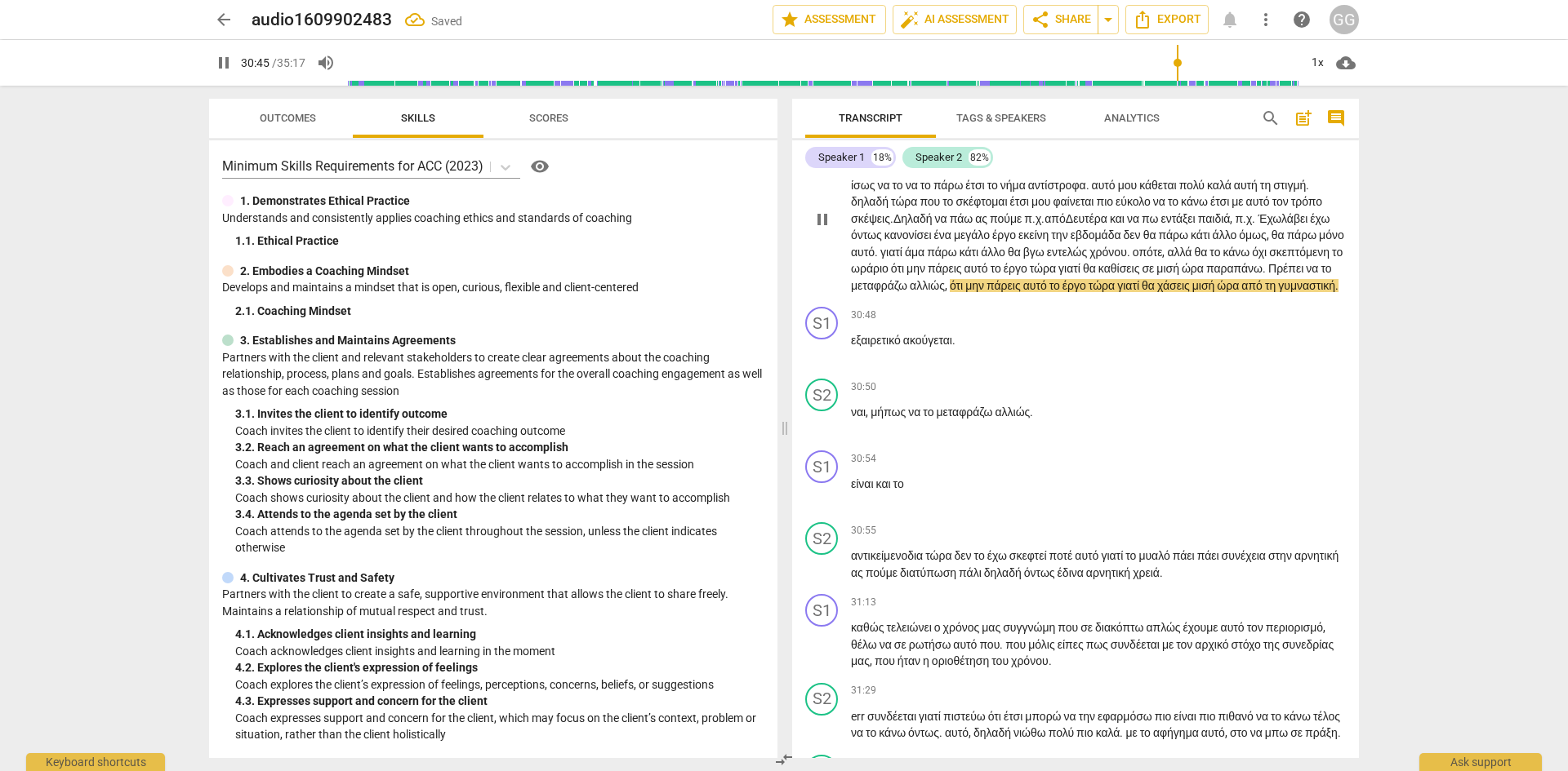
scroll to position [9360, 0]
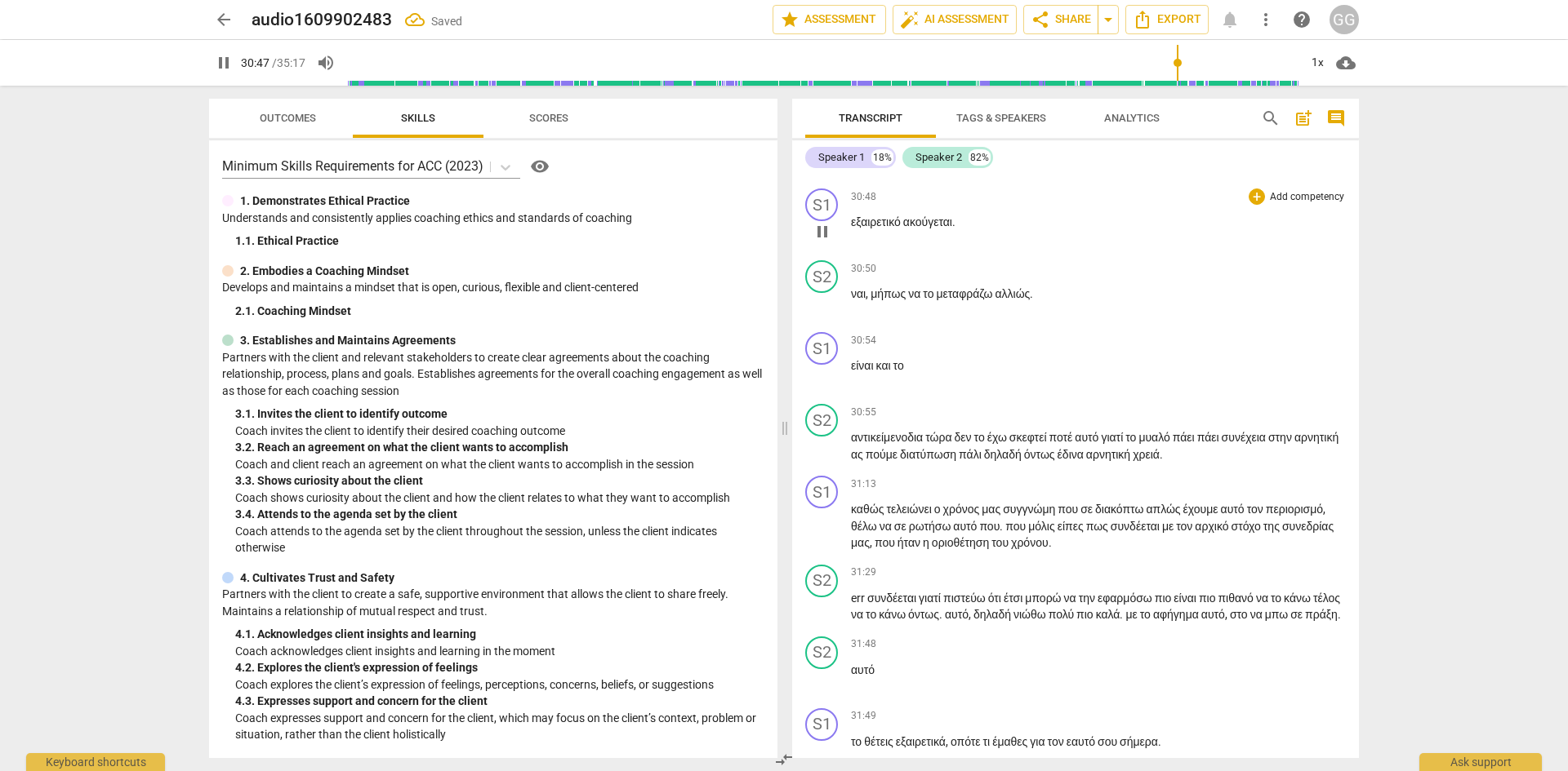
click at [854, 228] on span "εξαιρετικό" at bounding box center [877, 221] width 53 height 13
type input "1848"
click at [854, 300] on span "ναι" at bounding box center [858, 293] width 14 height 13
type input "1853"
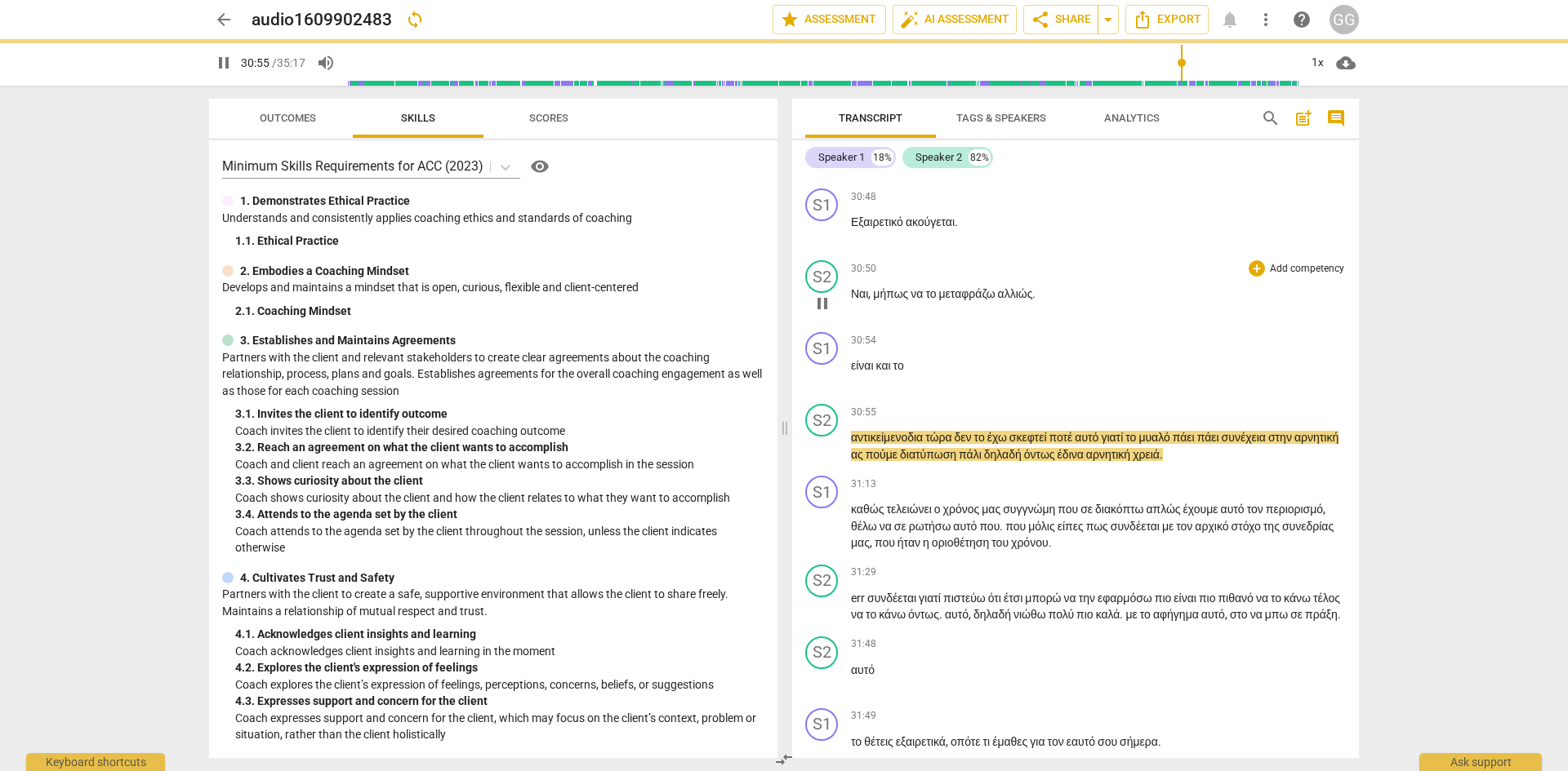
click at [1033, 300] on span "αλλιώς" at bounding box center [1015, 293] width 35 height 13
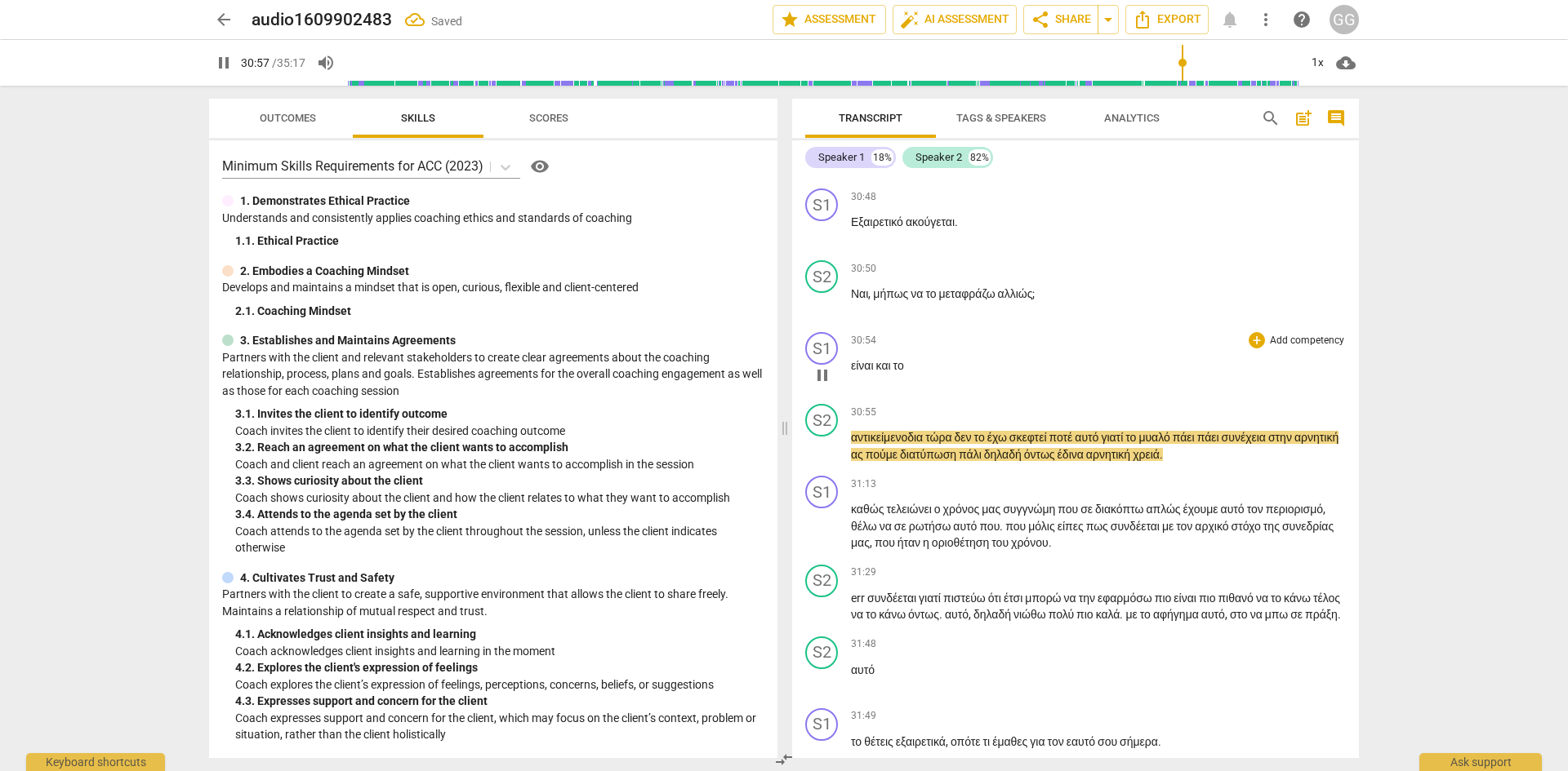
click at [855, 372] on span "είναι" at bounding box center [864, 365] width 25 height 13
type input "1858"
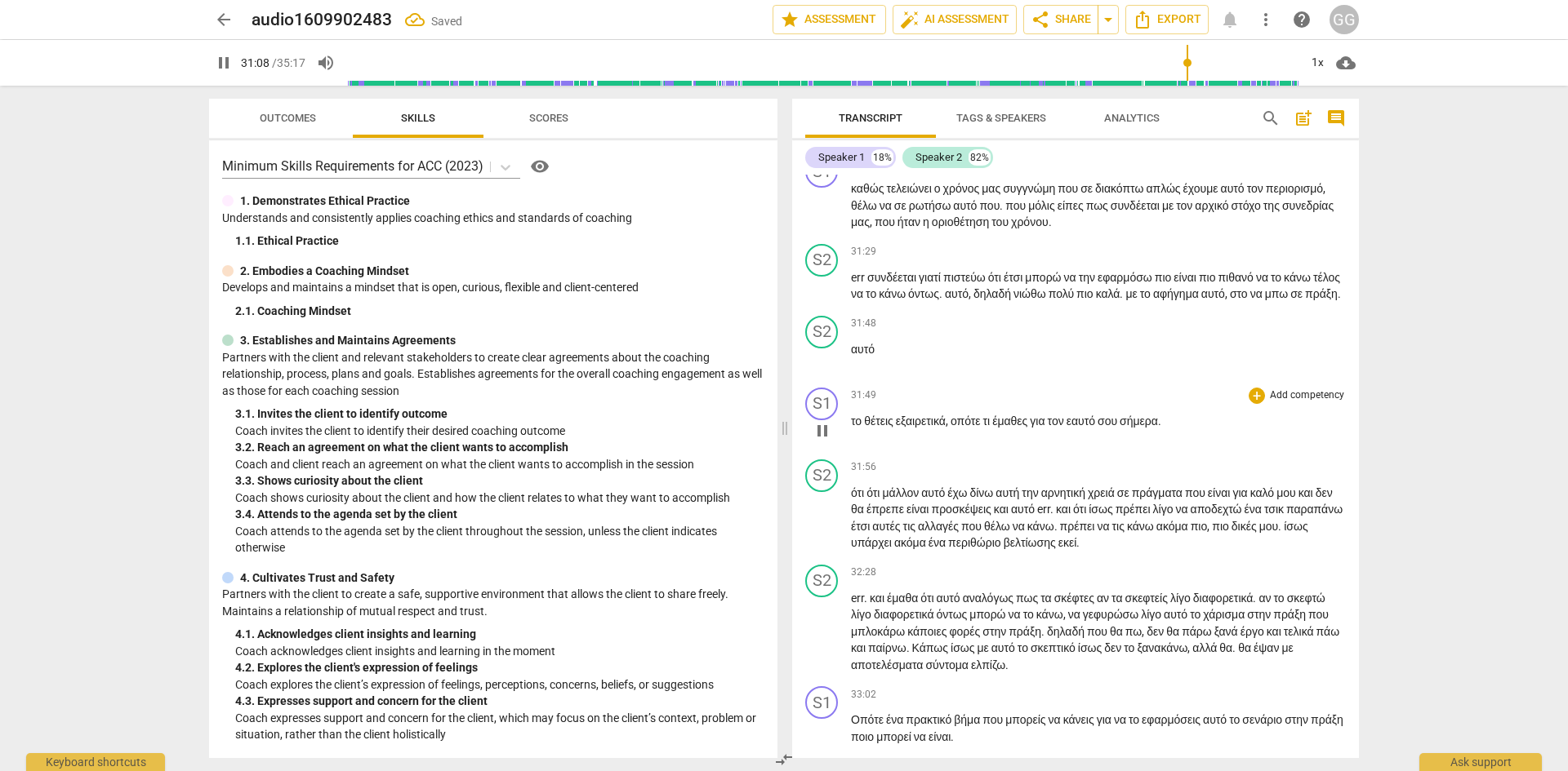
scroll to position [9686, 0]
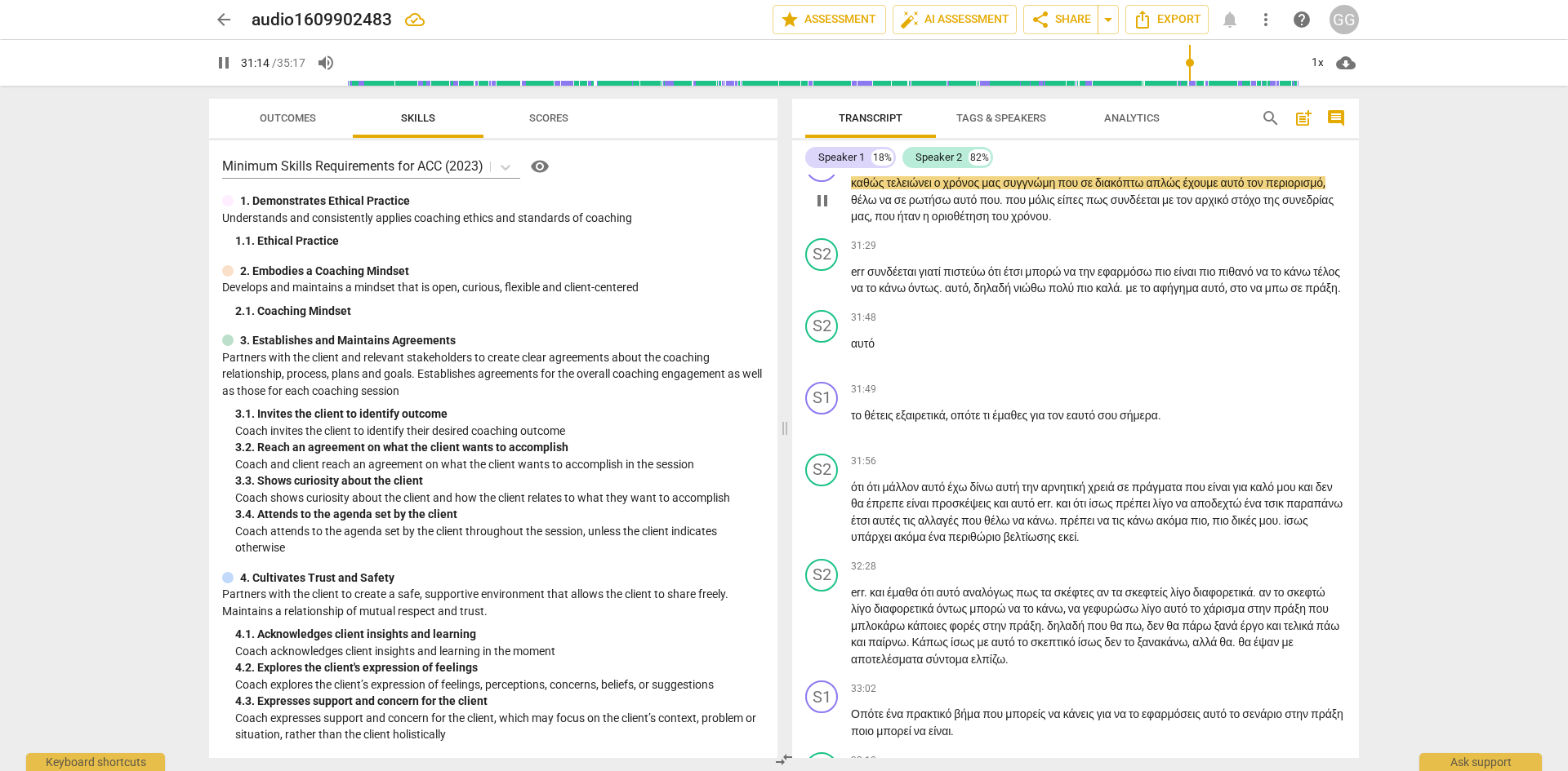
drag, startPoint x: 1012, startPoint y: 397, endPoint x: 1013, endPoint y: 479, distance: 82.0
click at [1003, 189] on span "μας" at bounding box center [992, 182] width 21 height 13
type input "1875"
click at [1148, 189] on span "διακόπτω" at bounding box center [1123, 182] width 51 height 13
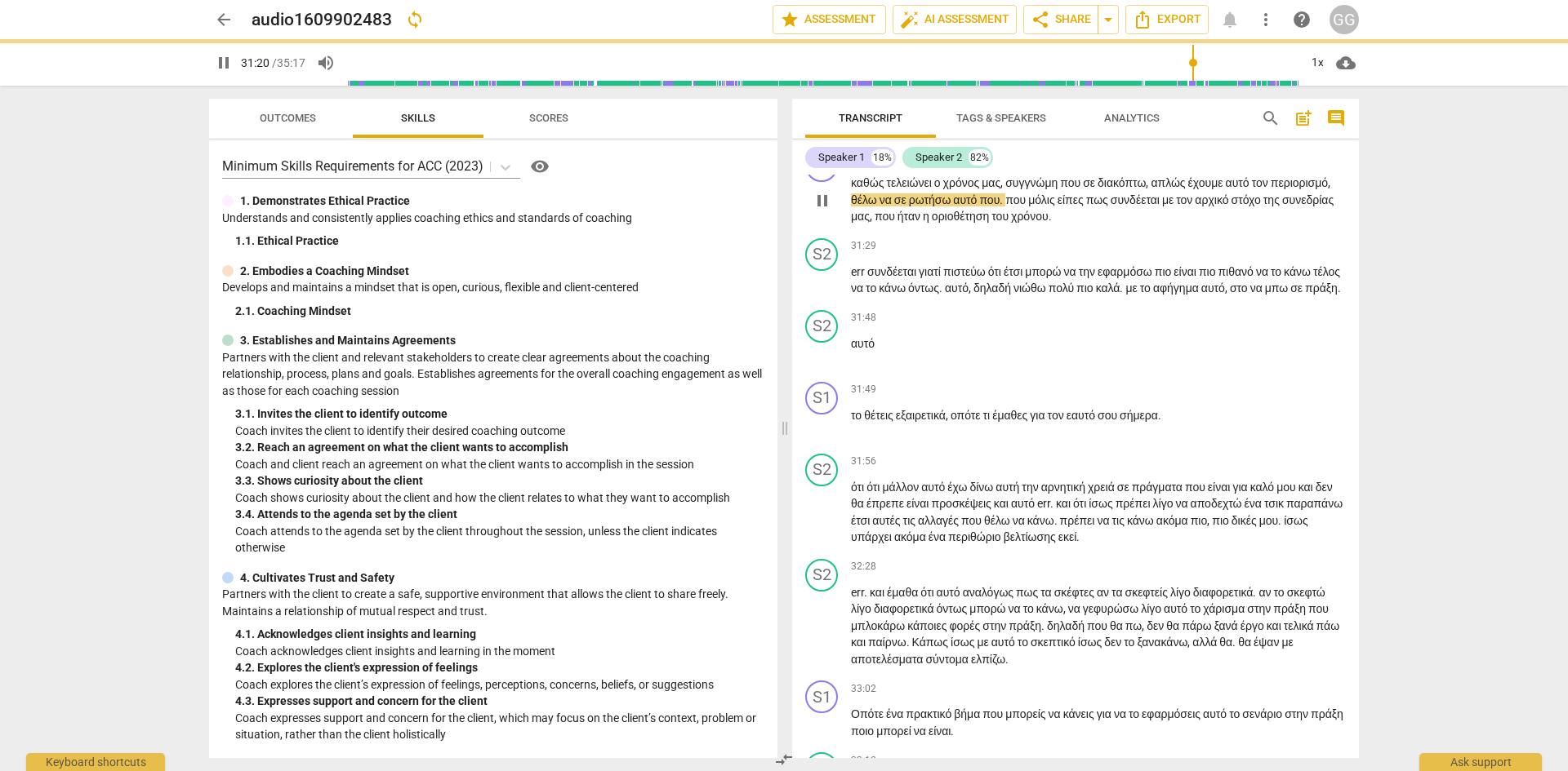
click at [1005, 206] on span "." at bounding box center [1002, 199] width 6 height 13
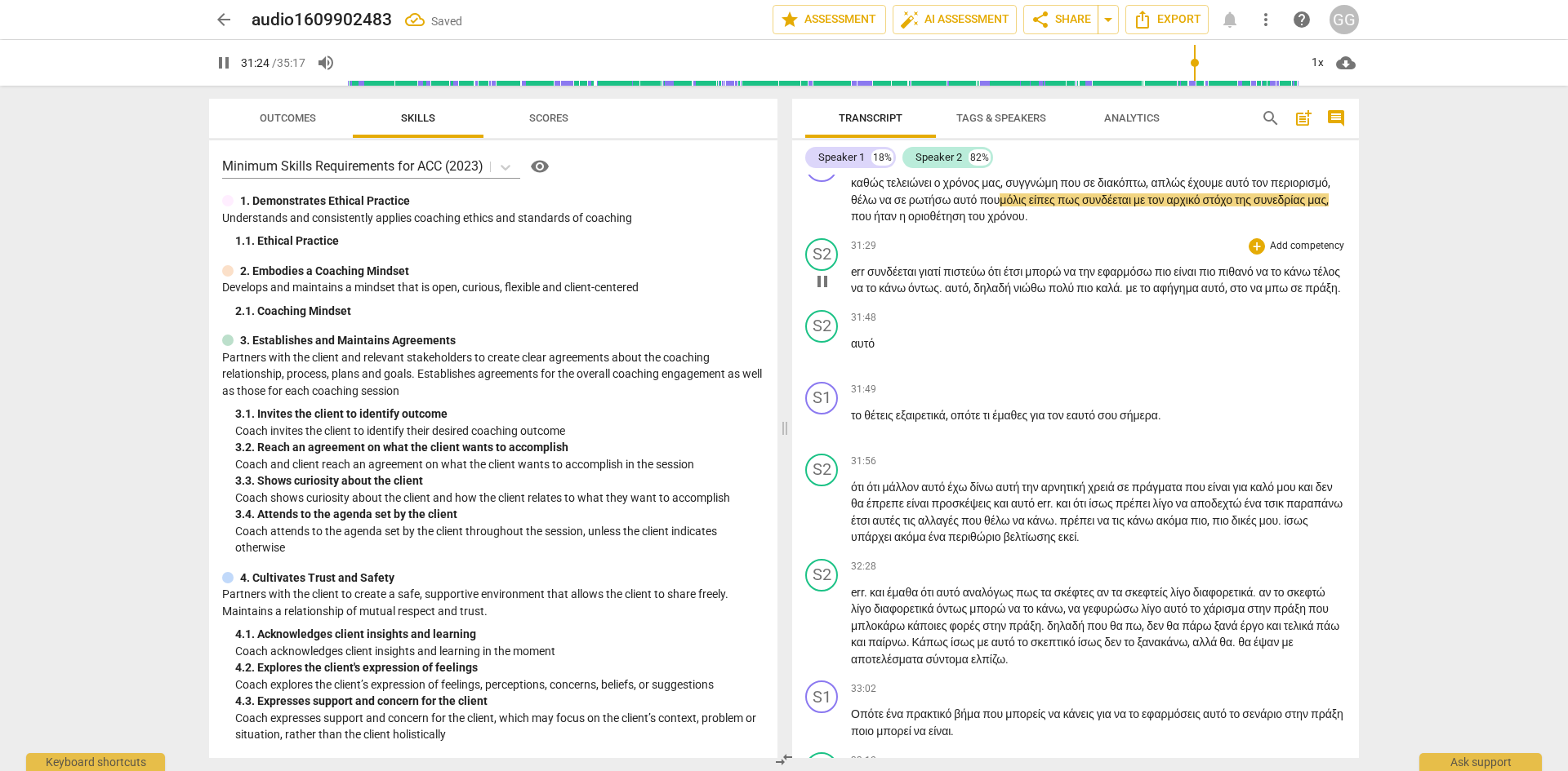
drag, startPoint x: 1149, startPoint y: 416, endPoint x: 1157, endPoint y: 483, distance: 67.5
click at [1082, 206] on span "πως" at bounding box center [1069, 199] width 25 height 13
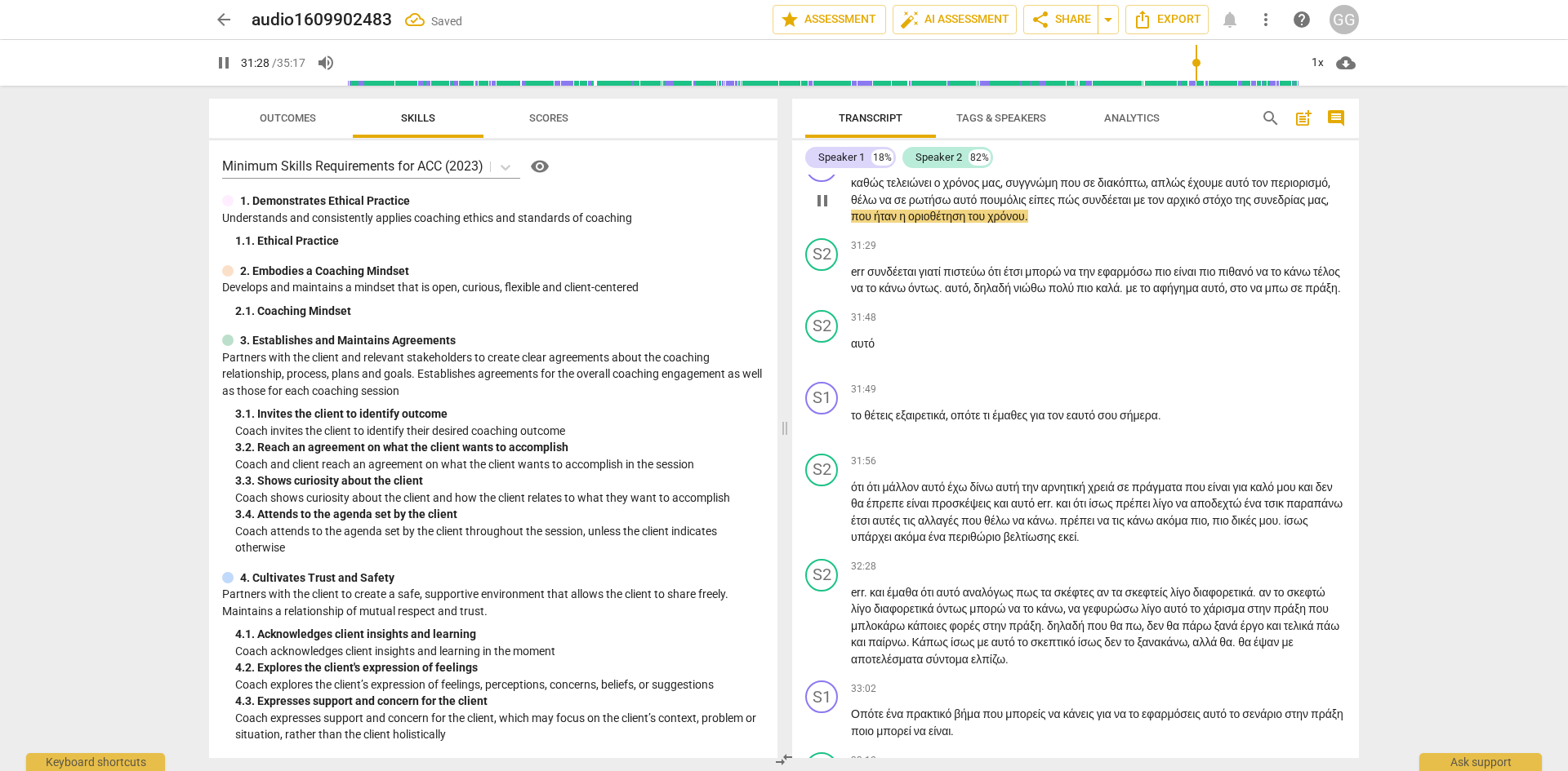
click at [1028, 223] on span "." at bounding box center [1027, 215] width 3 height 13
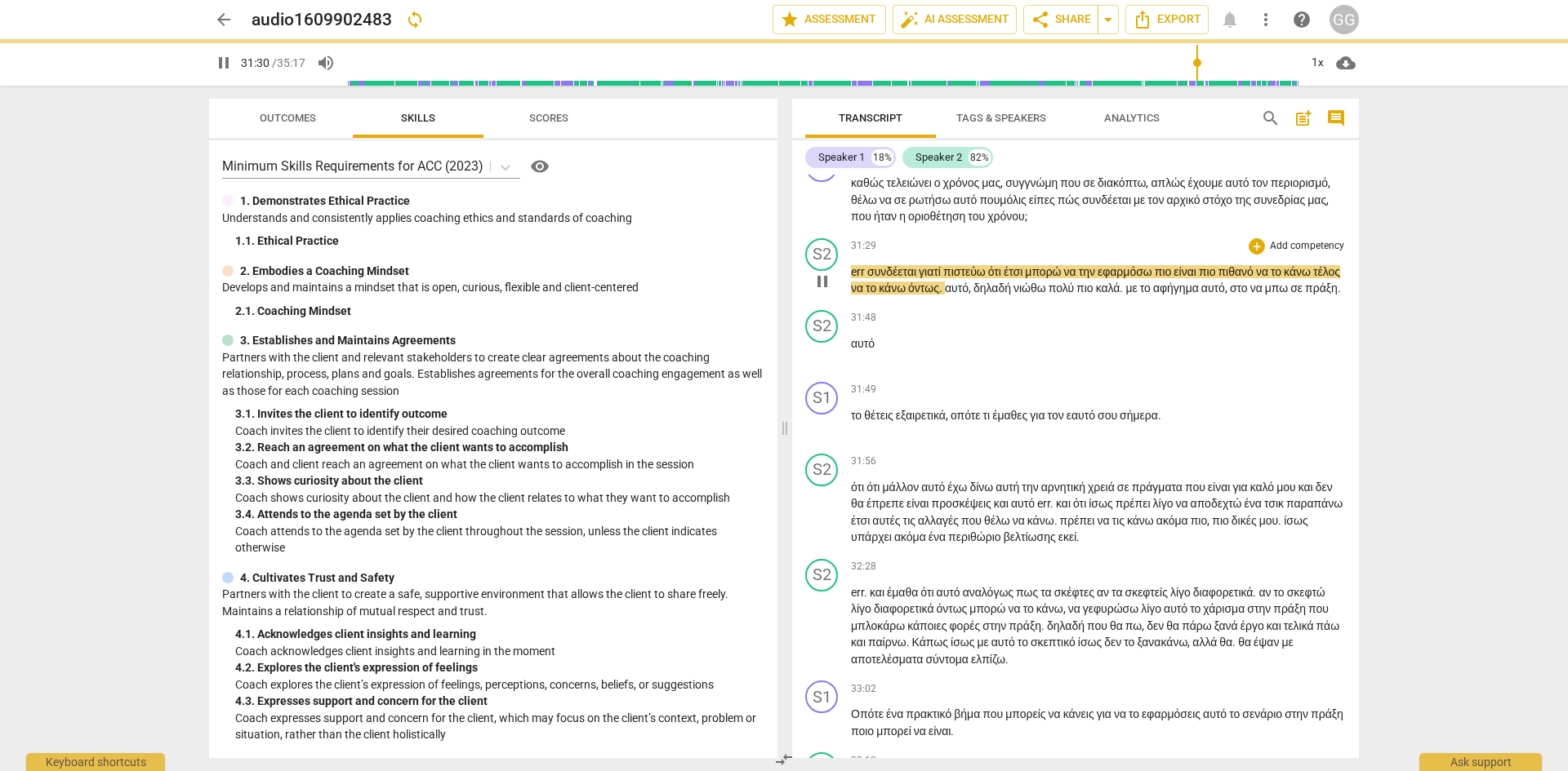
scroll to position [9768, 0]
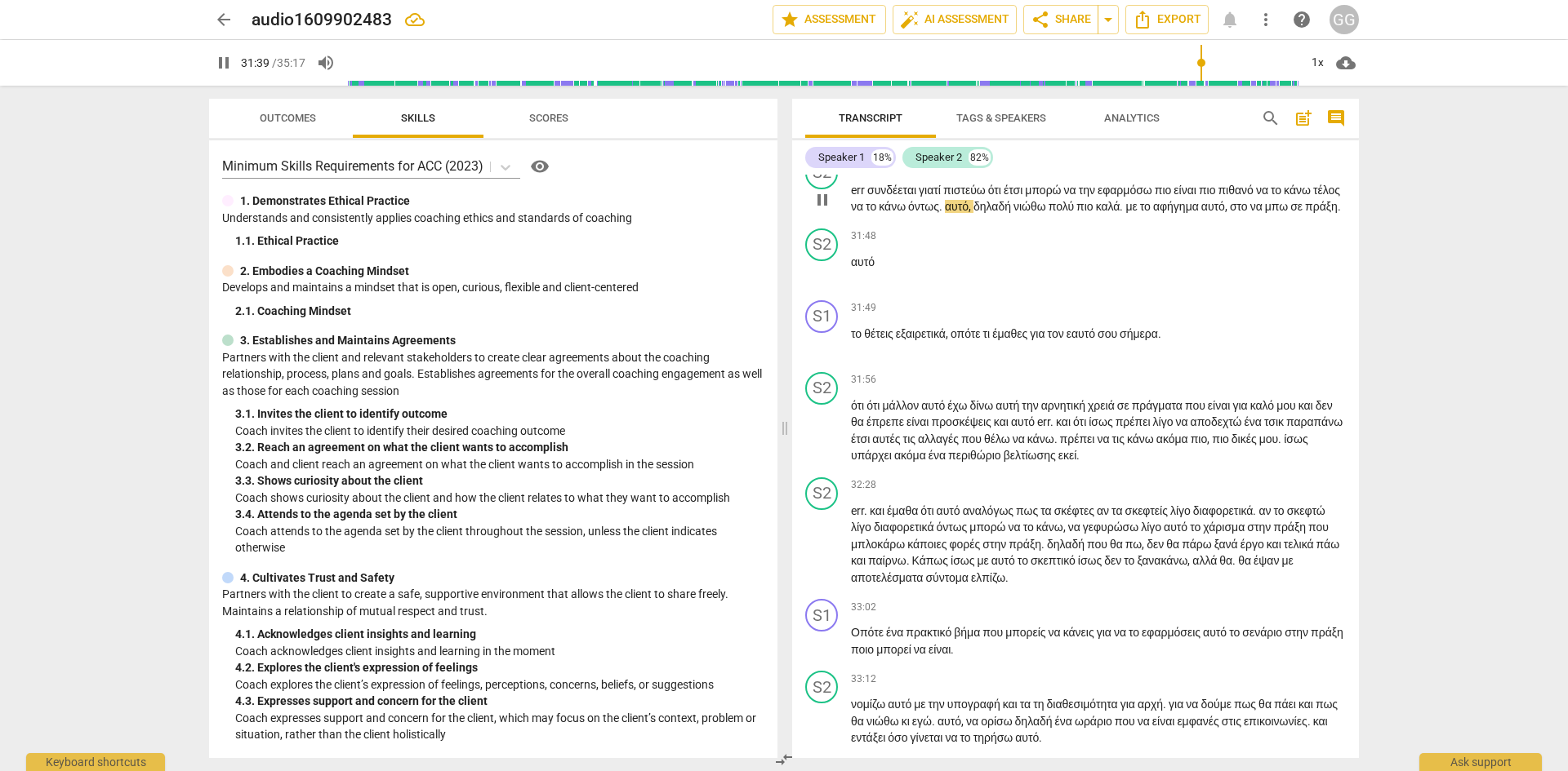
drag, startPoint x: 1021, startPoint y: 423, endPoint x: 1027, endPoint y: 486, distance: 63.3
click at [968, 213] on span "αυτό" at bounding box center [956, 206] width 24 height 13
type input "1900"
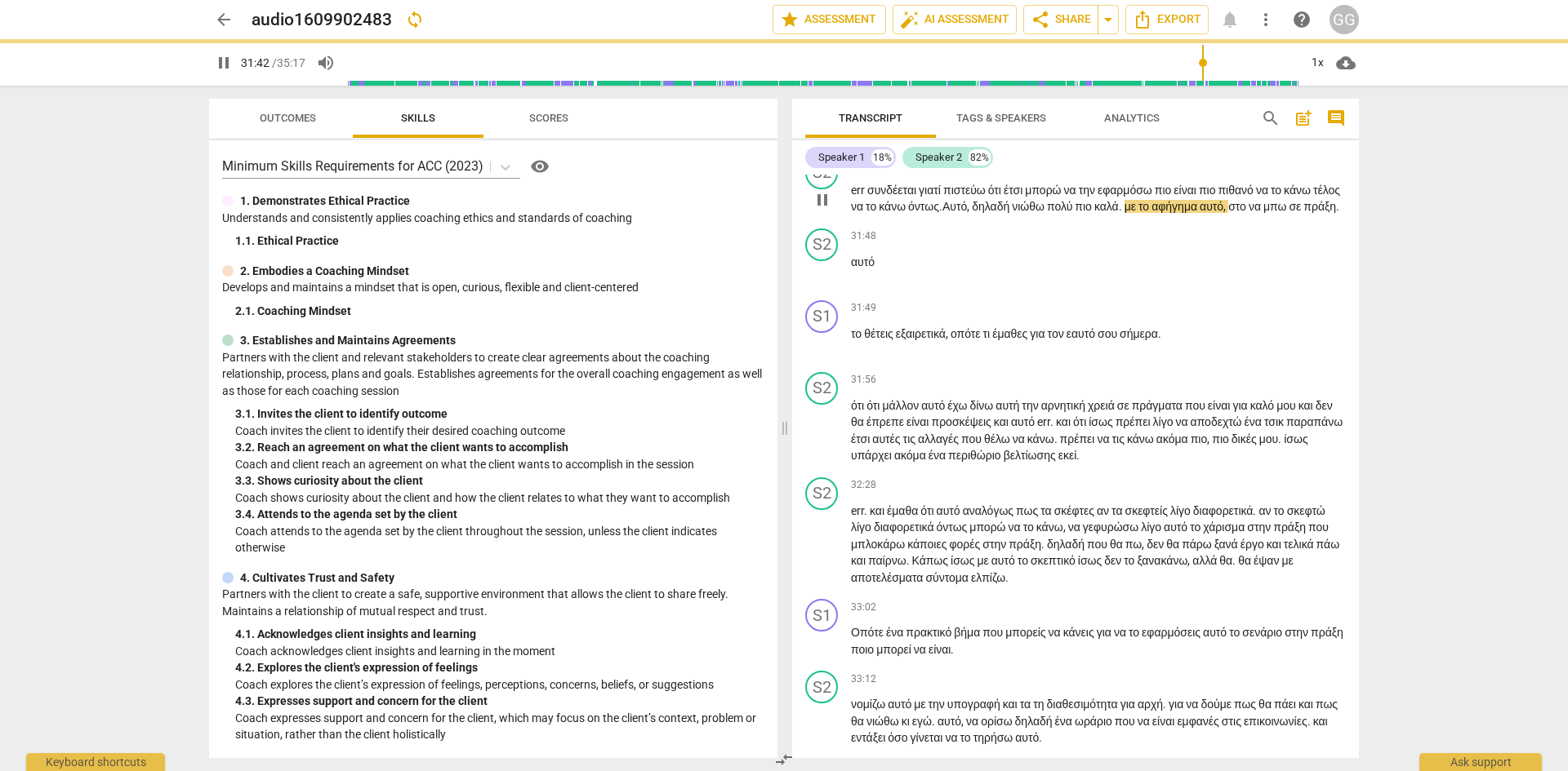
click at [1118, 213] on span "καλά" at bounding box center [1106, 206] width 25 height 13
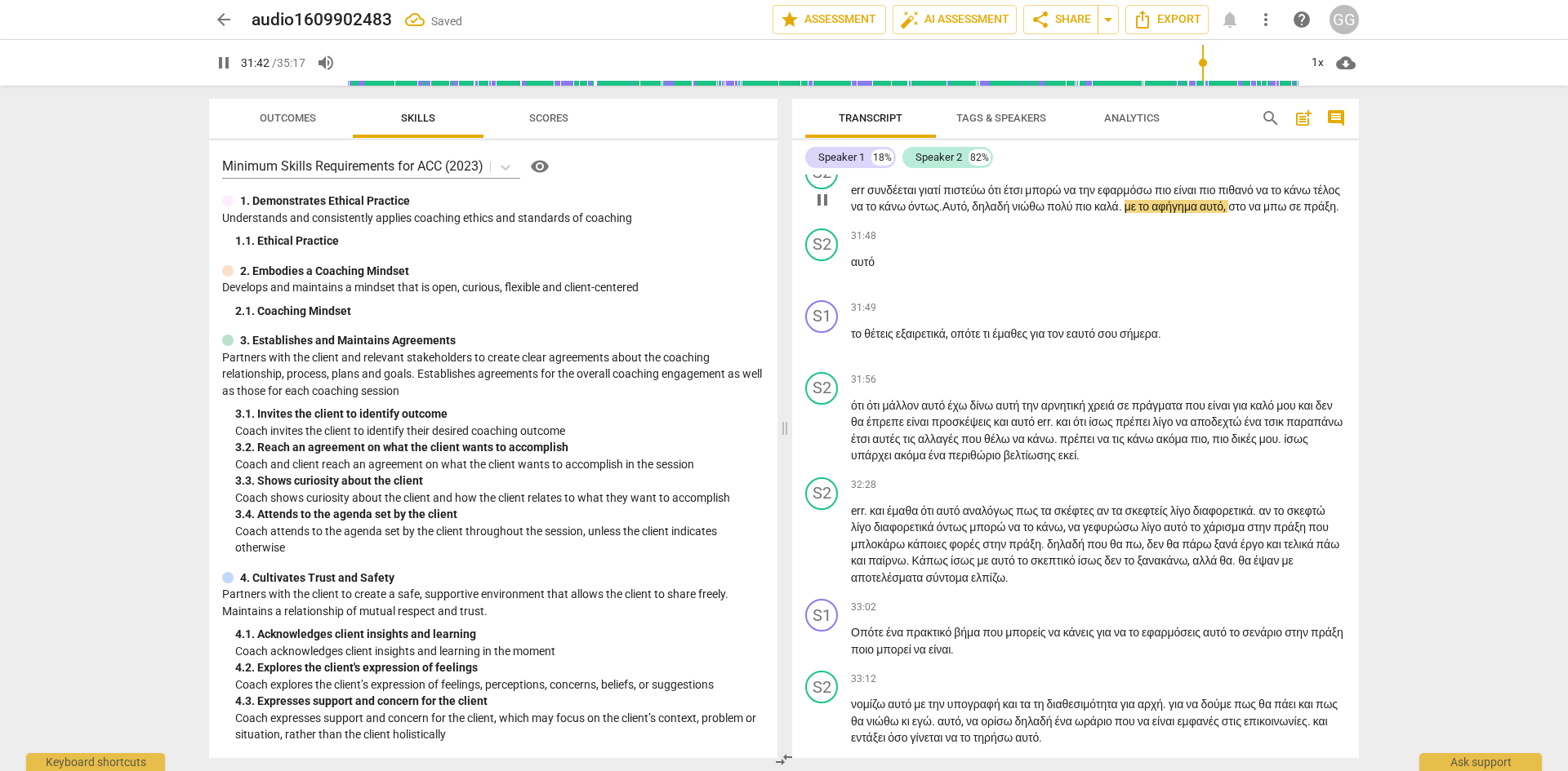
click at [1124, 213] on span "." at bounding box center [1121, 206] width 6 height 13
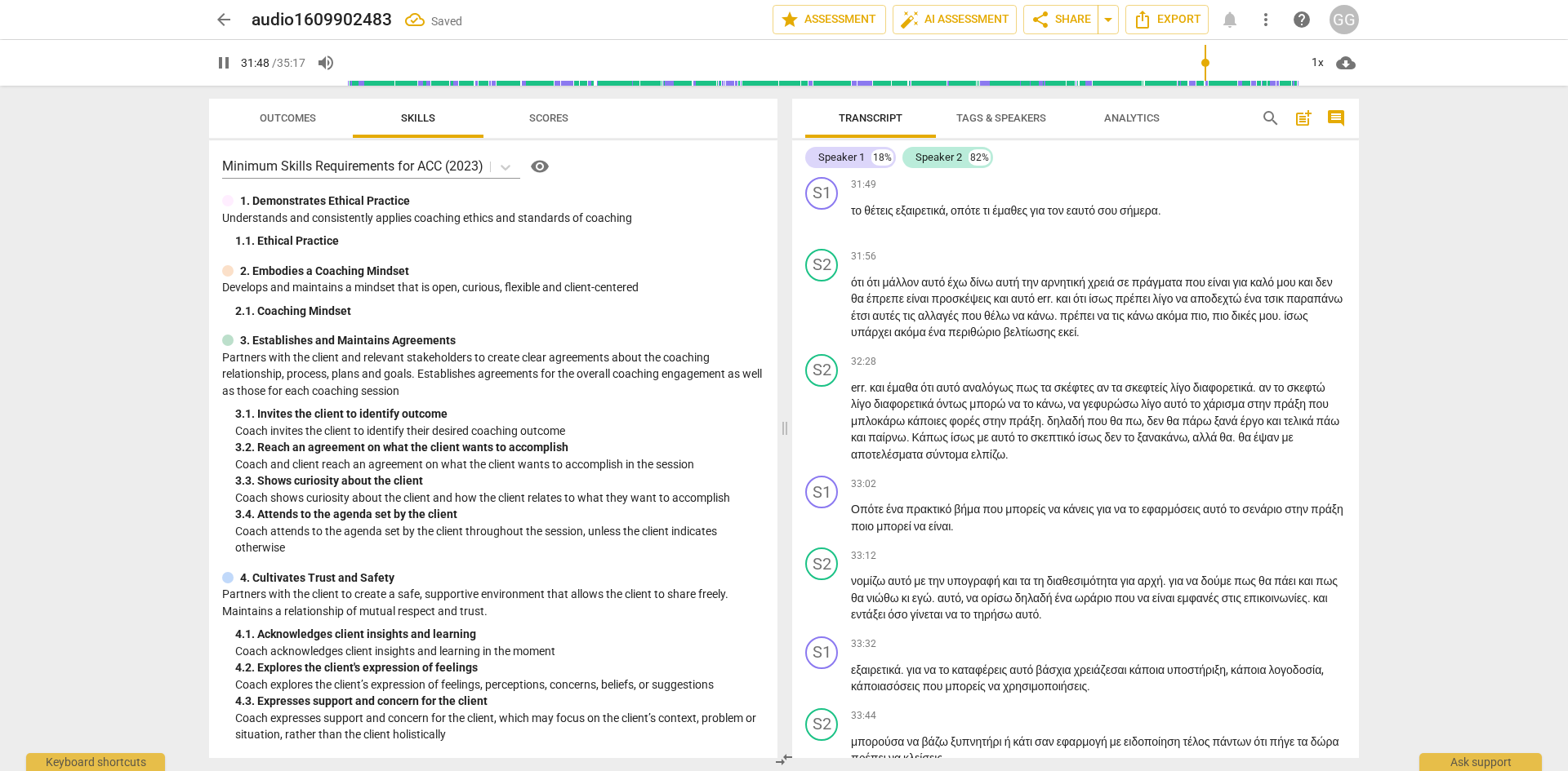
scroll to position [9931, 0]
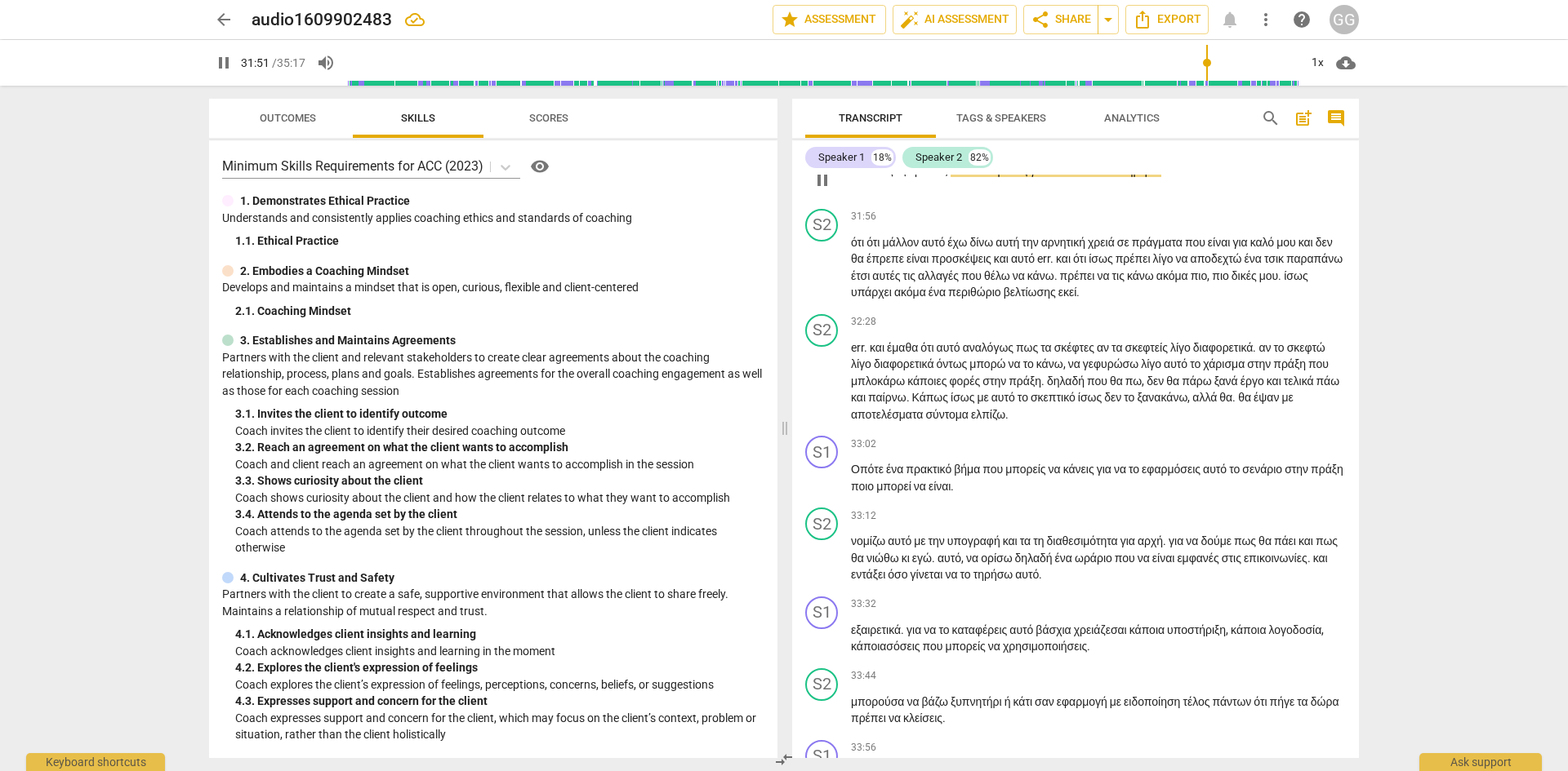
click at [858, 177] on span "το" at bounding box center [857, 170] width 13 height 13
type input "1912"
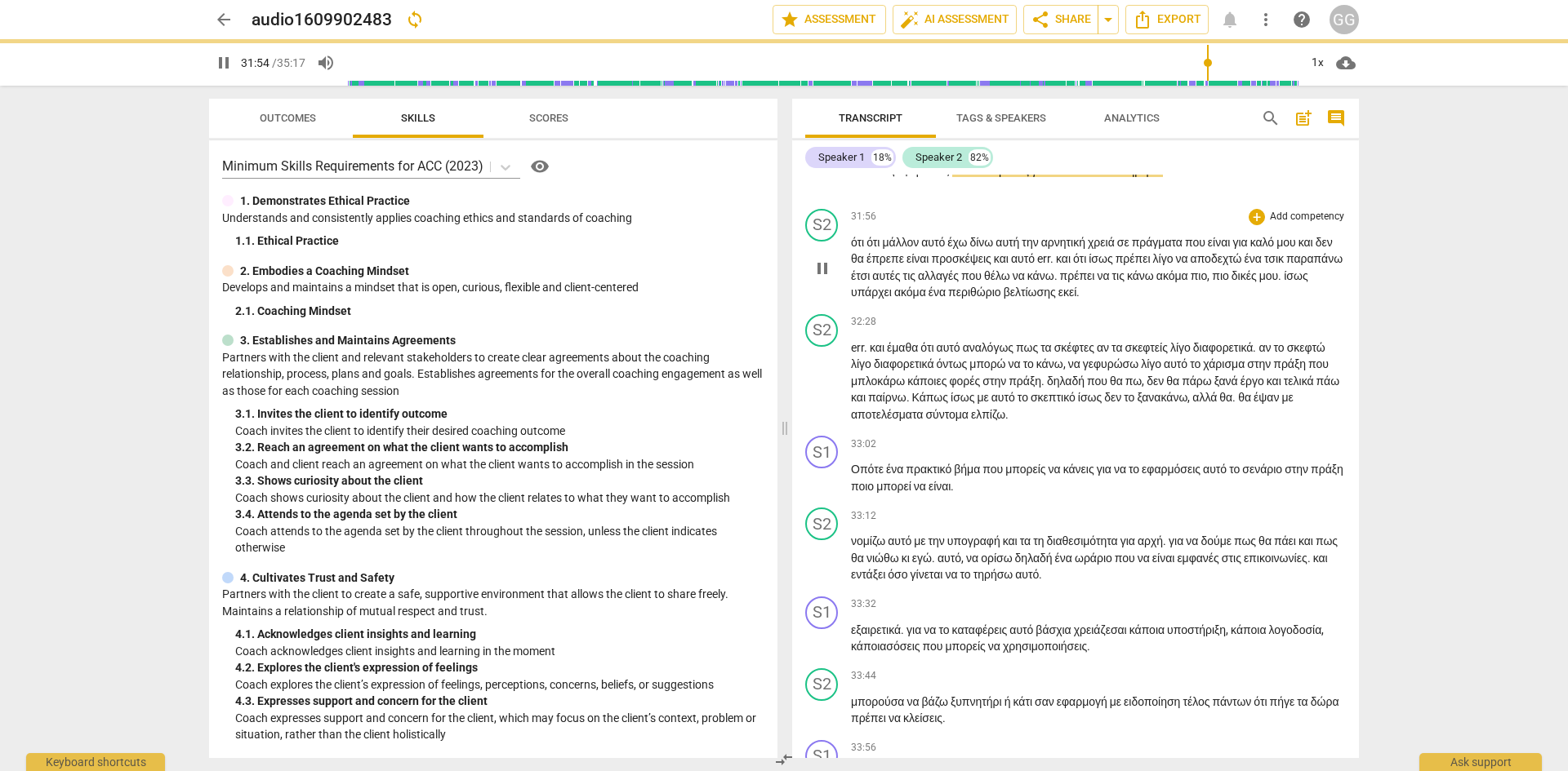
click at [1192, 180] on p "Το θέτεις εξαιρετικά , οπότε τι έμαθες για τον εαυτό σου σήμερα ." at bounding box center [1098, 170] width 495 height 17
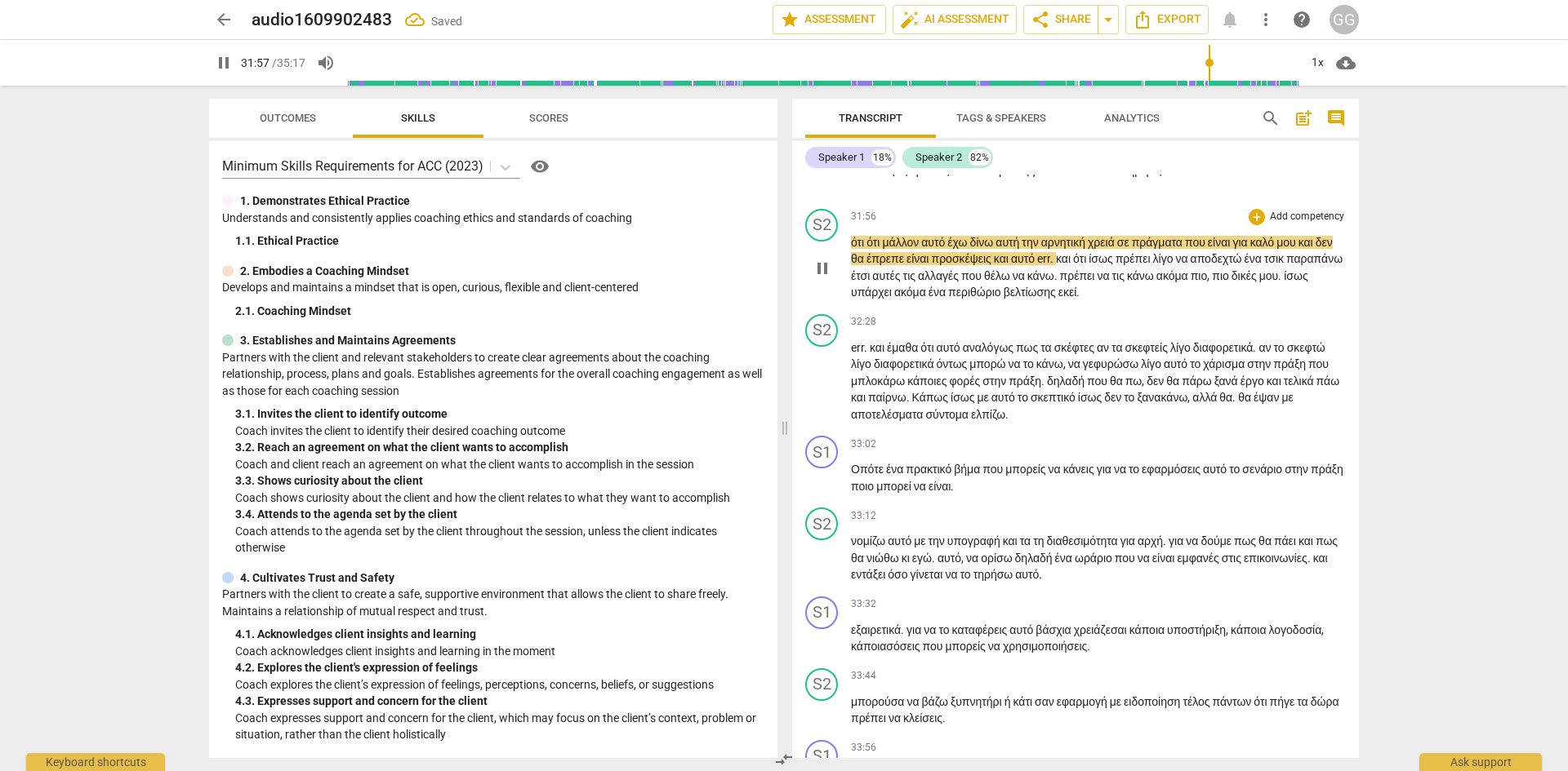
click at [854, 249] on span "ότι" at bounding box center [859, 242] width 15 height 13
type input "1918"
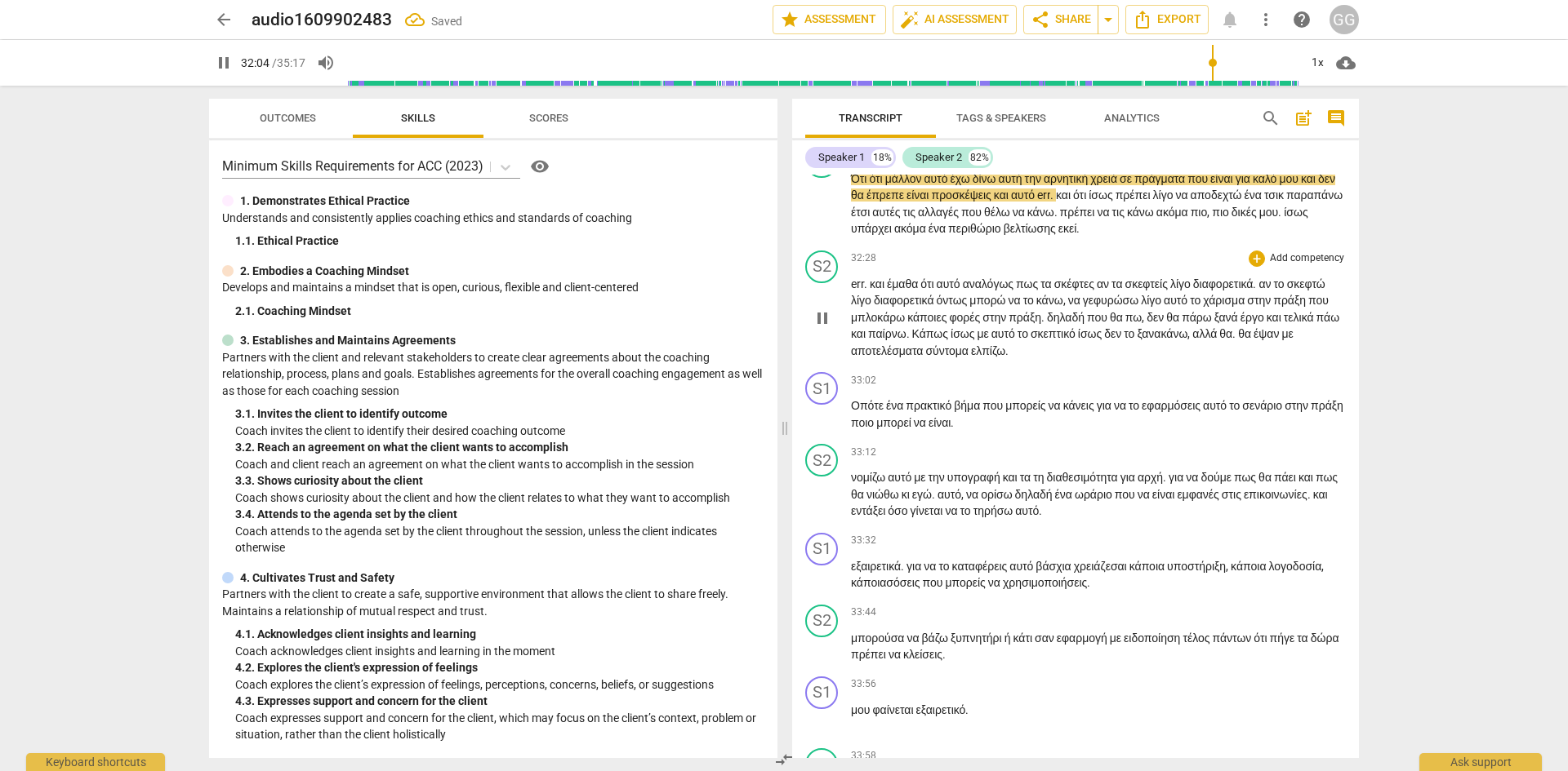
scroll to position [10094, 0]
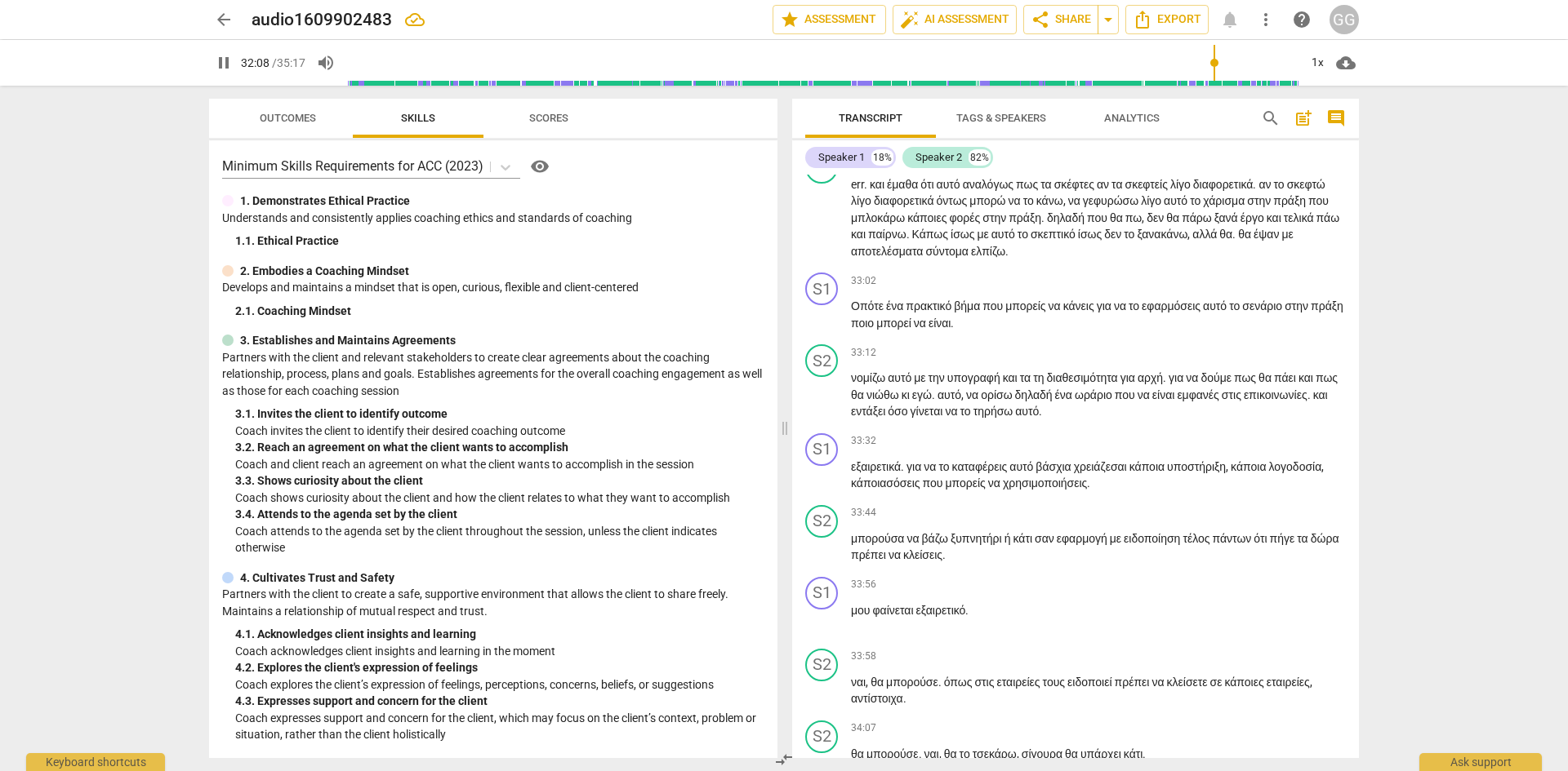
click at [993, 102] on span "προσκέψεις" at bounding box center [961, 95] width 62 height 13
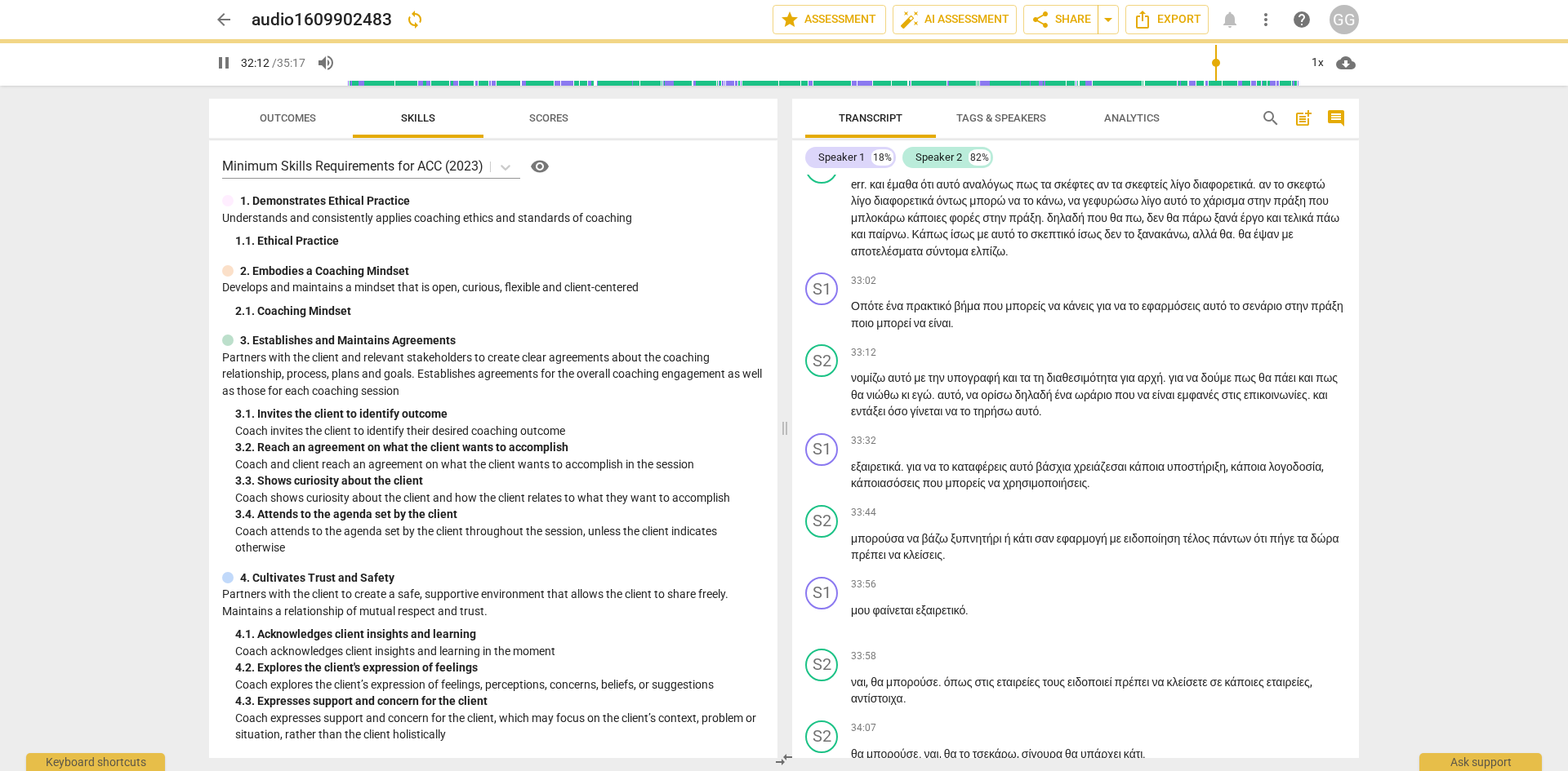
drag, startPoint x: 1033, startPoint y: 324, endPoint x: 1048, endPoint y: 328, distance: 15.5
click at [1001, 102] on span "προς σκέψεις" at bounding box center [966, 95] width 70 height 13
click at [1073, 102] on span "και" at bounding box center [1065, 95] width 17 height 13
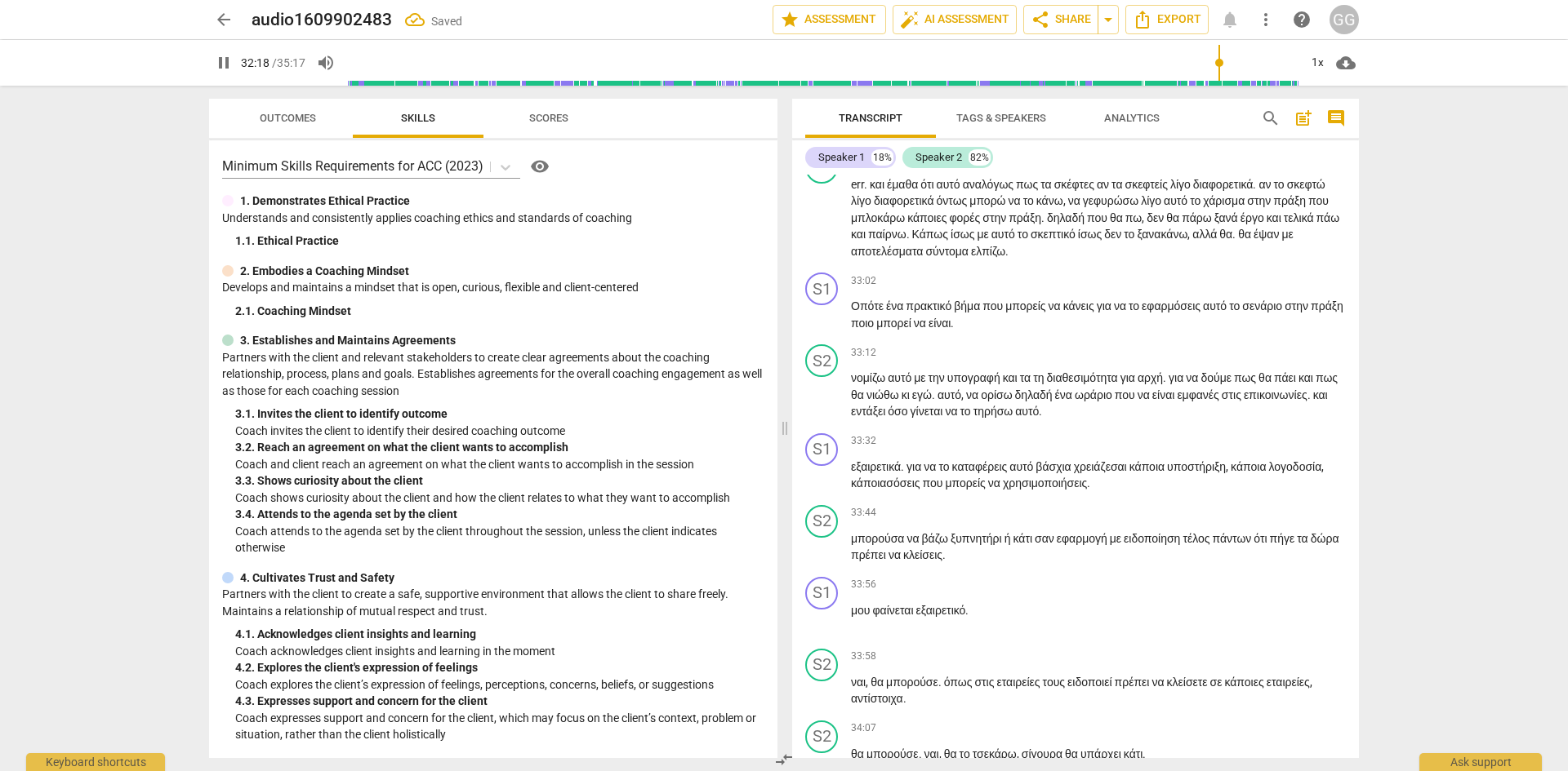
click at [1097, 119] on span "πρέπει" at bounding box center [1078, 112] width 37 height 13
click at [1282, 119] on span "ίσως" at bounding box center [1294, 112] width 24 height 13
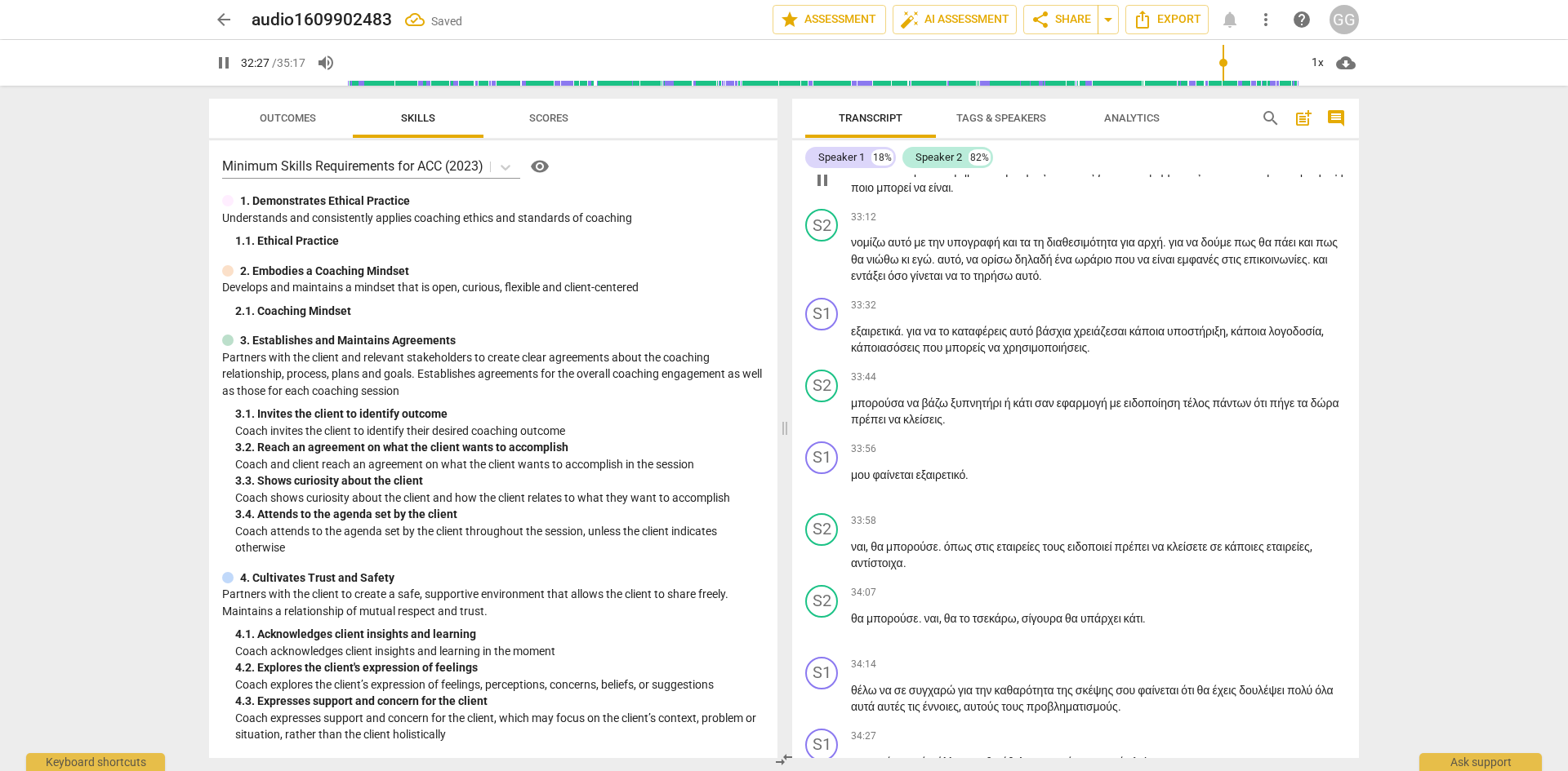
scroll to position [10258, 0]
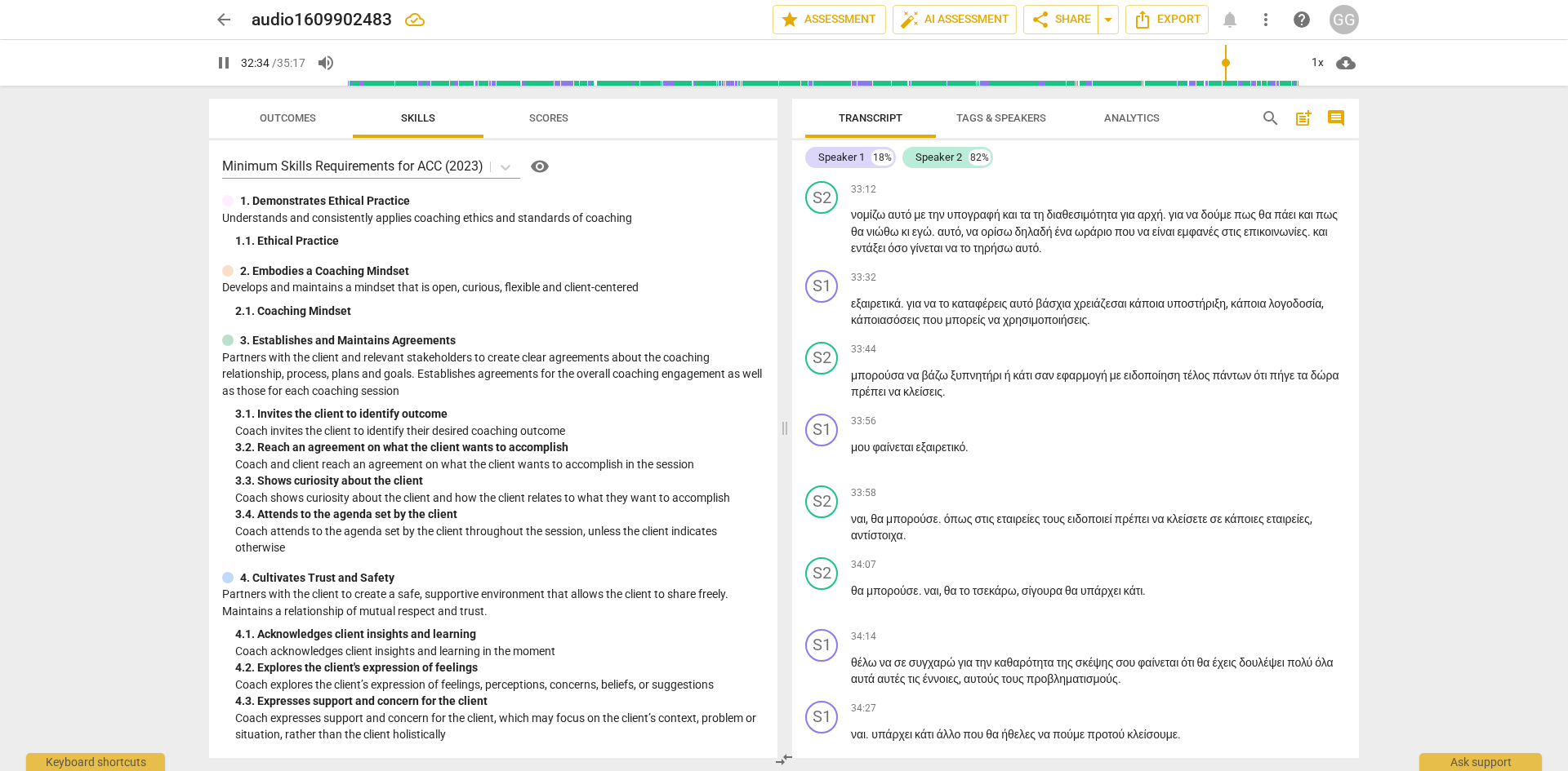
click at [1096, 28] on span "σκέφτες" at bounding box center [1075, 20] width 42 height 13
type input "1956"
click at [1246, 44] on span "χάρισμα" at bounding box center [1224, 37] width 44 height 13
click at [1087, 61] on span "δηλαδή" at bounding box center [1067, 54] width 40 height 13
drag, startPoint x: 888, startPoint y: 321, endPoint x: 913, endPoint y: 321, distance: 25.0
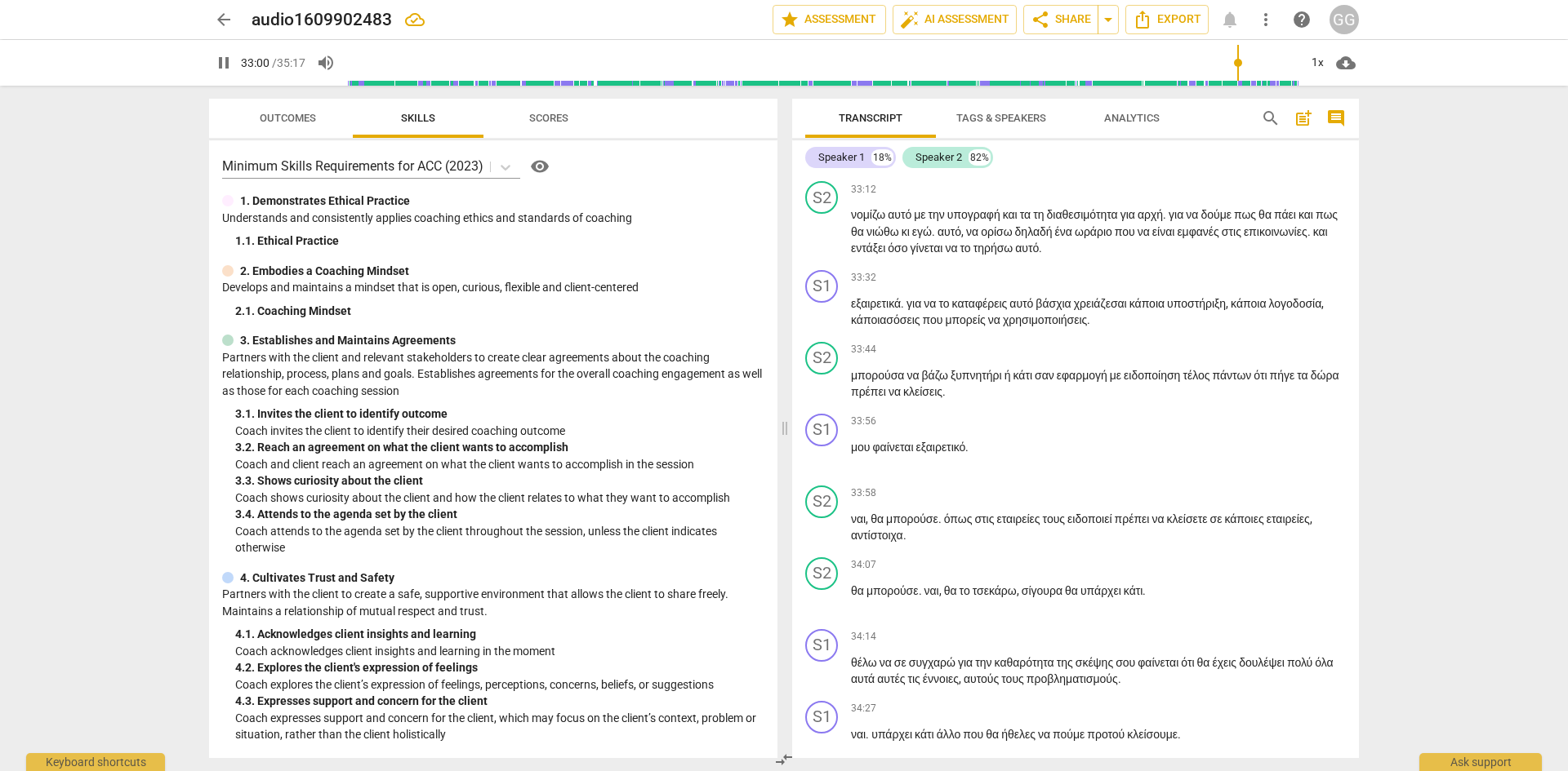
click at [1253, 77] on span "έψαν" at bounding box center [1267, 70] width 28 height 13
click at [1002, 168] on p "Οπότε ένα πρακτικό βήμα που μπορείς να κάνεις για να το εφαρμόσεις αυτό το σενά…" at bounding box center [1098, 151] width 495 height 33
type input "1991"
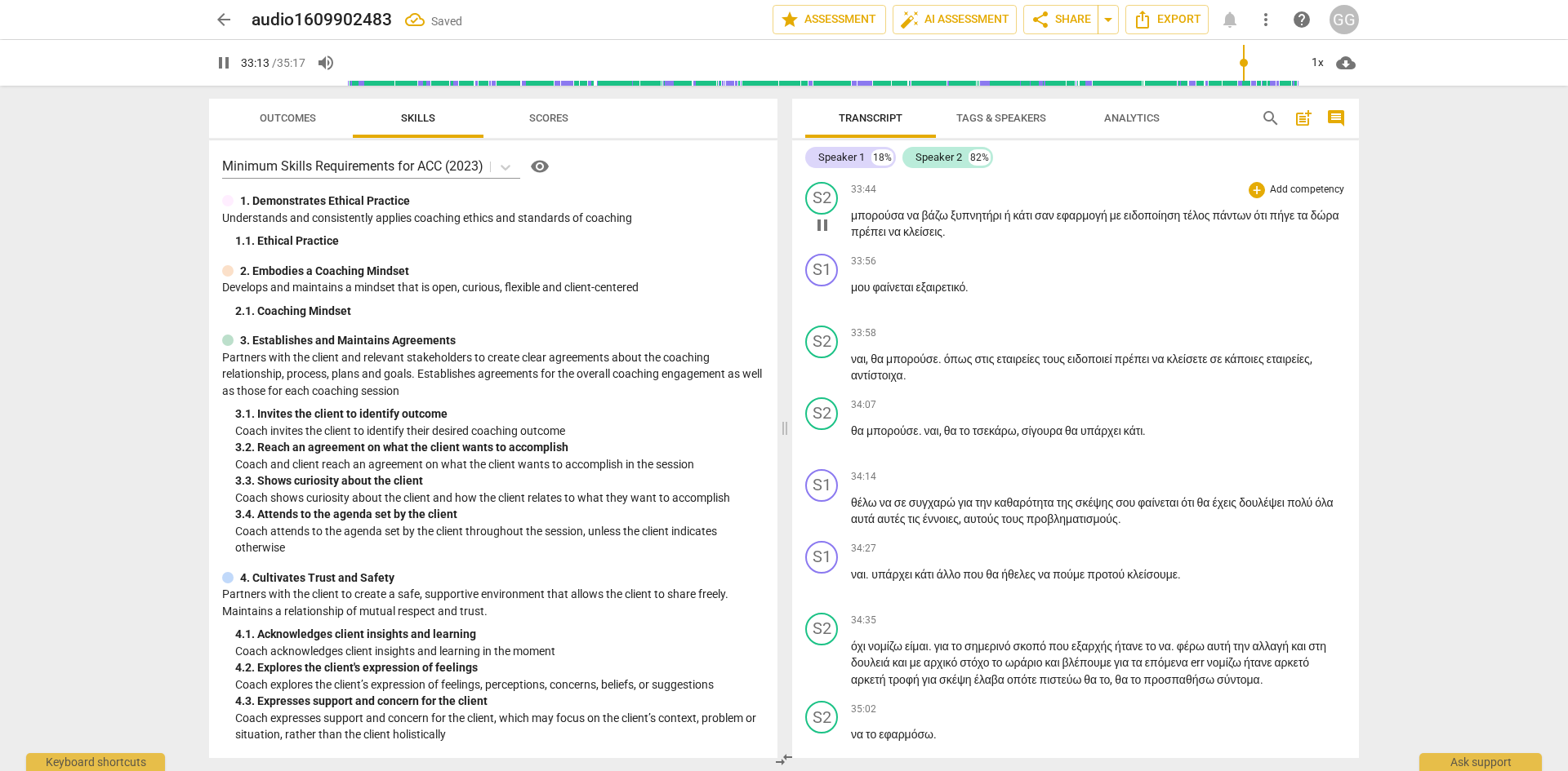
scroll to position [10421, 0]
click at [854, 58] on span "νομίζω" at bounding box center [869, 51] width 36 height 13
type input "1995"
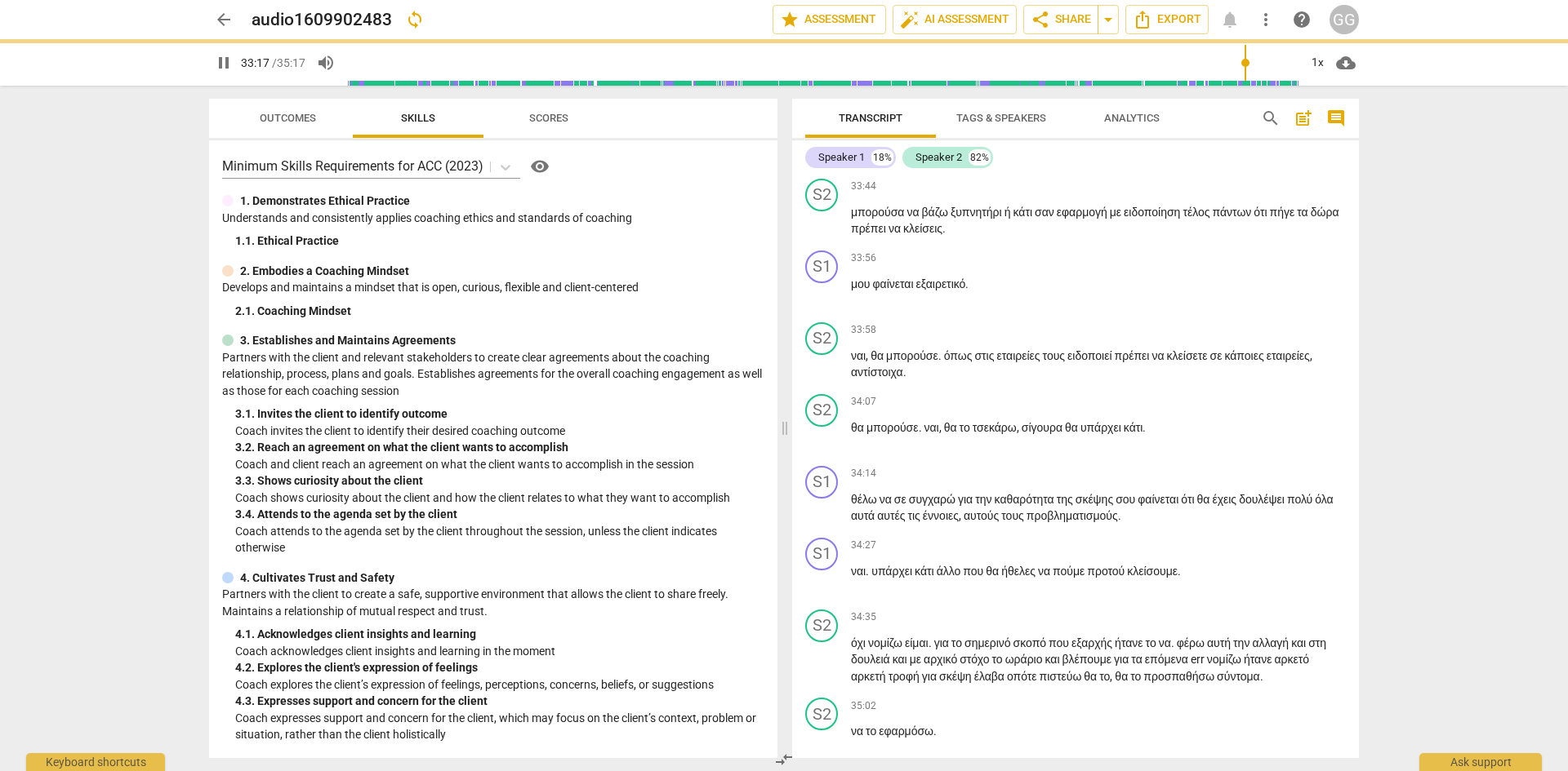
click at [1188, 58] on span "για" at bounding box center [1179, 51] width 17 height 13
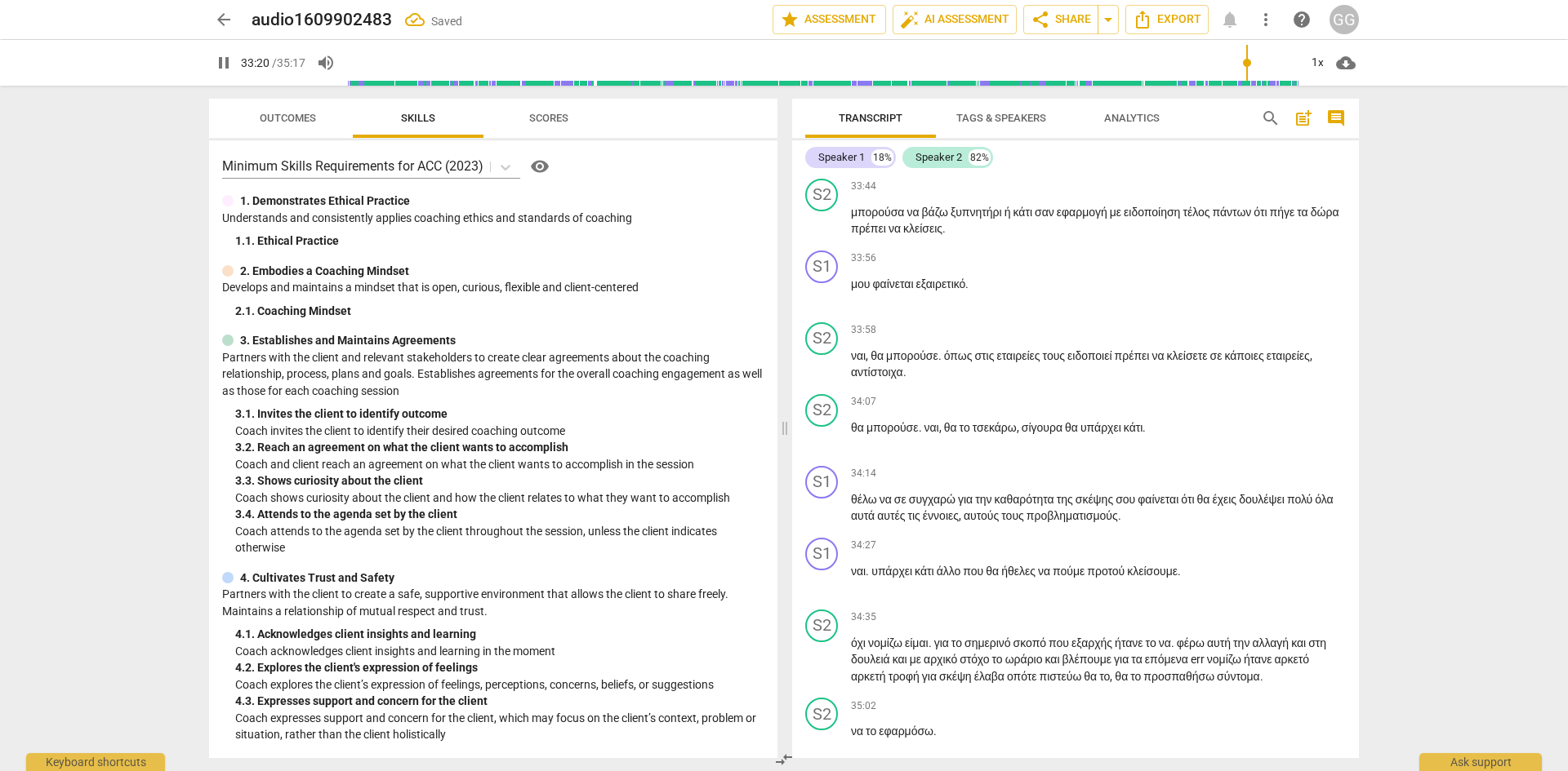
click at [1258, 58] on span "πως" at bounding box center [1246, 51] width 25 height 13
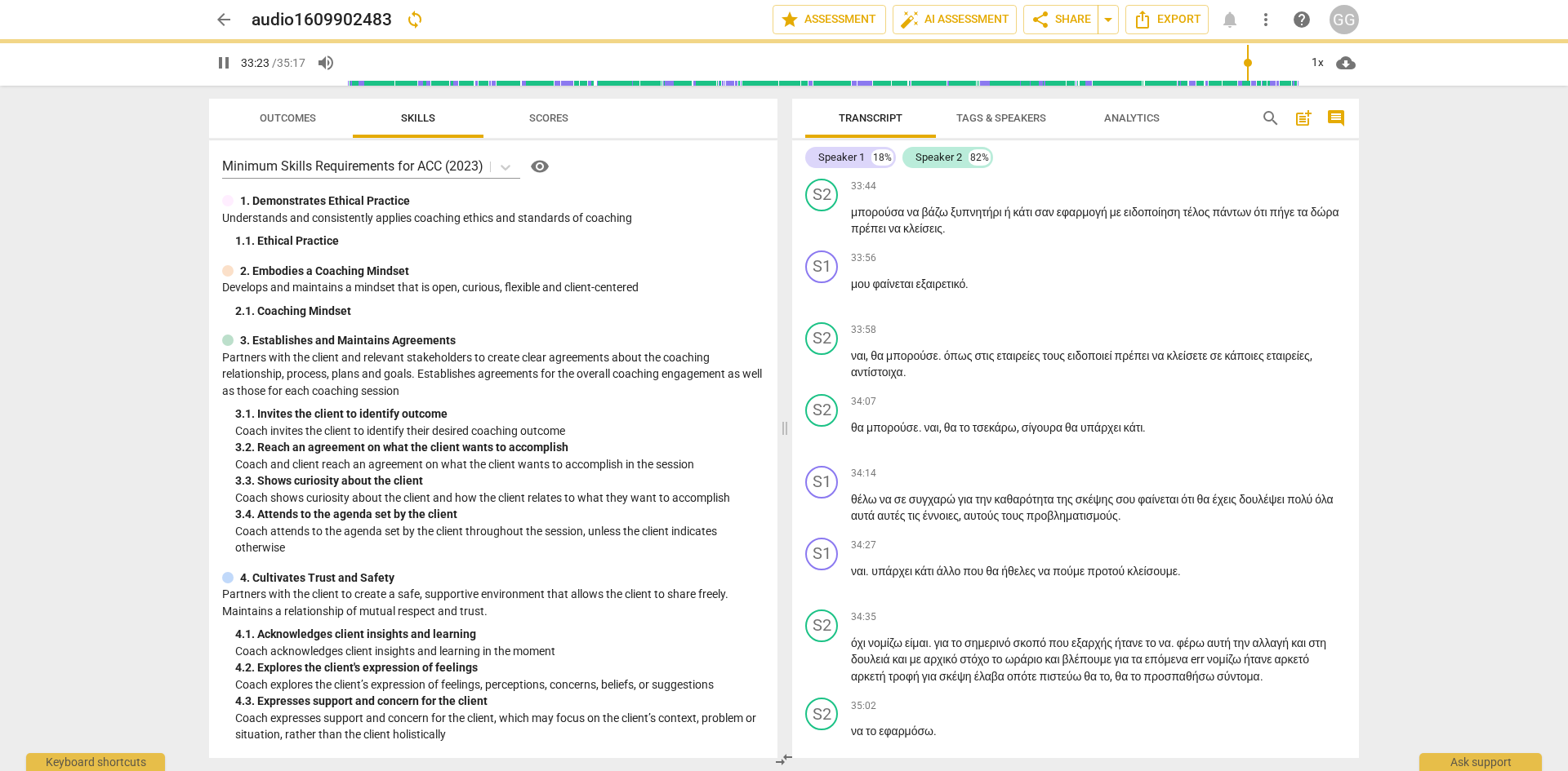
click at [961, 75] on span "αυτό" at bounding box center [949, 68] width 24 height 13
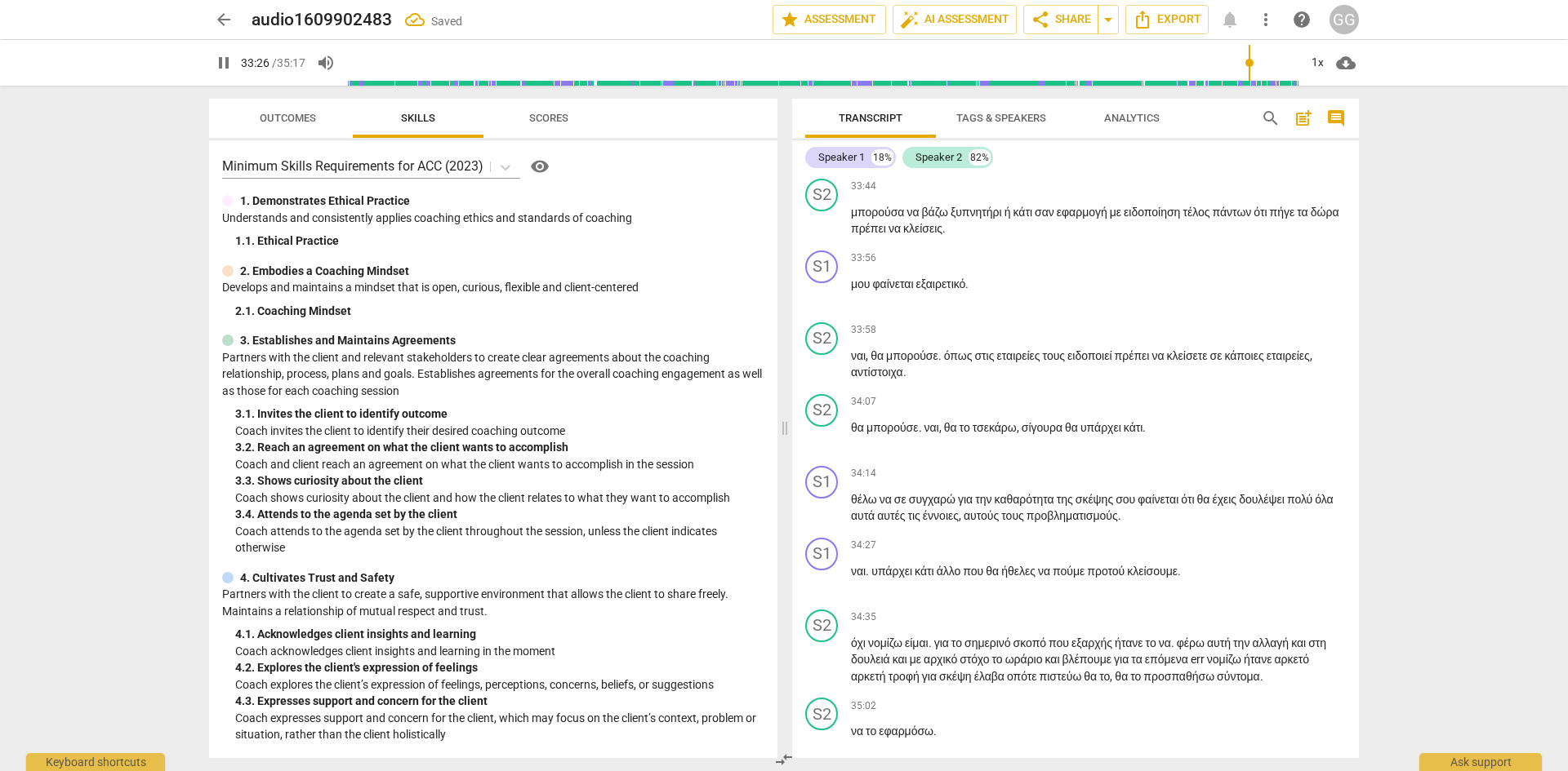
click at [1306, 75] on span "." at bounding box center [1308, 68] width 6 height 13
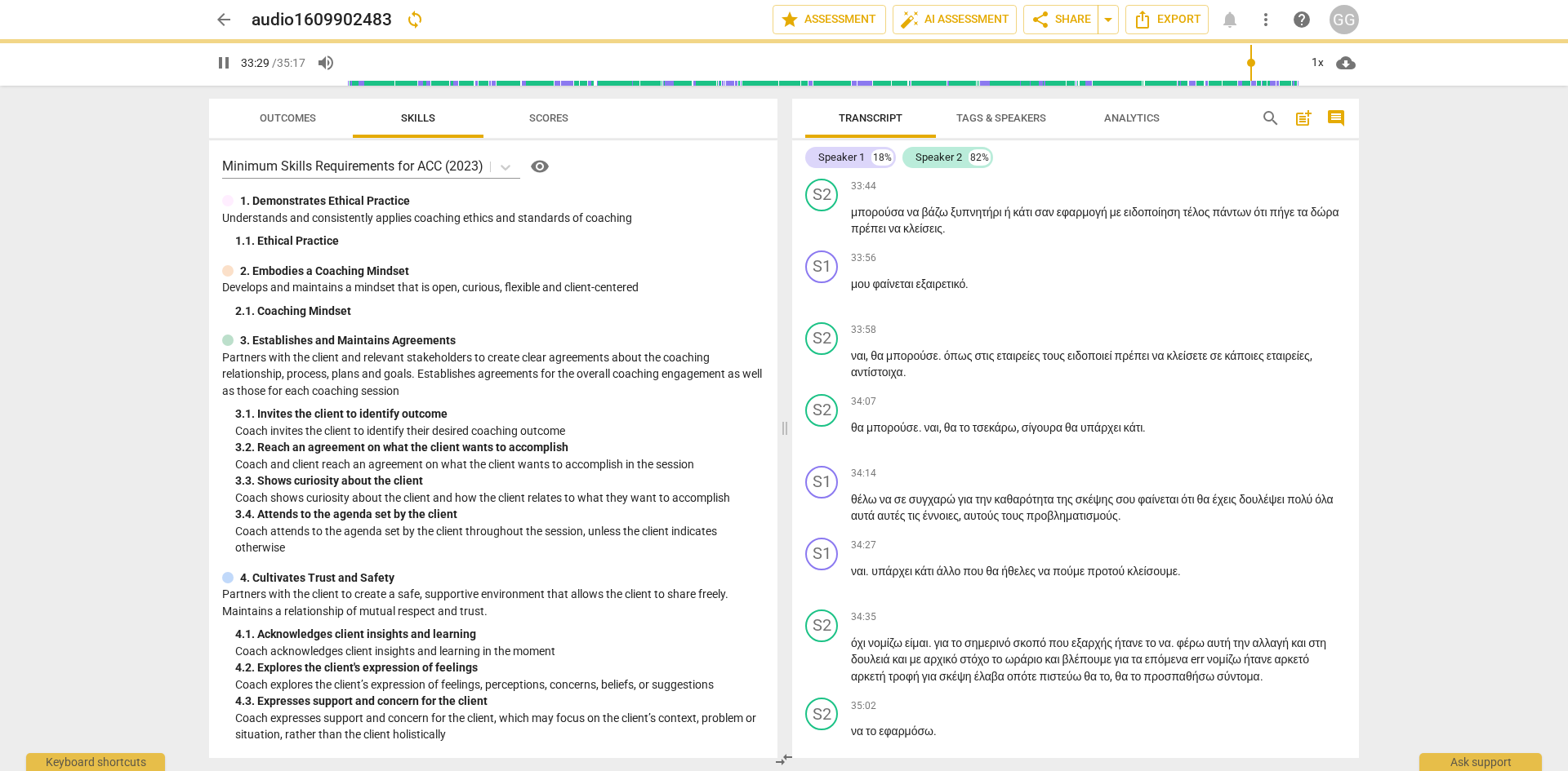
click at [968, 92] on span "εντάξει" at bounding box center [949, 84] width 36 height 13
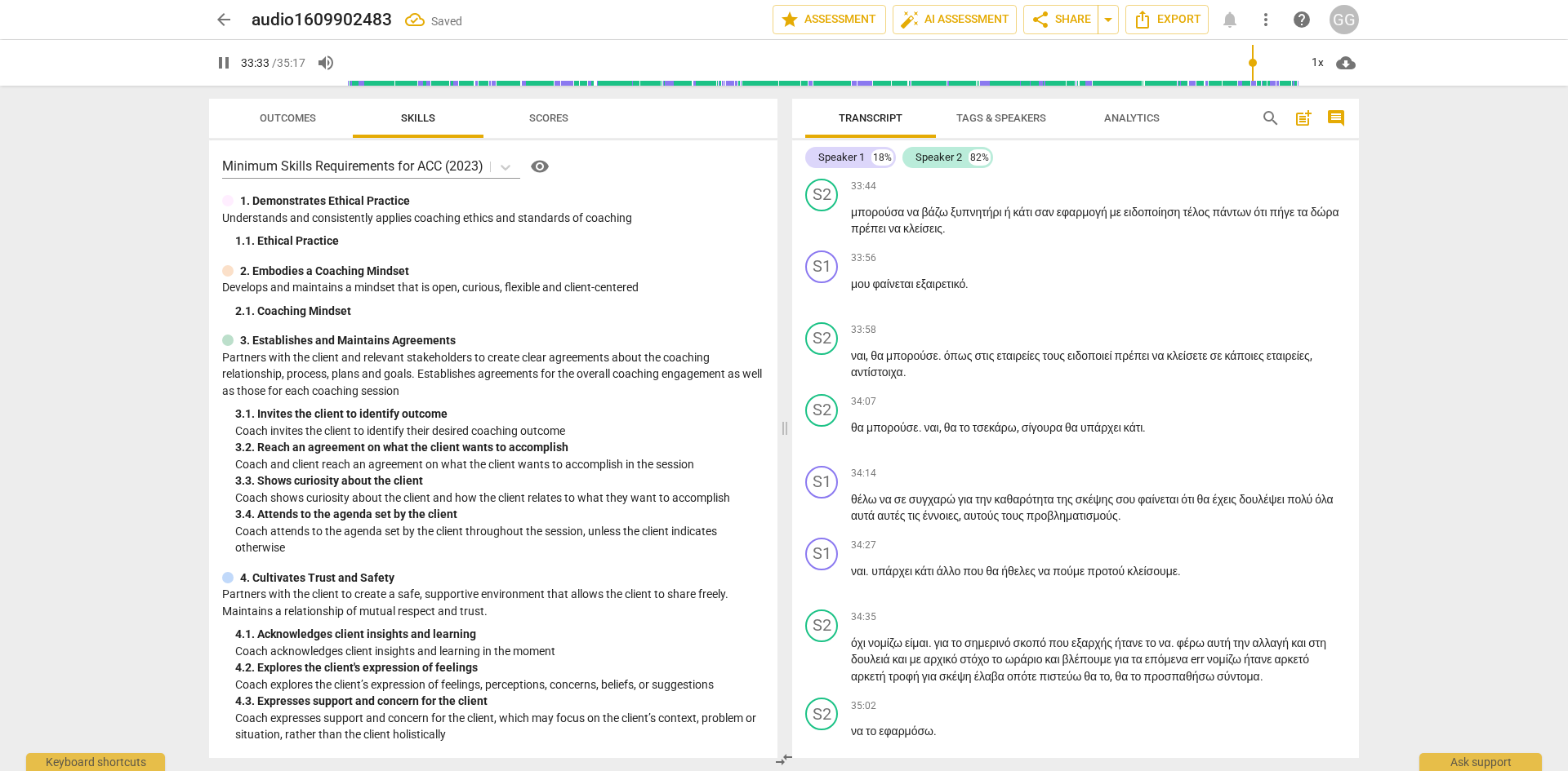
click at [854, 147] on span "εξαιρετικά" at bounding box center [876, 140] width 50 height 13
type input "2014"
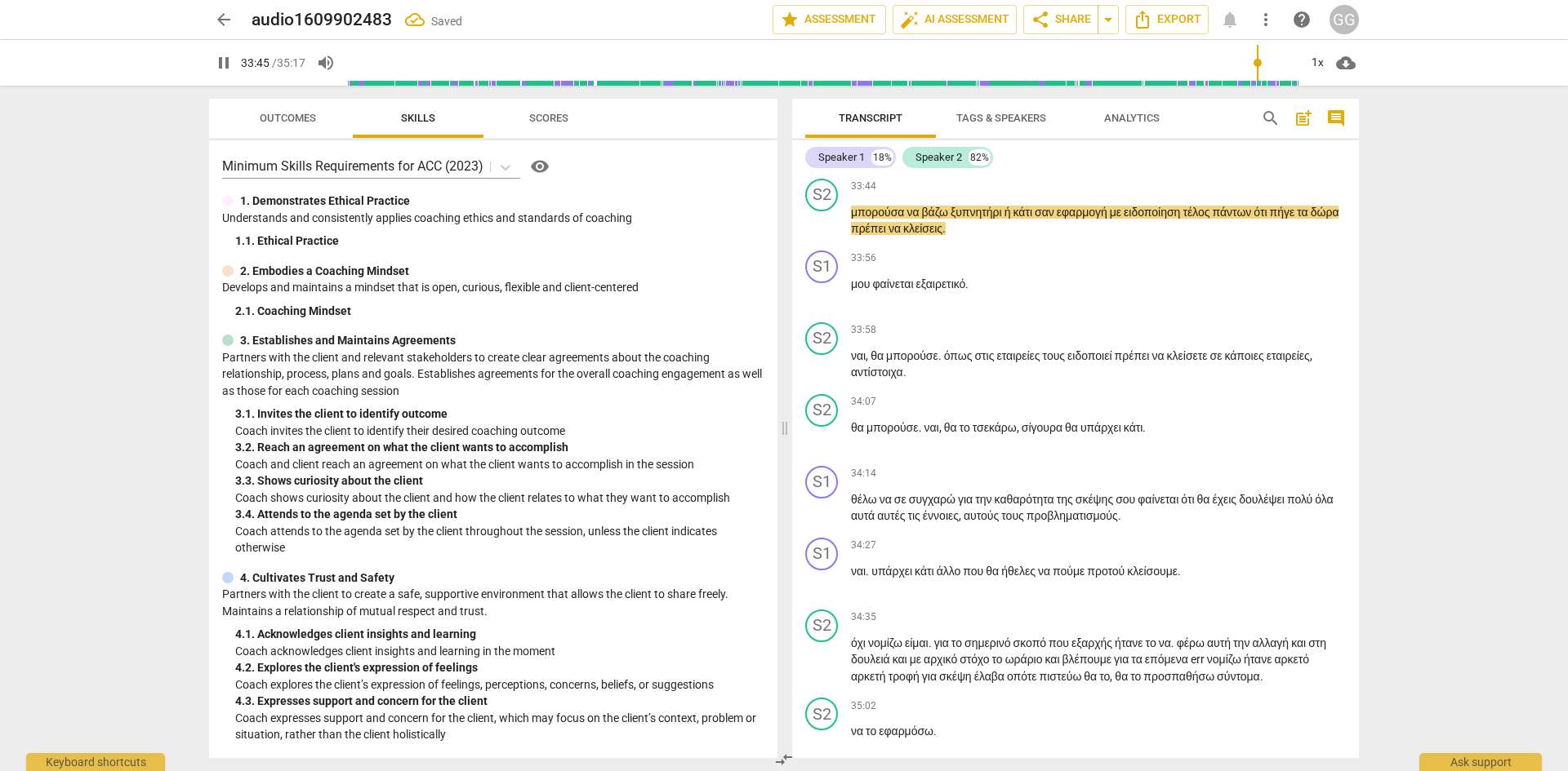
click at [922, 163] on span "κάποιασόσεις" at bounding box center [887, 156] width 72 height 13
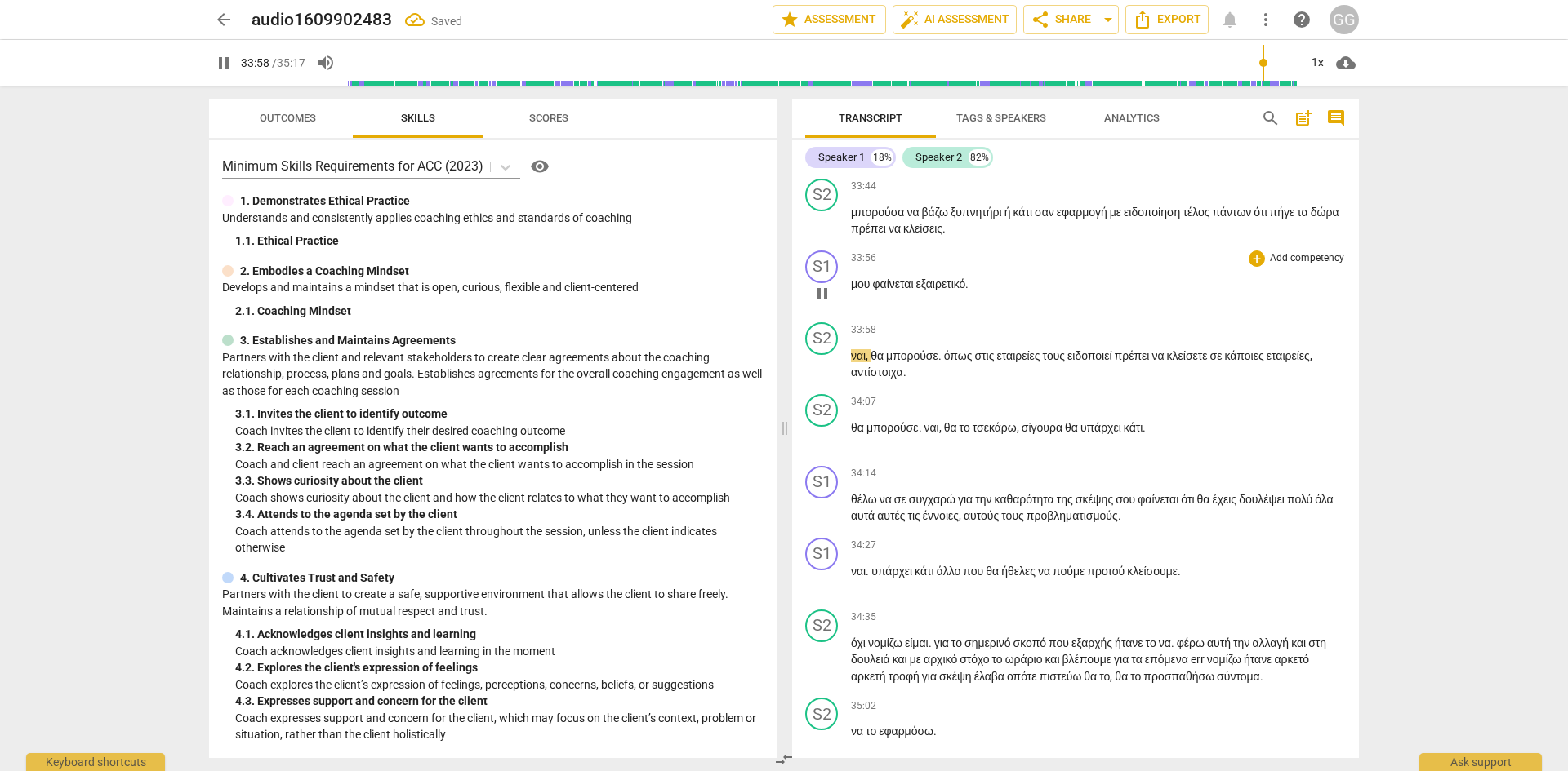
click at [857, 291] on span "μου" at bounding box center [862, 283] width 22 height 13
type input "2039"
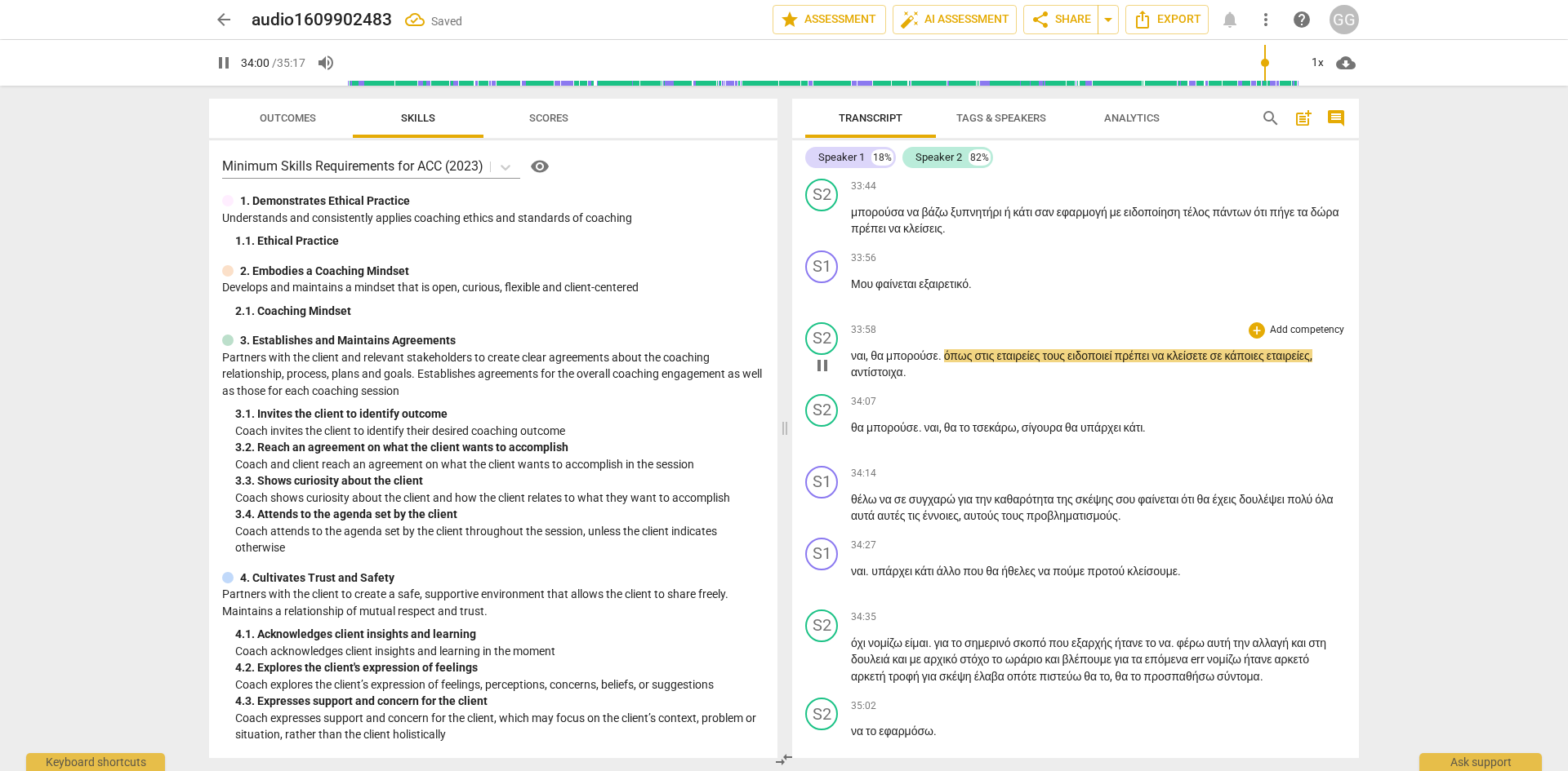
click at [850, 377] on div "play_arrow pause" at bounding box center [830, 366] width 42 height 21
click at [854, 362] on span "ναι" at bounding box center [858, 355] width 14 height 13
type input "2042"
click at [955, 362] on span "όπως" at bounding box center [961, 355] width 31 height 13
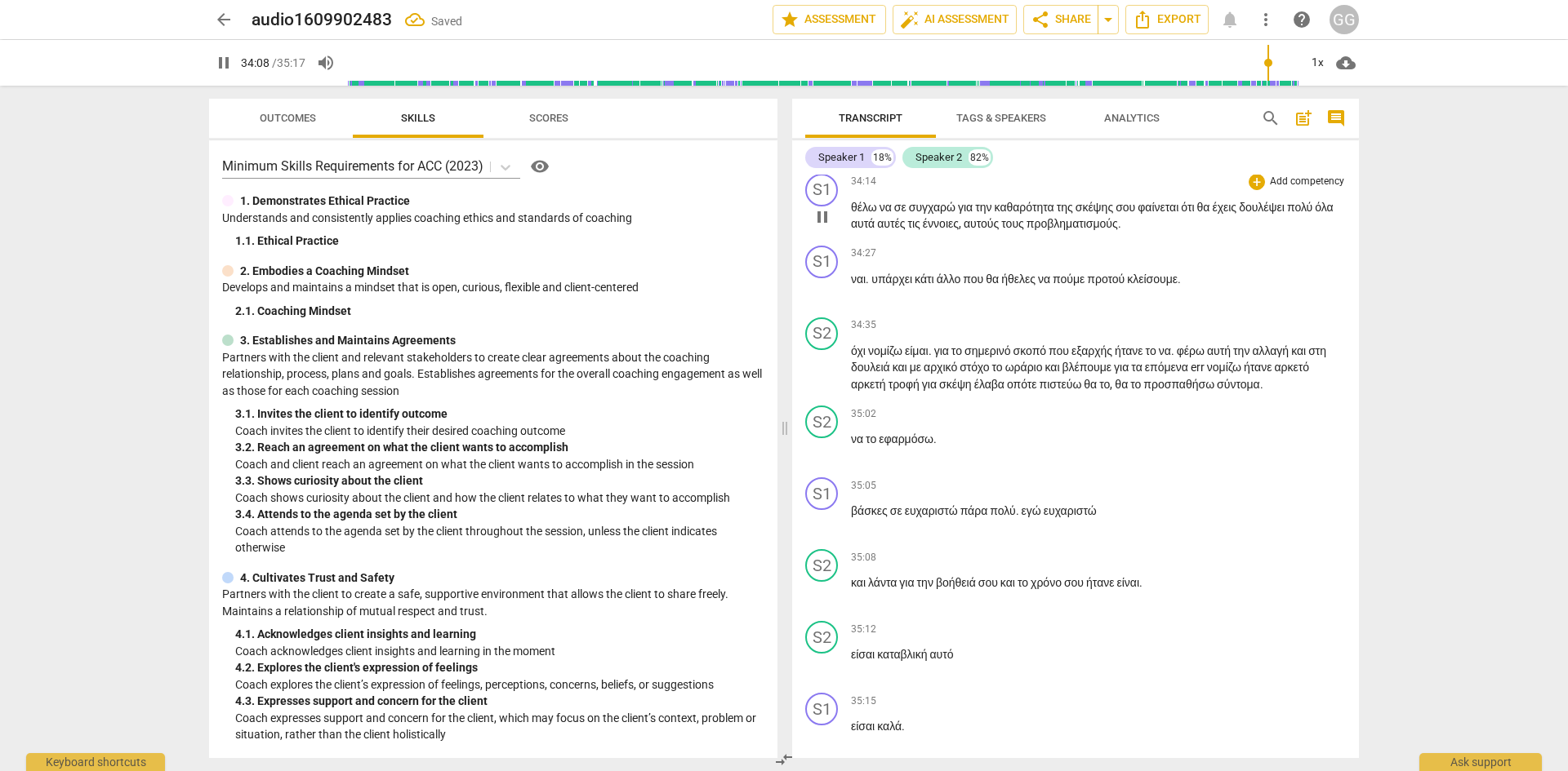
scroll to position [10747, 0]
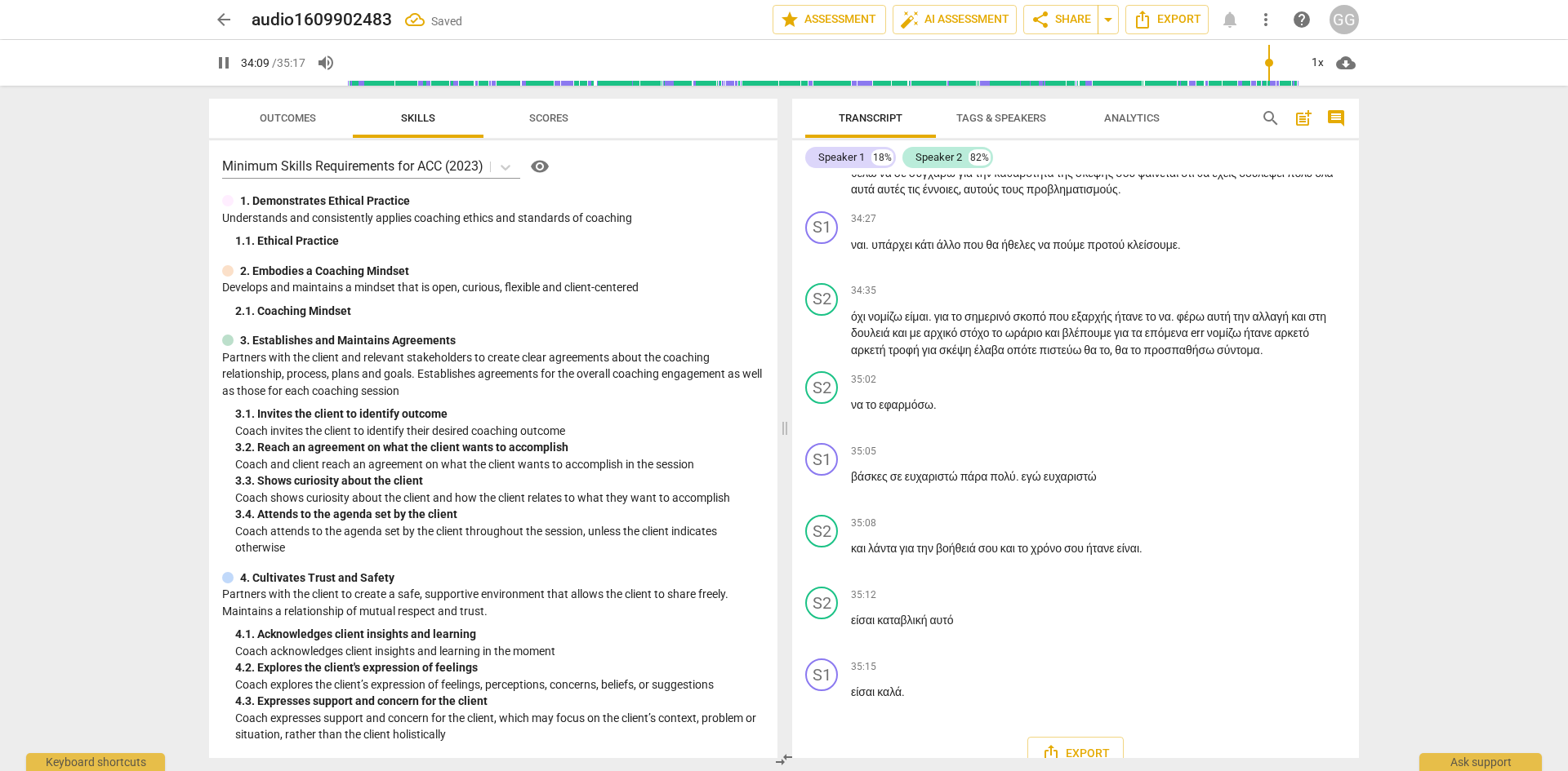
click at [927, 108] on span "ναι" at bounding box center [931, 101] width 14 height 13
type input "2051"
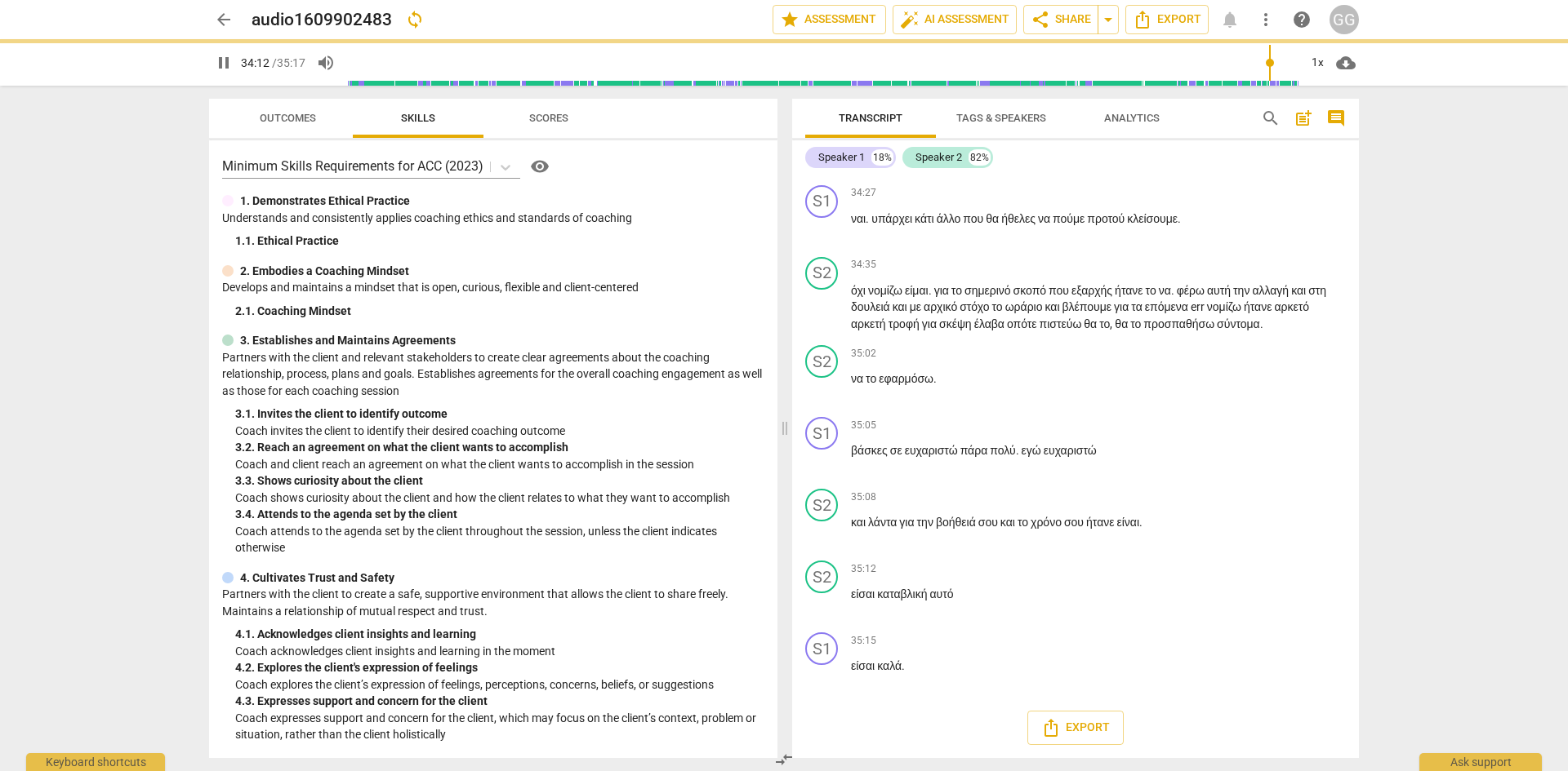
scroll to position [10829, 0]
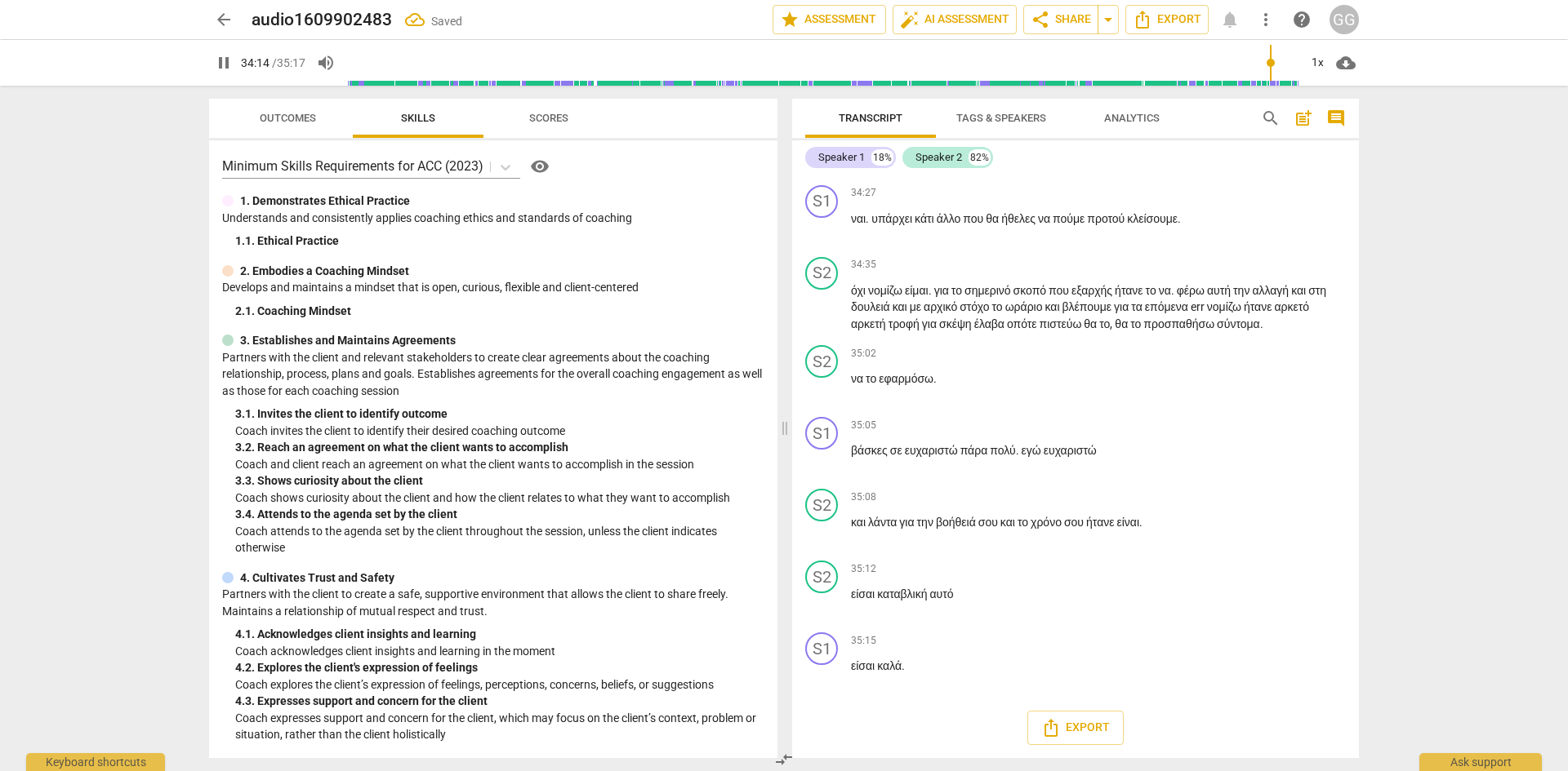
click at [860, 154] on span "θέλω" at bounding box center [865, 147] width 29 height 13
type input "2055"
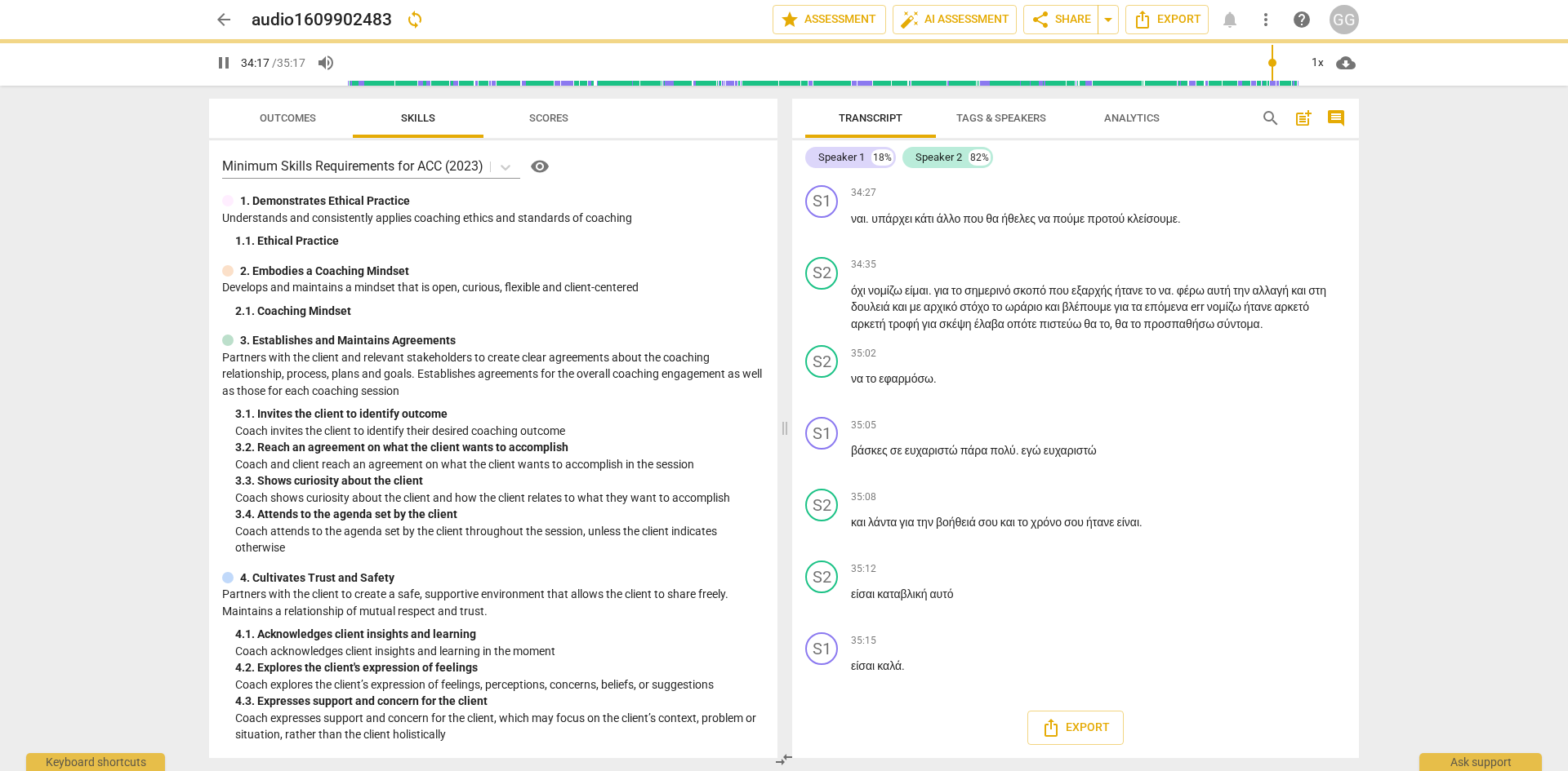
click at [1140, 154] on span "σου" at bounding box center [1128, 147] width 22 height 13
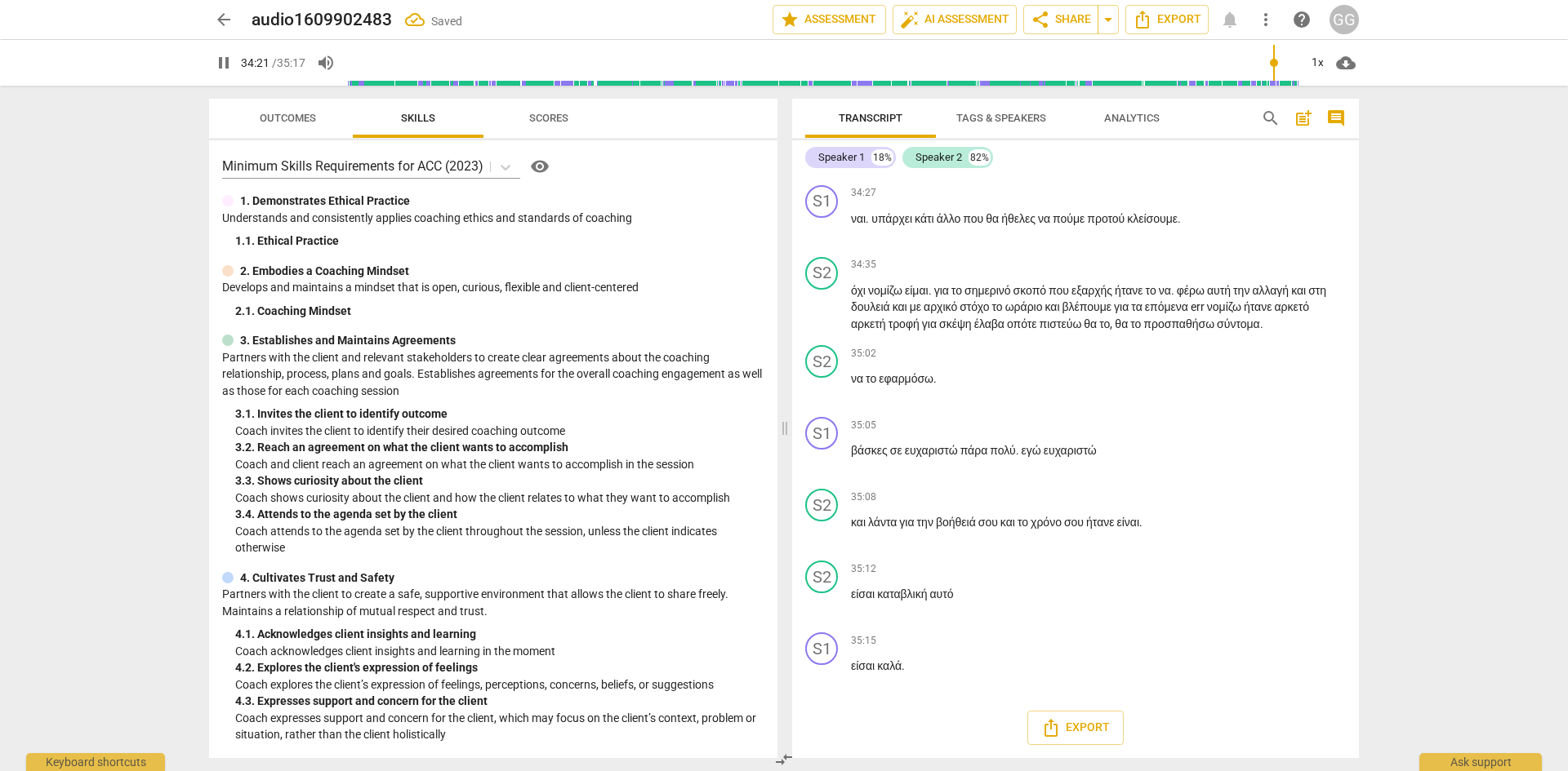
click at [1218, 154] on span "θα" at bounding box center [1209, 147] width 15 height 13
click at [876, 170] on span "αυτά" at bounding box center [864, 163] width 26 height 13
click at [852, 226] on span "ναι" at bounding box center [858, 218] width 14 height 13
drag, startPoint x: 850, startPoint y: 393, endPoint x: 867, endPoint y: 394, distance: 17.0
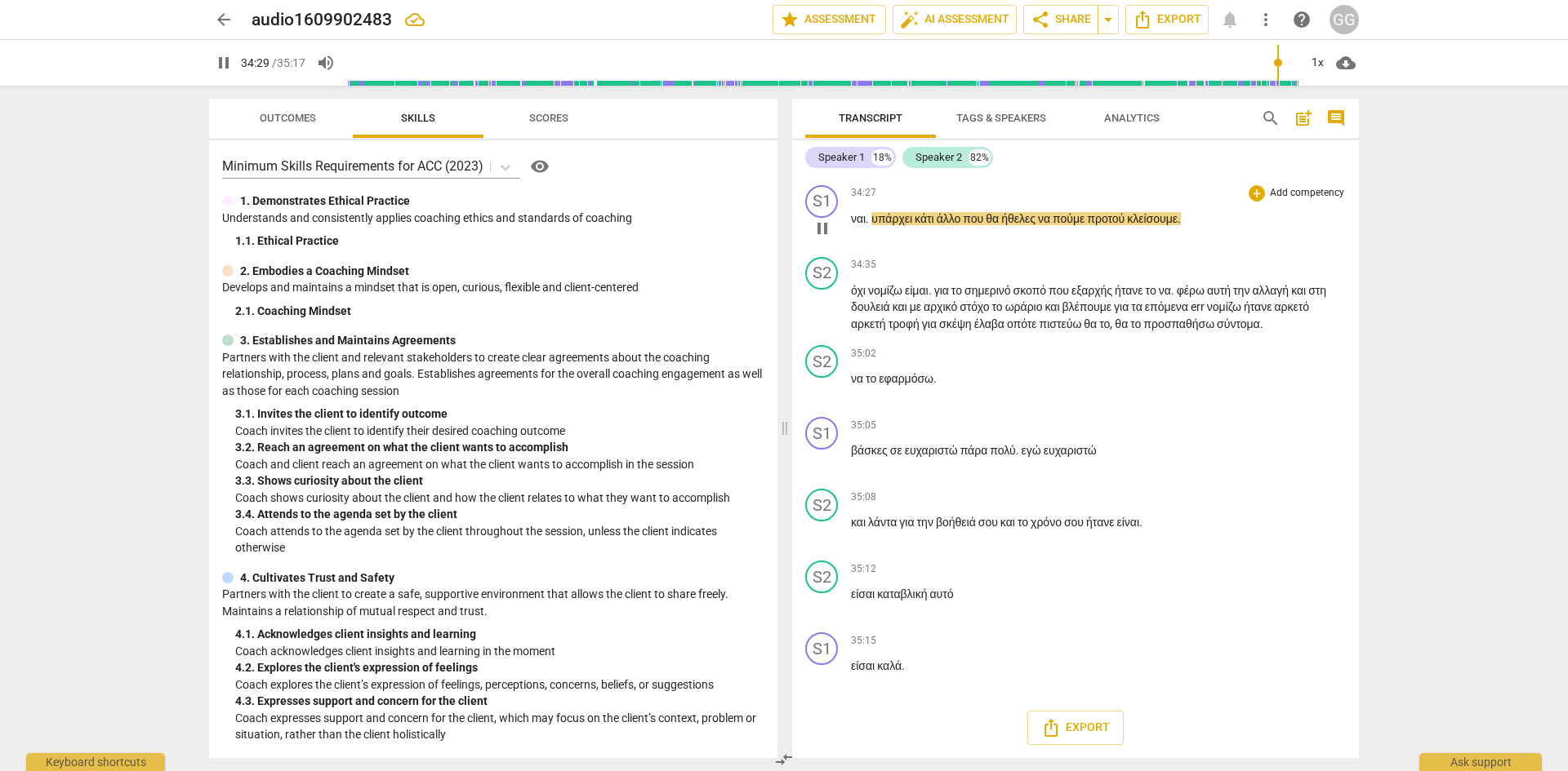
click at [867, 250] on div "S1 play_arrow pause 34:27 + Add competency keyboard_arrow_right ναι . υπάρχει κ…" at bounding box center [1075, 215] width 567 height 72
click at [875, 226] on span "υπάρχει" at bounding box center [893, 218] width 43 height 13
type input "2073"
click at [1184, 227] on p "Υ πάρχει κάτι άλλο που θα ήθελες να πούμε προτού κλείσουμε ." at bounding box center [1098, 219] width 495 height 17
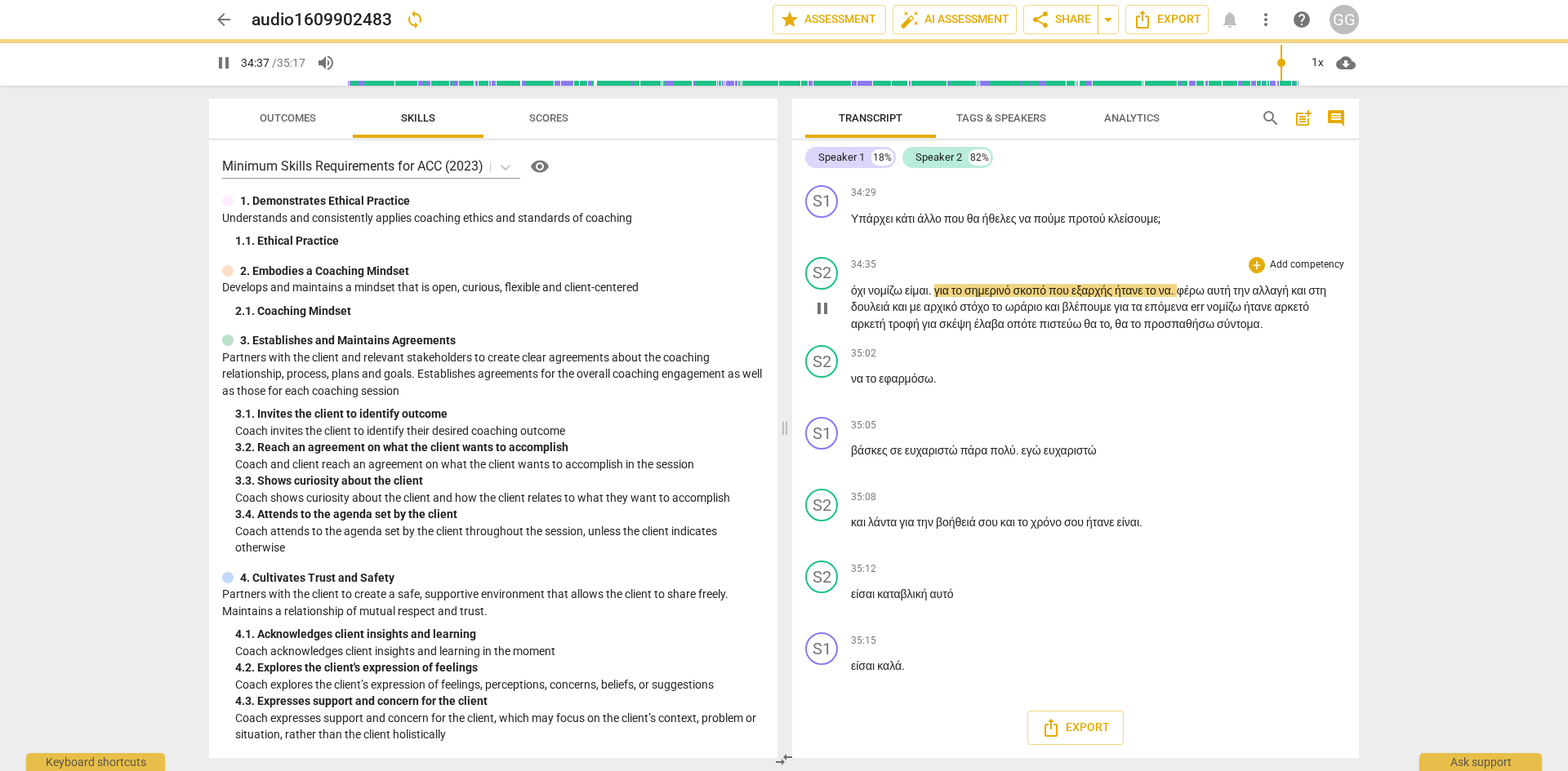
click at [856, 297] on span "όχι" at bounding box center [860, 290] width 17 height 13
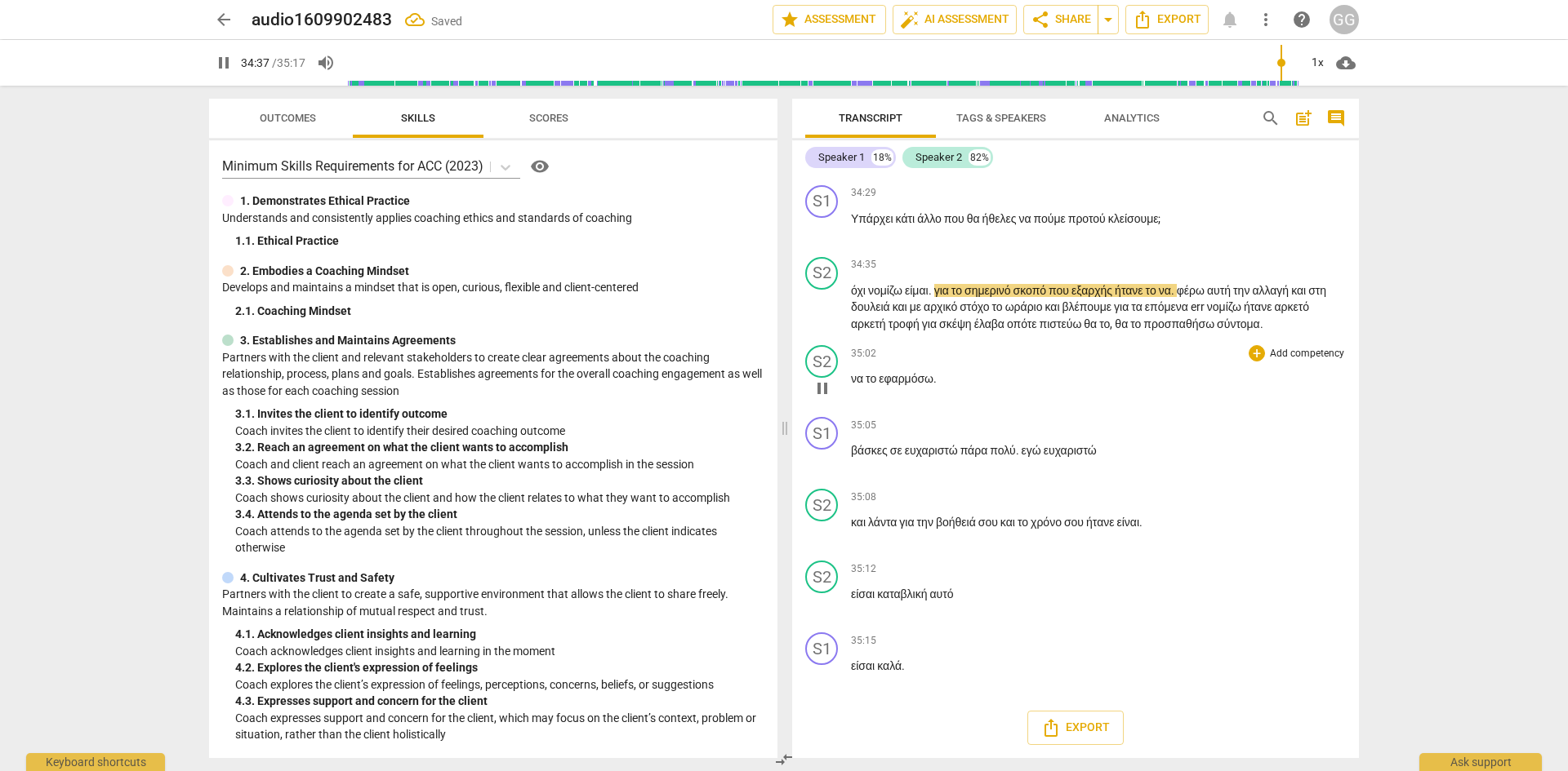
type input "2078"
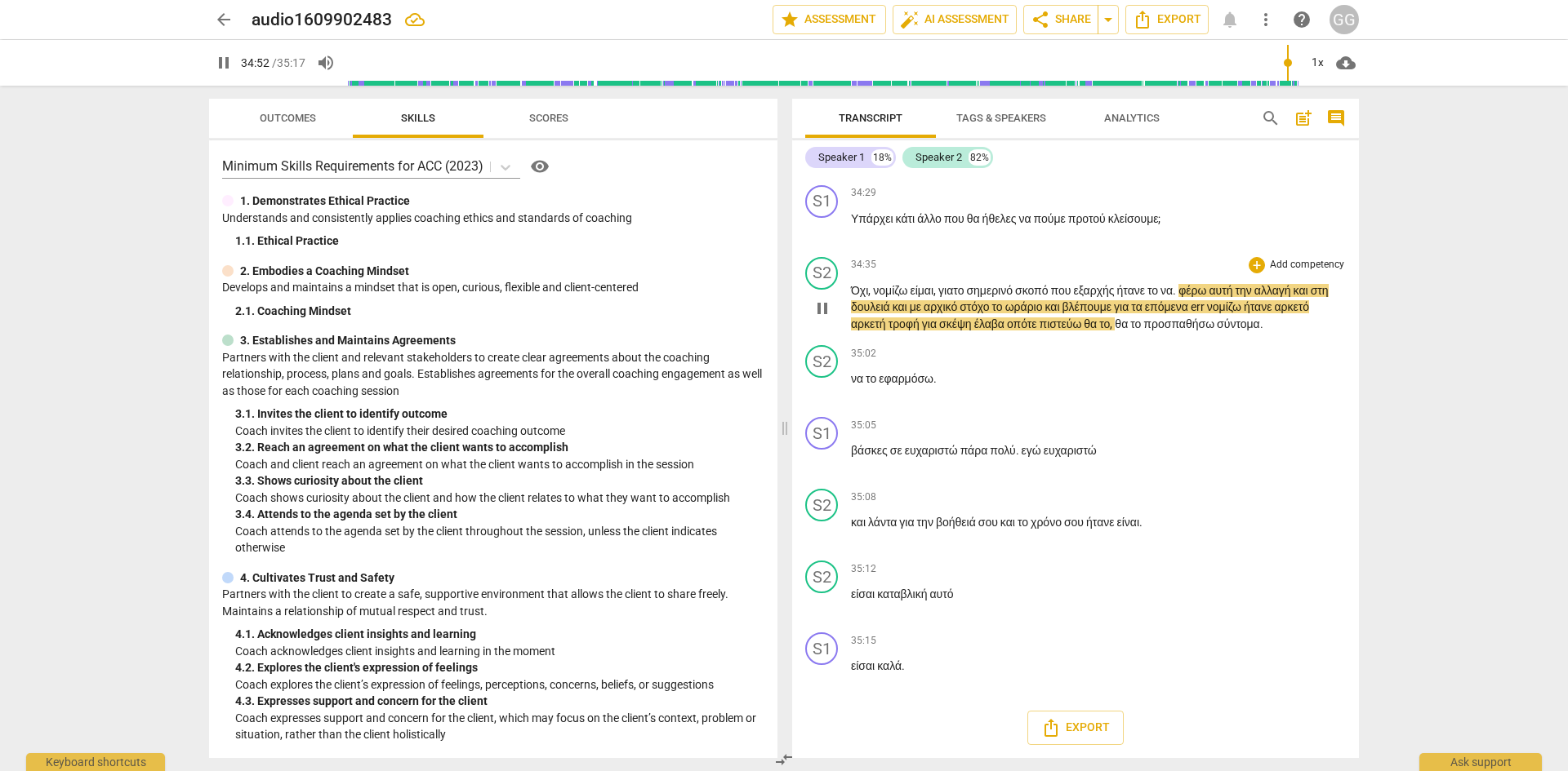
click at [974, 331] on span "σκέψη" at bounding box center [956, 323] width 35 height 13
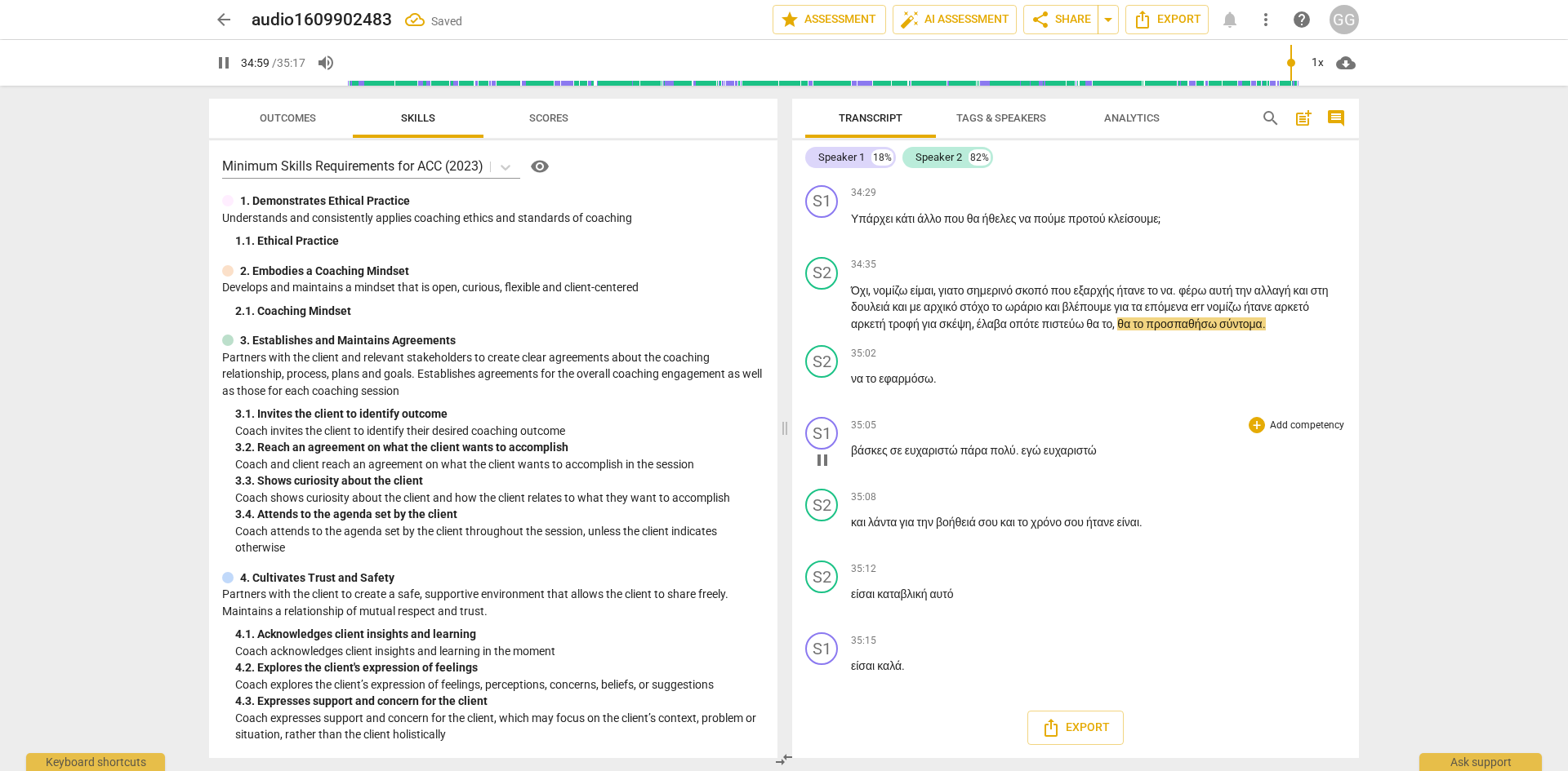
scroll to position [11025, 0]
drag, startPoint x: 853, startPoint y: 453, endPoint x: 889, endPoint y: 454, distance: 36.0
click at [889, 453] on span "βάσκες" at bounding box center [871, 450] width 39 height 13
type input "2101"
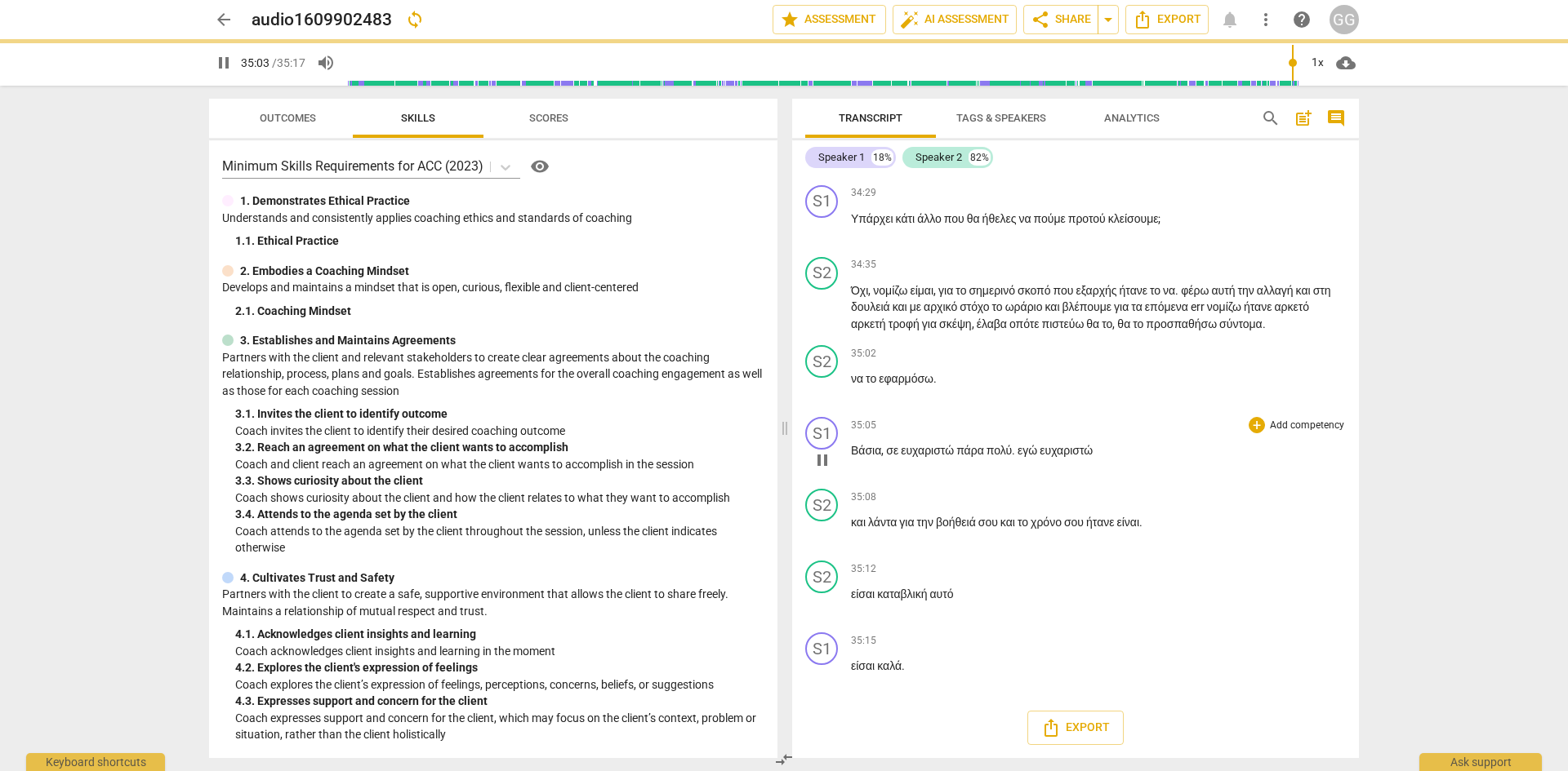
drag, startPoint x: 1018, startPoint y: 453, endPoint x: 1023, endPoint y: 483, distance: 30.4
click at [1017, 453] on span "." at bounding box center [1014, 450] width 6 height 13
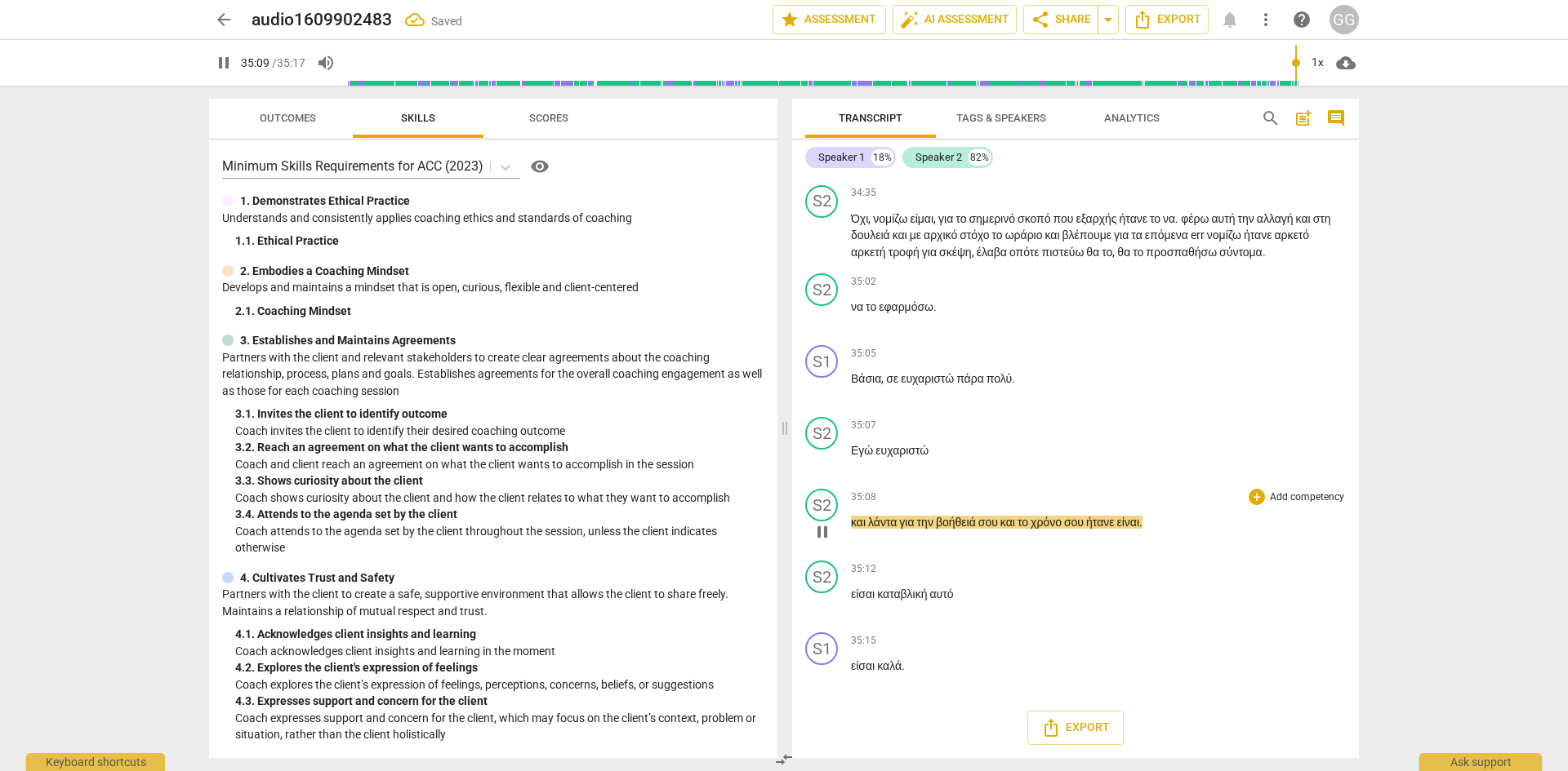
click at [854, 529] on span "και" at bounding box center [860, 522] width 17 height 13
drag, startPoint x: 853, startPoint y: 595, endPoint x: 899, endPoint y: 592, distance: 46.1
click at [899, 531] on p "και λάντα για την βοήθειά σου και το χρόνο σου ήτανε είναι ." at bounding box center [1098, 522] width 495 height 17
type input "2112"
click at [942, 460] on p "Εγώ ευχαριστώ" at bounding box center [1098, 451] width 495 height 17
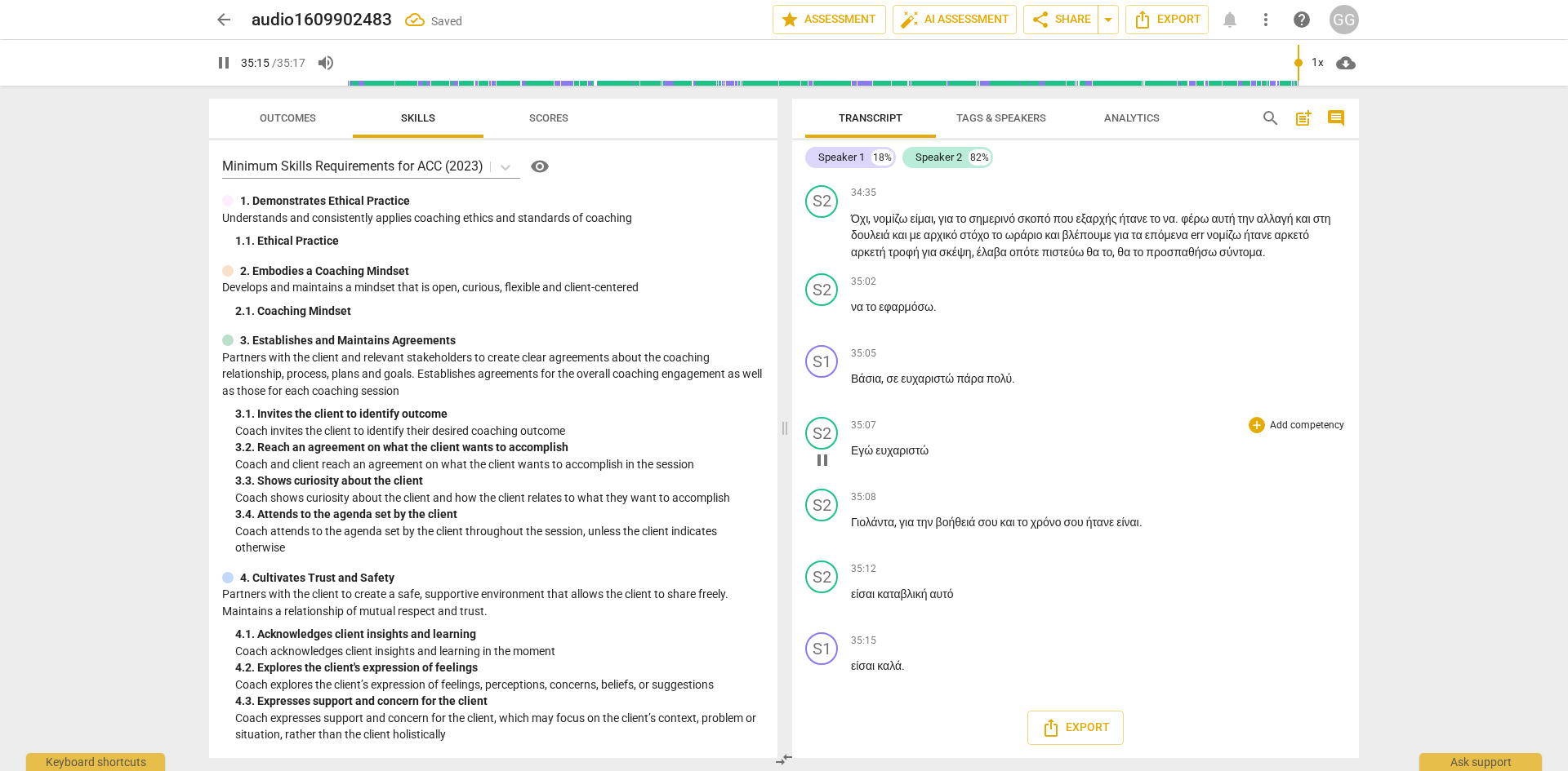
type input "2116"
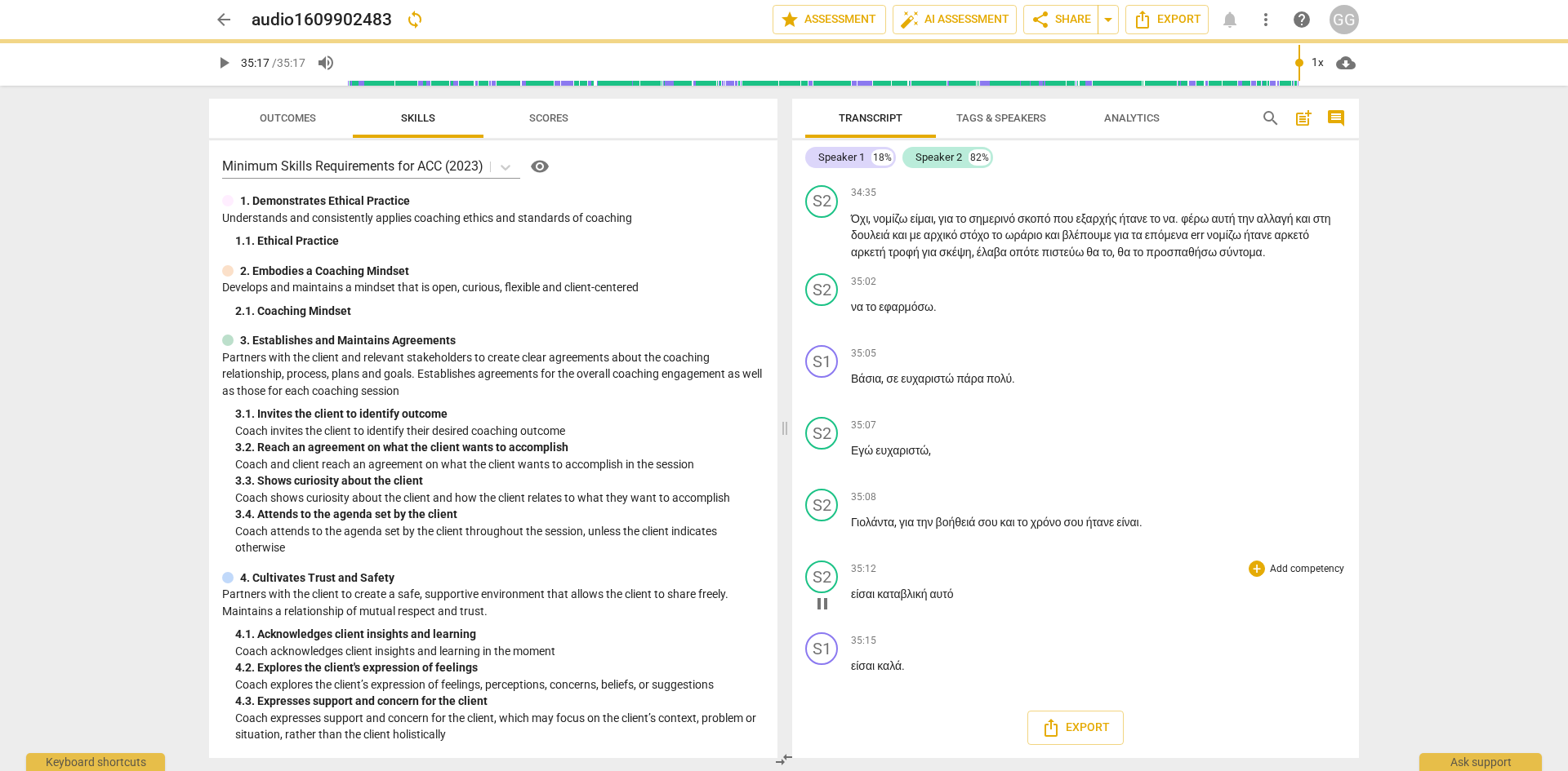
type input "2117"
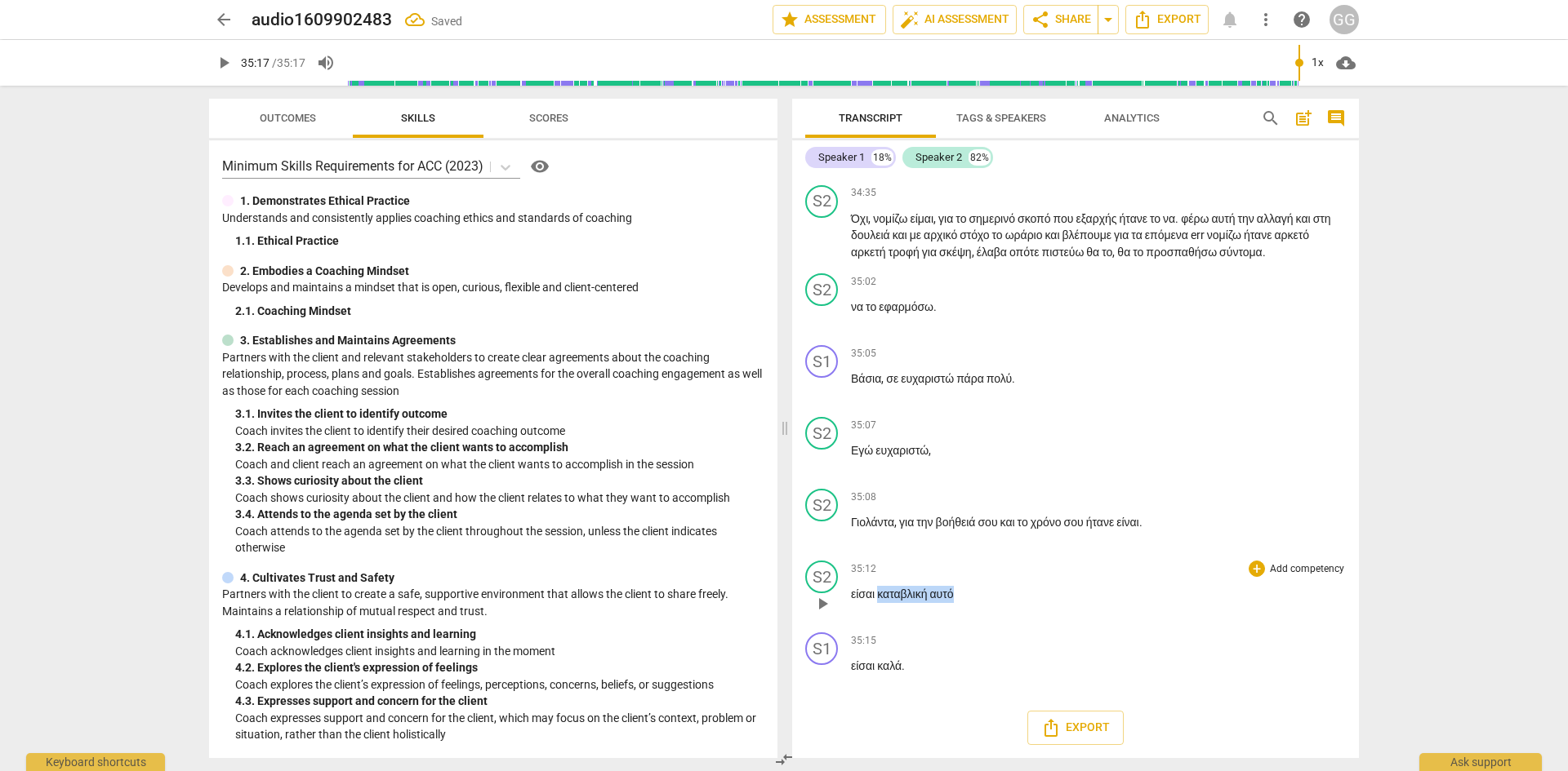
drag, startPoint x: 882, startPoint y: 668, endPoint x: 969, endPoint y: 666, distance: 87.0
click at [967, 603] on p "είσαι καταβλική αυτό" at bounding box center [1098, 595] width 495 height 17
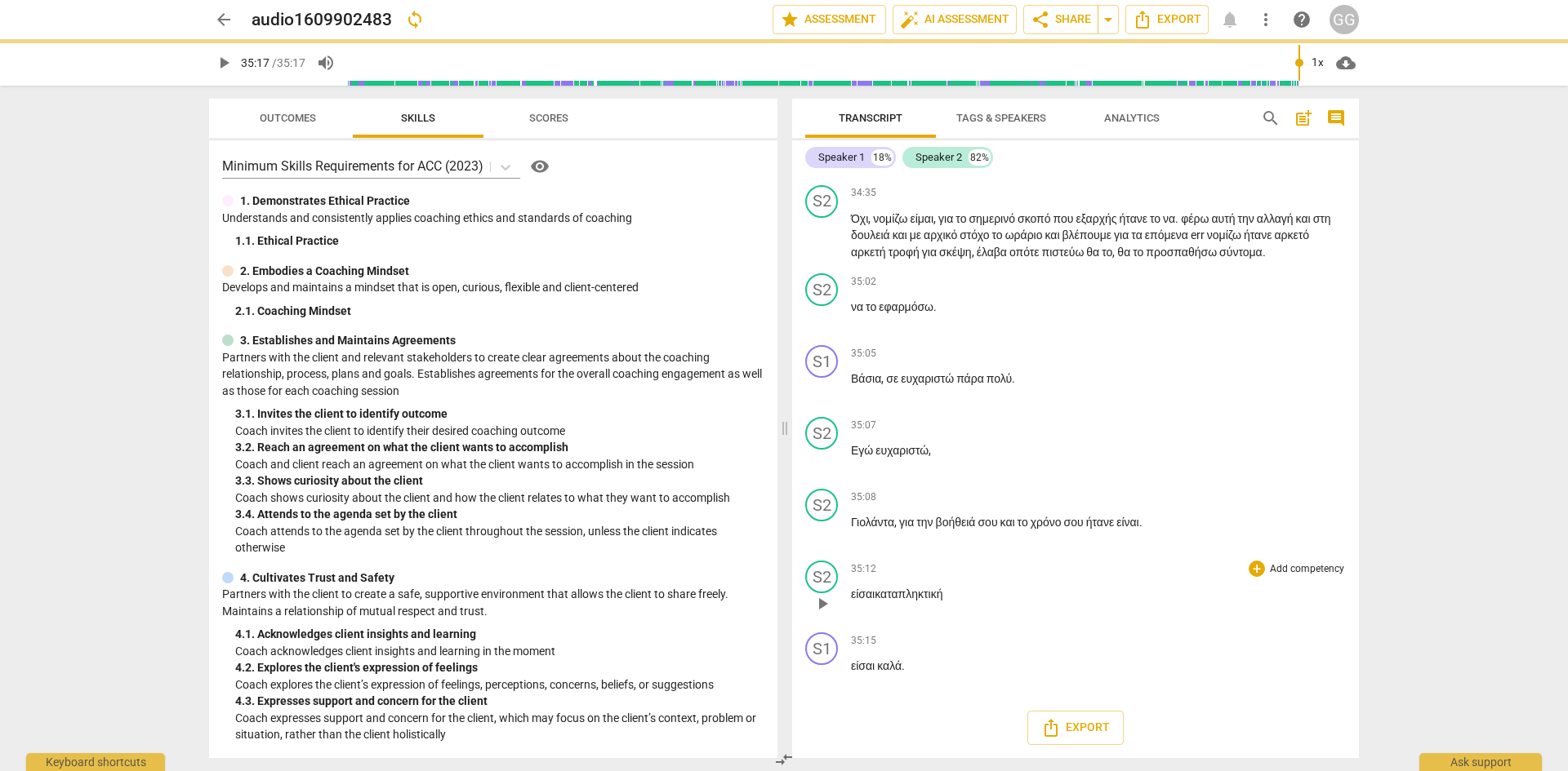
click at [854, 601] on span "είσαι καταπληκτική" at bounding box center [897, 594] width 92 height 13
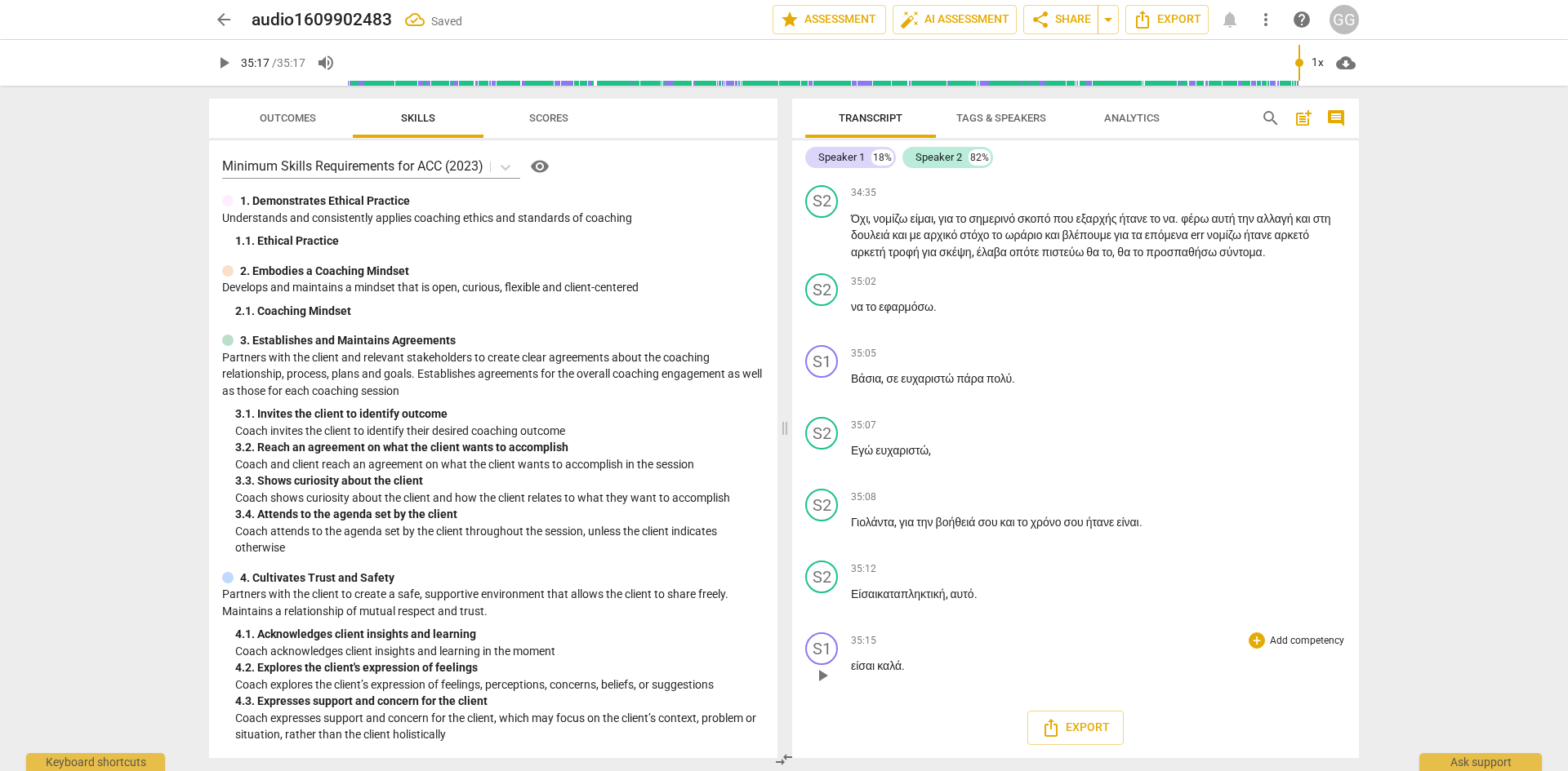
click at [850, 665] on div "play_arrow pause" at bounding box center [830, 675] width 42 height 21
click at [852, 663] on span "είσαι" at bounding box center [864, 666] width 26 height 13
click at [831, 20] on span "star Assessment" at bounding box center [829, 20] width 98 height 20
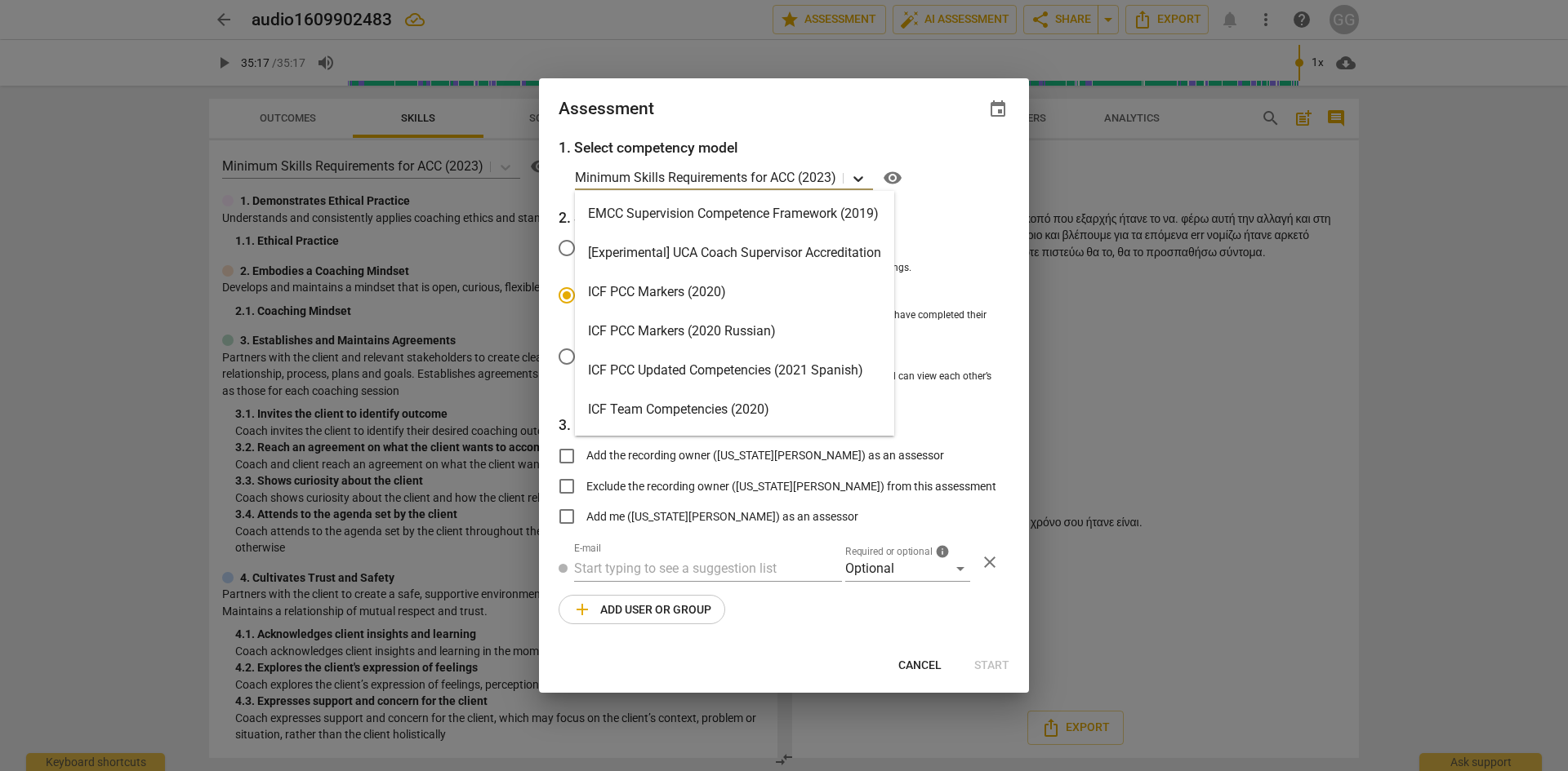
click at [857, 179] on icon at bounding box center [859, 179] width 10 height 6
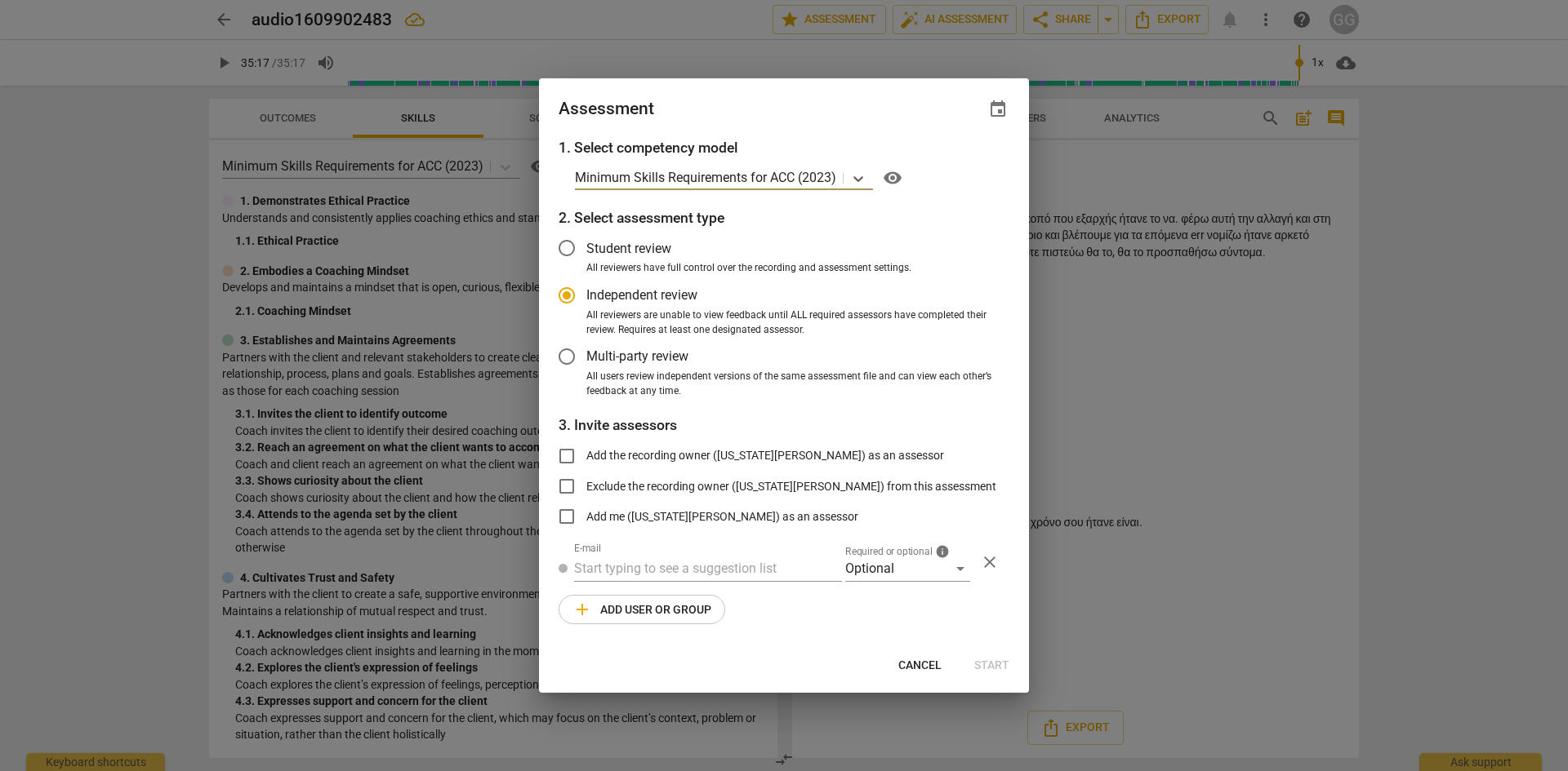
click at [671, 178] on p "Minimum Skills Requirements for ACC (2023)" at bounding box center [705, 177] width 261 height 19
click at [905, 667] on span "Cancel" at bounding box center [919, 666] width 43 height 16
radio input "false"
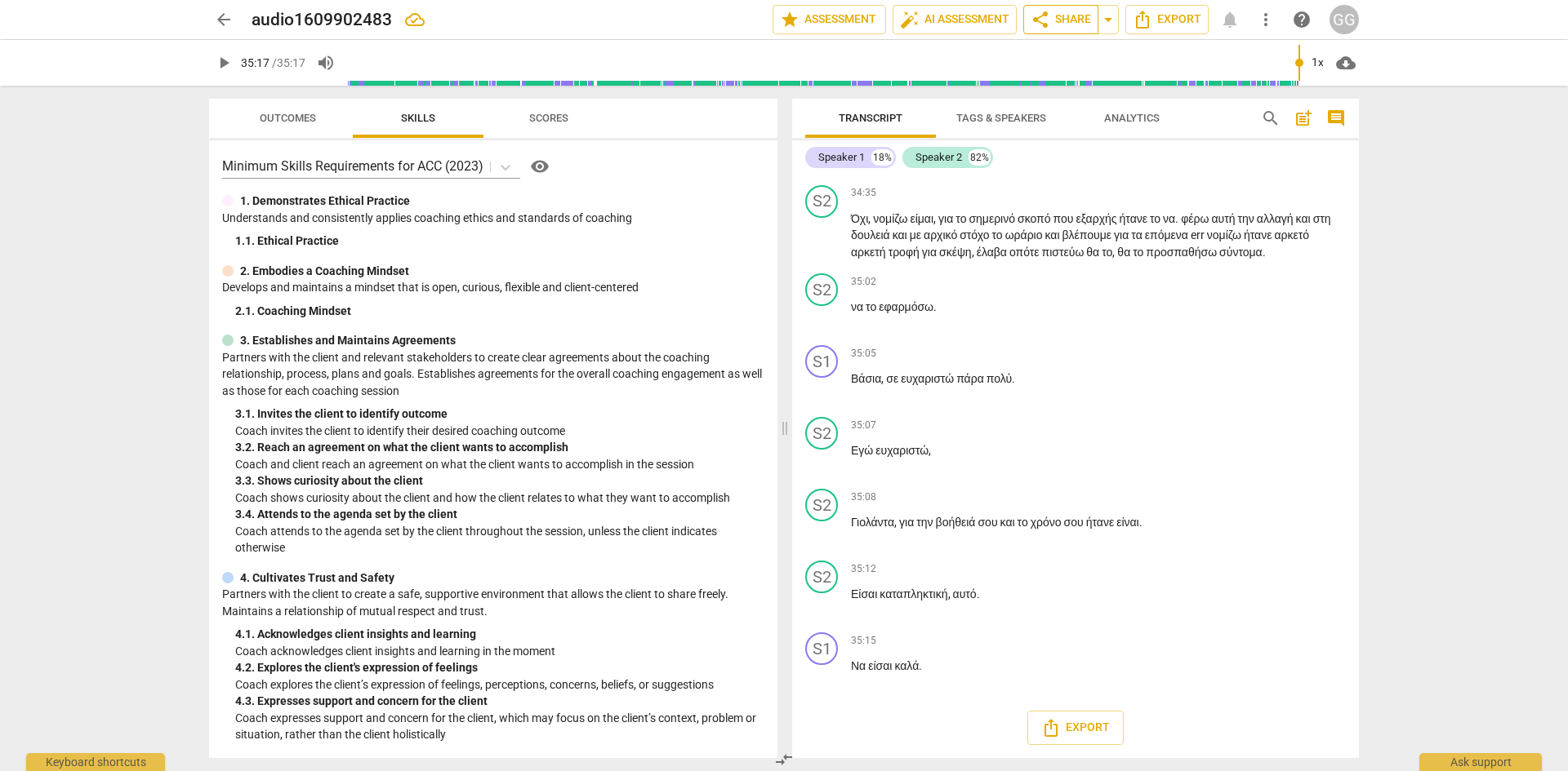
click at [1071, 27] on span "share Share" at bounding box center [1060, 20] width 60 height 20
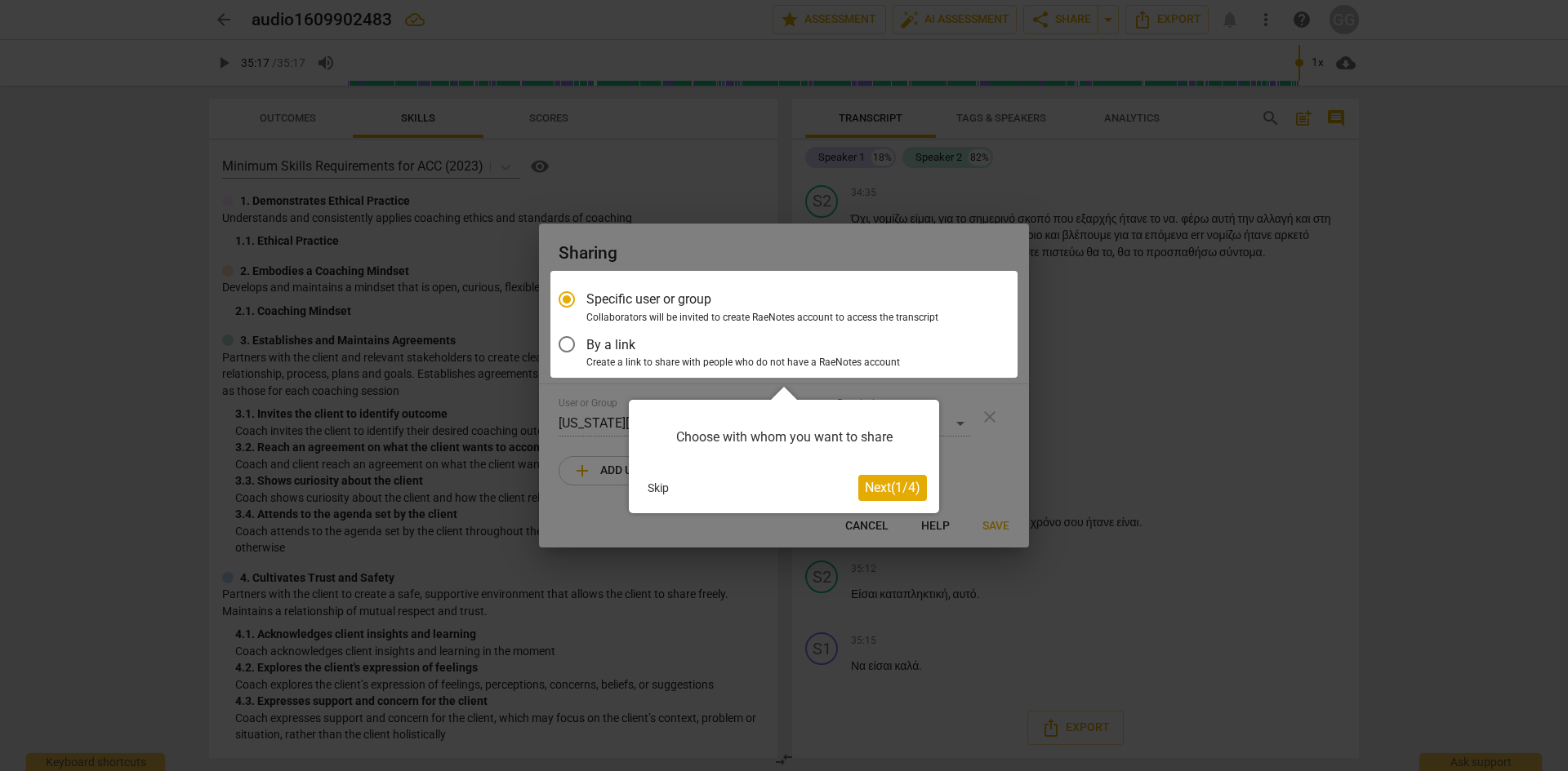
click at [876, 483] on span "Next ( 1 / 4 )" at bounding box center [892, 488] width 55 height 15
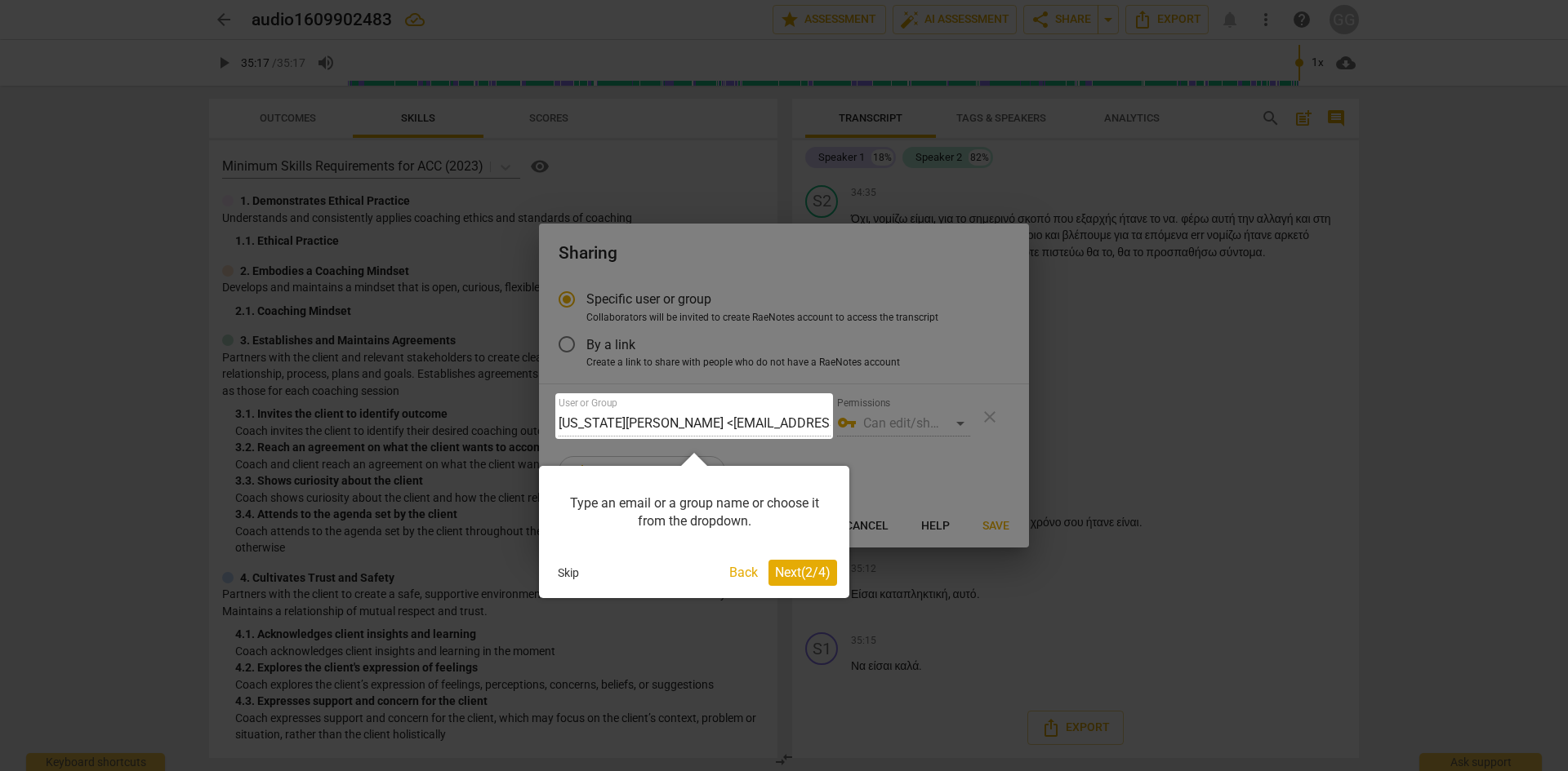
click at [624, 426] on div at bounding box center [693, 416] width 277 height 46
click at [573, 479] on div "Type an email or a group name or choose it from the dropdown." at bounding box center [694, 513] width 286 height 70
drag, startPoint x: 616, startPoint y: 502, endPoint x: 658, endPoint y: 438, distance: 76.6
click at [618, 499] on div "Type an email or a group name or choose it from the dropdown." at bounding box center [694, 513] width 286 height 70
click at [681, 415] on div at bounding box center [693, 416] width 277 height 46
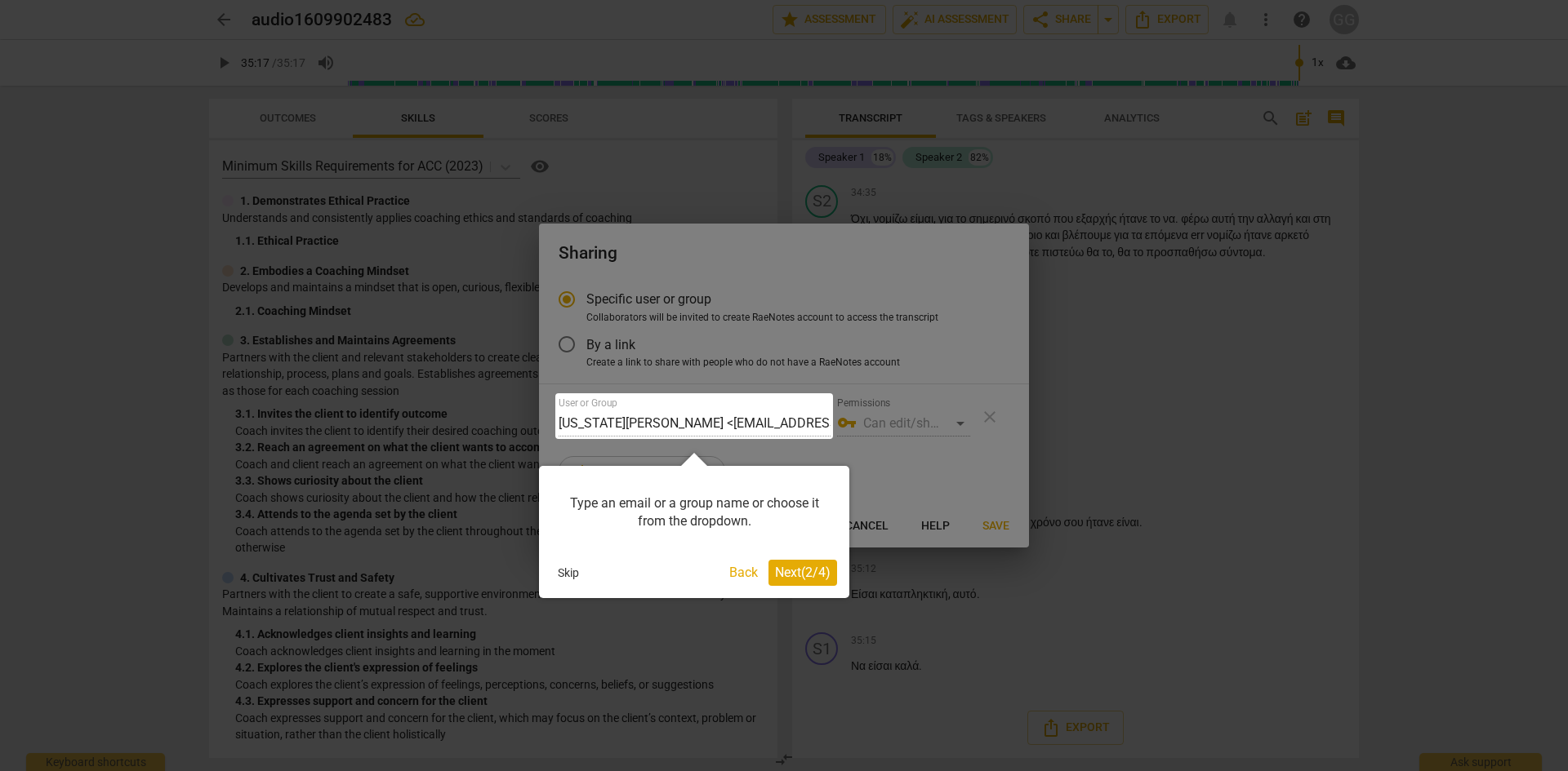
click at [681, 420] on div at bounding box center [693, 416] width 277 height 46
click at [727, 423] on div at bounding box center [693, 416] width 277 height 46
drag, startPoint x: 738, startPoint y: 530, endPoint x: 748, endPoint y: 556, distance: 27.9
click at [737, 530] on div "Type an email or a group name or choose it from the dropdown." at bounding box center [694, 513] width 286 height 70
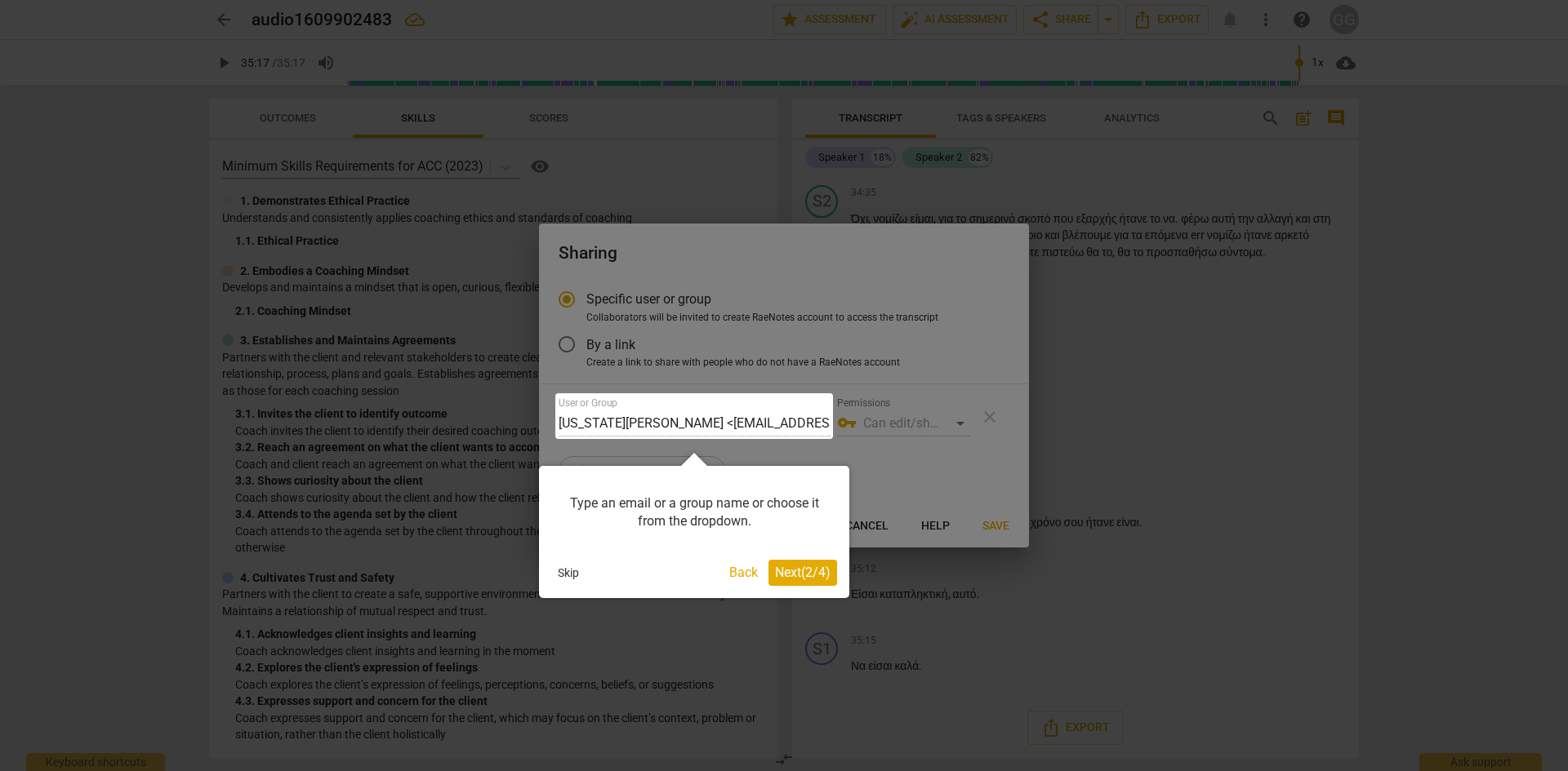
click at [640, 494] on div "Type an email or a group name or choose it from the dropdown." at bounding box center [694, 513] width 286 height 70
click at [667, 420] on div at bounding box center [693, 416] width 277 height 46
click at [803, 570] on span "Next ( 2 / 4 )" at bounding box center [802, 573] width 55 height 15
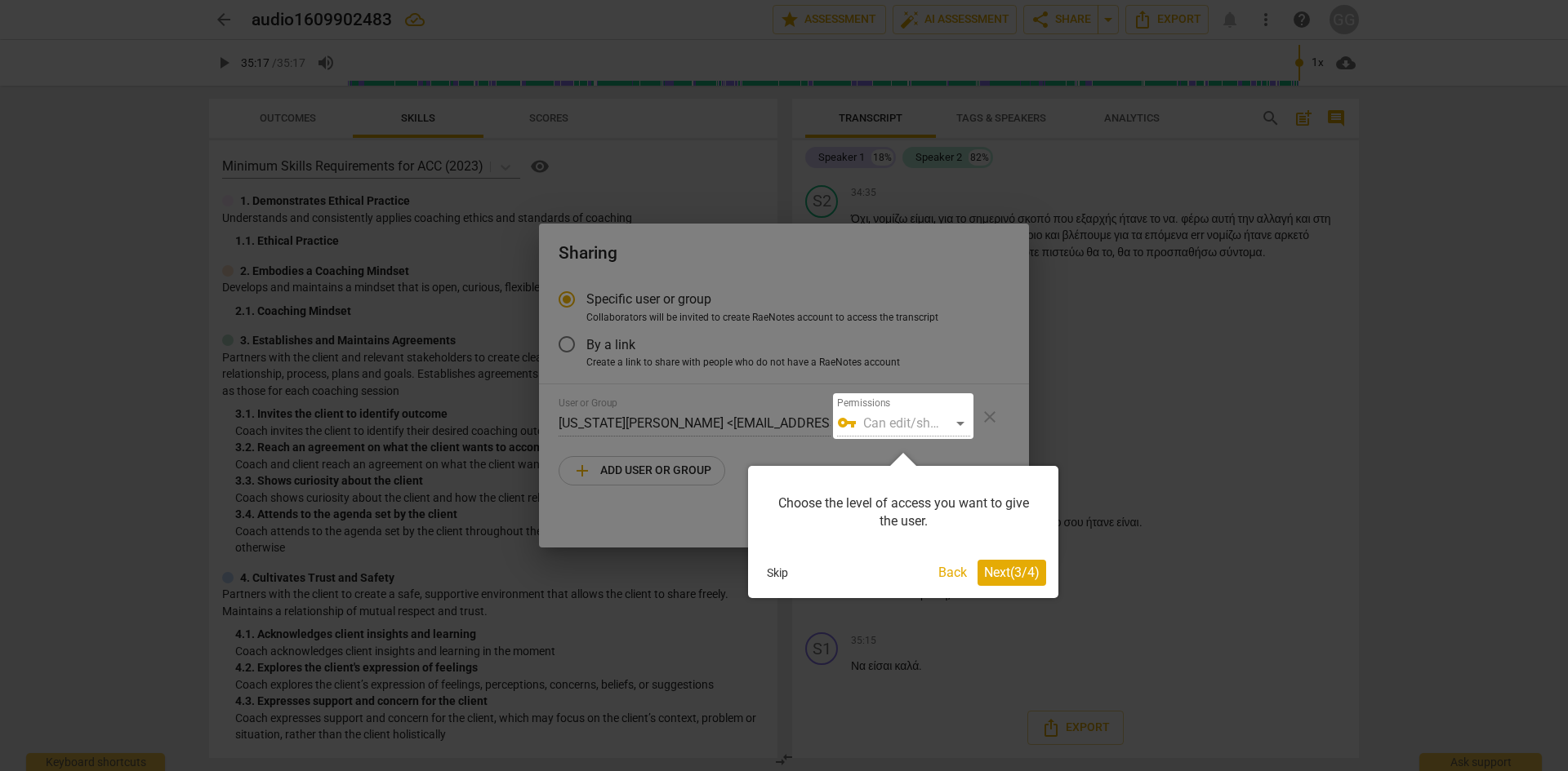
click at [936, 566] on button "Back" at bounding box center [952, 573] width 42 height 26
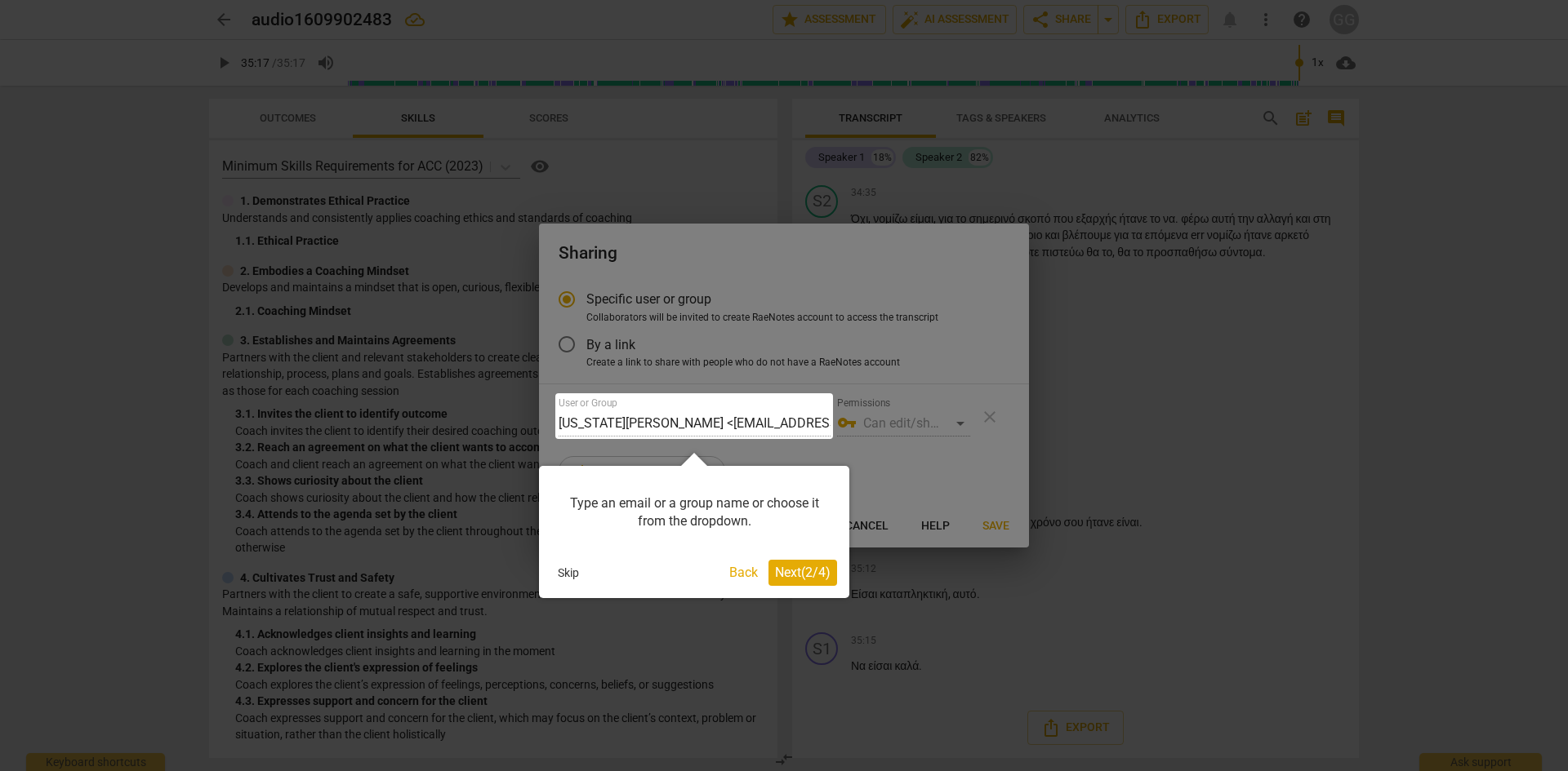
click at [628, 414] on div at bounding box center [693, 416] width 277 height 46
click at [585, 426] on div at bounding box center [693, 416] width 277 height 46
click at [585, 425] on div at bounding box center [693, 416] width 277 height 46
click at [560, 421] on div at bounding box center [693, 416] width 277 height 46
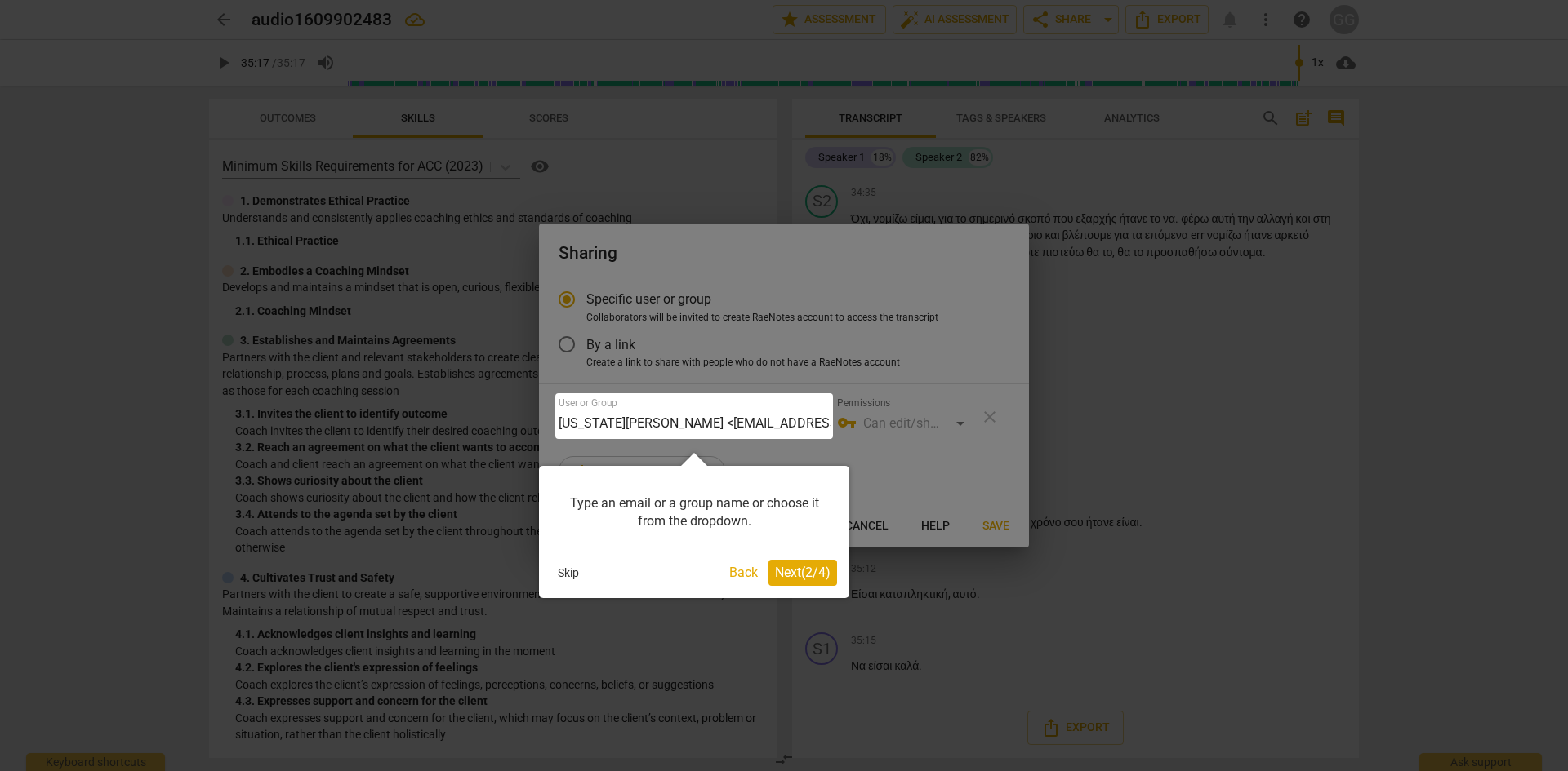
click at [725, 424] on div at bounding box center [693, 416] width 277 height 46
click at [725, 423] on div at bounding box center [693, 416] width 277 height 46
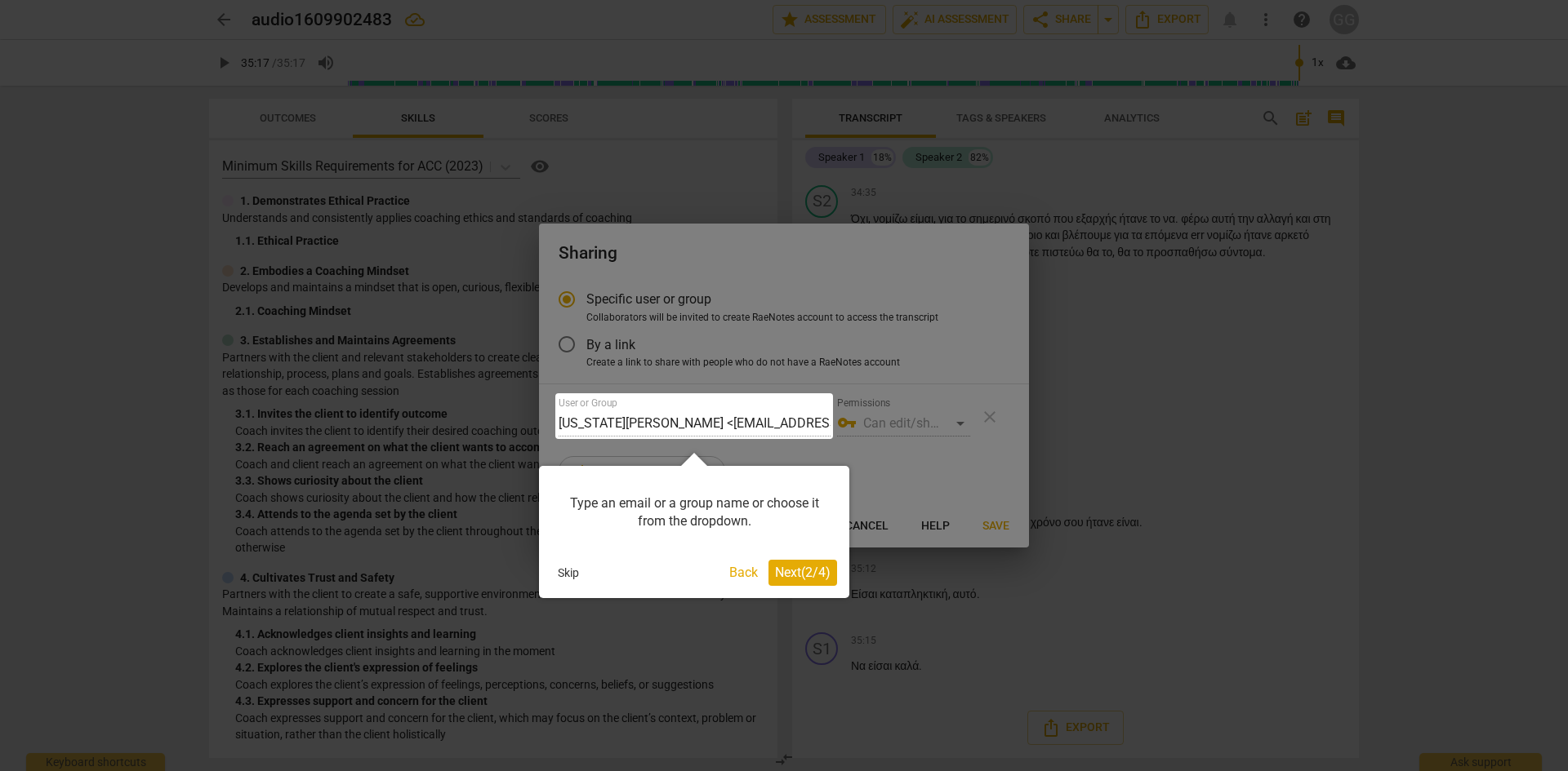
click at [725, 422] on div at bounding box center [693, 416] width 277 height 46
click at [748, 575] on button "Back" at bounding box center [743, 573] width 42 height 26
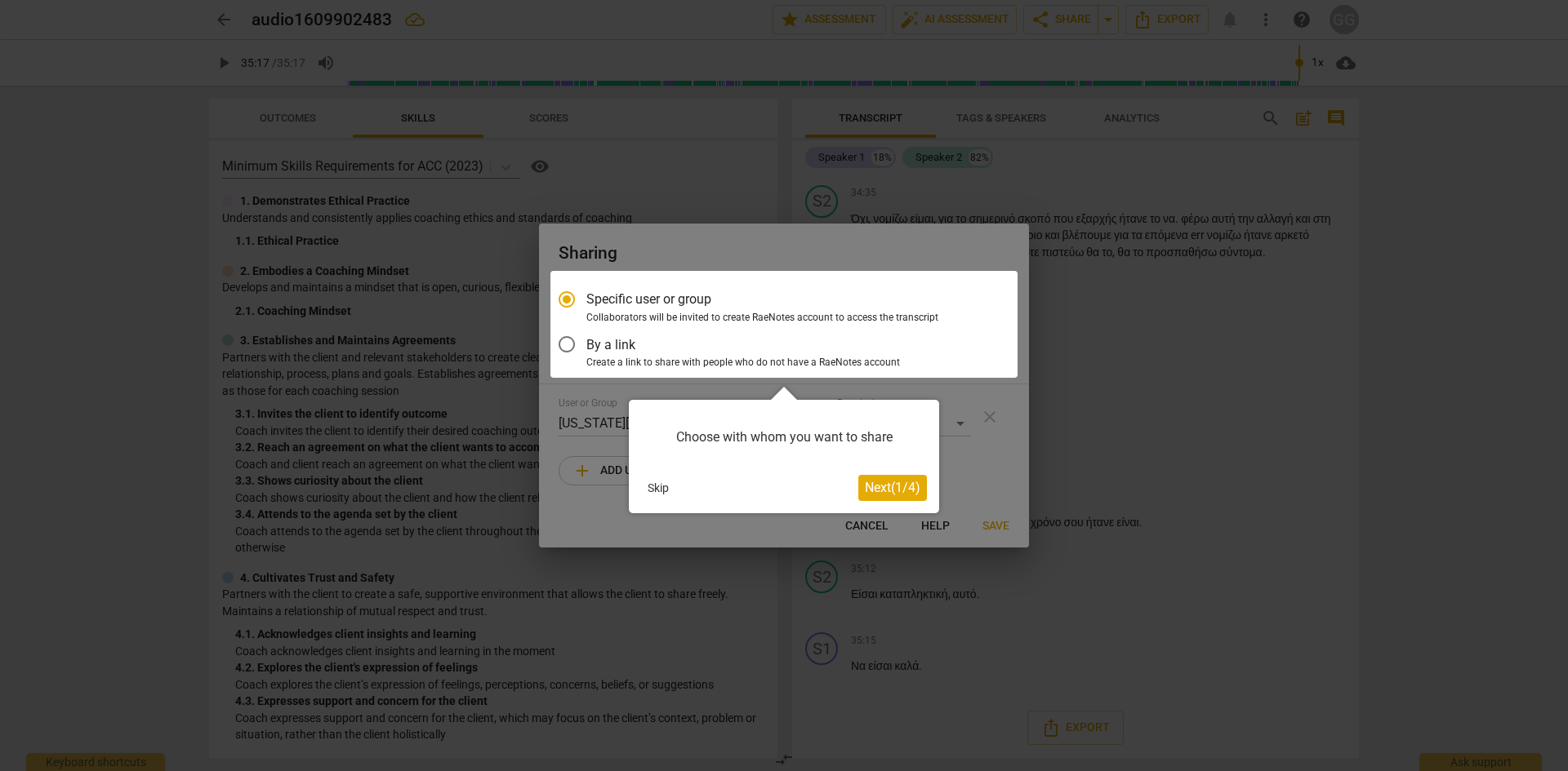
click at [741, 312] on div at bounding box center [784, 324] width 467 height 107
click at [891, 488] on span "Next ( 1 / 4 )" at bounding box center [892, 488] width 55 height 15
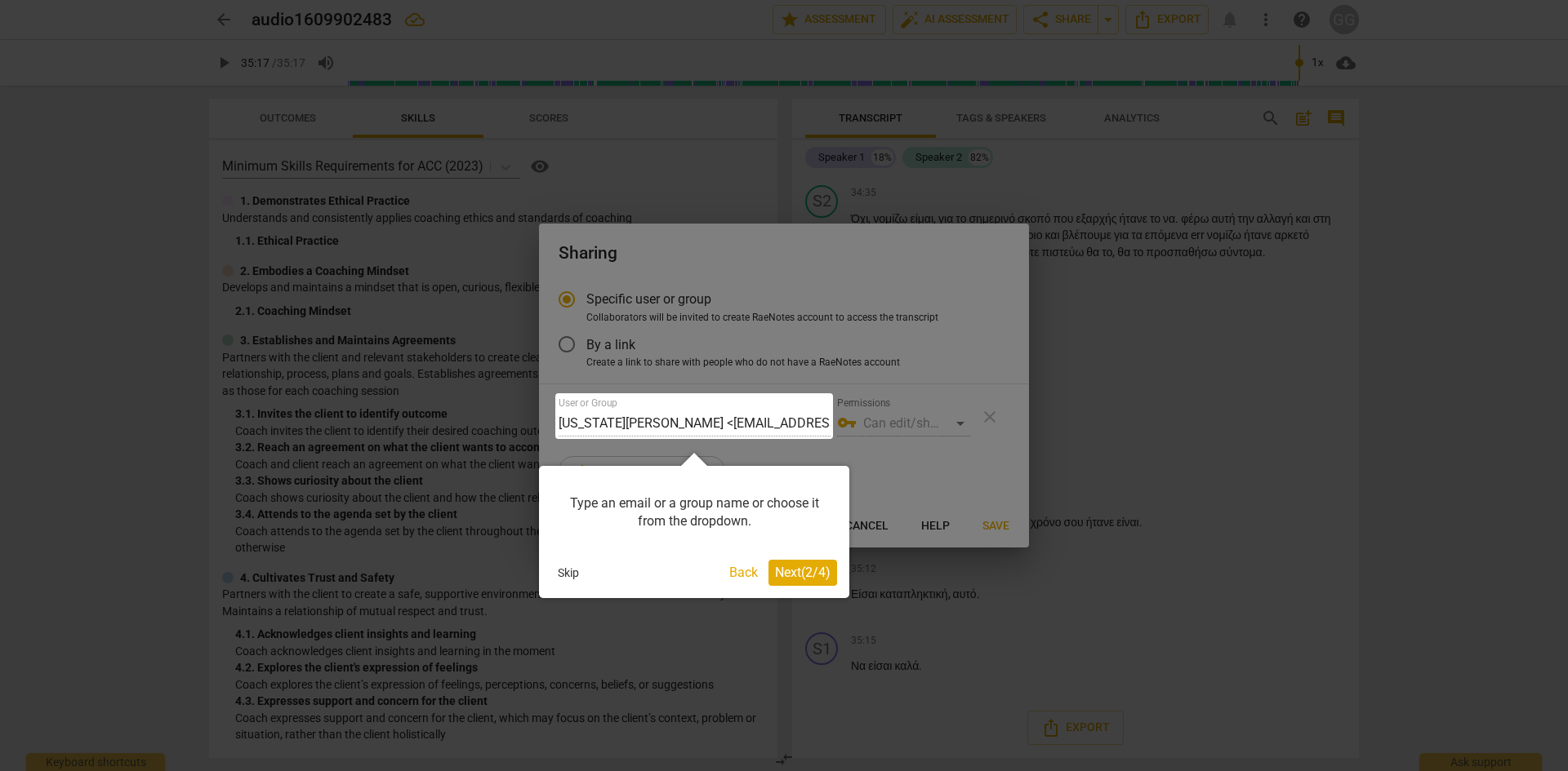
click at [817, 430] on div at bounding box center [693, 416] width 277 height 46
click at [953, 423] on div at bounding box center [784, 385] width 1568 height 771
click at [740, 574] on button "Back" at bounding box center [743, 573] width 42 height 26
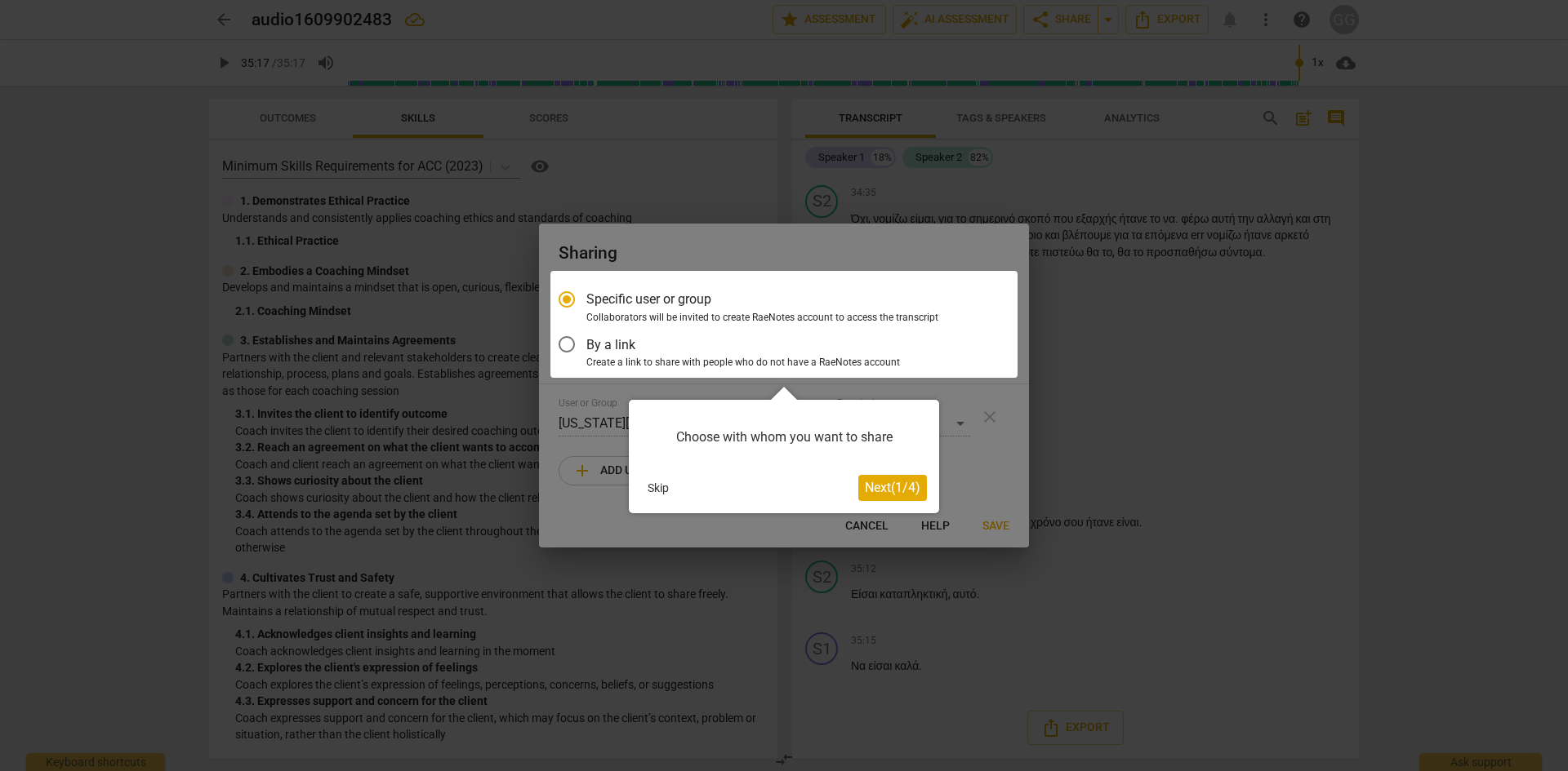
click at [649, 489] on button "Skip" at bounding box center [658, 488] width 34 height 25
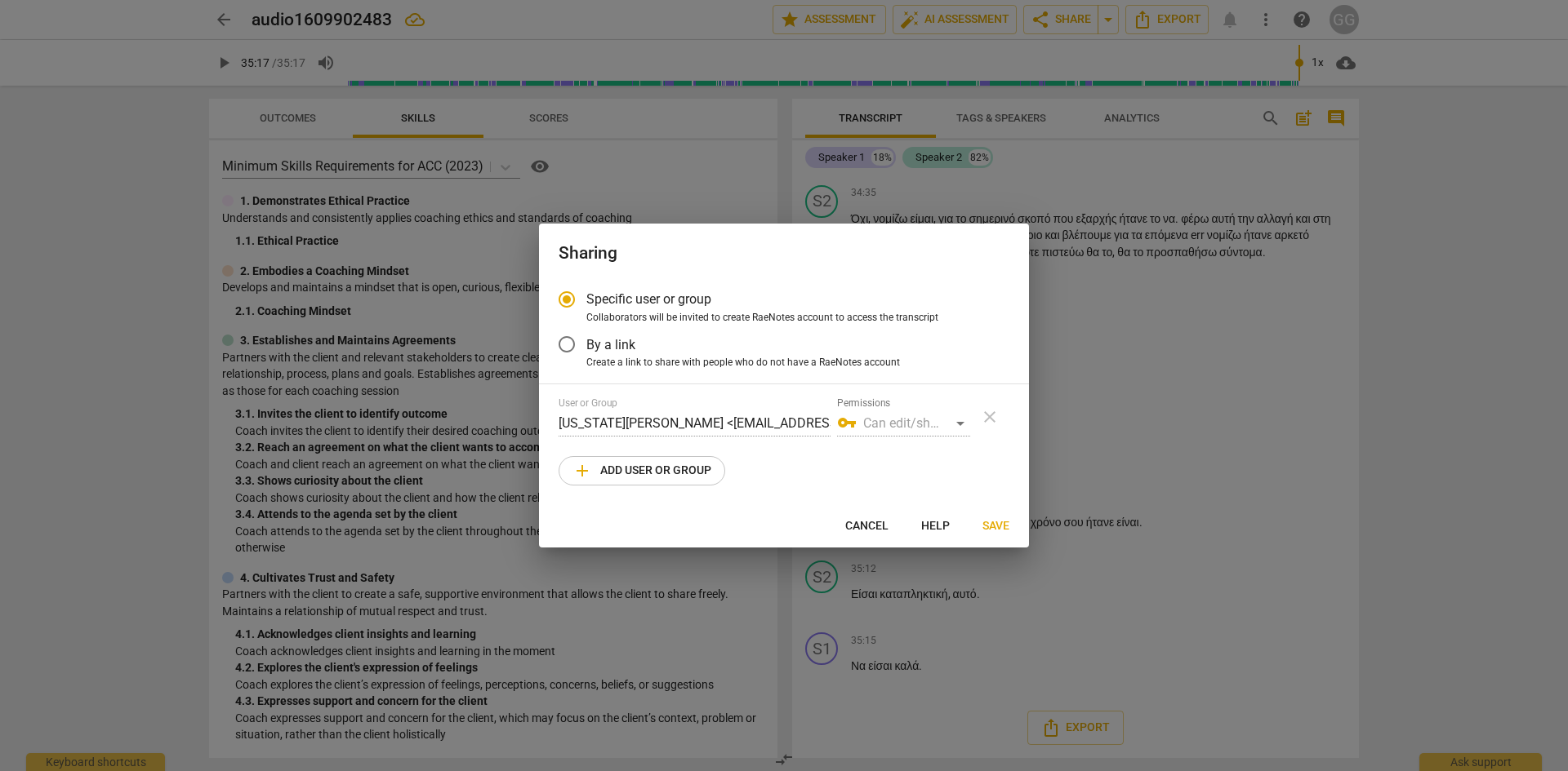
click at [960, 425] on div "vpn_key Can edit/share" at bounding box center [903, 423] width 133 height 26
click at [580, 293] on input "Specific user or group" at bounding box center [567, 299] width 39 height 39
radio input "true"
click at [637, 476] on span "add Add user or group" at bounding box center [642, 471] width 139 height 20
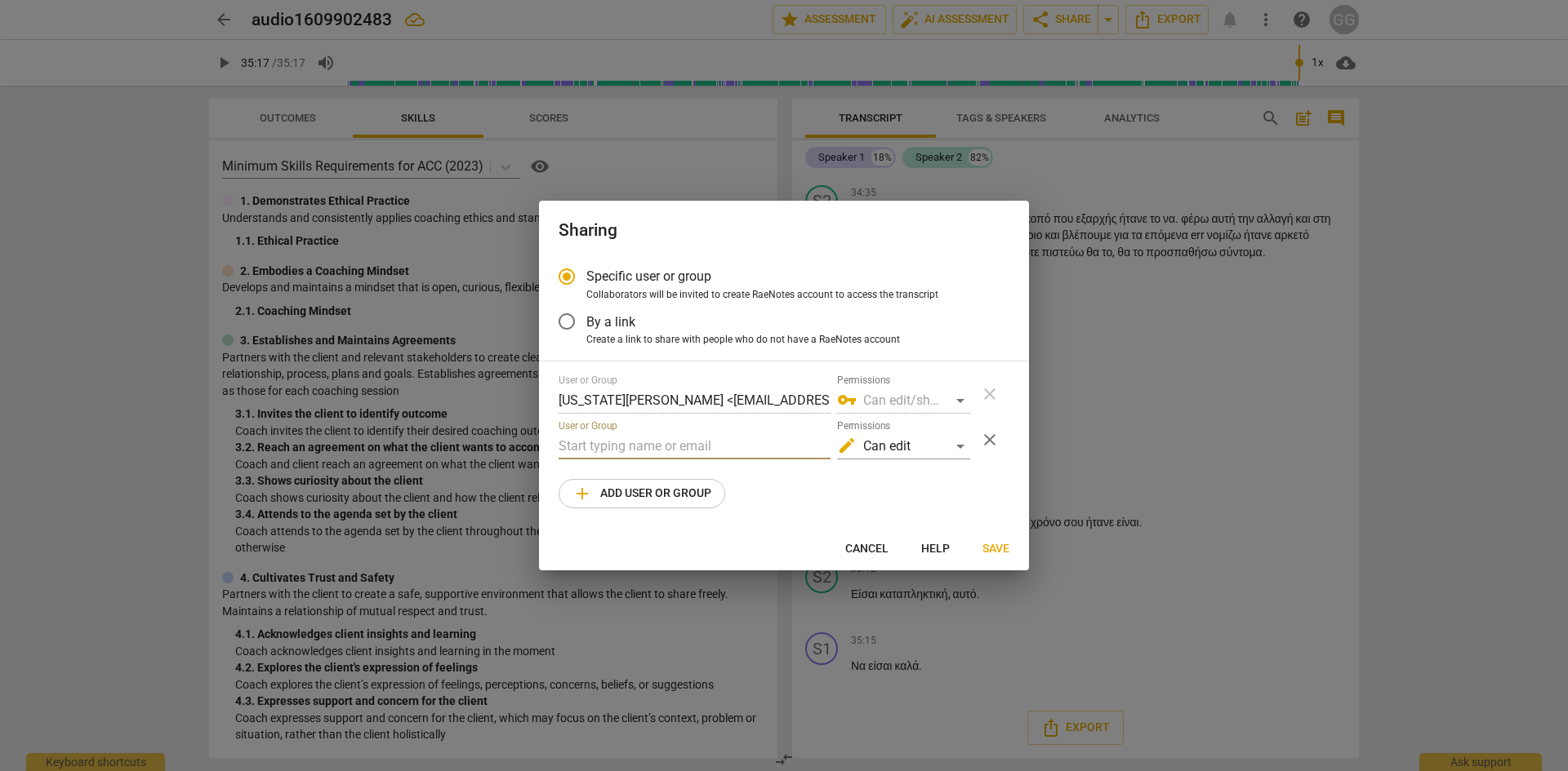
click at [601, 450] on input "text" at bounding box center [694, 446] width 272 height 26
type input "τ"
drag, startPoint x: 591, startPoint y: 447, endPoint x: 517, endPoint y: 450, distance: 74.1
click at [517, 450] on div "Sharing Specific user or group Collaborators will be invited to create RaeNotes…" at bounding box center [784, 385] width 1568 height 771
paste input "[PERSON_NAME][EMAIL_ADDRESS][DOMAIN_NAME]"
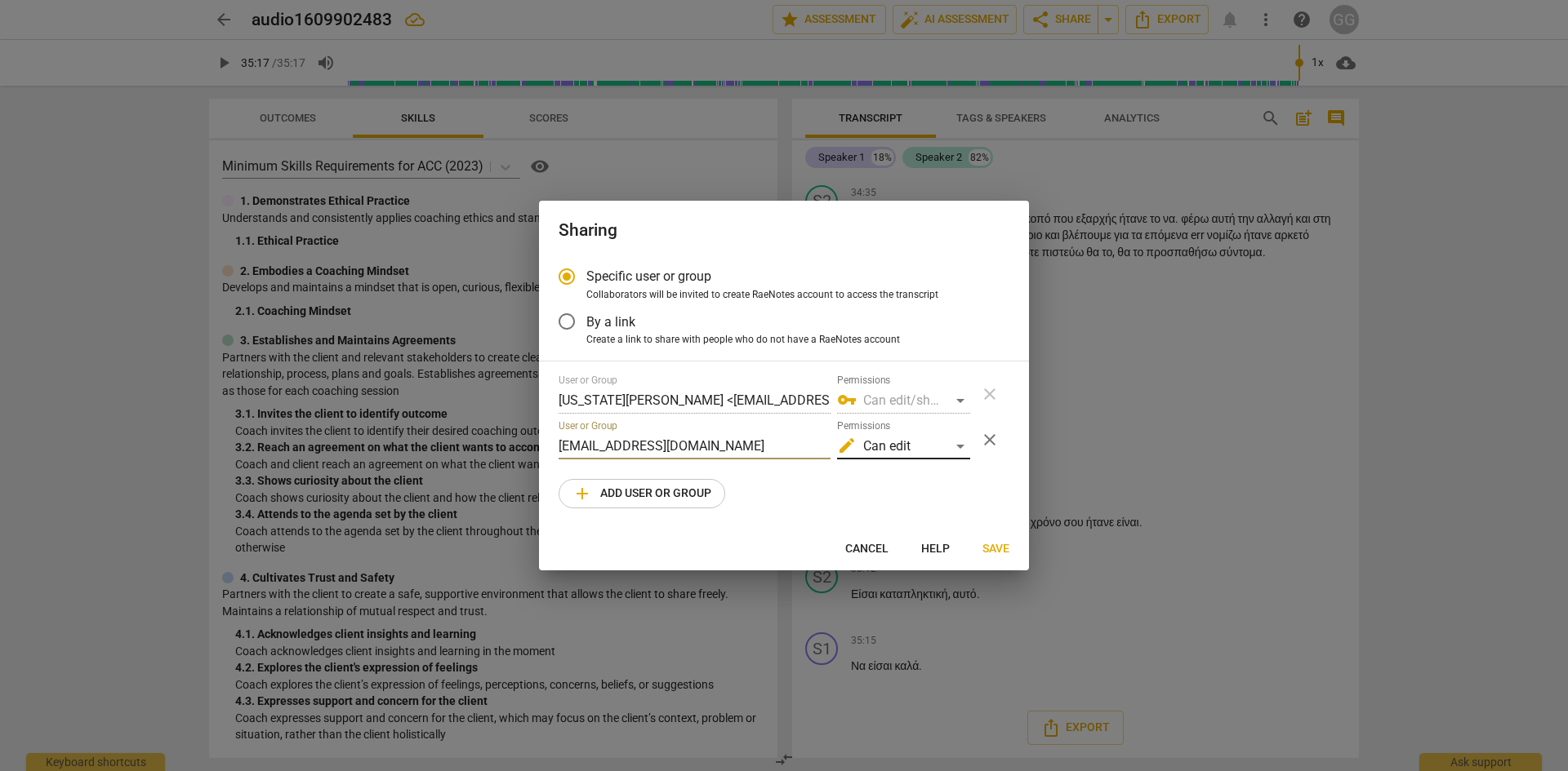
type input "[EMAIL_ADDRESS][DOMAIN_NAME]"
click at [958, 444] on div "edit Can edit" at bounding box center [903, 446] width 133 height 26
click at [949, 483] on li "vpn_key Can edit/share" at bounding box center [904, 485] width 137 height 39
click at [996, 549] on span "Save" at bounding box center [996, 549] width 27 height 16
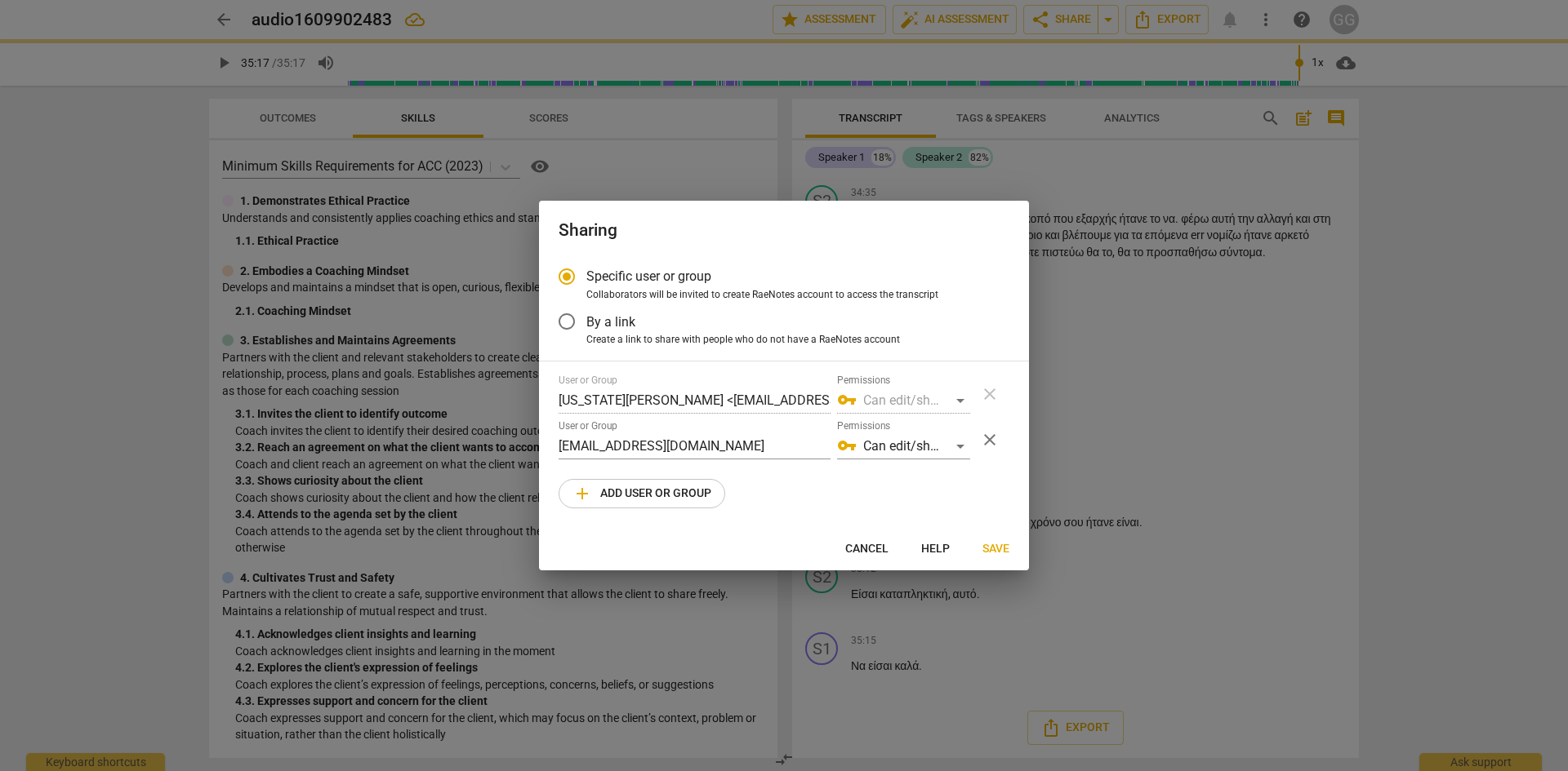
radio input "false"
type input "[PERSON_NAME] <[EMAIL_ADDRESS][DOMAIN_NAME]>"
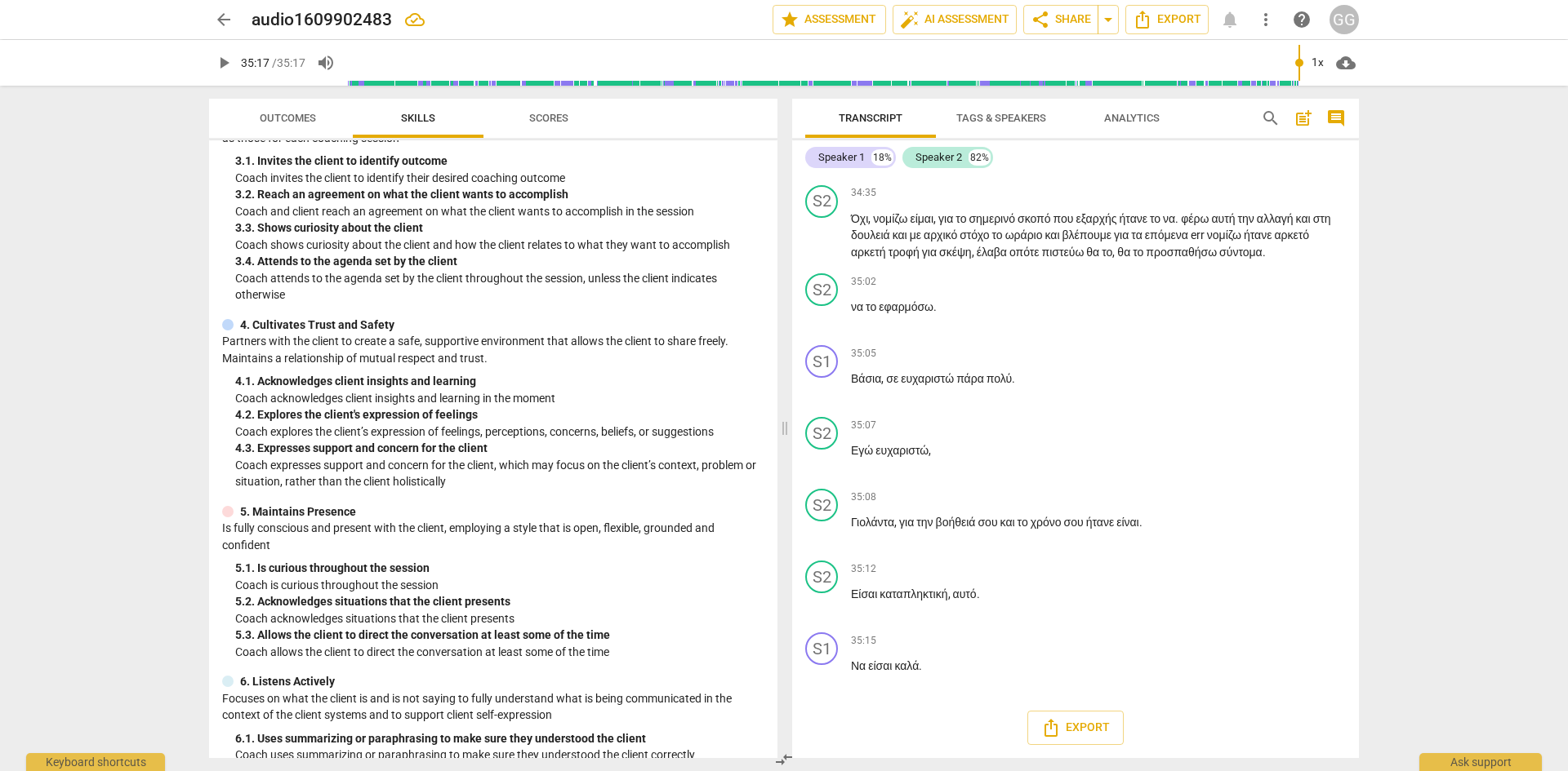
scroll to position [0, 0]
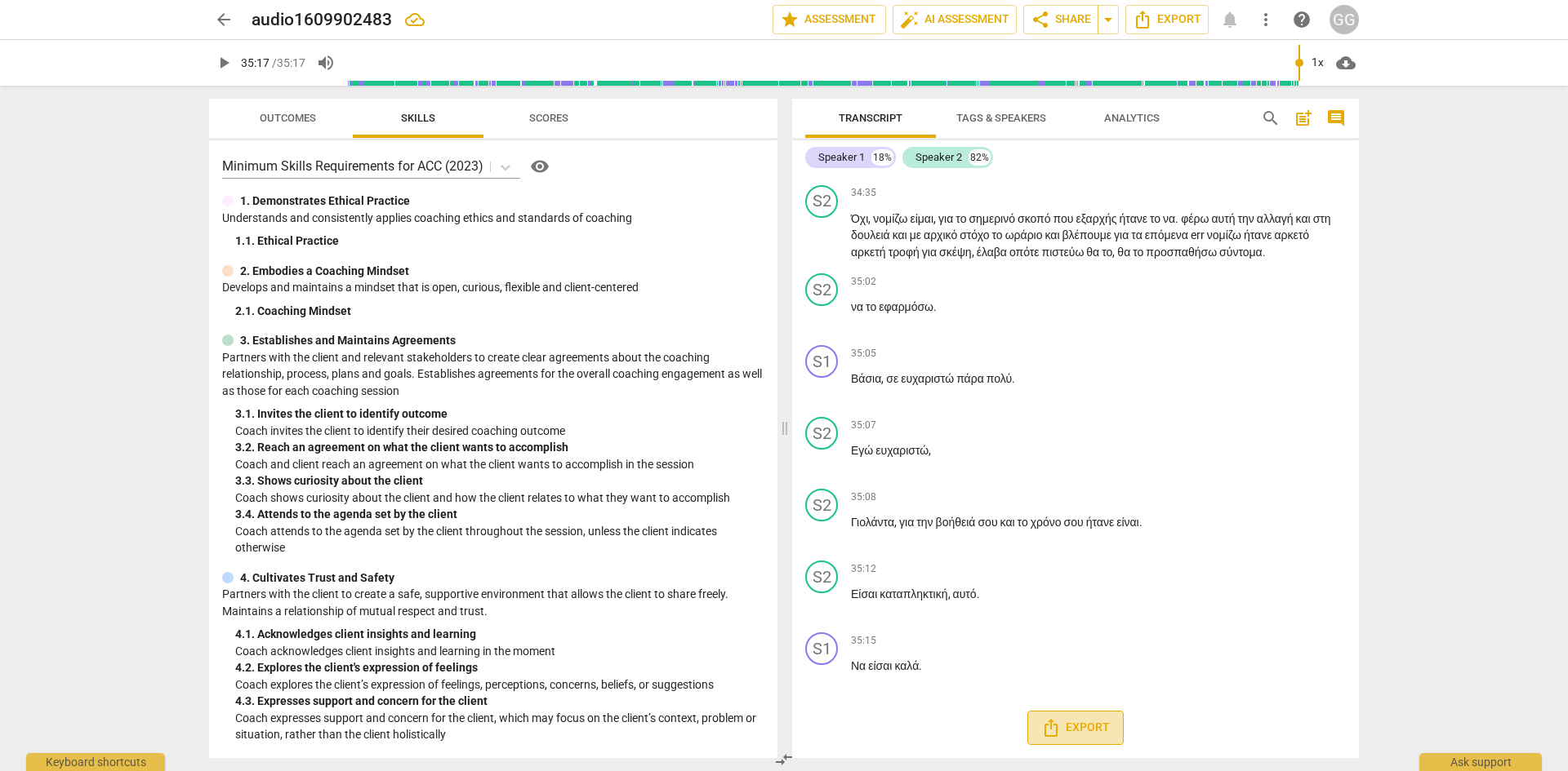
click at [1084, 726] on span "Export" at bounding box center [1075, 728] width 69 height 20
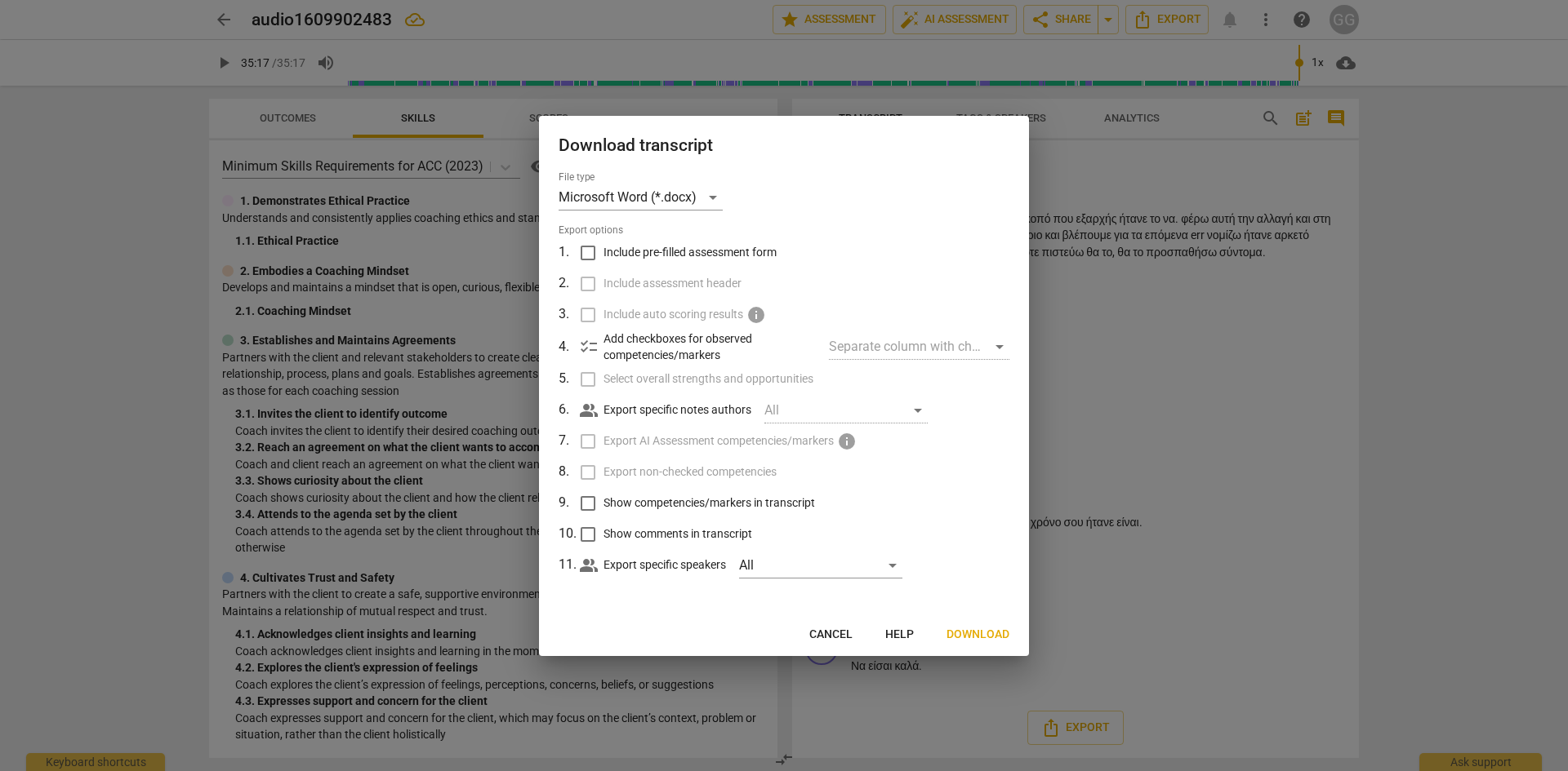
click at [838, 635] on span "Cancel" at bounding box center [831, 634] width 43 height 16
